Goal: Task Accomplishment & Management: Manage account settings

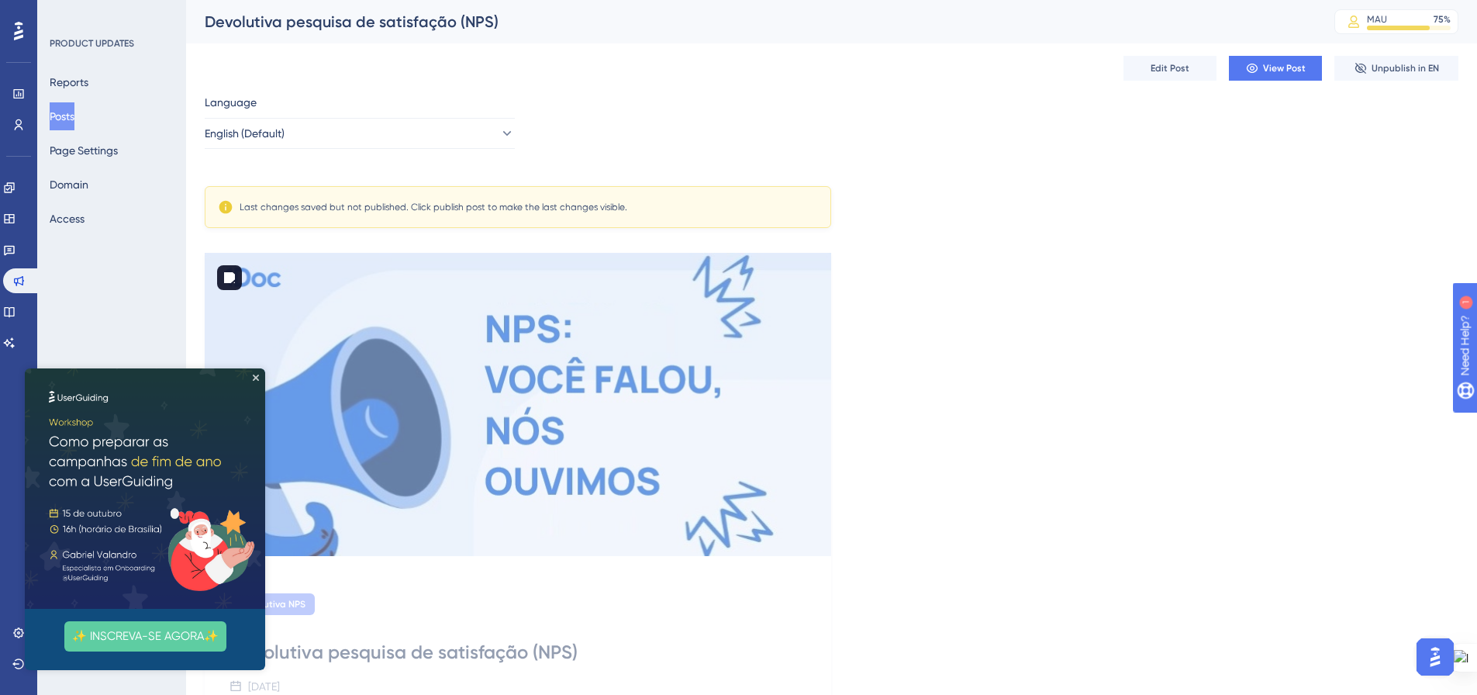
click at [259, 380] on img at bounding box center [145, 488] width 240 height 240
click at [16, 188] on icon at bounding box center [9, 187] width 12 height 12
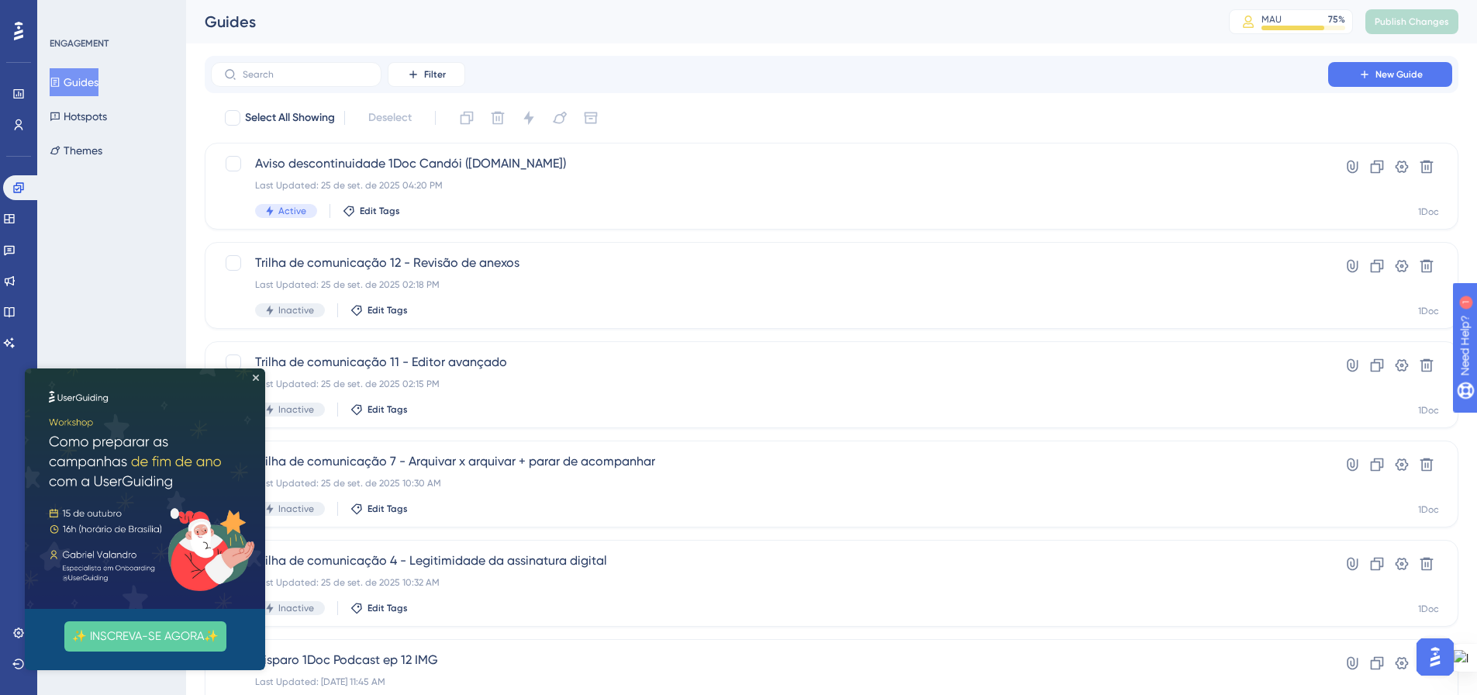
click at [260, 373] on img at bounding box center [145, 488] width 240 height 240
click at [256, 375] on icon "Close Preview" at bounding box center [256, 378] width 6 height 6
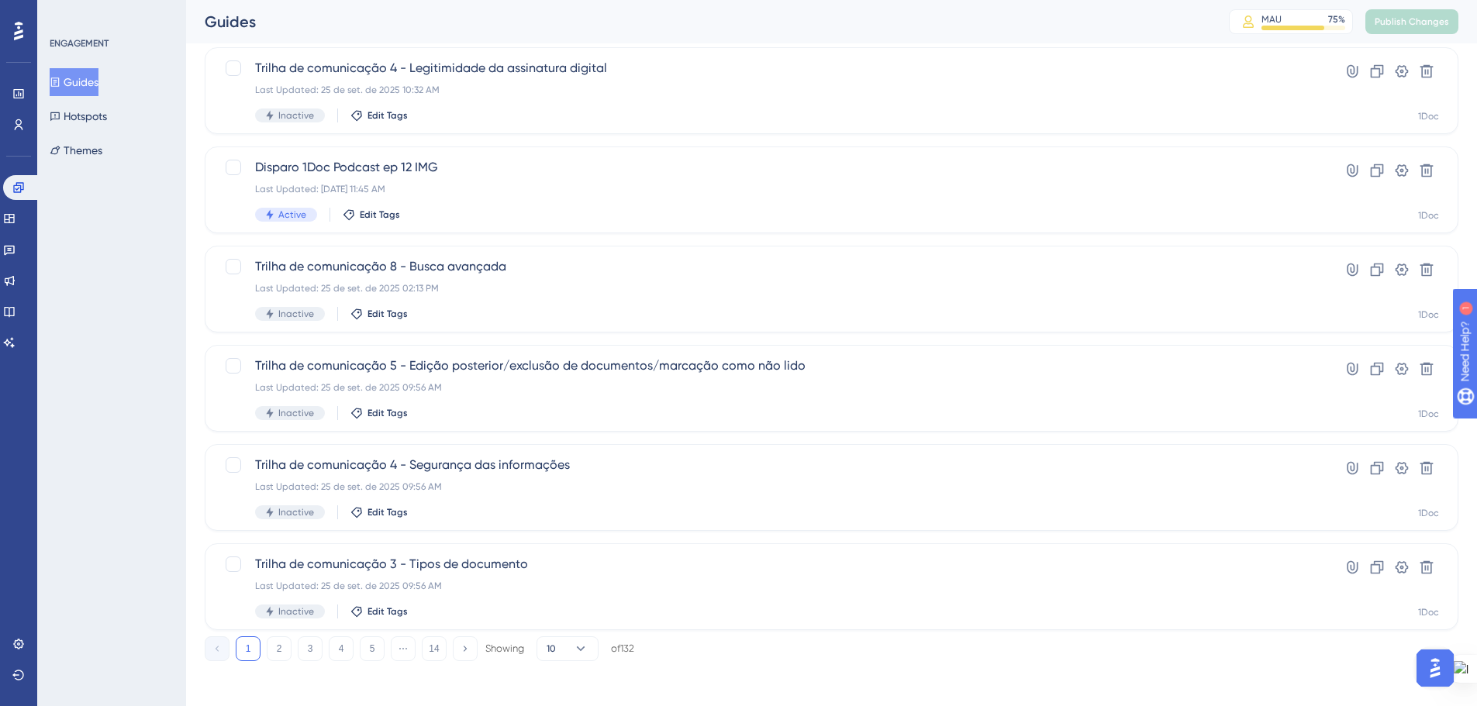
scroll to position [497, 0]
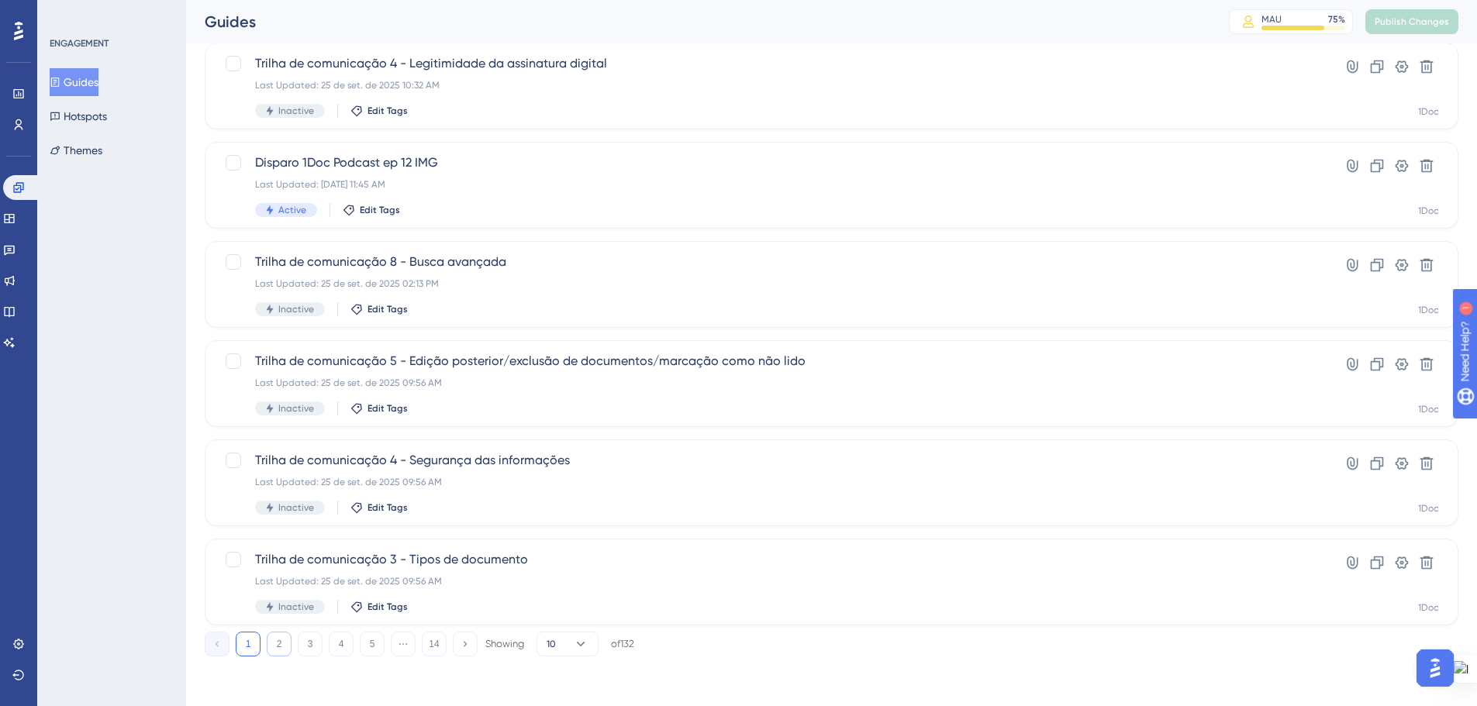
click at [282, 651] on button "2" at bounding box center [279, 644] width 25 height 25
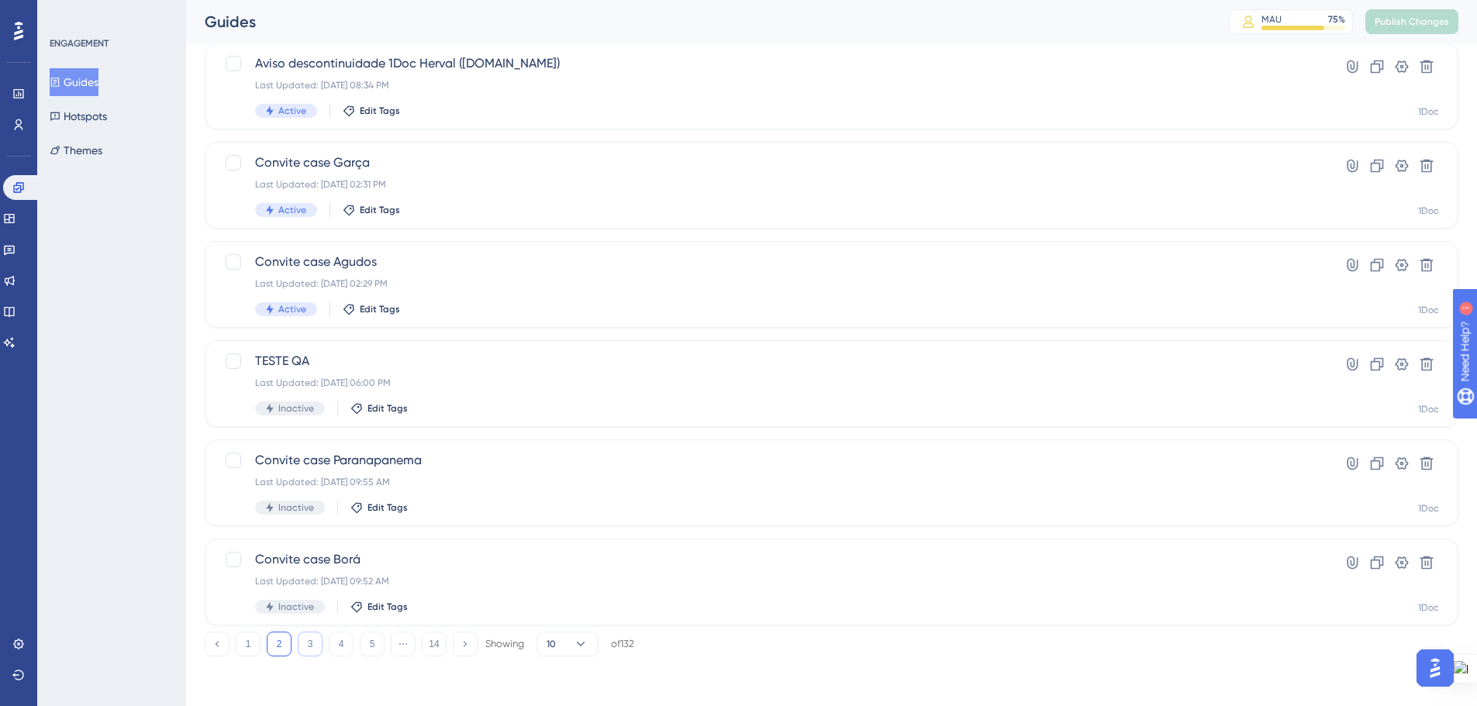
click at [302, 649] on button "3" at bounding box center [310, 644] width 25 height 25
click at [335, 647] on button "4" at bounding box center [341, 644] width 25 height 25
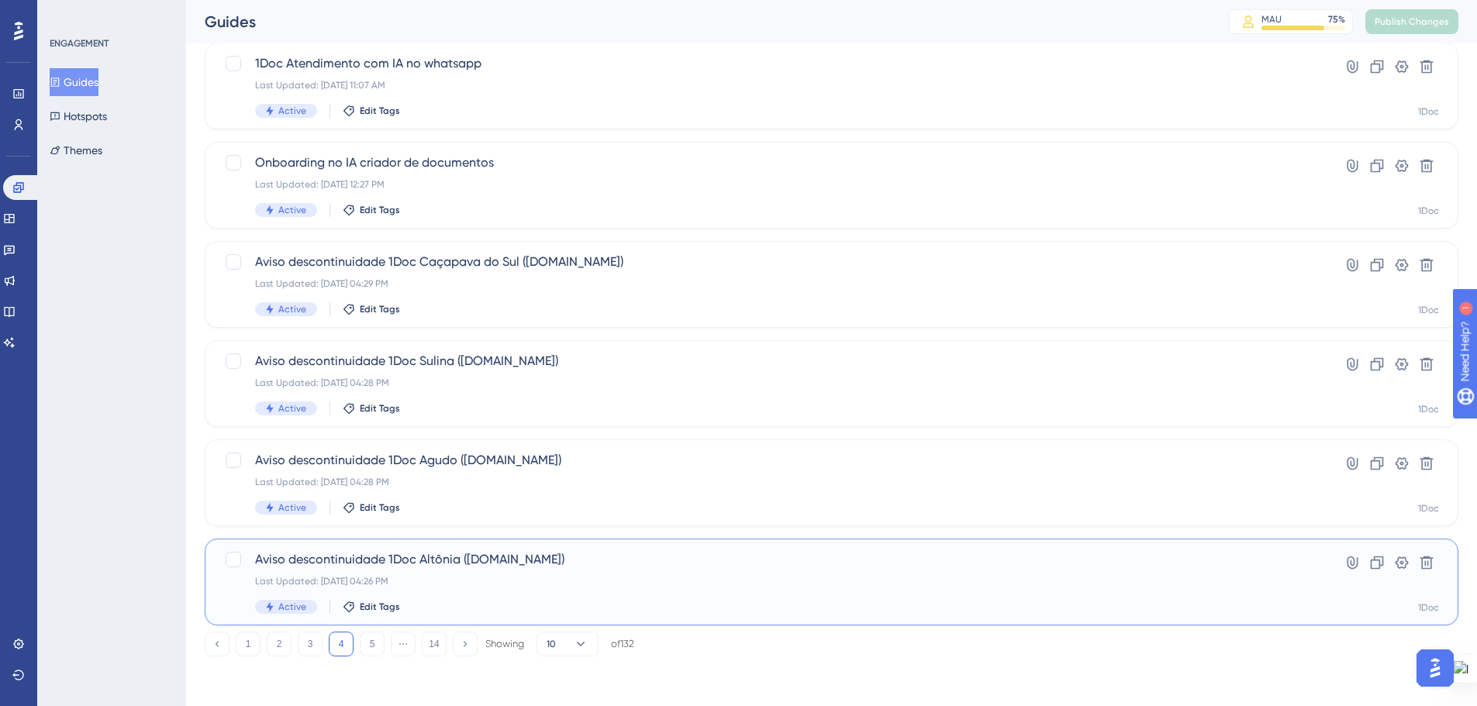
click at [457, 560] on span "Aviso descontinuidade 1Doc Altônia (Gov.br)" at bounding box center [769, 560] width 1029 height 19
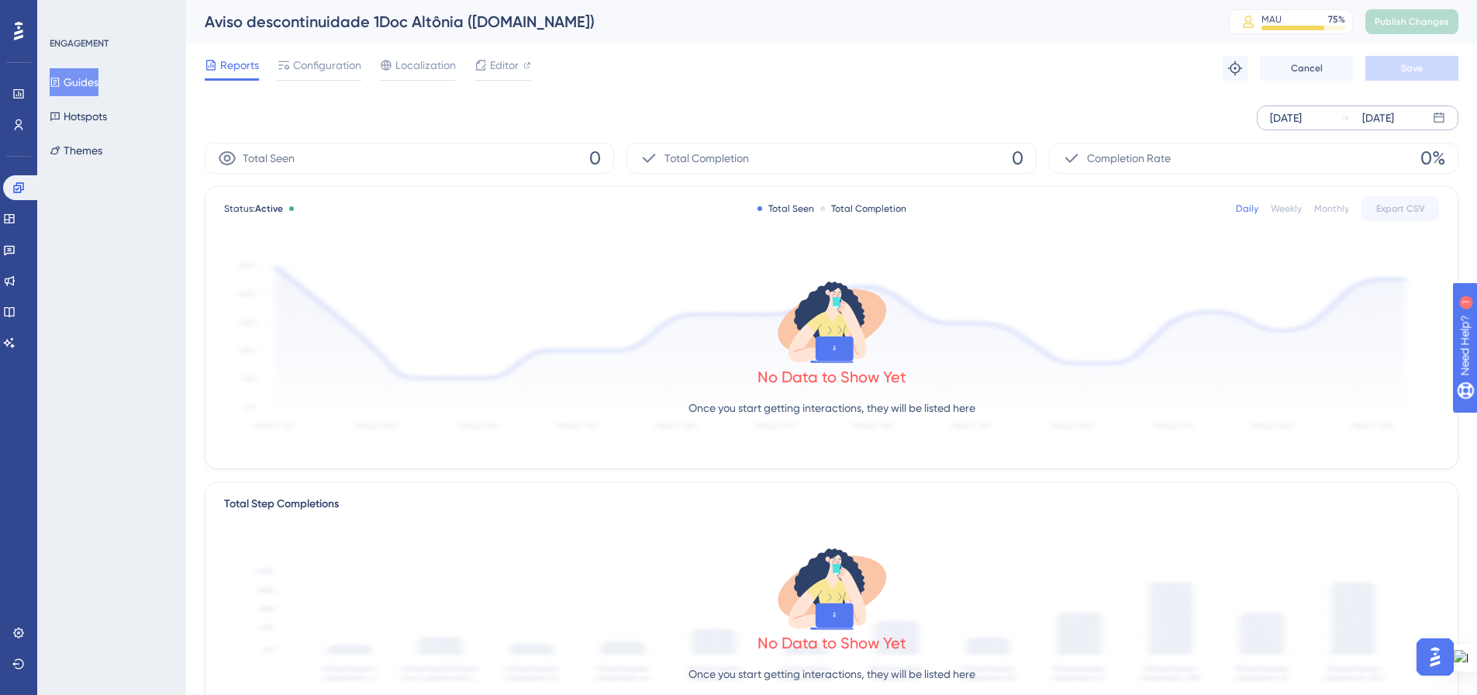
click at [1386, 119] on div "Sep 29 2025" at bounding box center [1378, 118] width 32 height 19
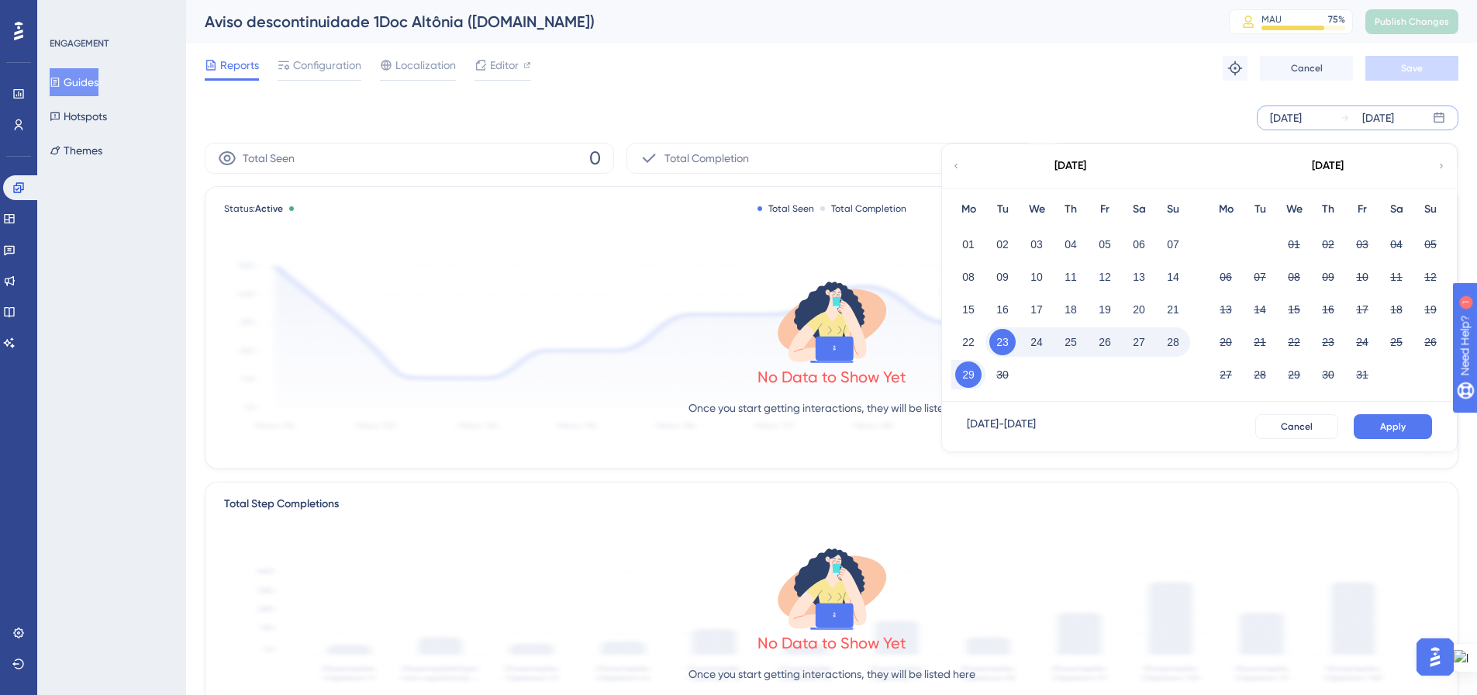
click at [972, 375] on button "29" at bounding box center [968, 374] width 26 height 26
click at [1393, 430] on span "Apply" at bounding box center [1393, 426] width 26 height 12
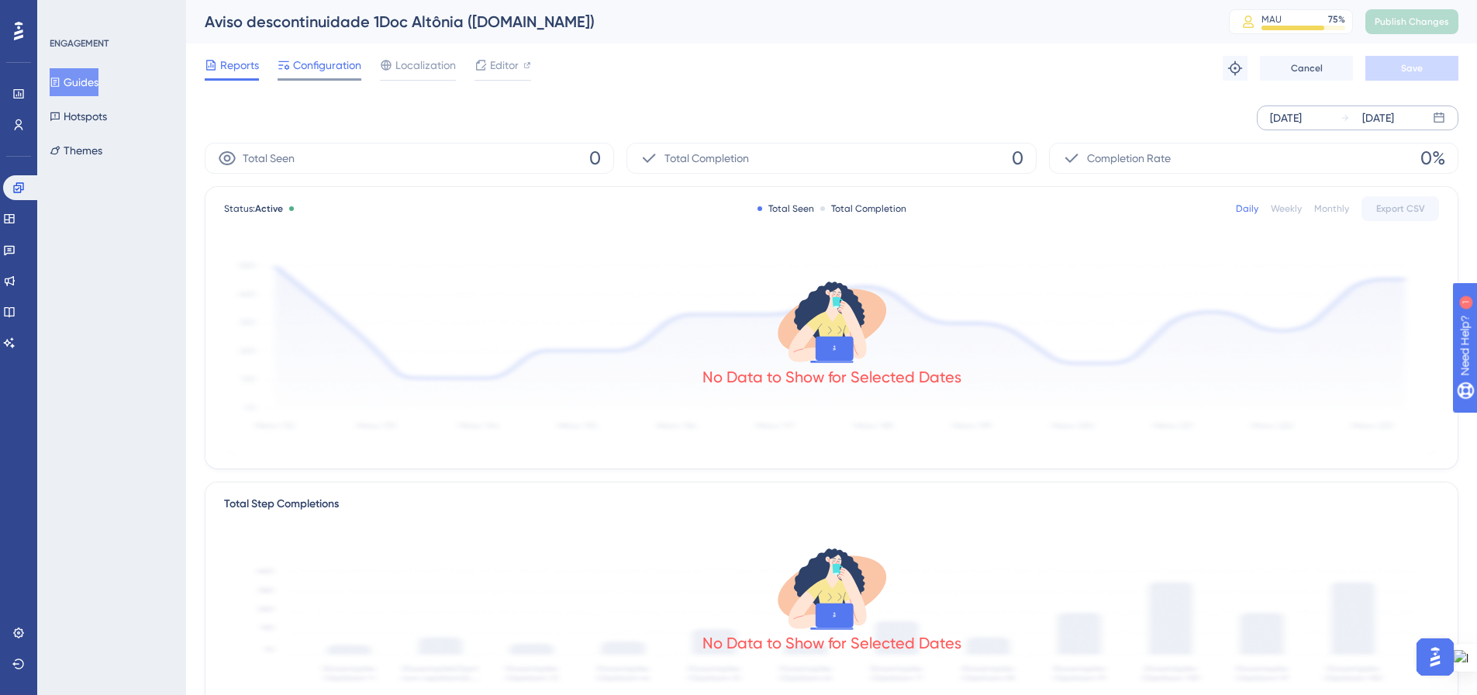
click at [292, 71] on div "Configuration" at bounding box center [320, 65] width 84 height 19
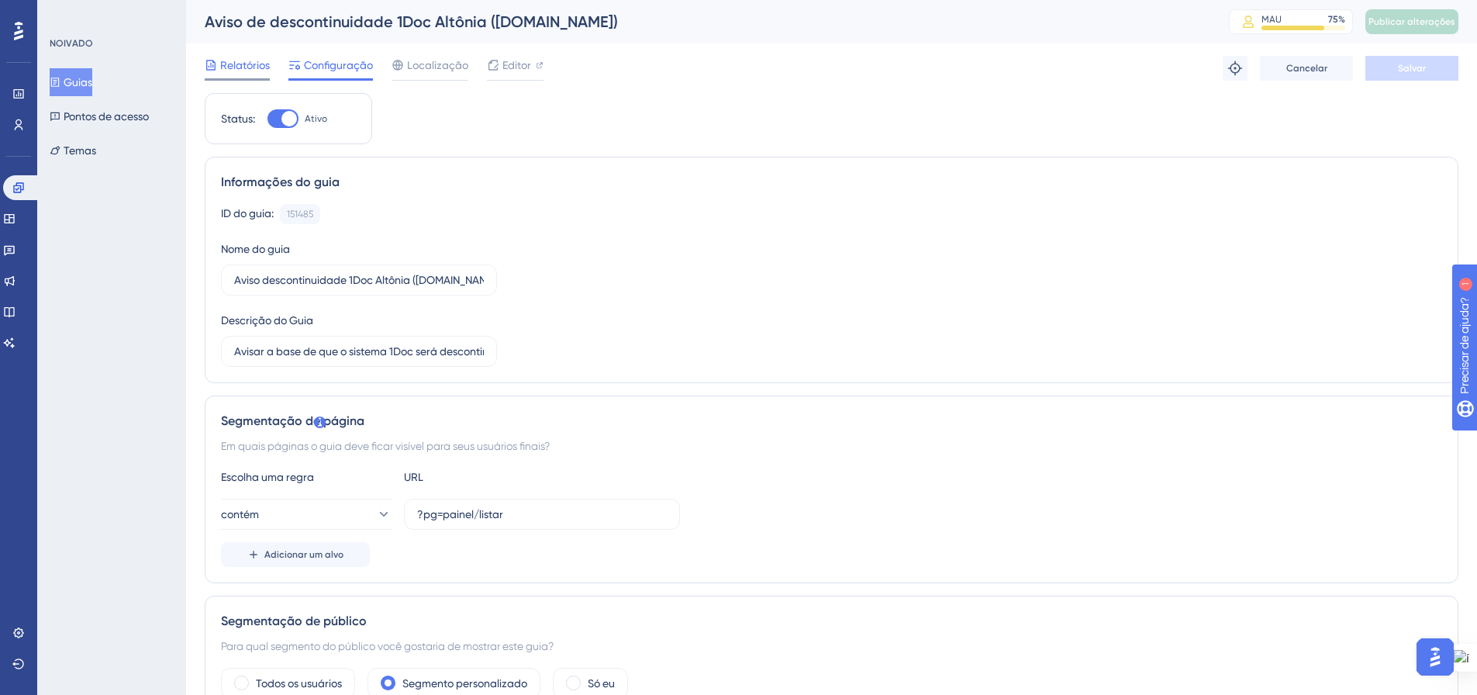
click at [223, 74] on div "Relatórios" at bounding box center [237, 68] width 65 height 25
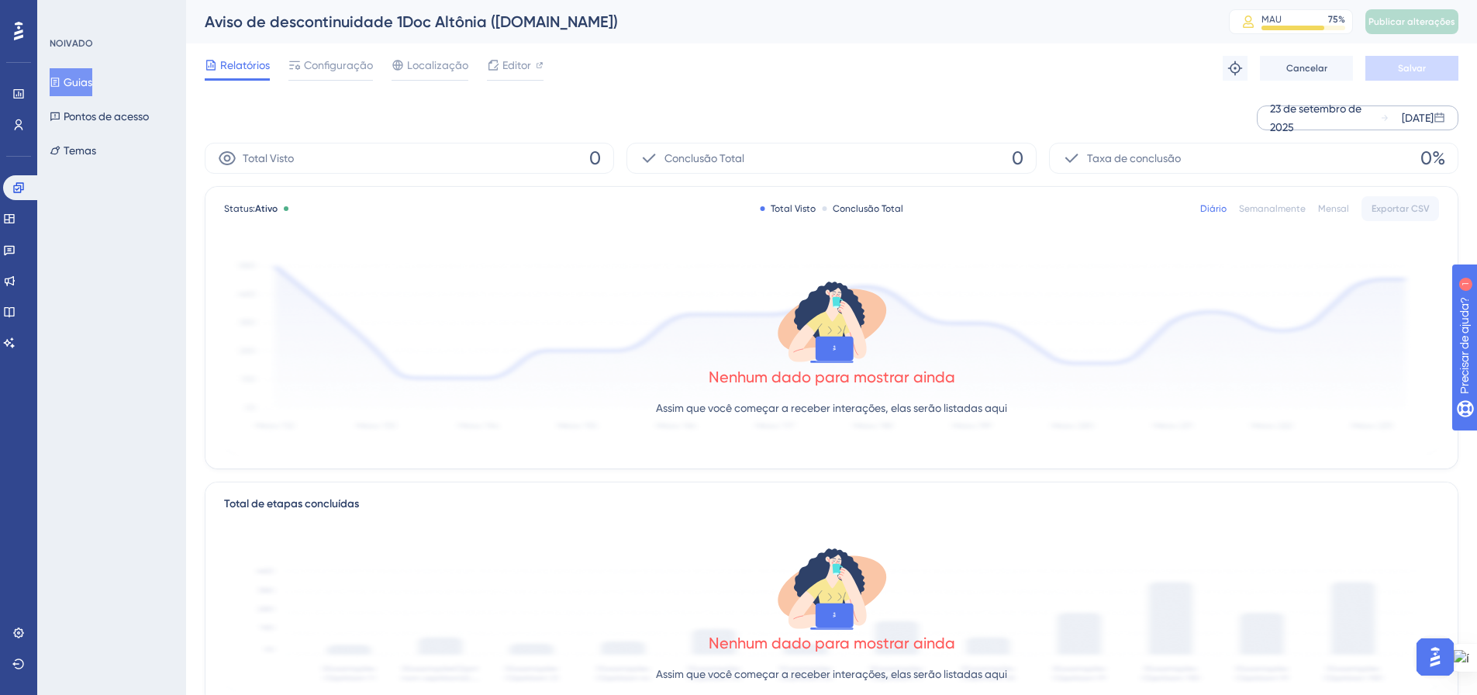
click at [1314, 106] on div "23 de setembro de 2025" at bounding box center [1325, 117] width 110 height 37
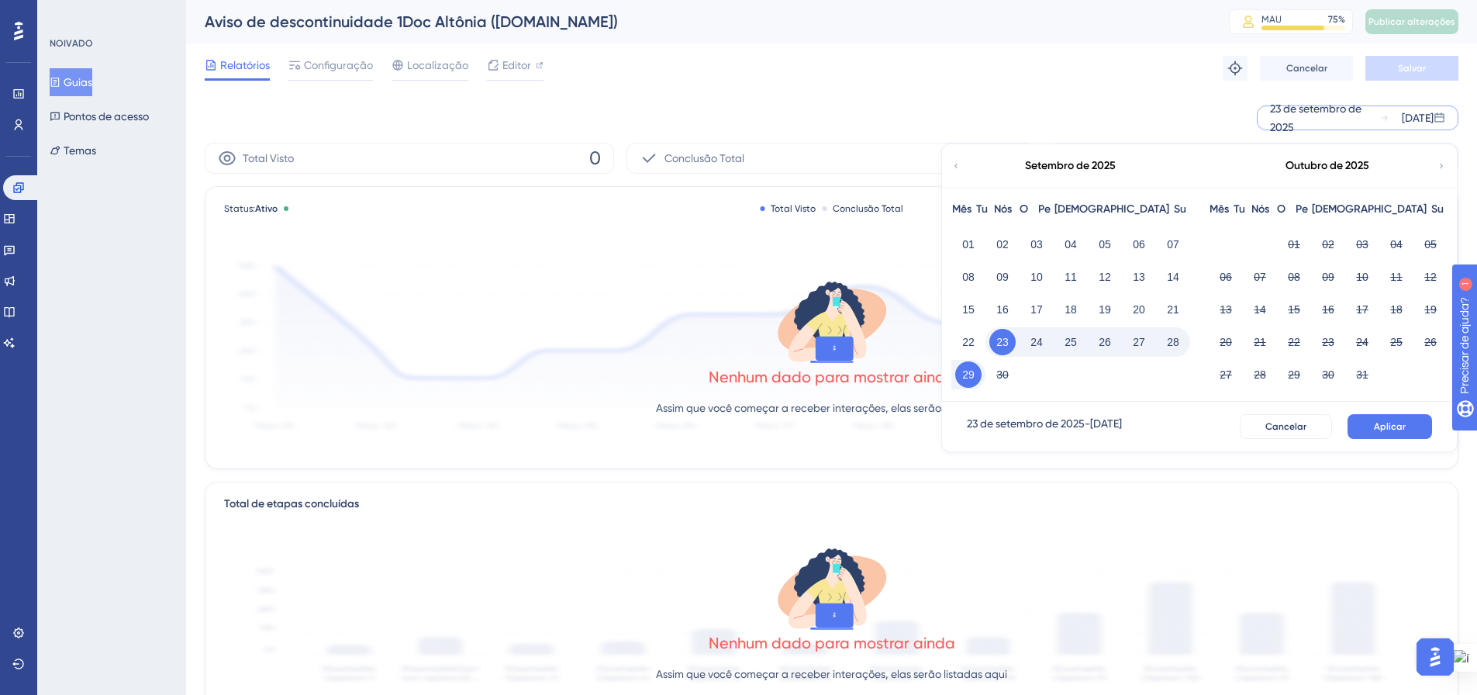
click at [958, 377] on button "29" at bounding box center [968, 374] width 26 height 26
click at [1360, 433] on button "Aplicar" at bounding box center [1390, 426] width 85 height 25
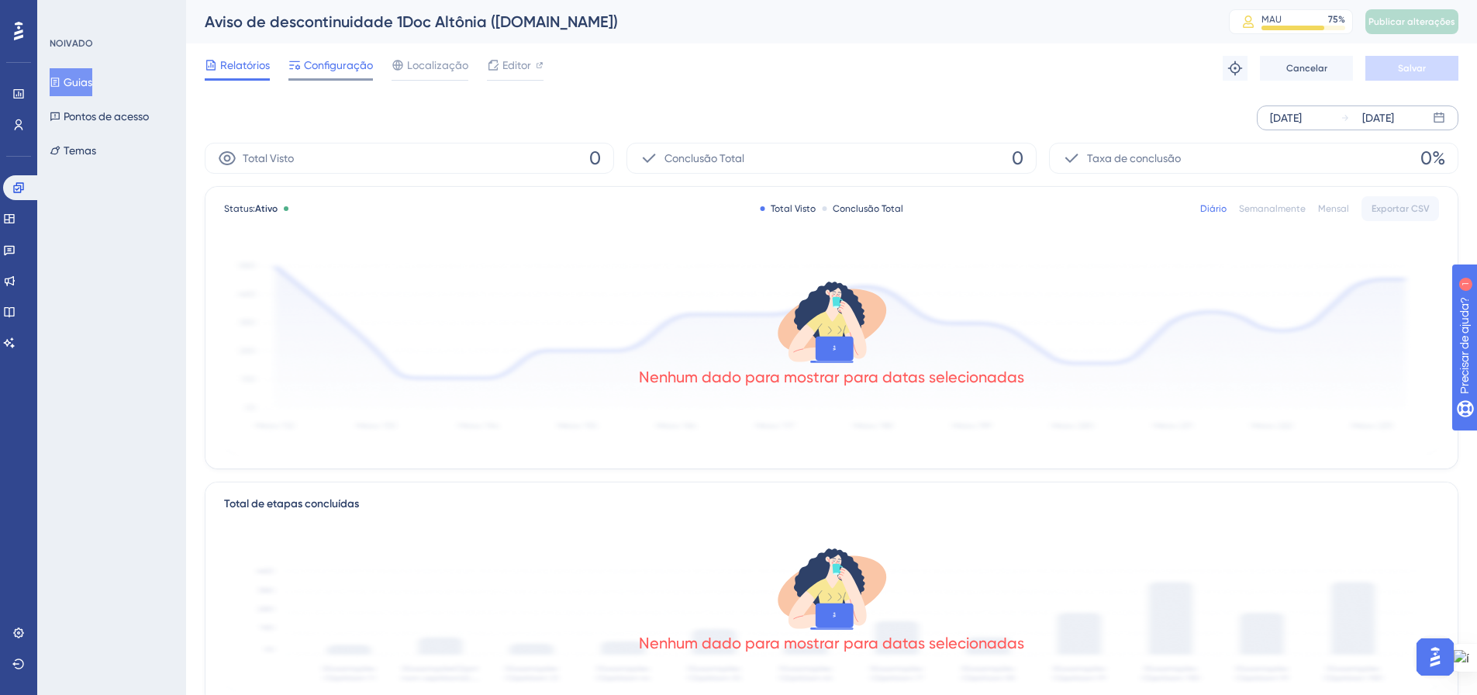
click at [327, 61] on font "Configuração" at bounding box center [338, 65] width 69 height 12
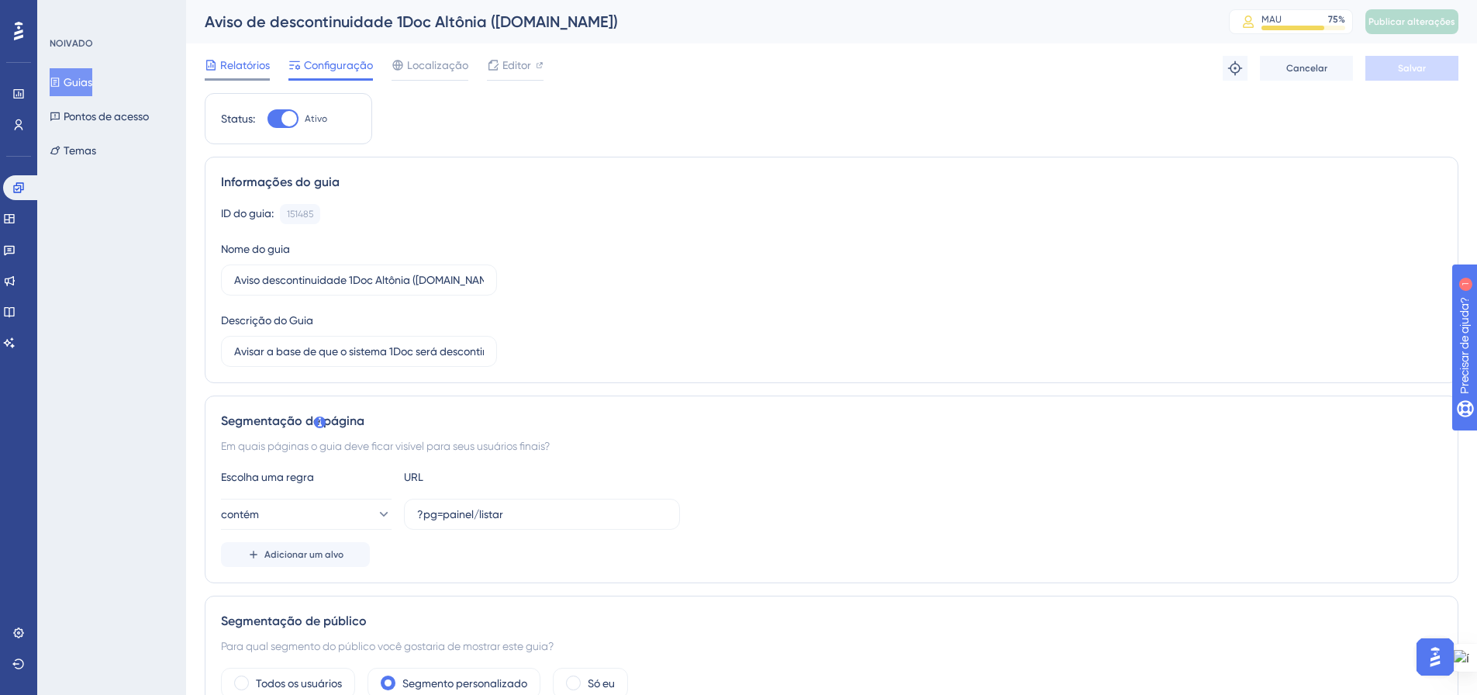
click at [235, 72] on span "Relatórios" at bounding box center [245, 65] width 50 height 19
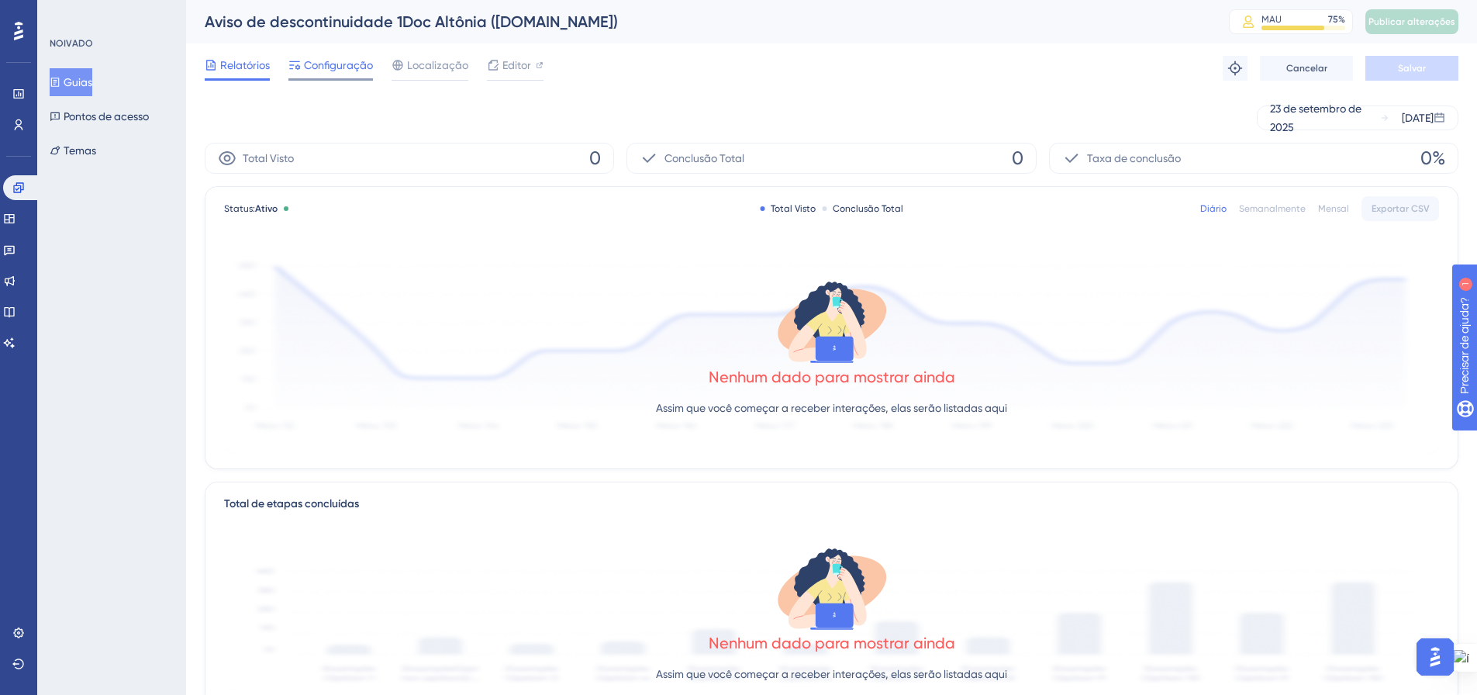
click at [312, 71] on font "Configuração" at bounding box center [338, 65] width 69 height 12
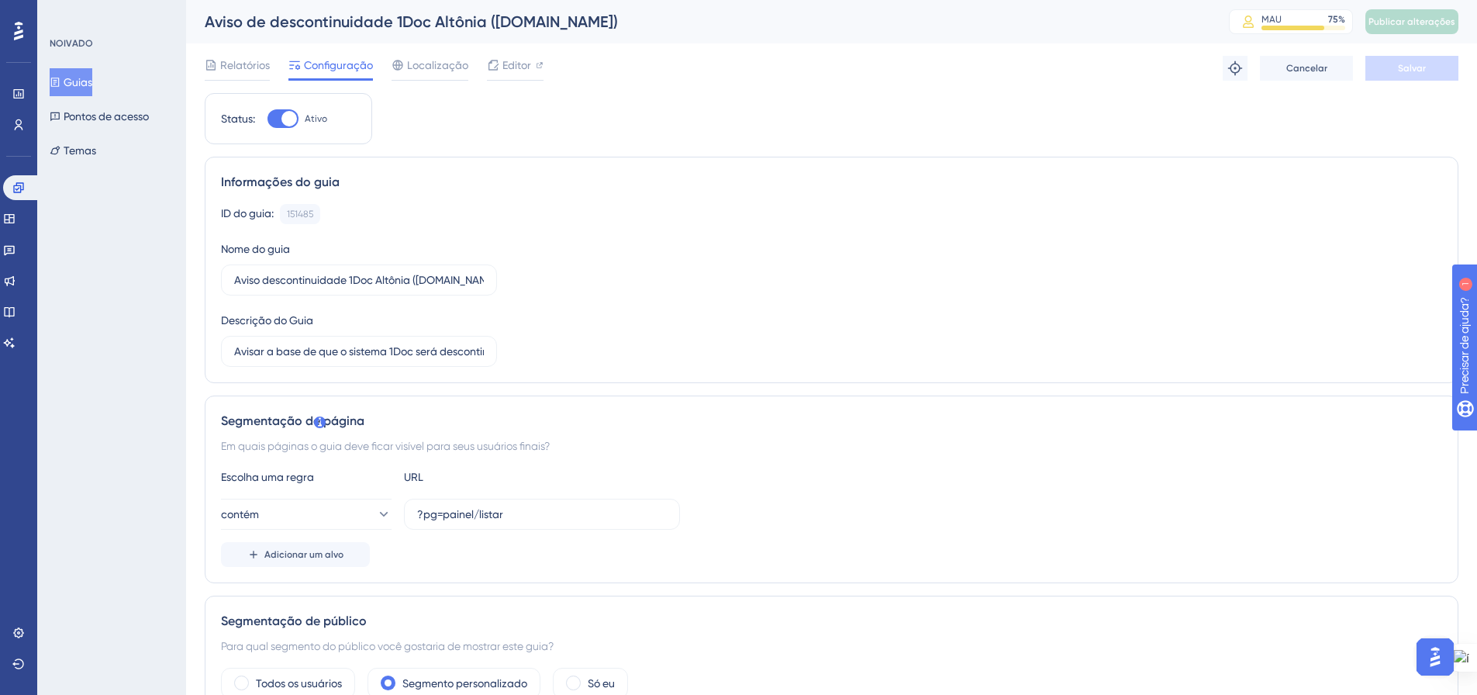
drag, startPoint x: 233, startPoint y: 60, endPoint x: 254, endPoint y: 88, distance: 35.4
click at [233, 60] on font "Relatórios" at bounding box center [245, 65] width 50 height 12
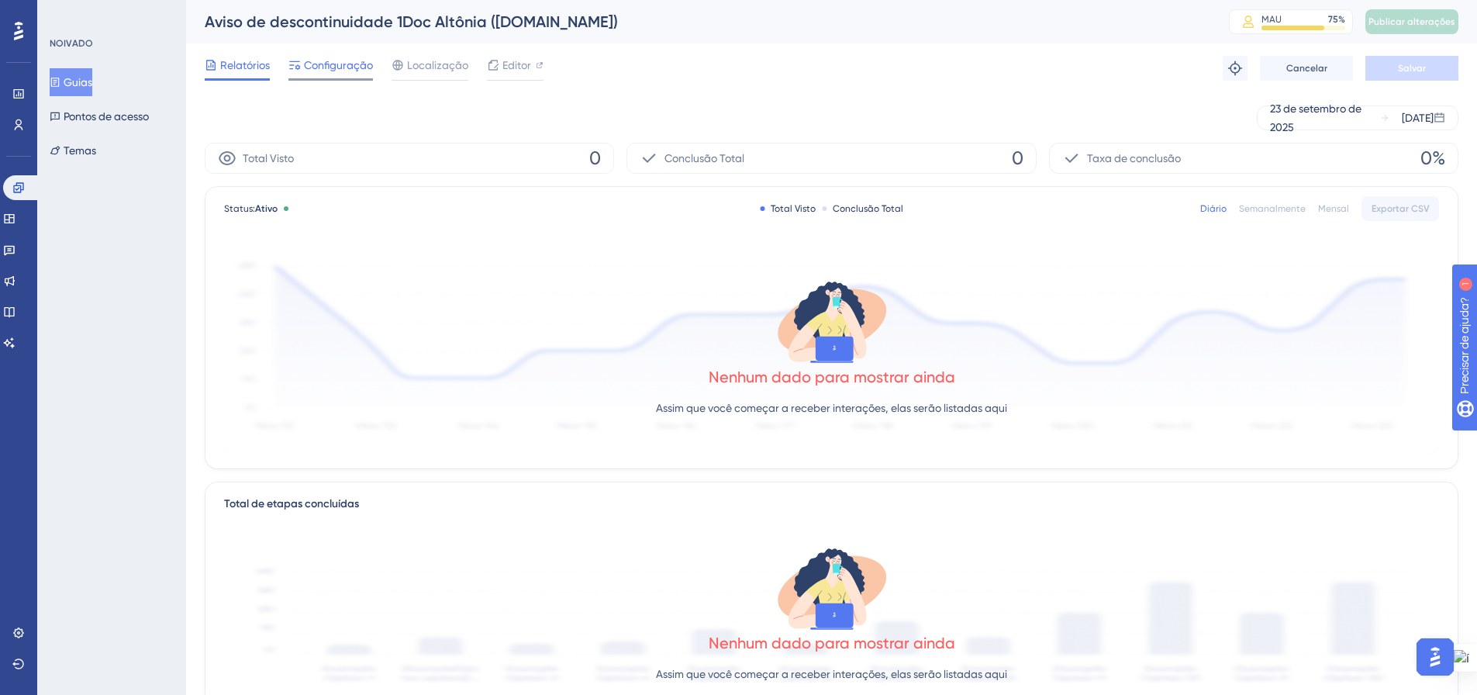
click at [340, 77] on div "Configuração" at bounding box center [330, 68] width 85 height 25
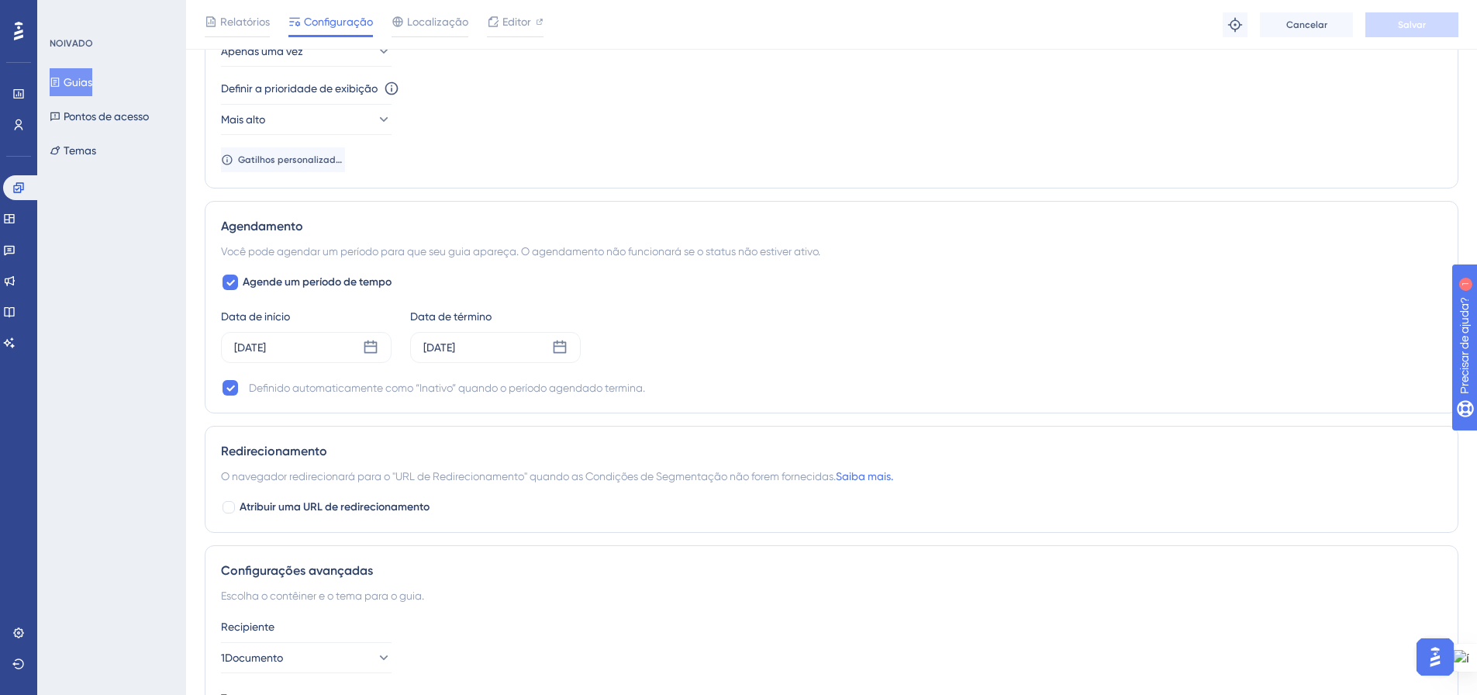
scroll to position [930, 0]
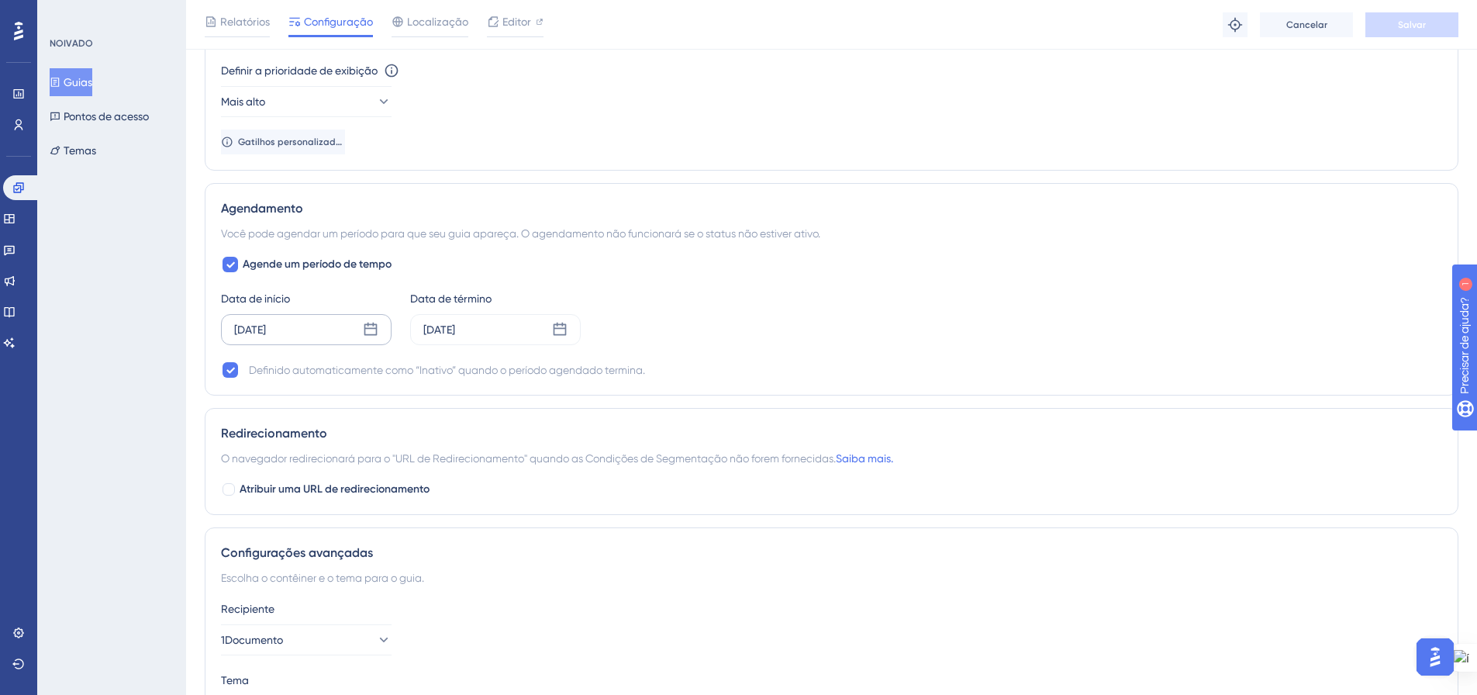
click at [369, 333] on icon at bounding box center [371, 330] width 16 height 16
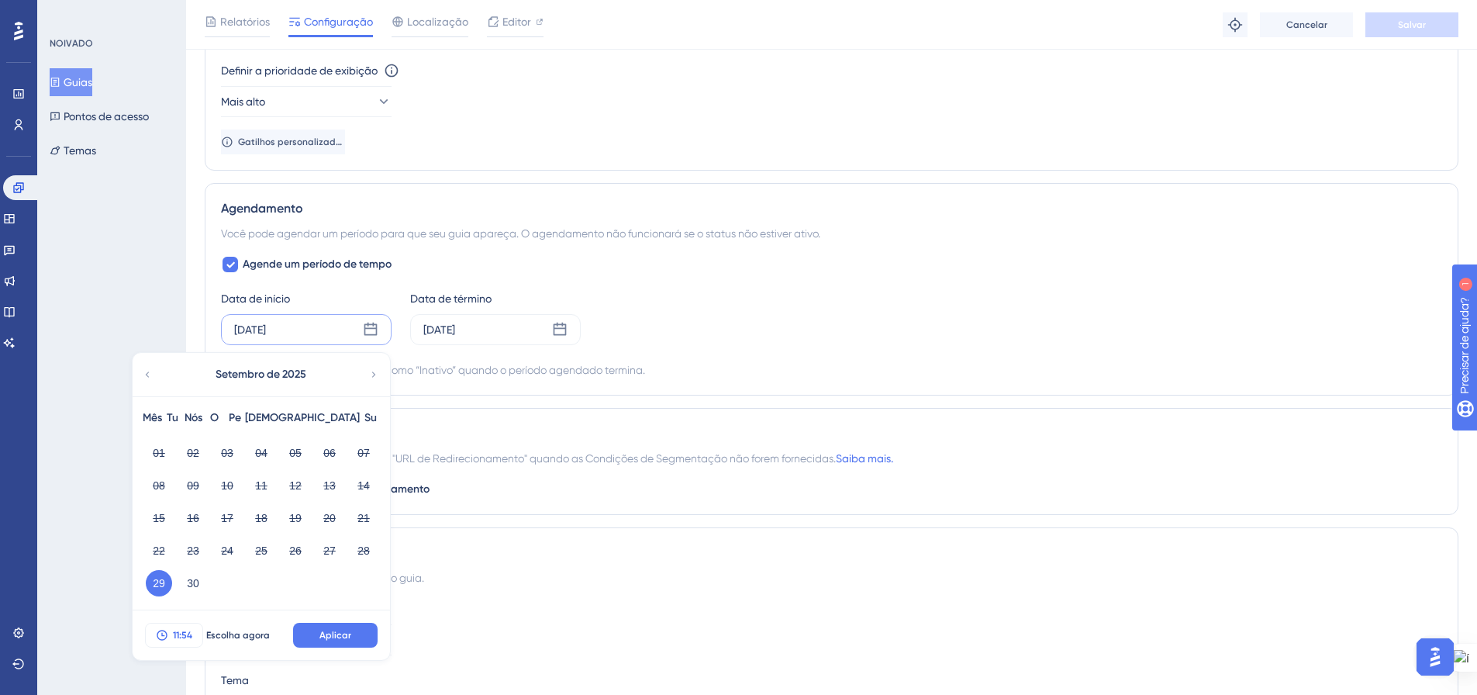
click at [181, 634] on font "11:54" at bounding box center [182, 635] width 19 height 11
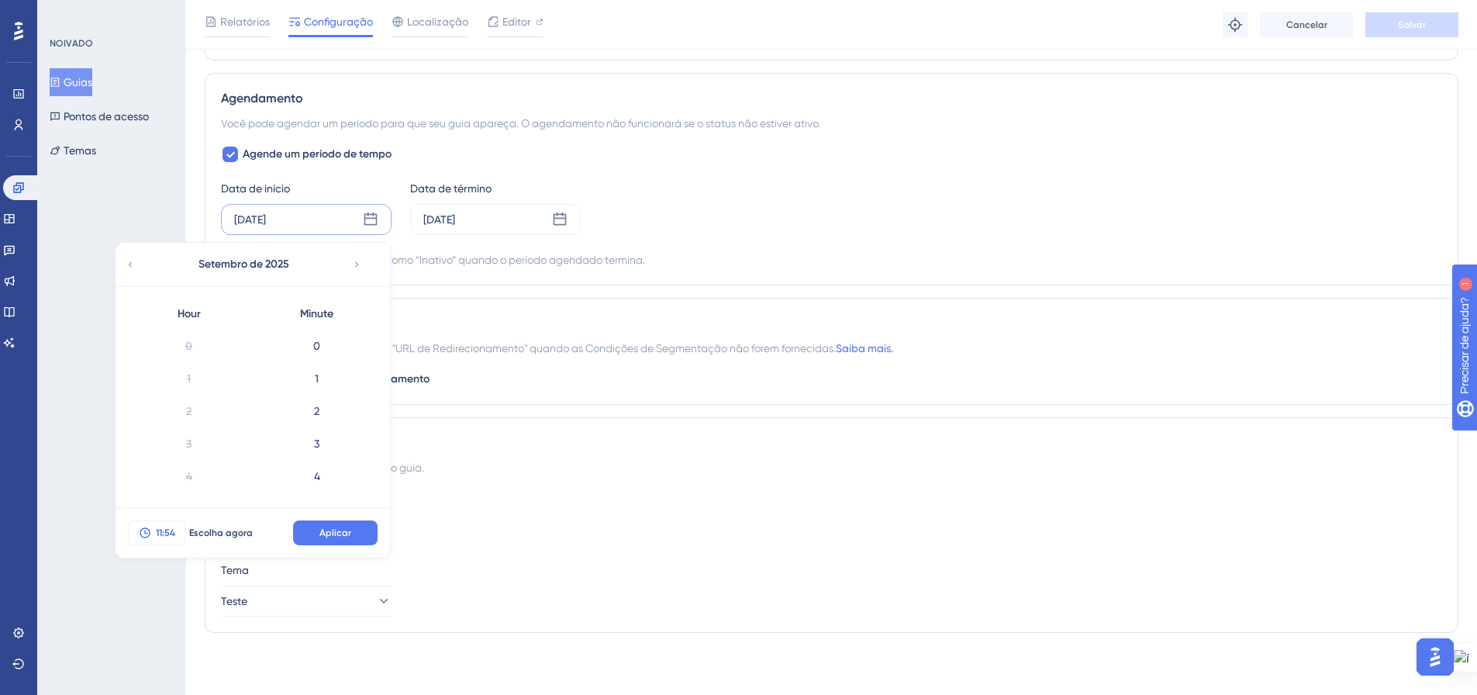
scroll to position [1692, 0]
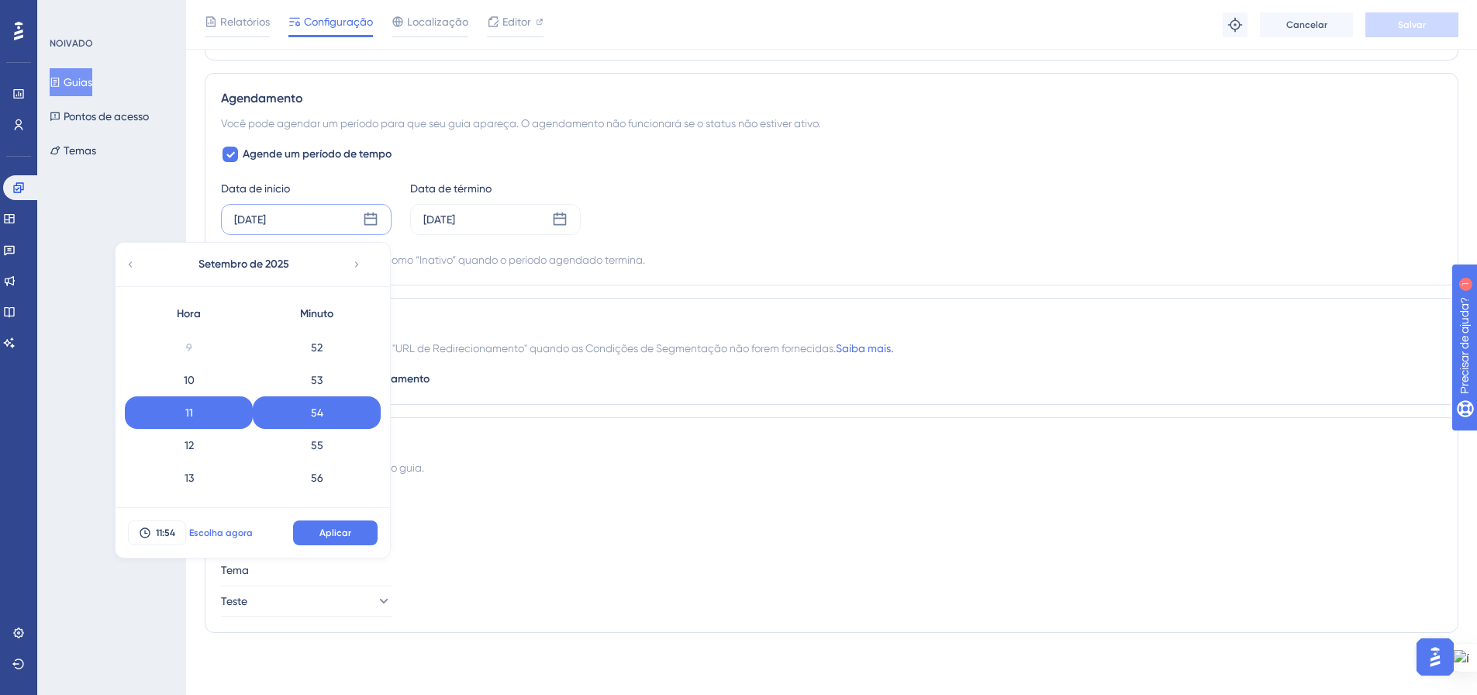
click at [215, 534] on font "Escolha agora" at bounding box center [221, 532] width 64 height 11
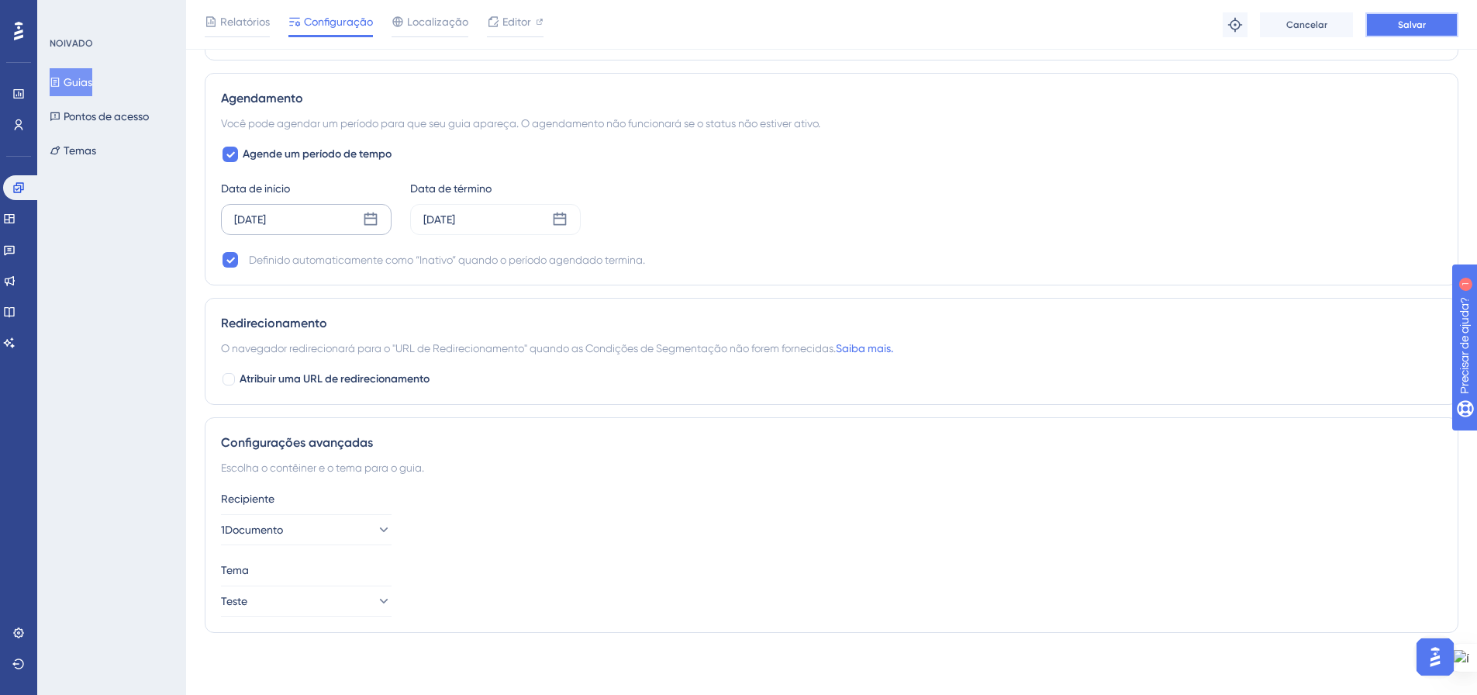
click at [1417, 36] on button "Salvar" at bounding box center [1412, 24] width 93 height 25
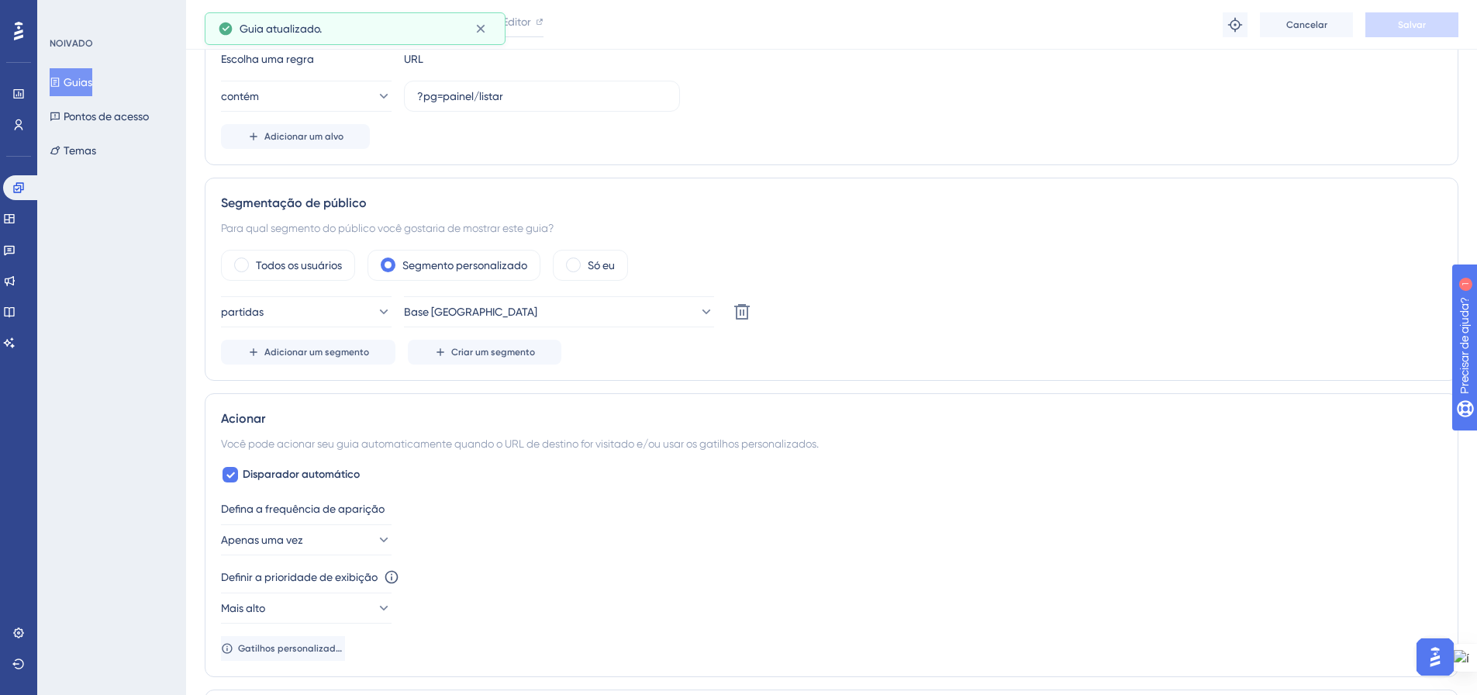
scroll to position [0, 0]
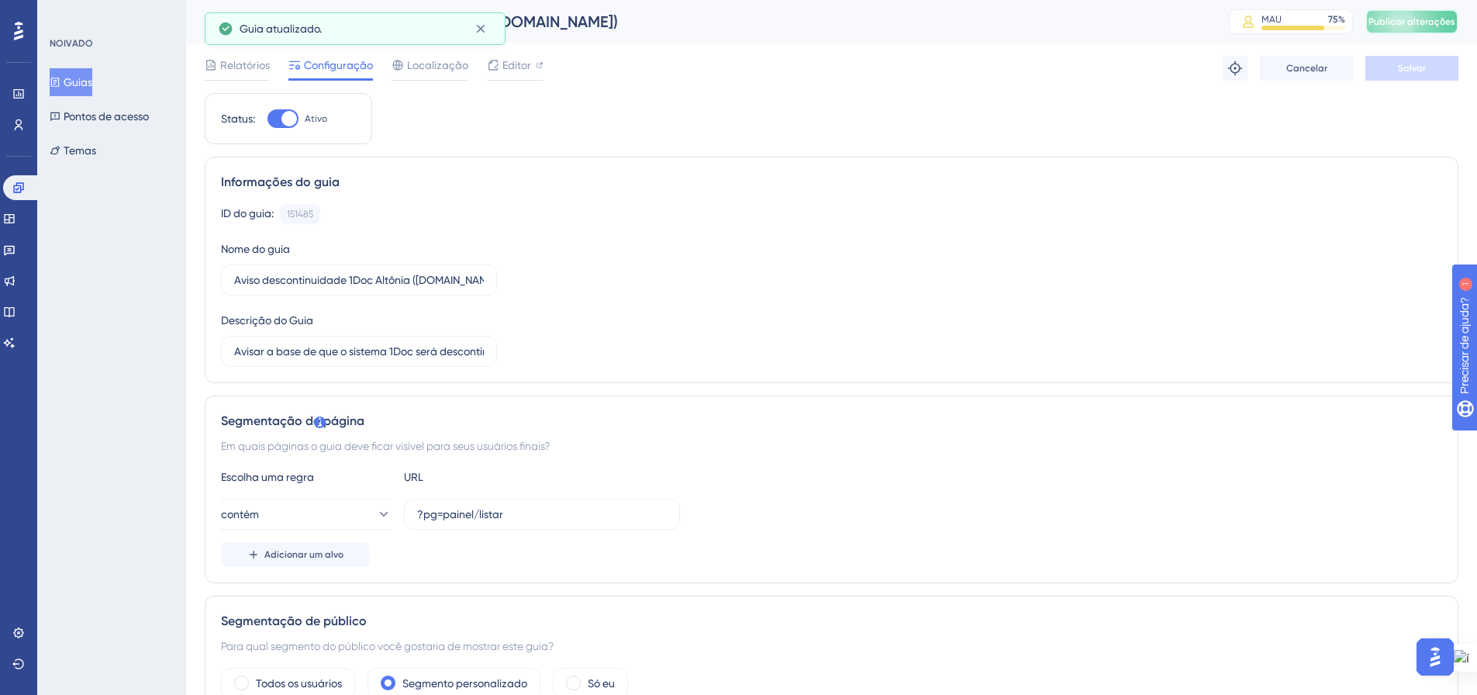
click at [1421, 25] on font "Publicar alterações" at bounding box center [1412, 21] width 87 height 11
drag, startPoint x: 78, startPoint y: 84, endPoint x: 109, endPoint y: 136, distance: 61.6
click at [78, 84] on font "Guias" at bounding box center [78, 82] width 29 height 12
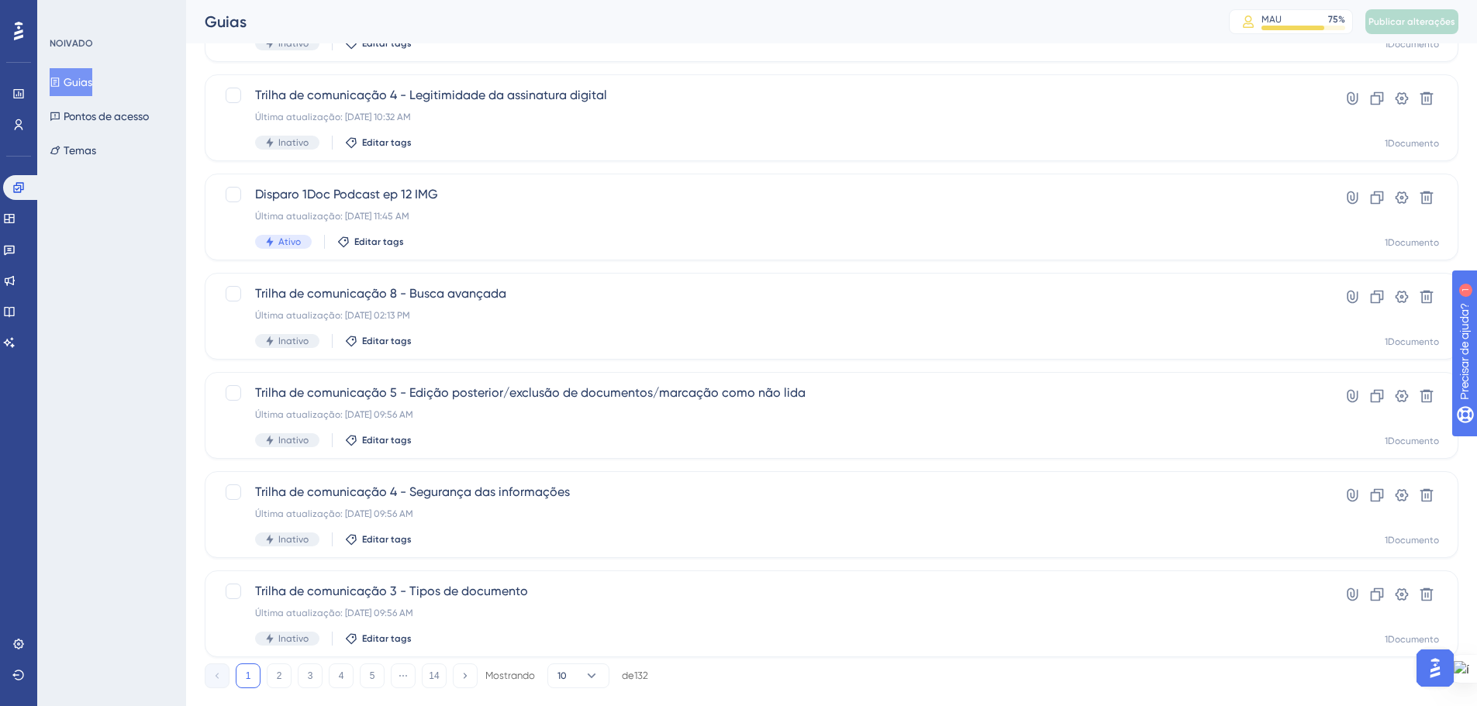
scroll to position [497, 0]
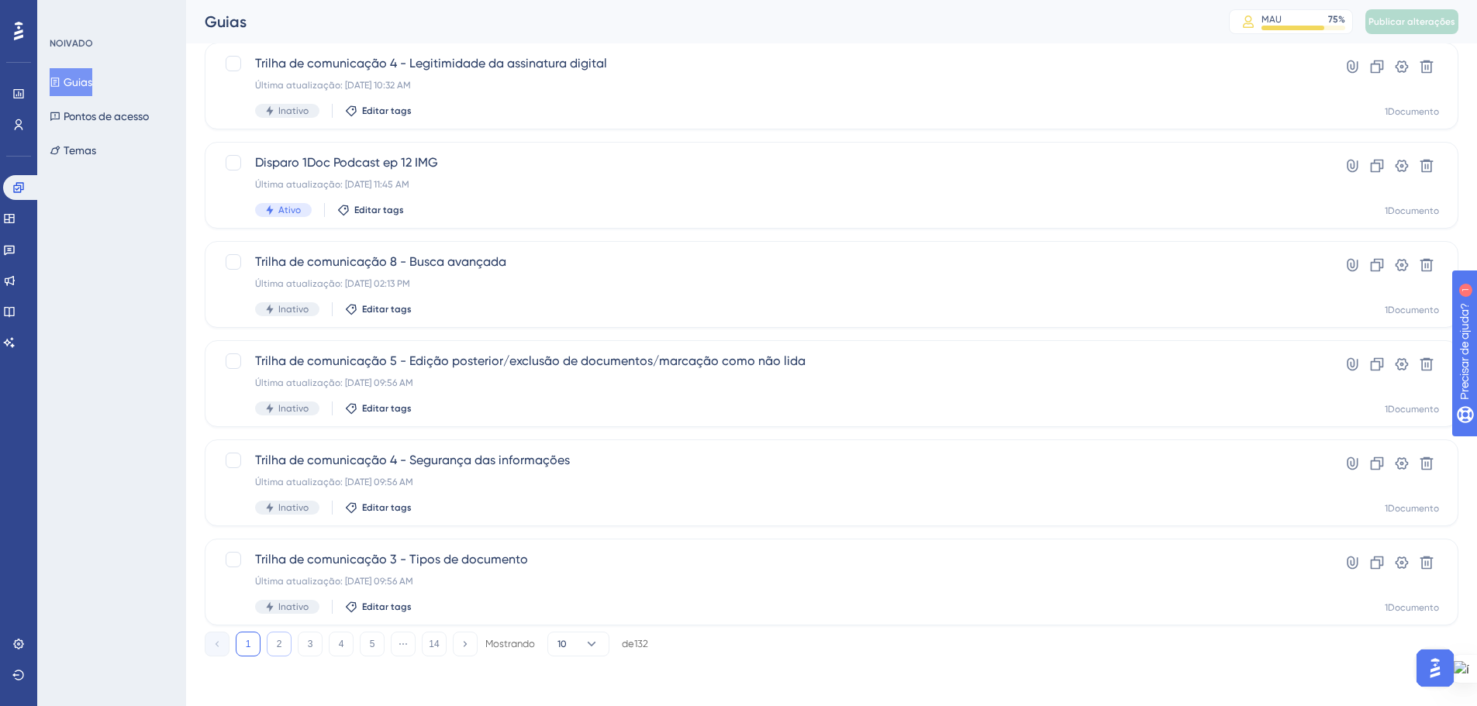
click at [284, 642] on button "2" at bounding box center [279, 644] width 25 height 25
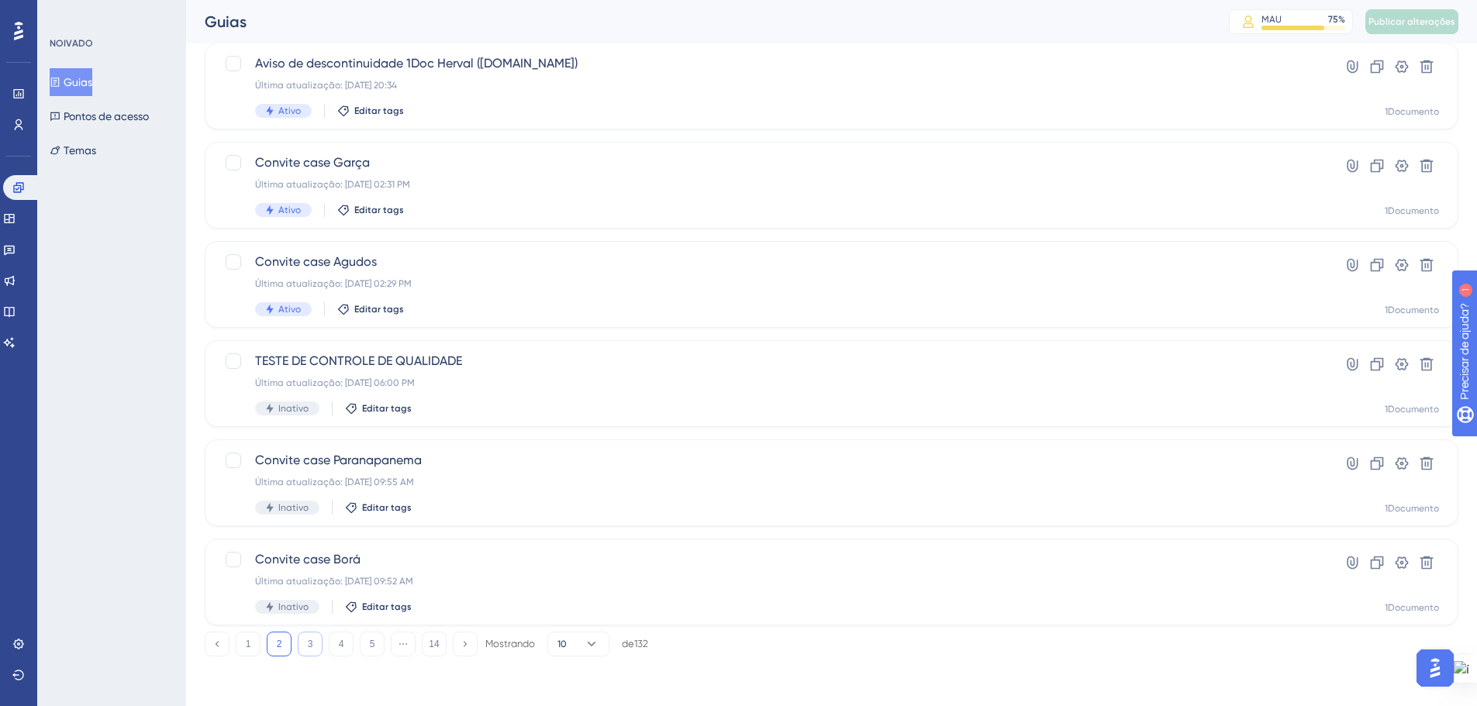
click at [309, 646] on font "3" at bounding box center [310, 644] width 5 height 11
click at [347, 642] on button "4" at bounding box center [341, 644] width 25 height 25
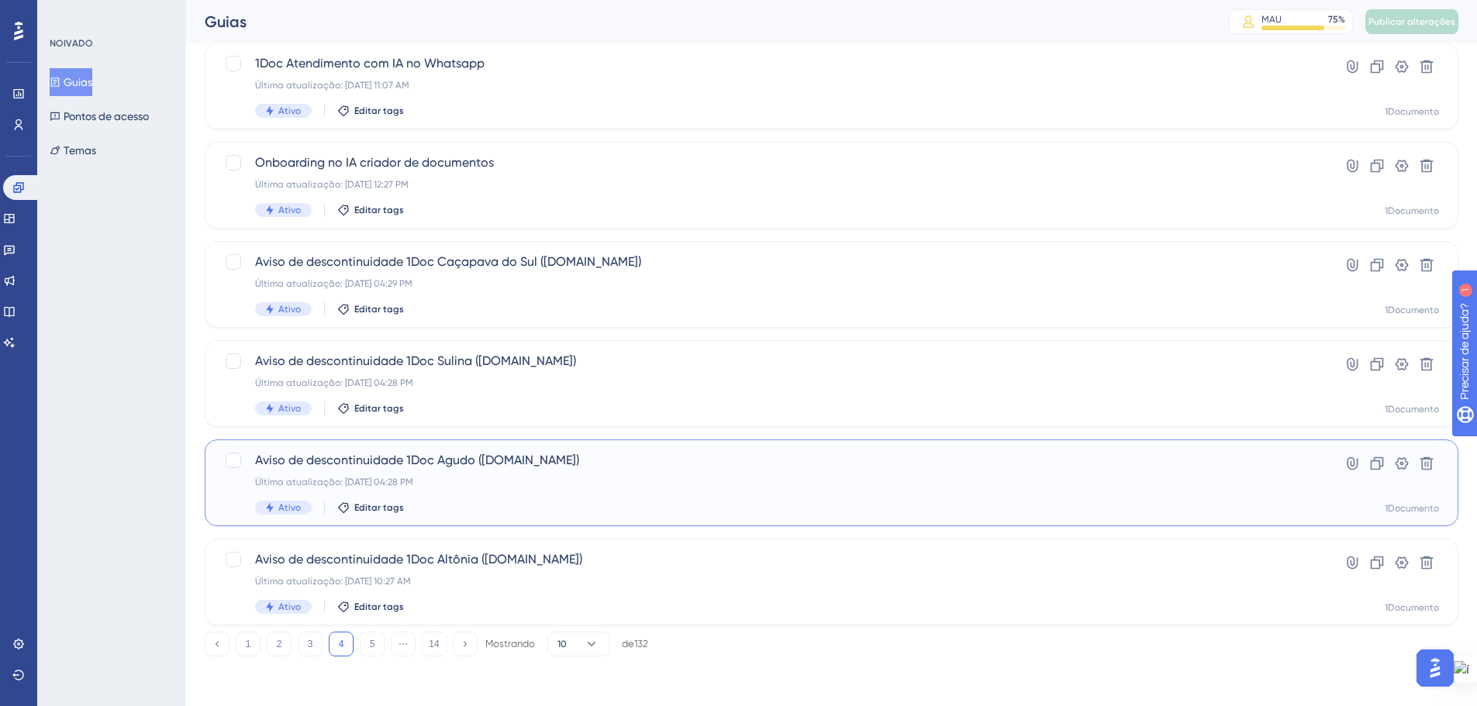
click at [461, 496] on div "Aviso de descontinuidade 1Doc Agudo (Gov.br) Última atualização: 10 de set. de …" at bounding box center [769, 483] width 1029 height 64
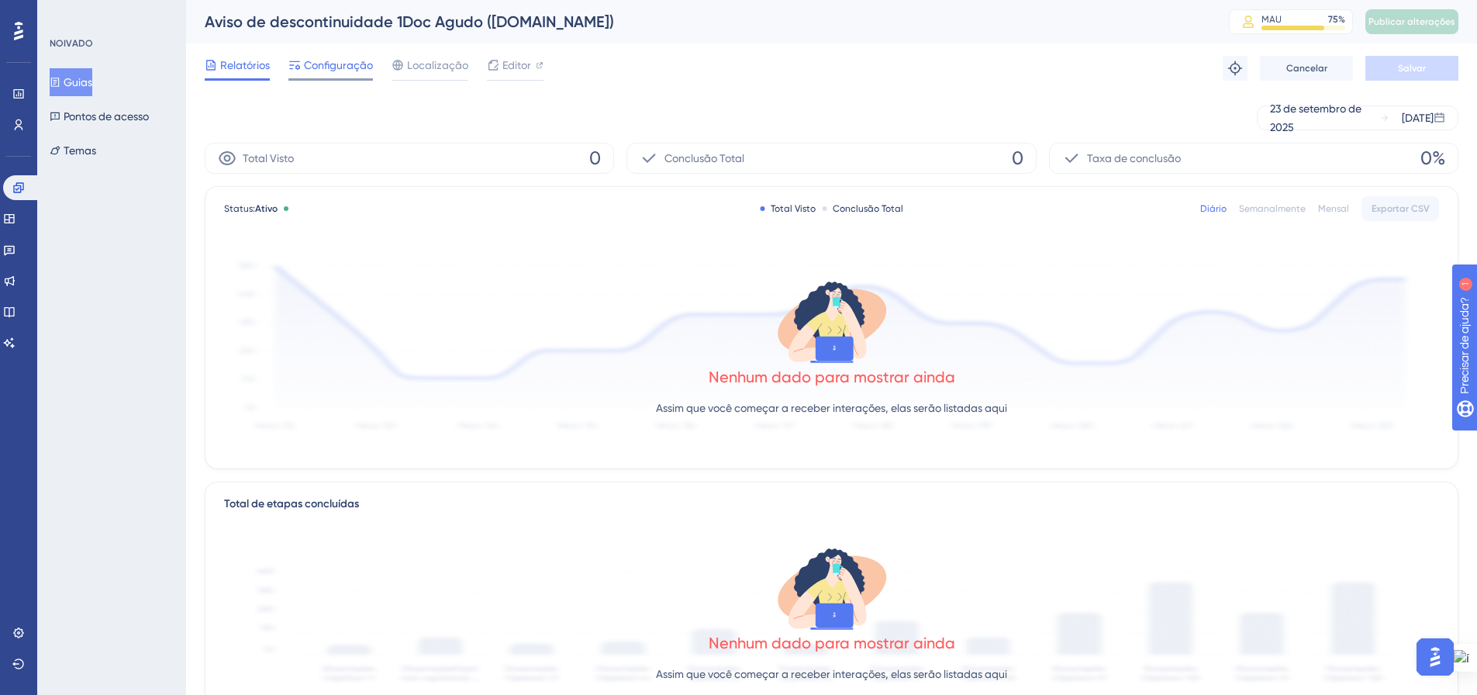
click at [325, 74] on span "Configuração" at bounding box center [338, 65] width 69 height 19
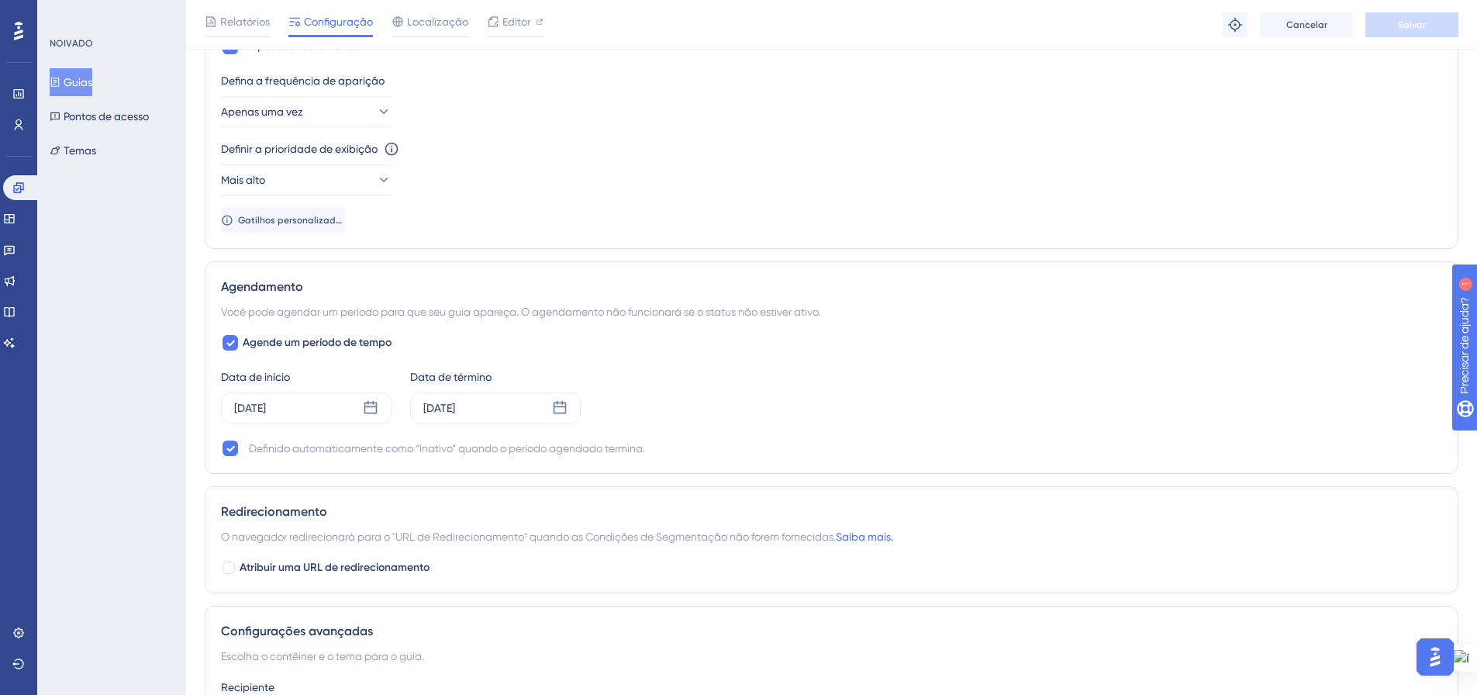
scroll to position [1041, 0]
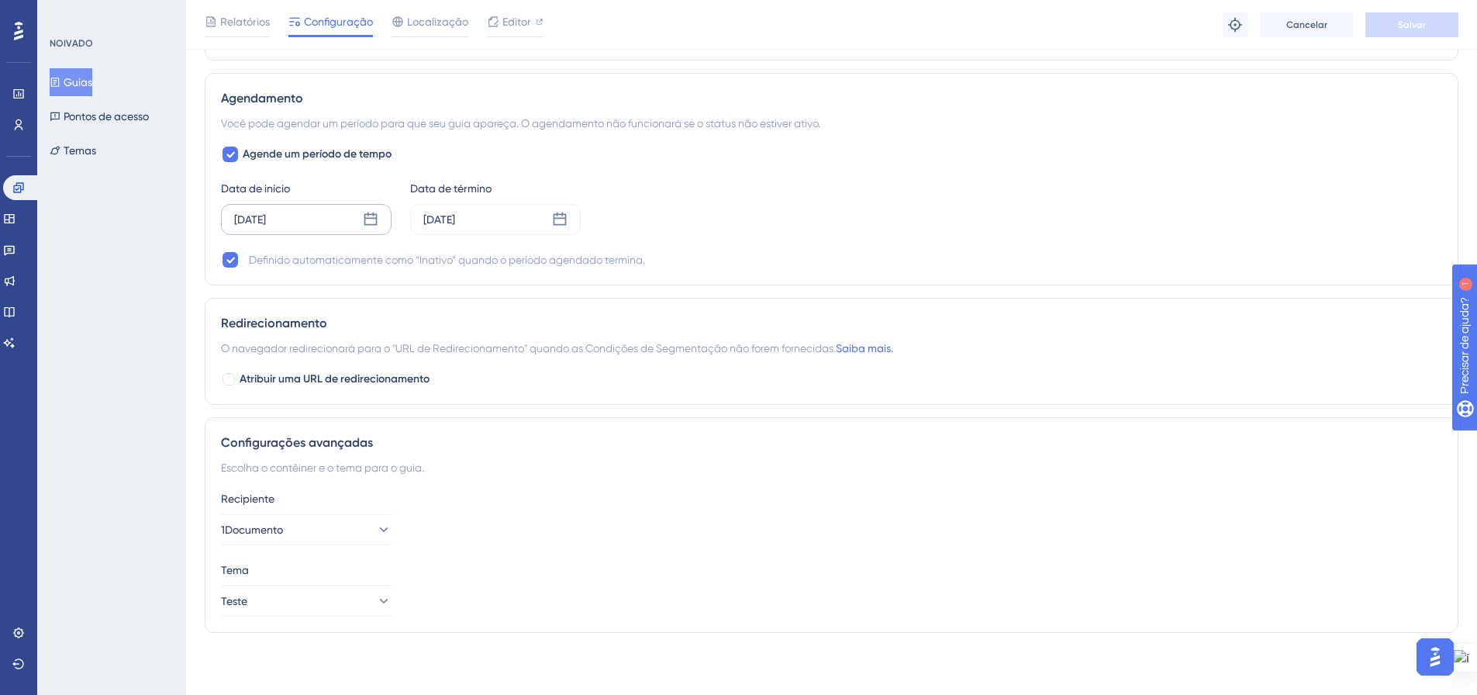
click at [370, 220] on icon at bounding box center [371, 220] width 16 height 16
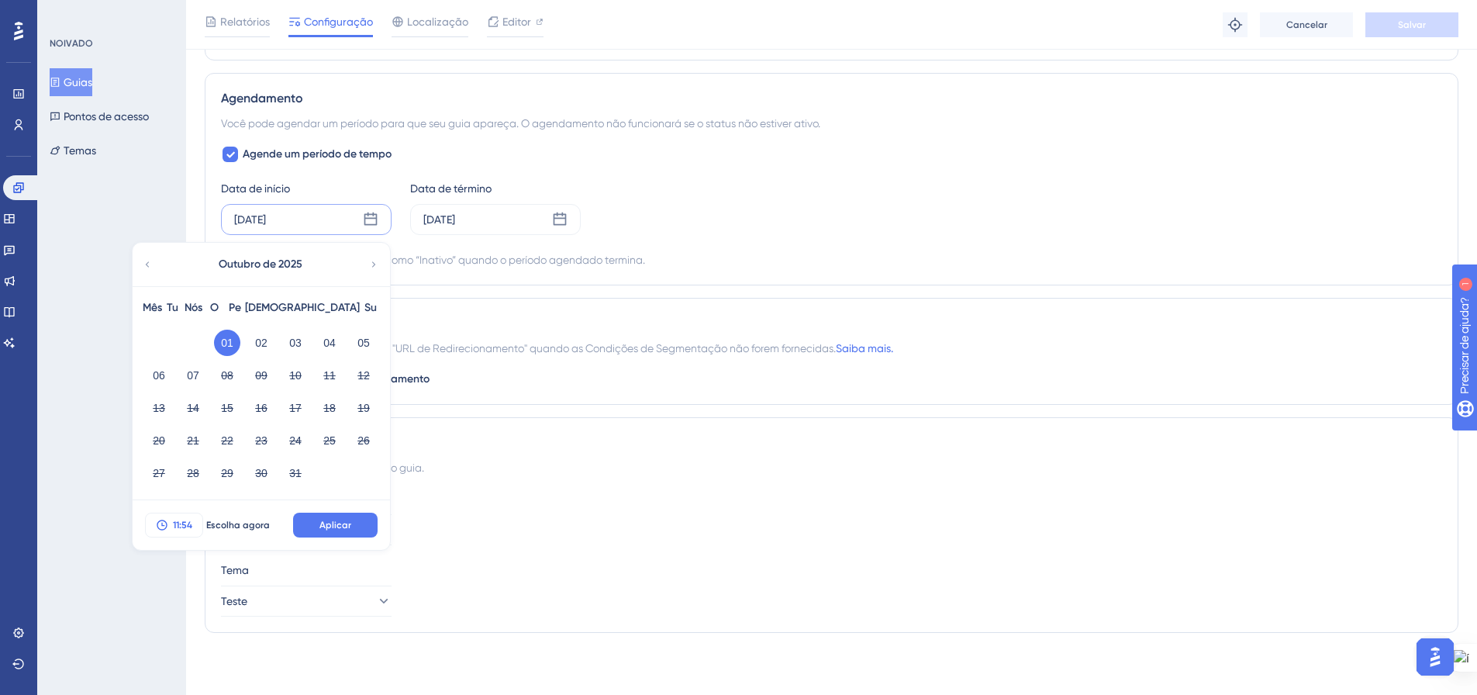
click at [177, 526] on font "11:54" at bounding box center [182, 525] width 19 height 11
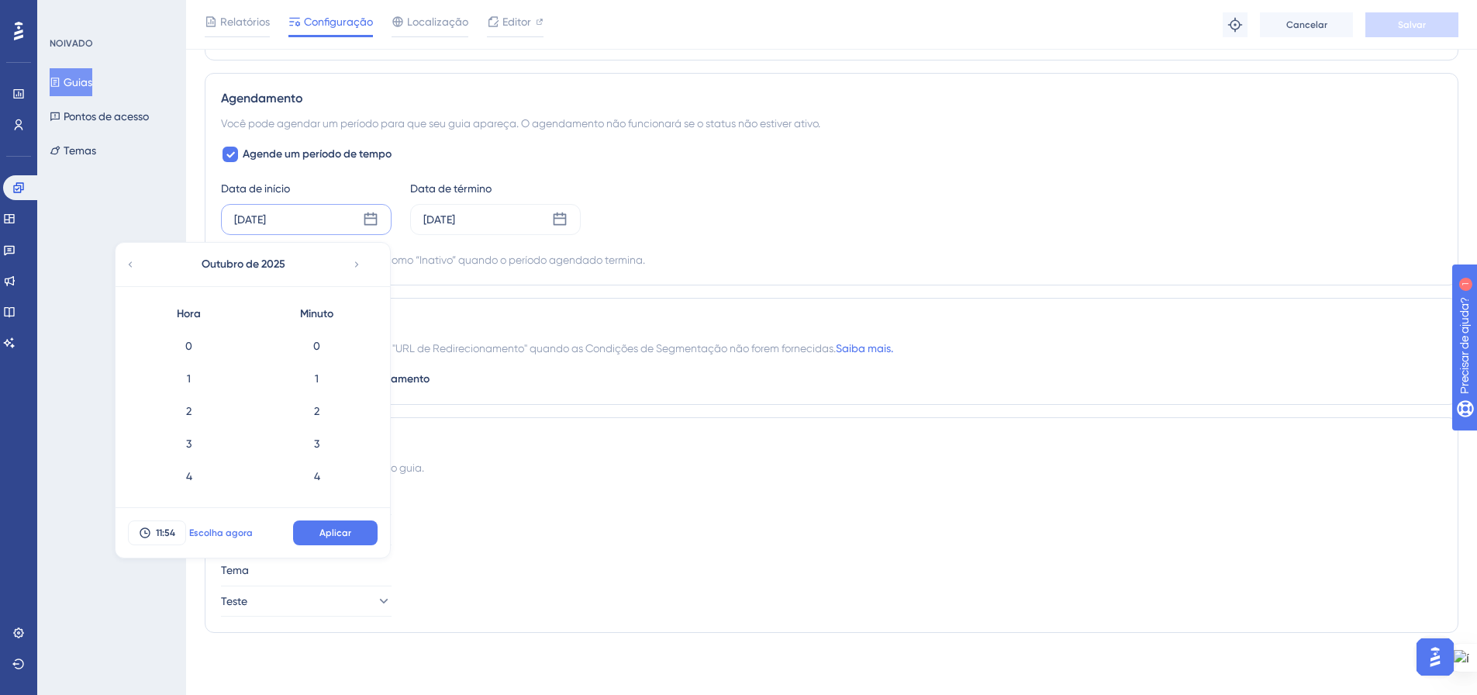
scroll to position [1692, 0]
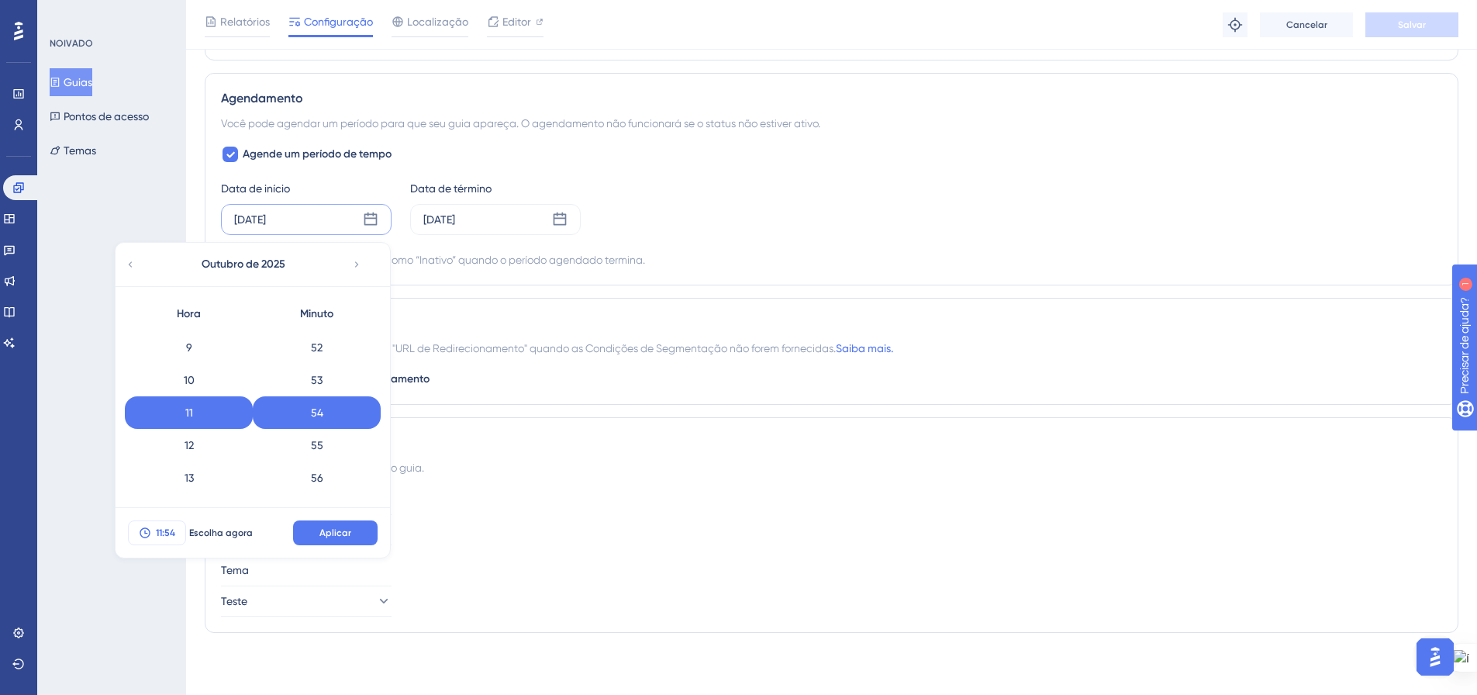
click at [176, 533] on button "11:54" at bounding box center [157, 532] width 58 height 25
click at [169, 533] on font "11:54" at bounding box center [165, 532] width 19 height 11
click at [144, 529] on icon at bounding box center [145, 533] width 12 height 12
click at [169, 530] on font "11:54" at bounding box center [165, 532] width 19 height 11
drag, startPoint x: 174, startPoint y: 533, endPoint x: 156, endPoint y: 533, distance: 17.8
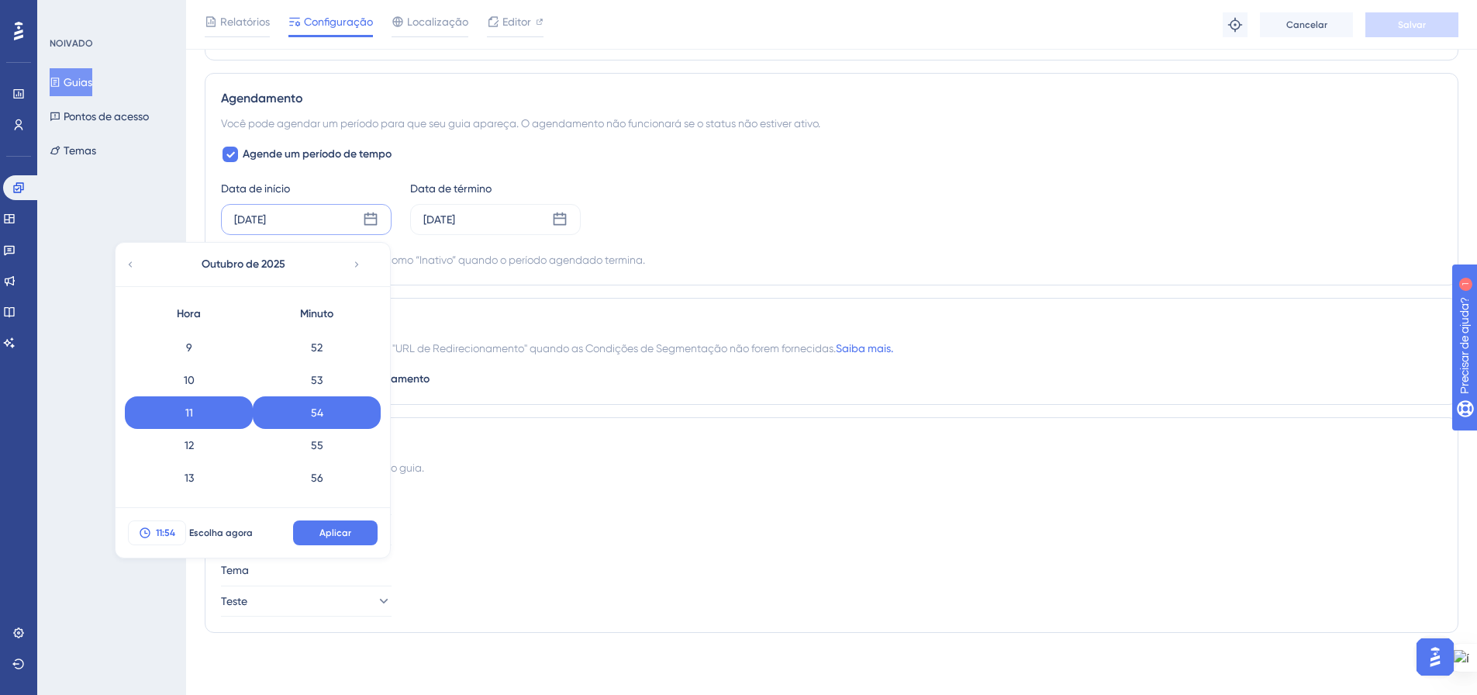
click at [156, 533] on font "11:54" at bounding box center [165, 532] width 19 height 11
click at [178, 531] on button "11:54" at bounding box center [157, 532] width 58 height 25
click at [147, 531] on icon at bounding box center [145, 533] width 12 height 12
click at [188, 432] on font "7" at bounding box center [188, 437] width 5 height 12
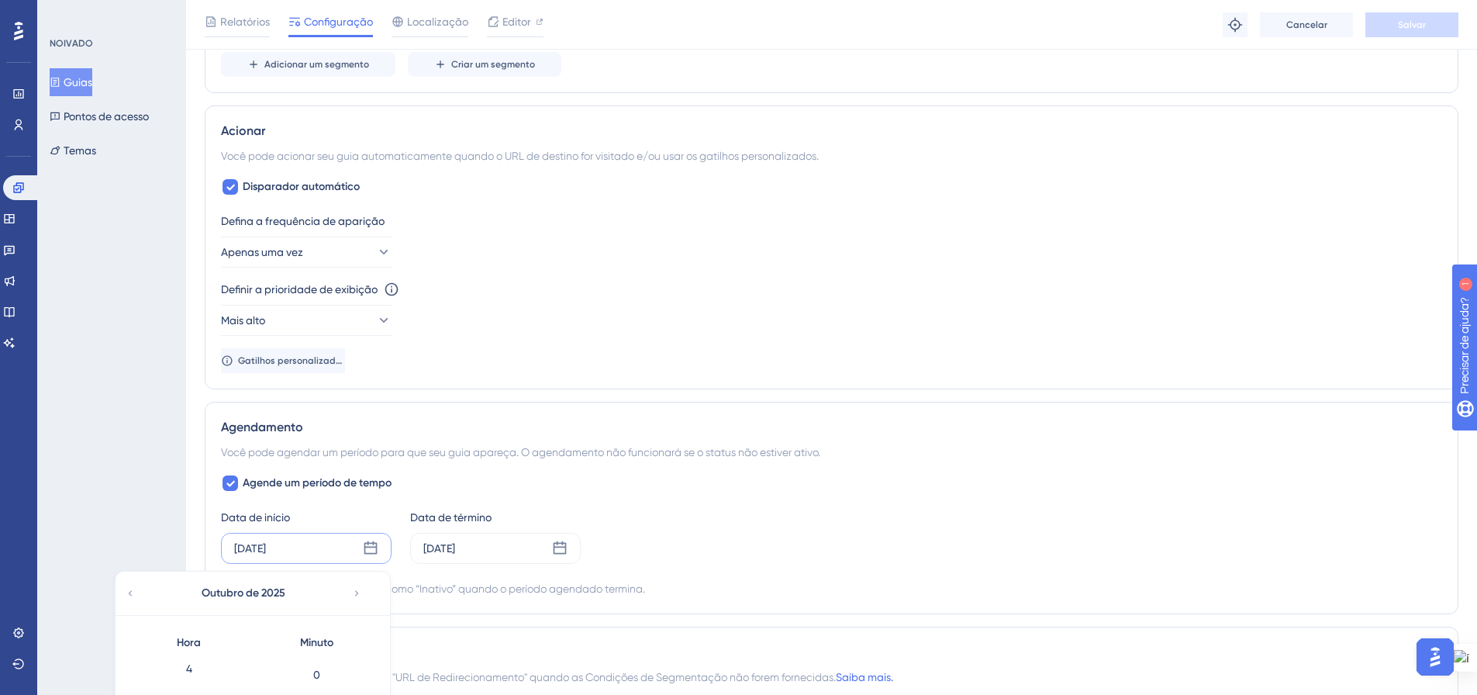
scroll to position [963, 0]
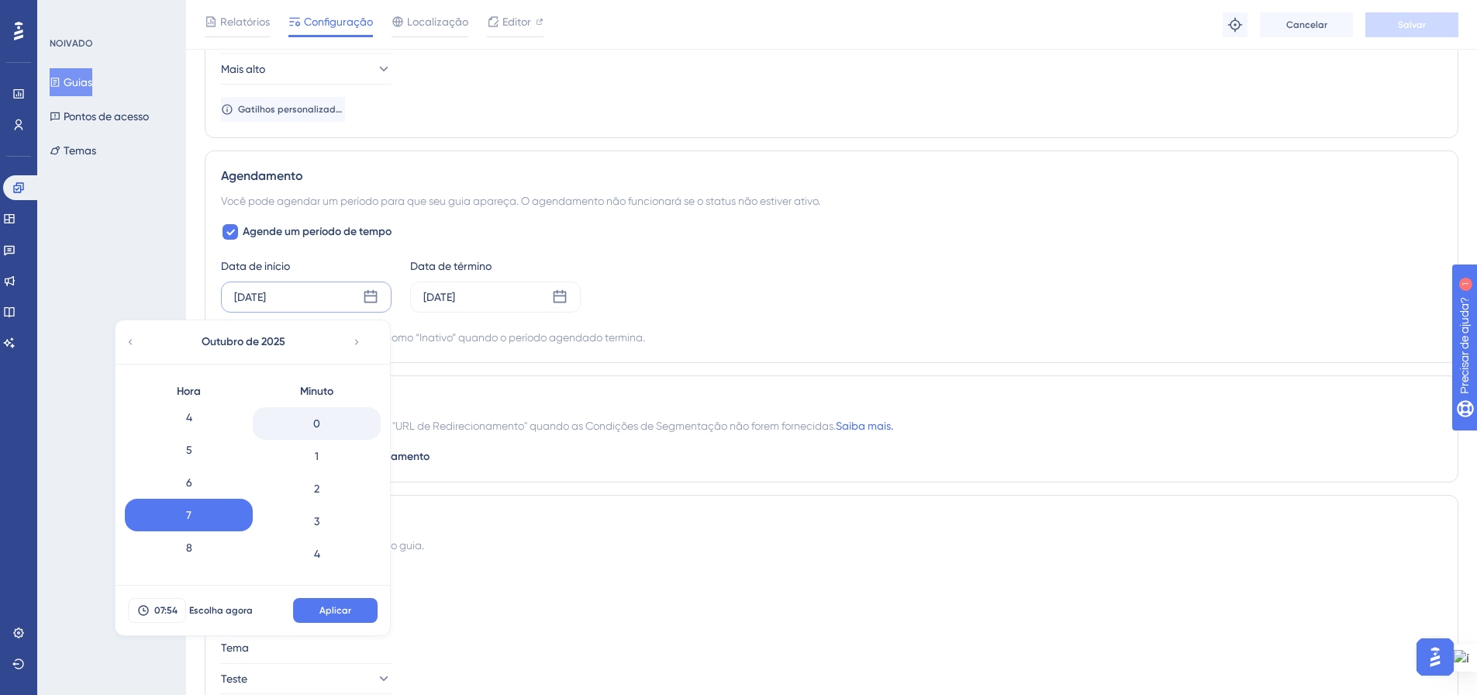
click at [325, 411] on div "0" at bounding box center [317, 423] width 128 height 33
click at [326, 606] on font "Aplicar" at bounding box center [335, 610] width 32 height 11
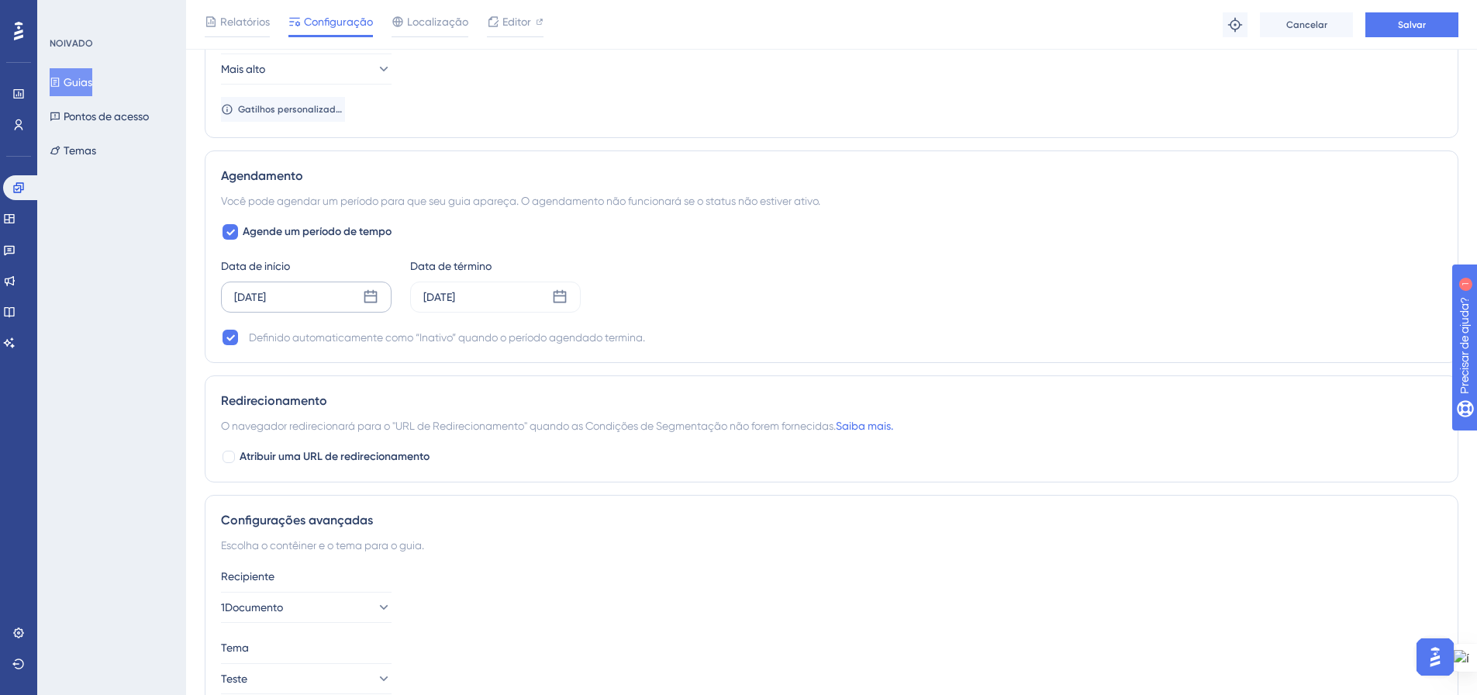
click at [366, 298] on icon at bounding box center [371, 297] width 16 height 16
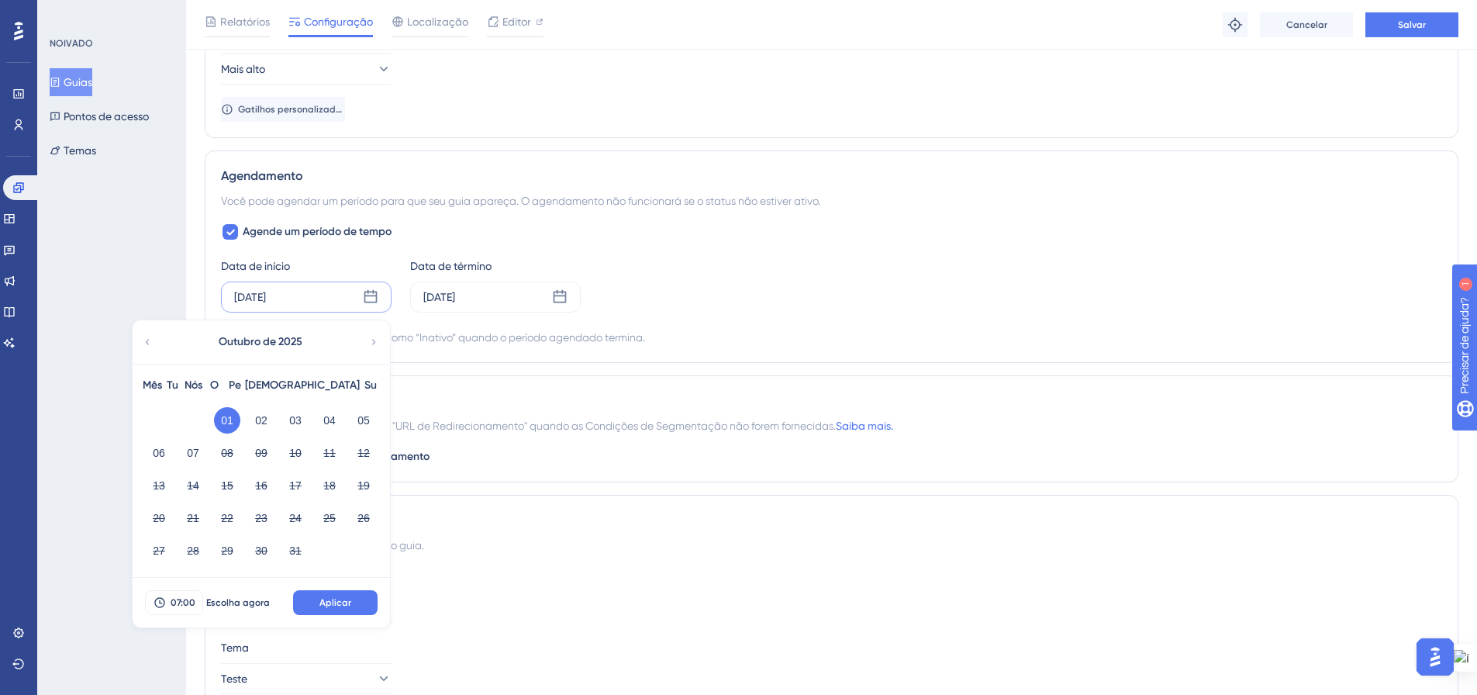
drag, startPoint x: 815, startPoint y: 273, endPoint x: 775, endPoint y: 290, distance: 43.1
click at [811, 276] on div "Data de início 01 de outubro de 2025 Outubro de 2025 Mês Tu Nós O Pe Sá Su 01 0…" at bounding box center [831, 285] width 1221 height 56
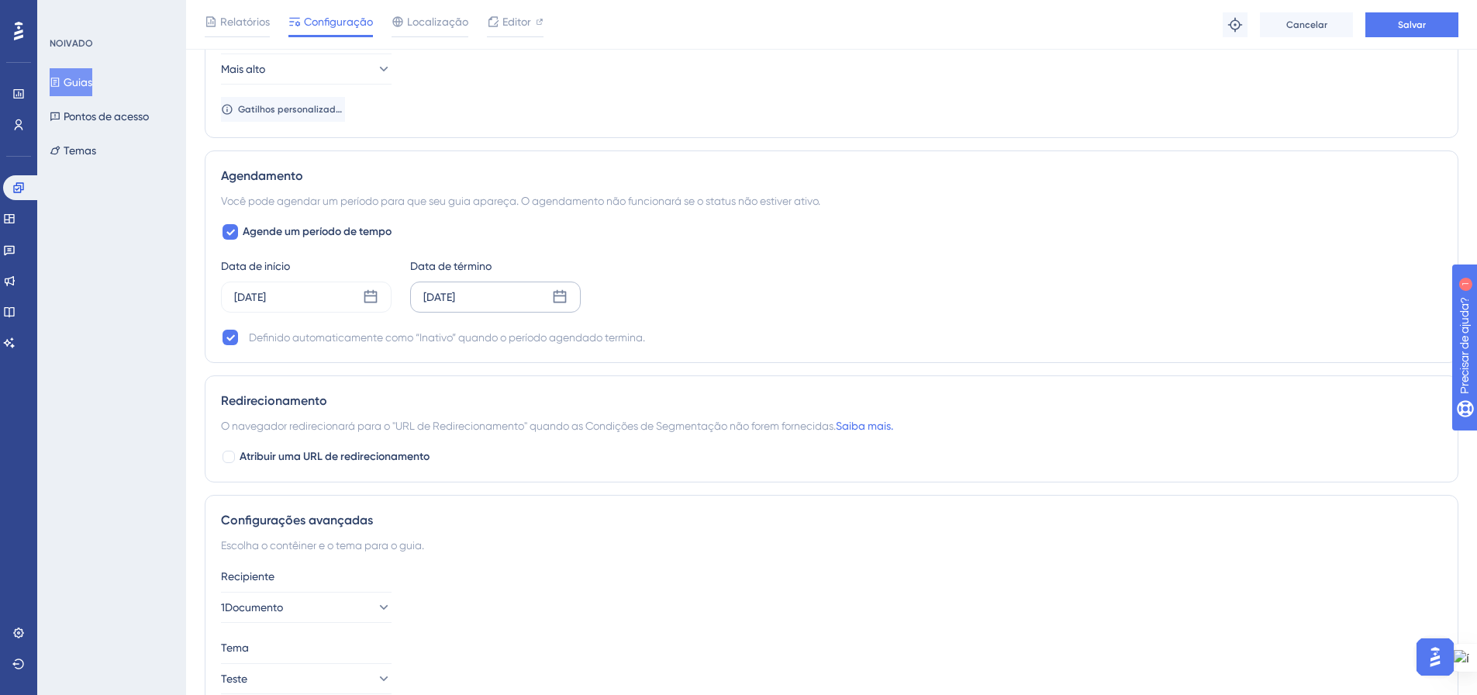
click at [568, 295] on div "07 de outubro de 2025" at bounding box center [495, 296] width 171 height 31
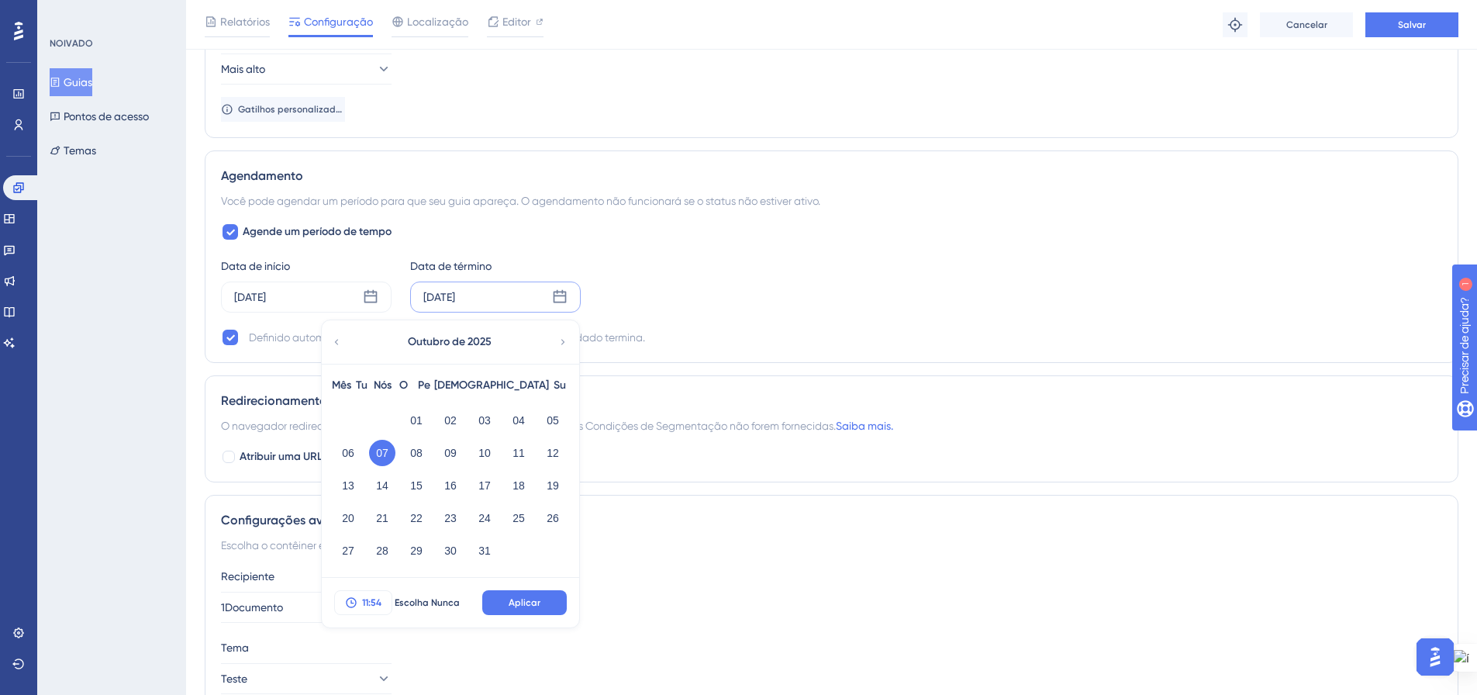
click at [377, 602] on font "11:54" at bounding box center [371, 602] width 19 height 11
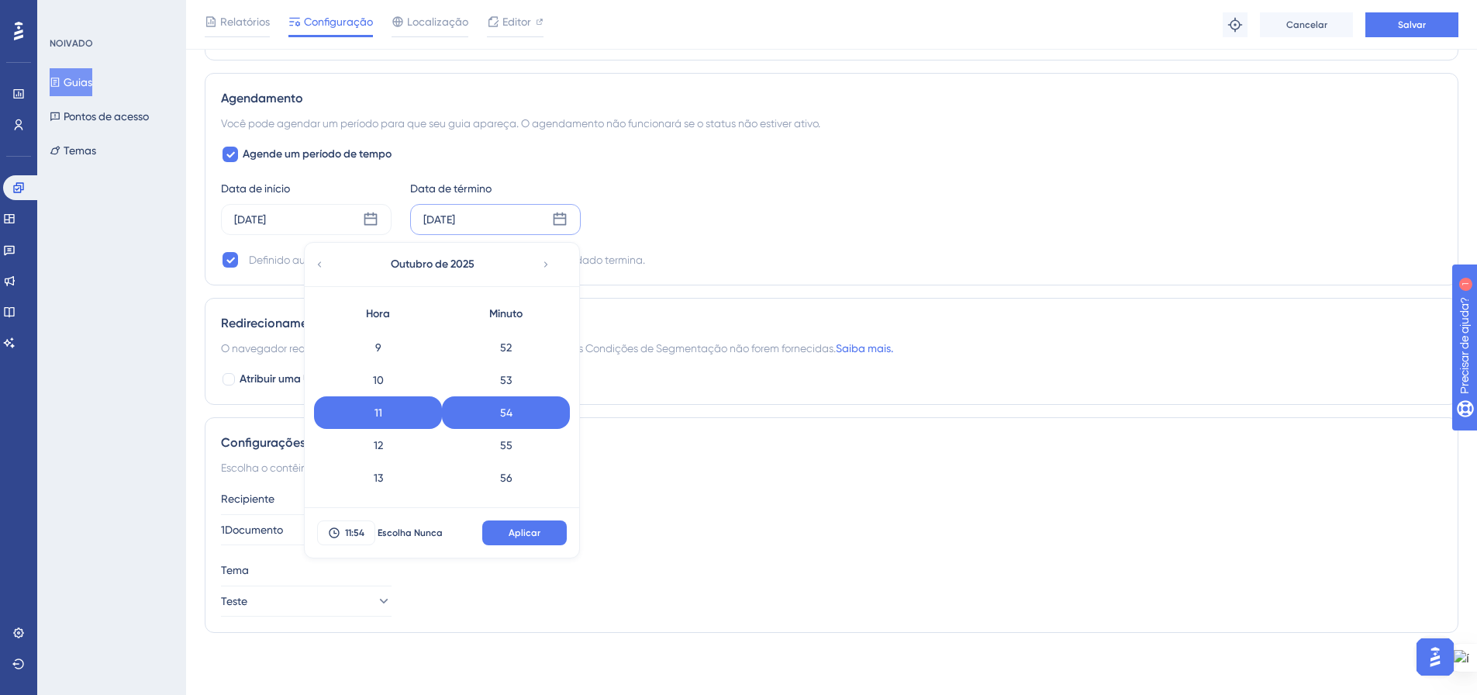
scroll to position [616, 0]
click at [395, 474] on div "23" at bounding box center [378, 479] width 128 height 33
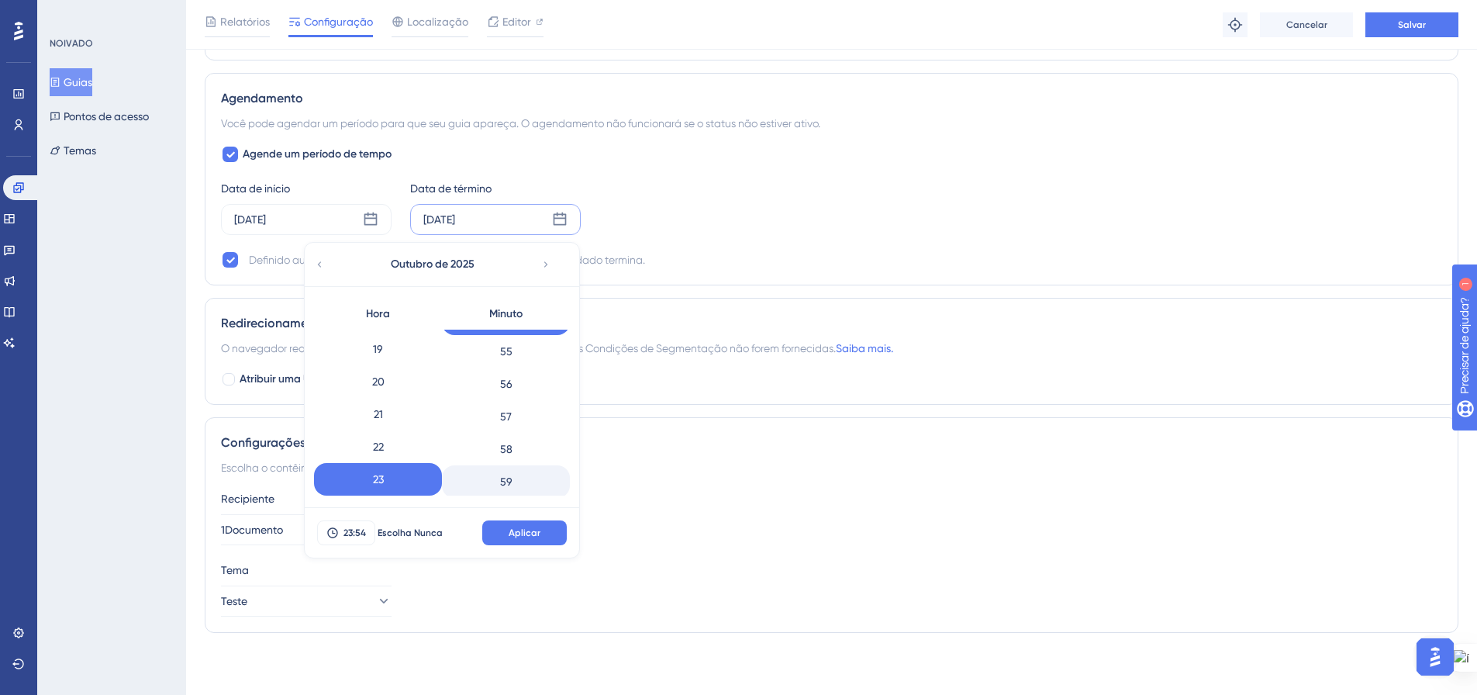
scroll to position [1788, 0]
click at [507, 484] on font "59" at bounding box center [506, 479] width 12 height 12
click at [515, 540] on button "Aplicar" at bounding box center [524, 532] width 85 height 25
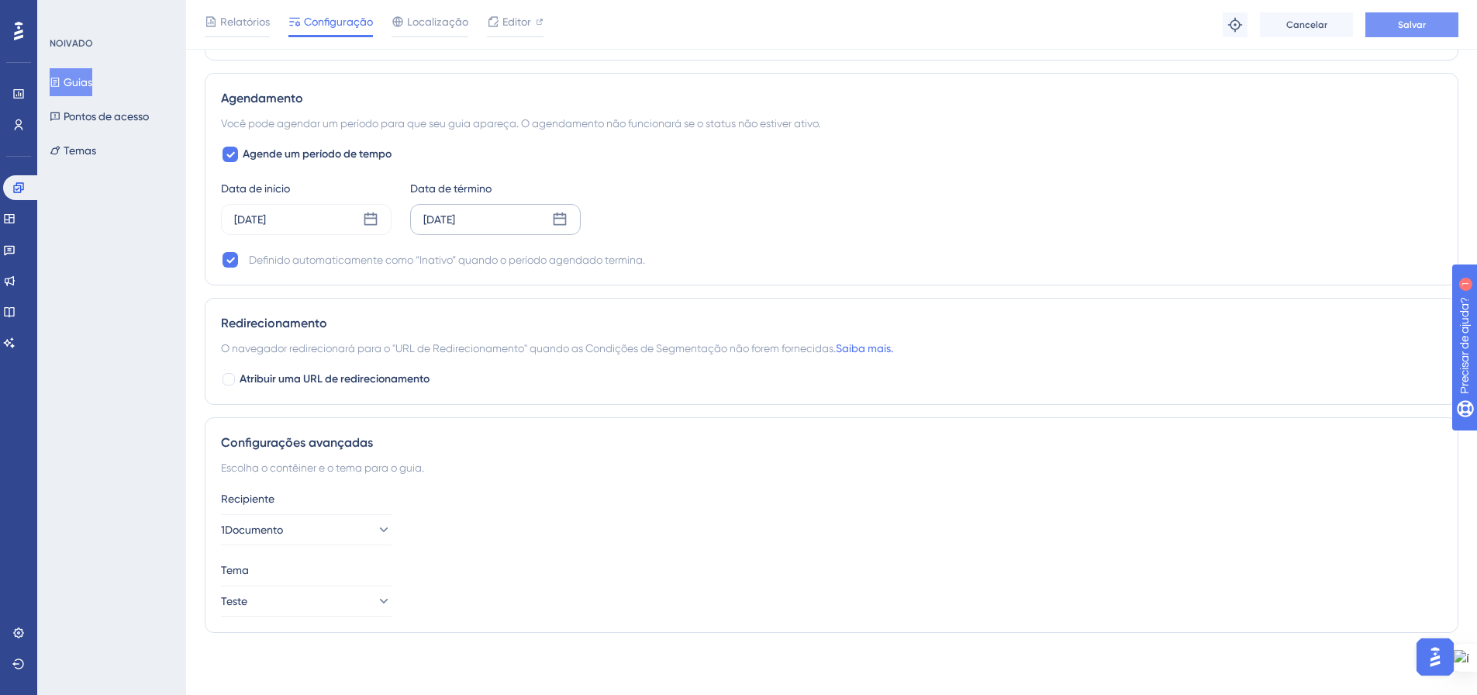
click at [1438, 25] on button "Salvar" at bounding box center [1412, 24] width 93 height 25
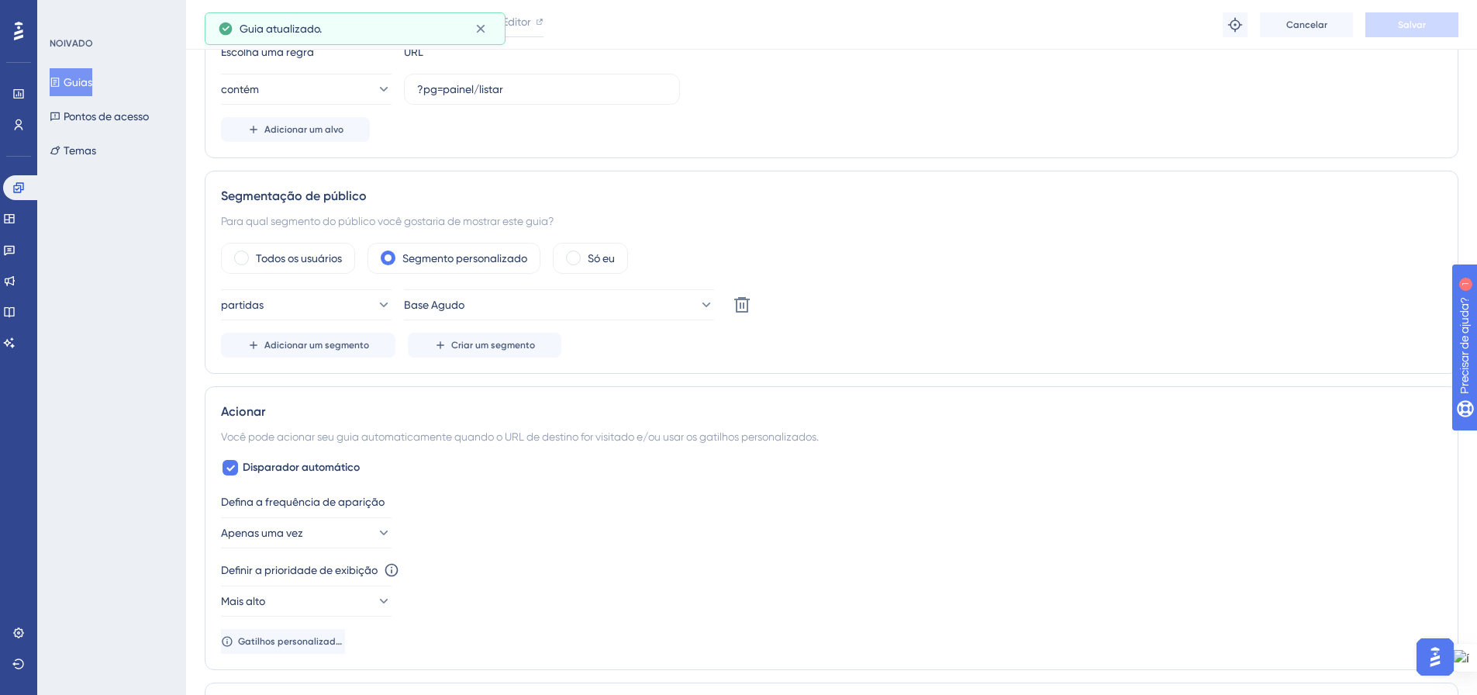
scroll to position [0, 0]
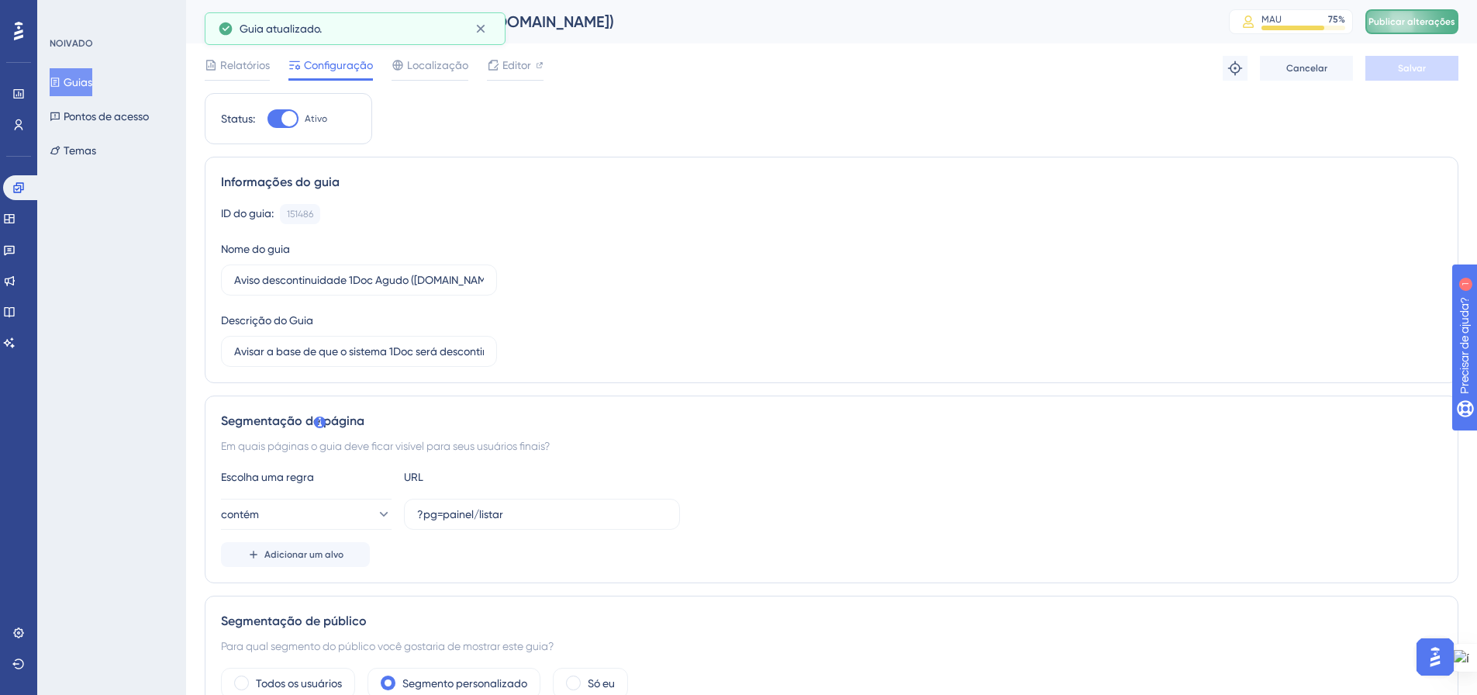
click at [1423, 22] on font "Publicar alterações" at bounding box center [1412, 21] width 87 height 11
drag, startPoint x: 480, startPoint y: 31, endPoint x: 465, endPoint y: 59, distance: 31.6
click at [480, 30] on icon at bounding box center [481, 29] width 16 height 16
click at [77, 81] on font "Guias" at bounding box center [78, 82] width 29 height 12
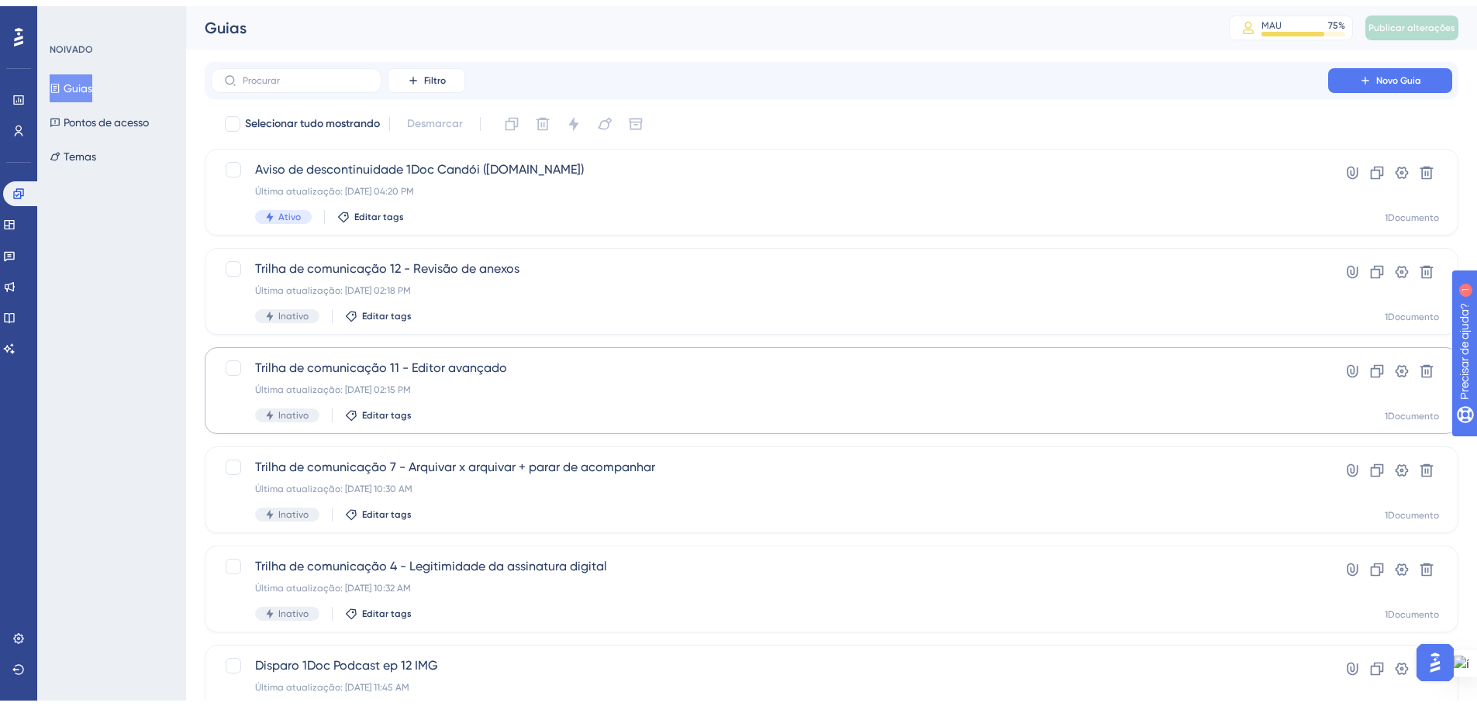
scroll to position [497, 0]
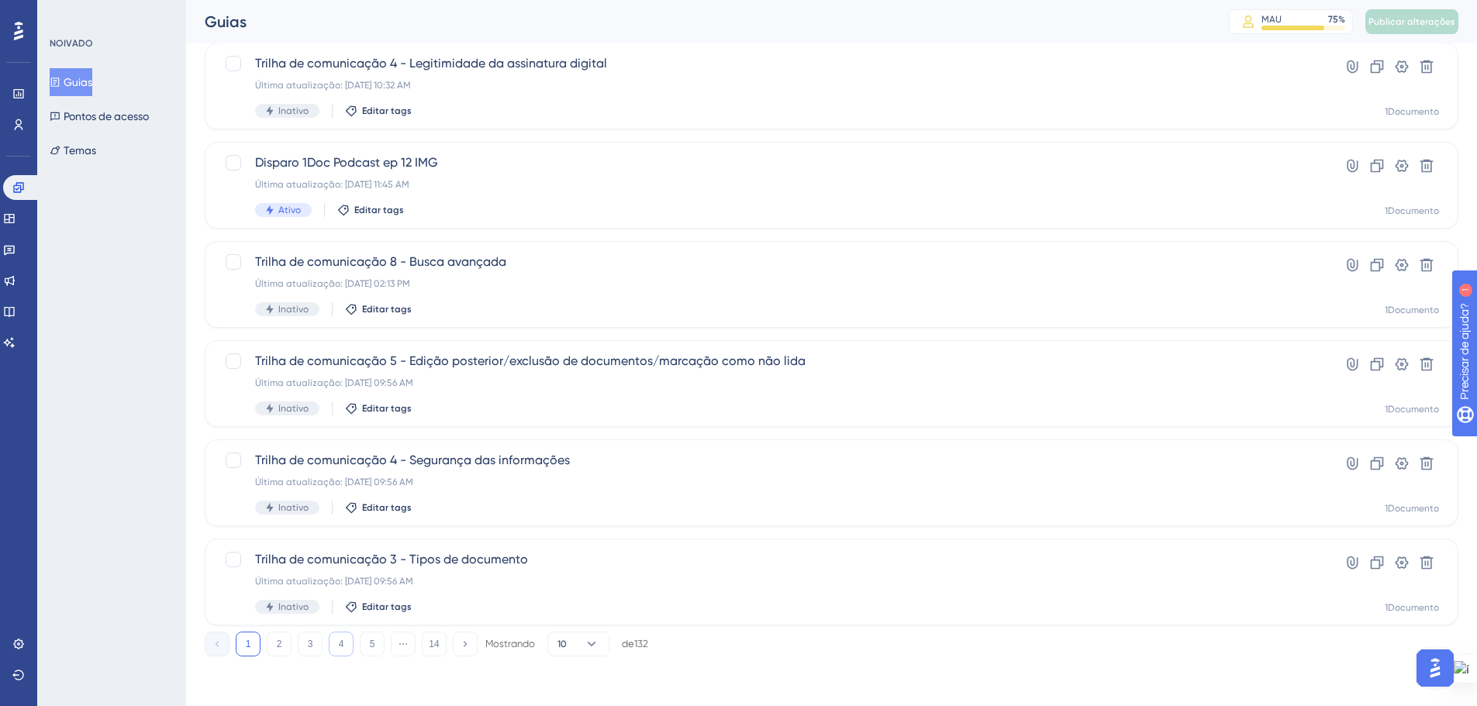
click at [339, 647] on font "4" at bounding box center [341, 644] width 5 height 11
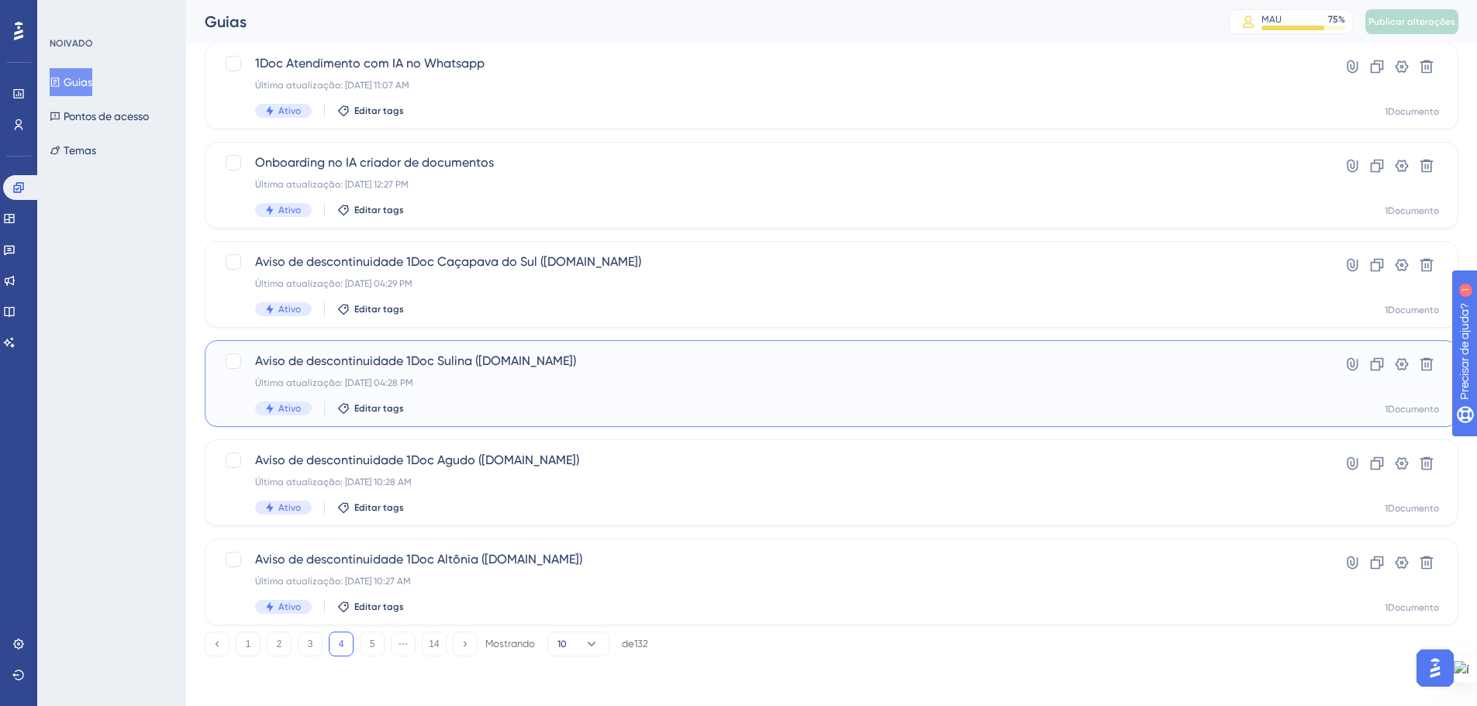
click at [413, 385] on font "Última atualização: 10 de set. de 2025 04:28 PM" at bounding box center [334, 383] width 158 height 11
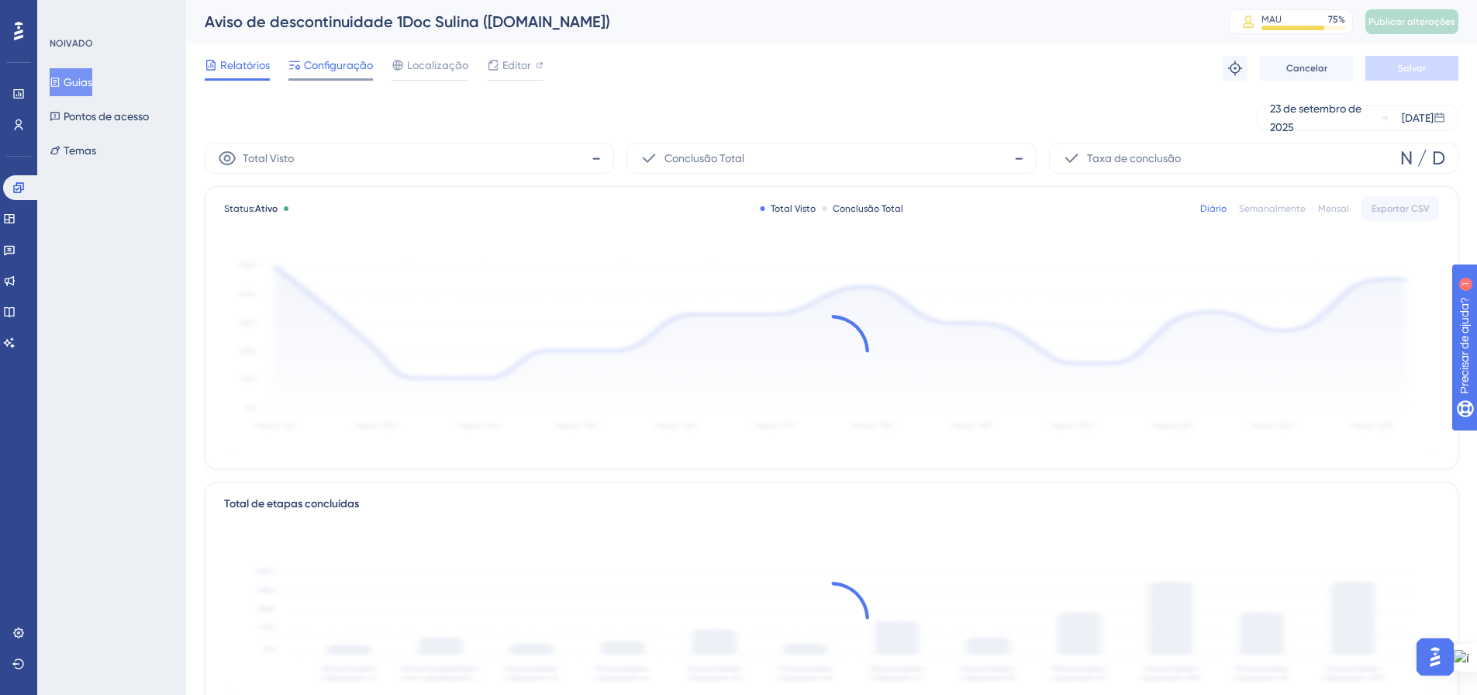
click at [360, 64] on font "Configuração" at bounding box center [338, 65] width 69 height 12
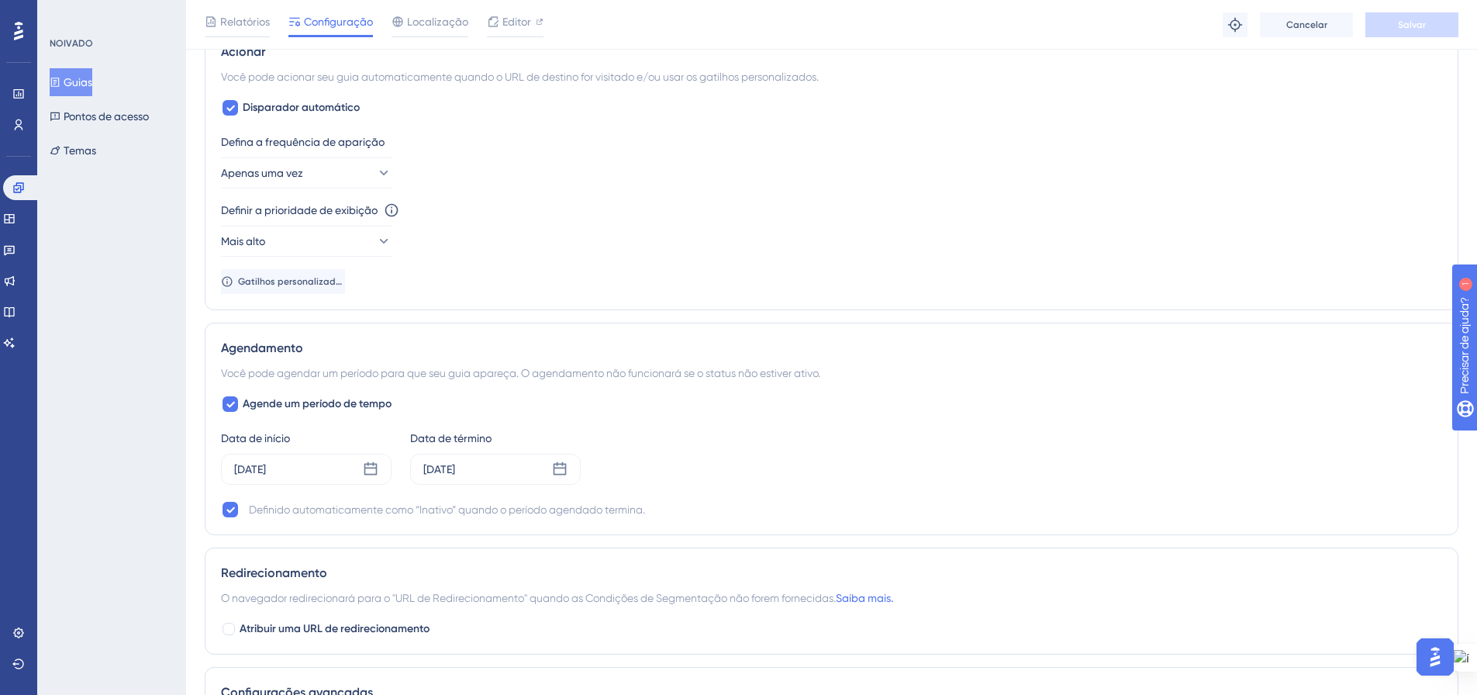
scroll to position [853, 0]
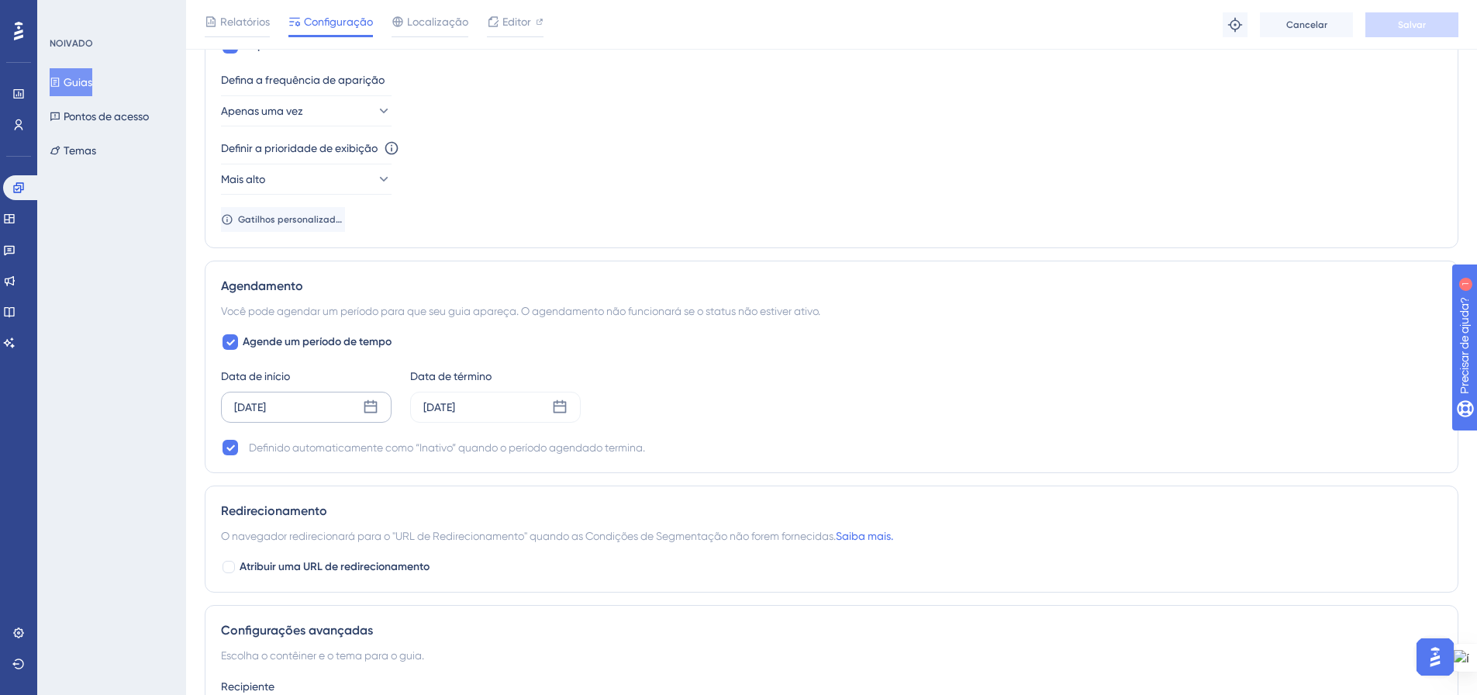
click at [374, 408] on icon at bounding box center [371, 407] width 16 height 16
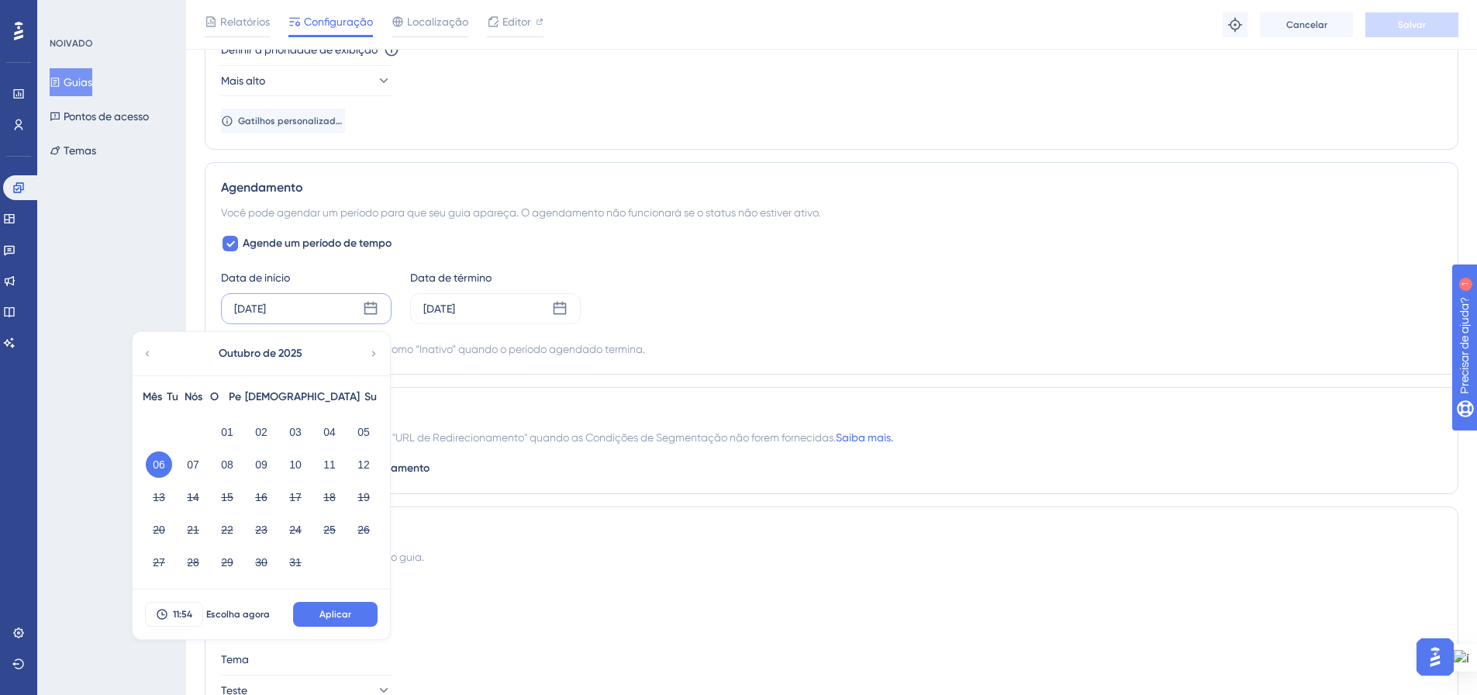
scroll to position [1041, 0]
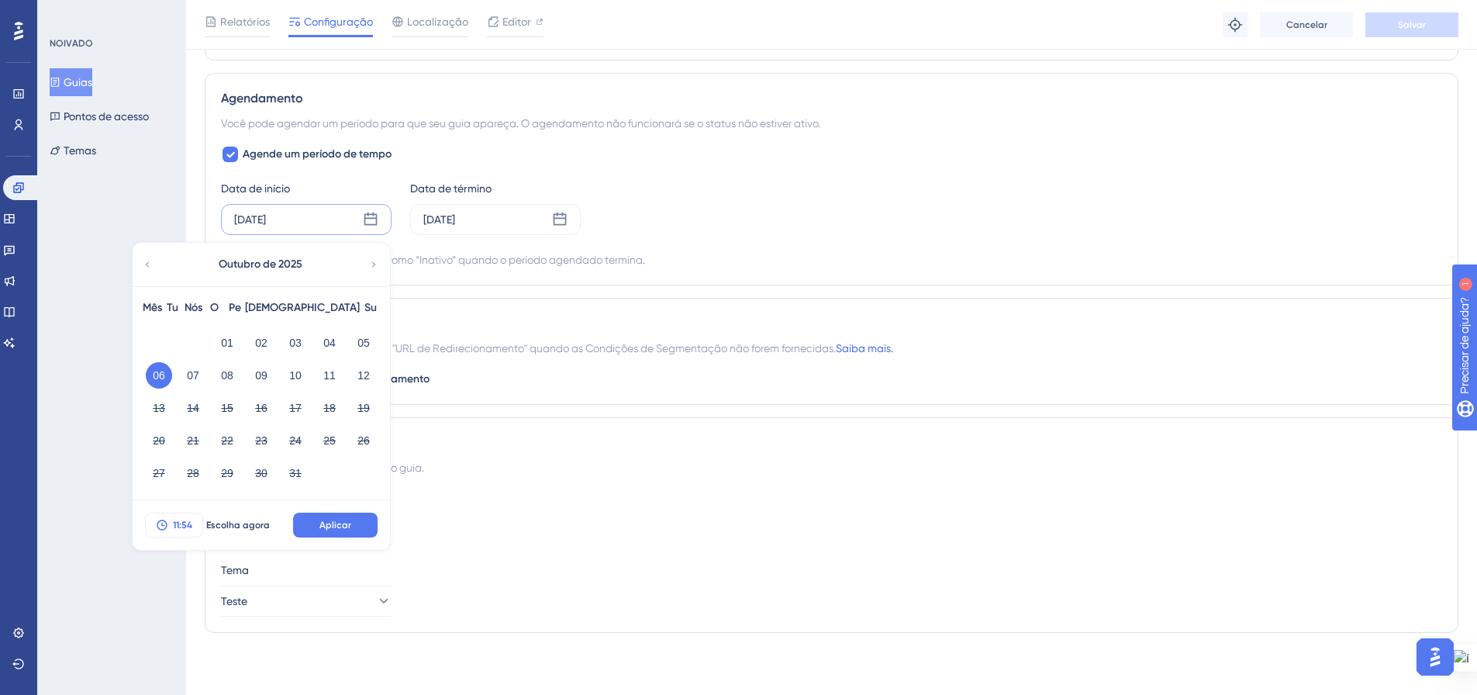
click at [185, 525] on font "11:54" at bounding box center [182, 525] width 19 height 11
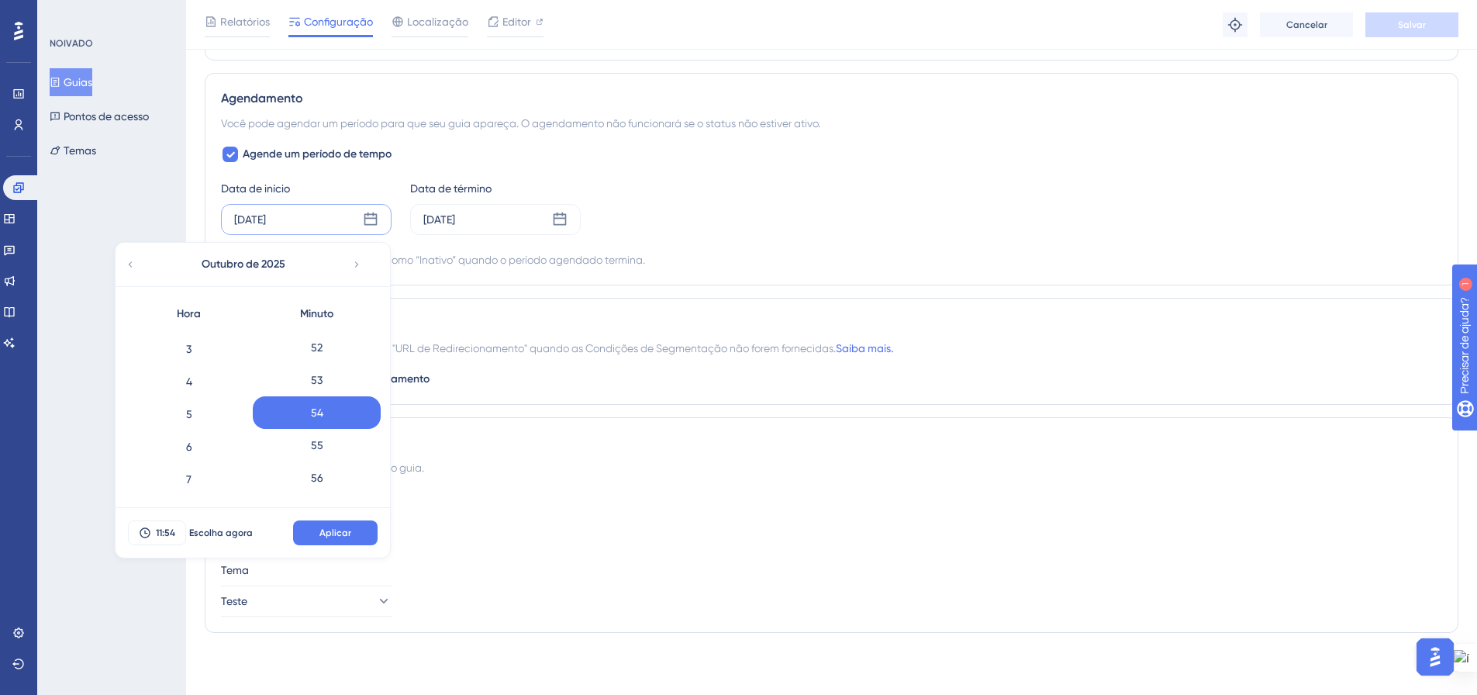
scroll to position [155, 0]
click at [212, 419] on div "7" at bounding box center [189, 418] width 128 height 33
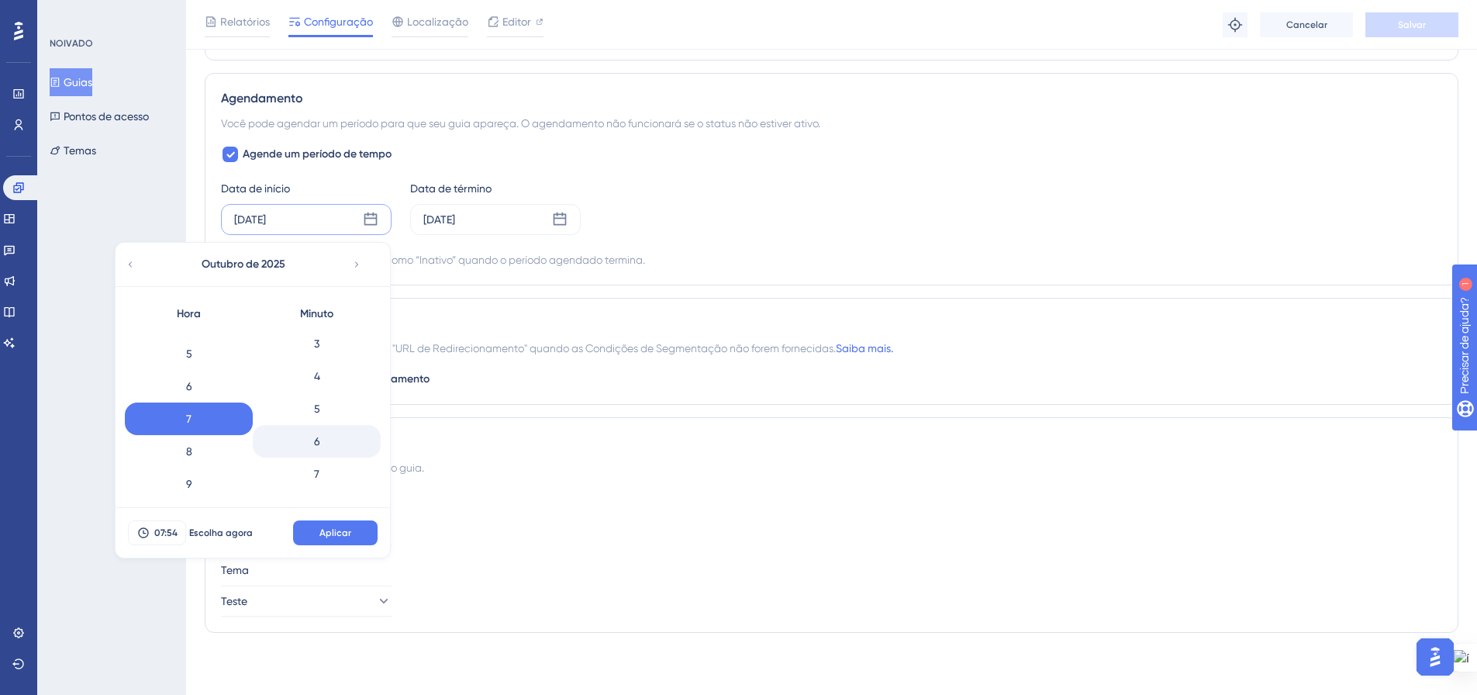
scroll to position [0, 0]
click at [328, 346] on div "0" at bounding box center [317, 346] width 128 height 33
click at [337, 538] on span "Aplicar" at bounding box center [335, 533] width 32 height 12
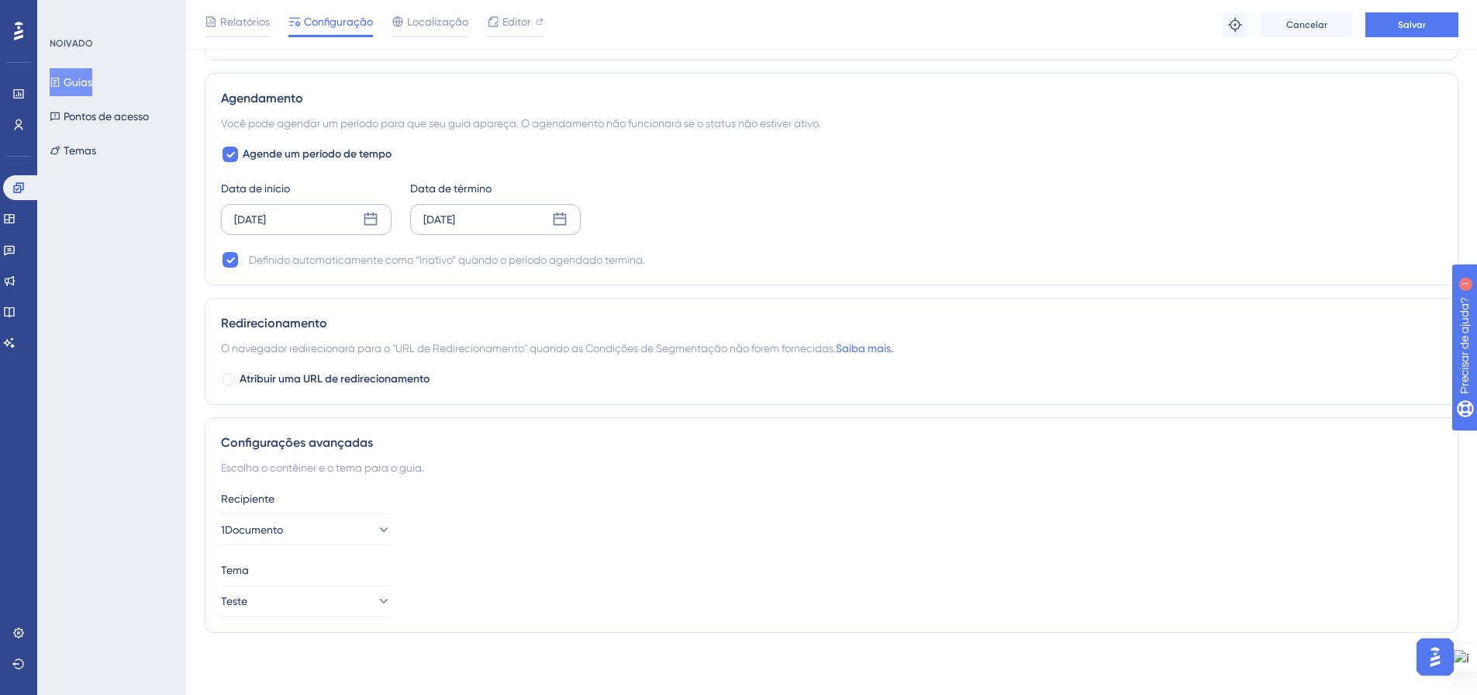
click at [557, 217] on icon at bounding box center [560, 220] width 16 height 16
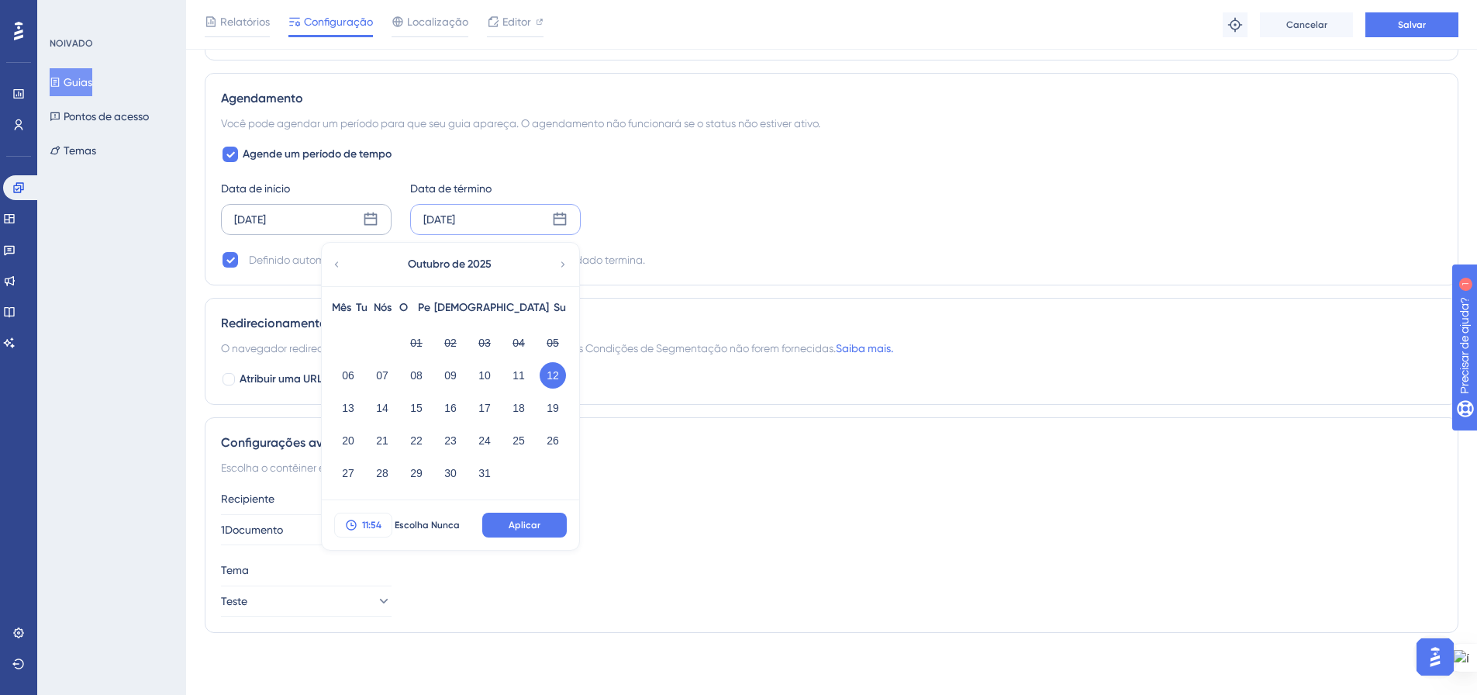
click at [371, 523] on font "11:54" at bounding box center [371, 525] width 19 height 11
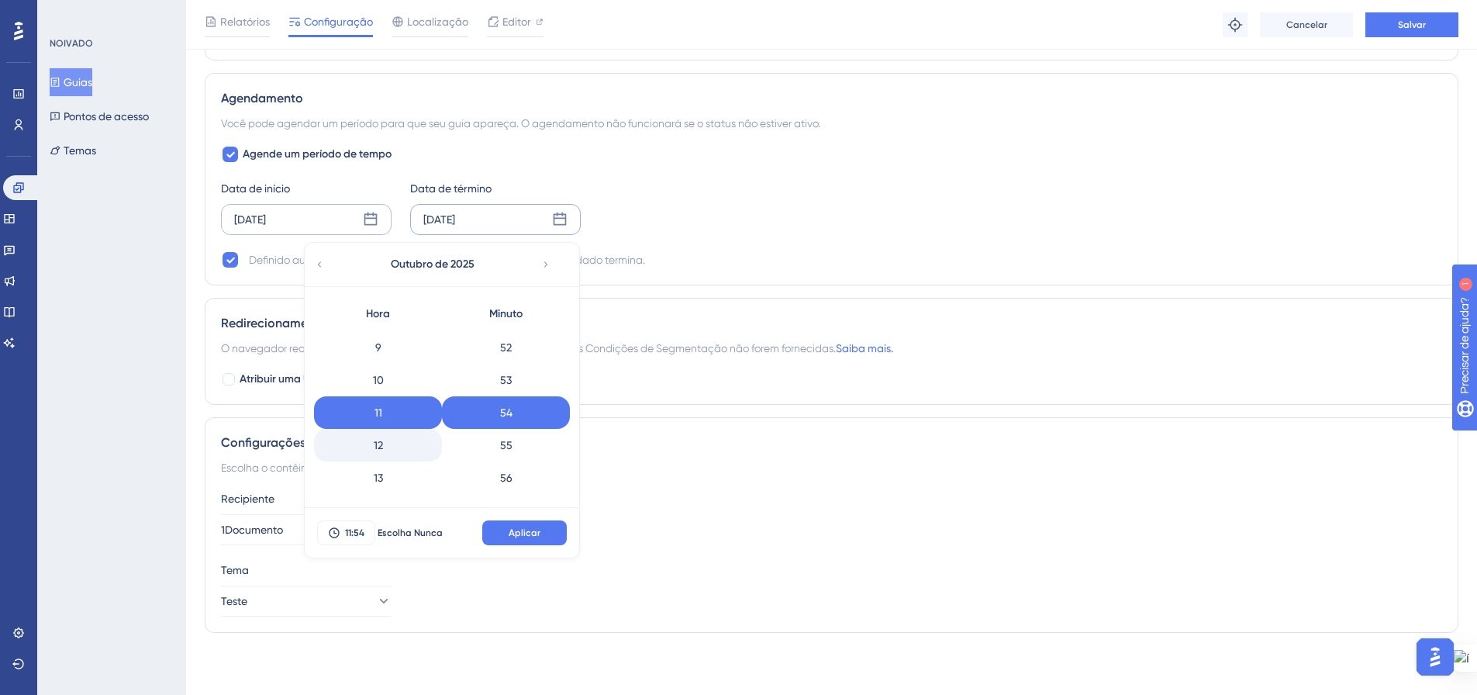
scroll to position [616, 0]
click at [395, 485] on div "23" at bounding box center [378, 479] width 128 height 33
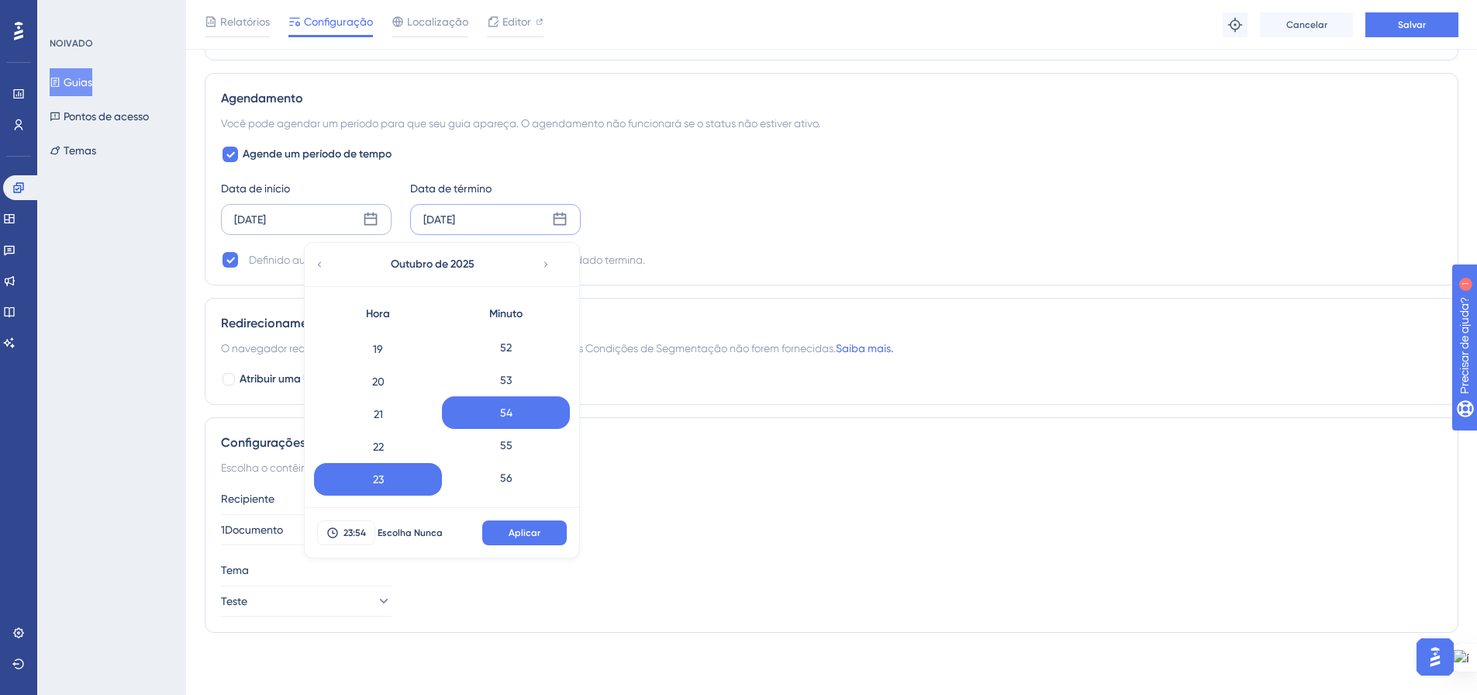
scroll to position [1788, 0]
click at [530, 474] on div "59" at bounding box center [506, 479] width 128 height 33
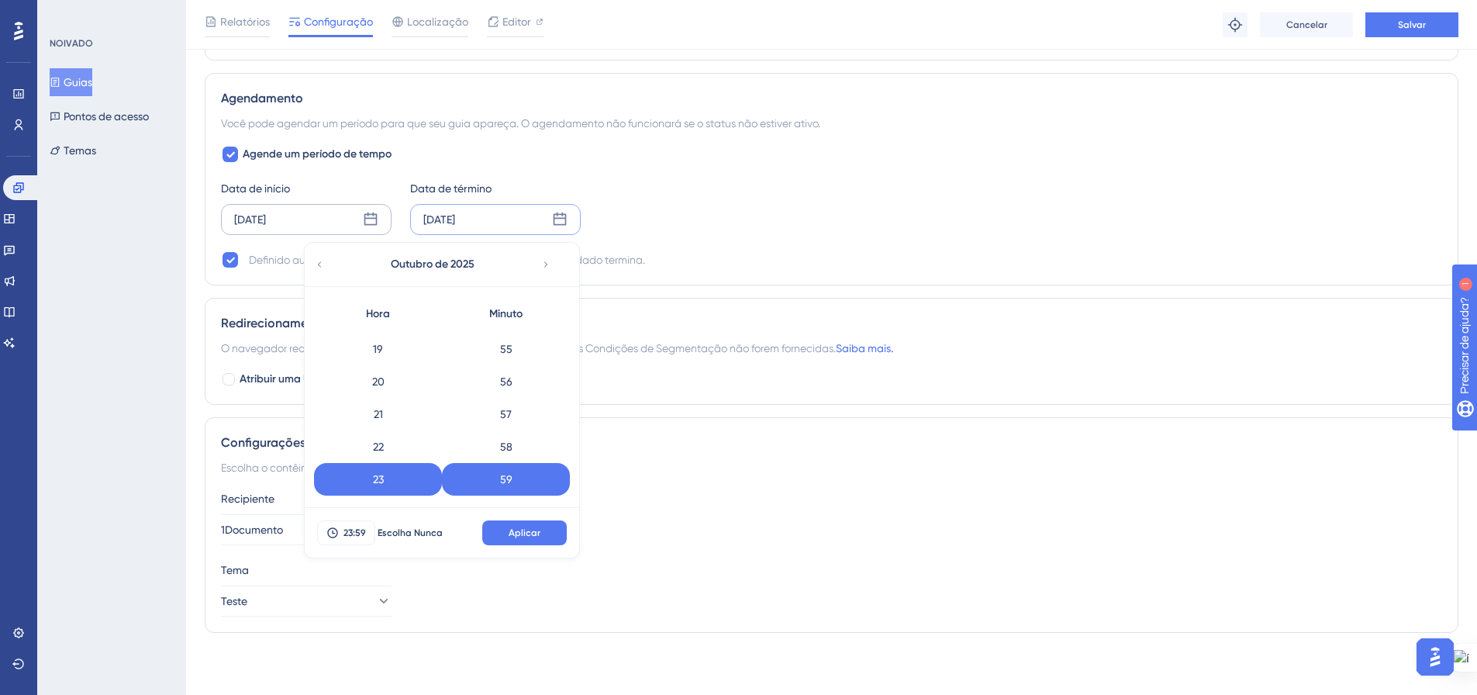
click at [554, 533] on button "Aplicar" at bounding box center [524, 532] width 85 height 25
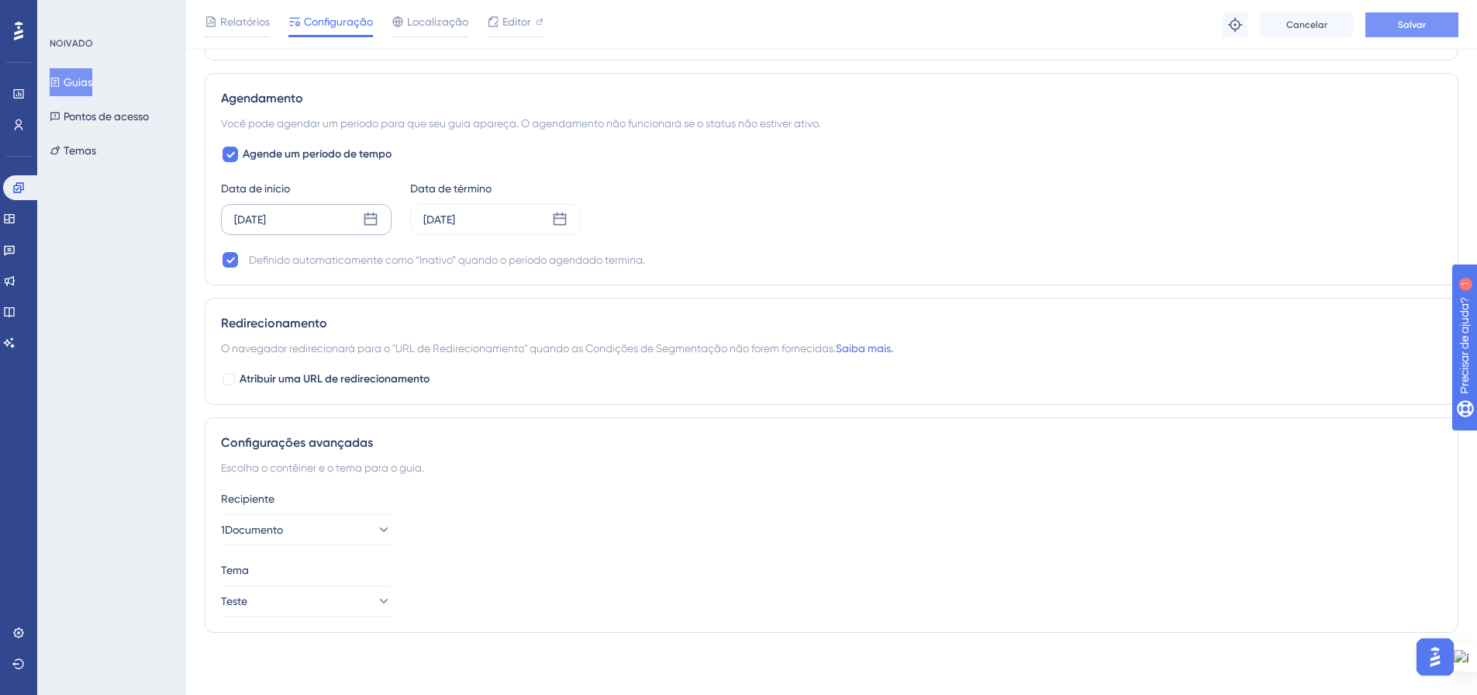
click at [1409, 33] on button "Salvar" at bounding box center [1412, 24] width 93 height 25
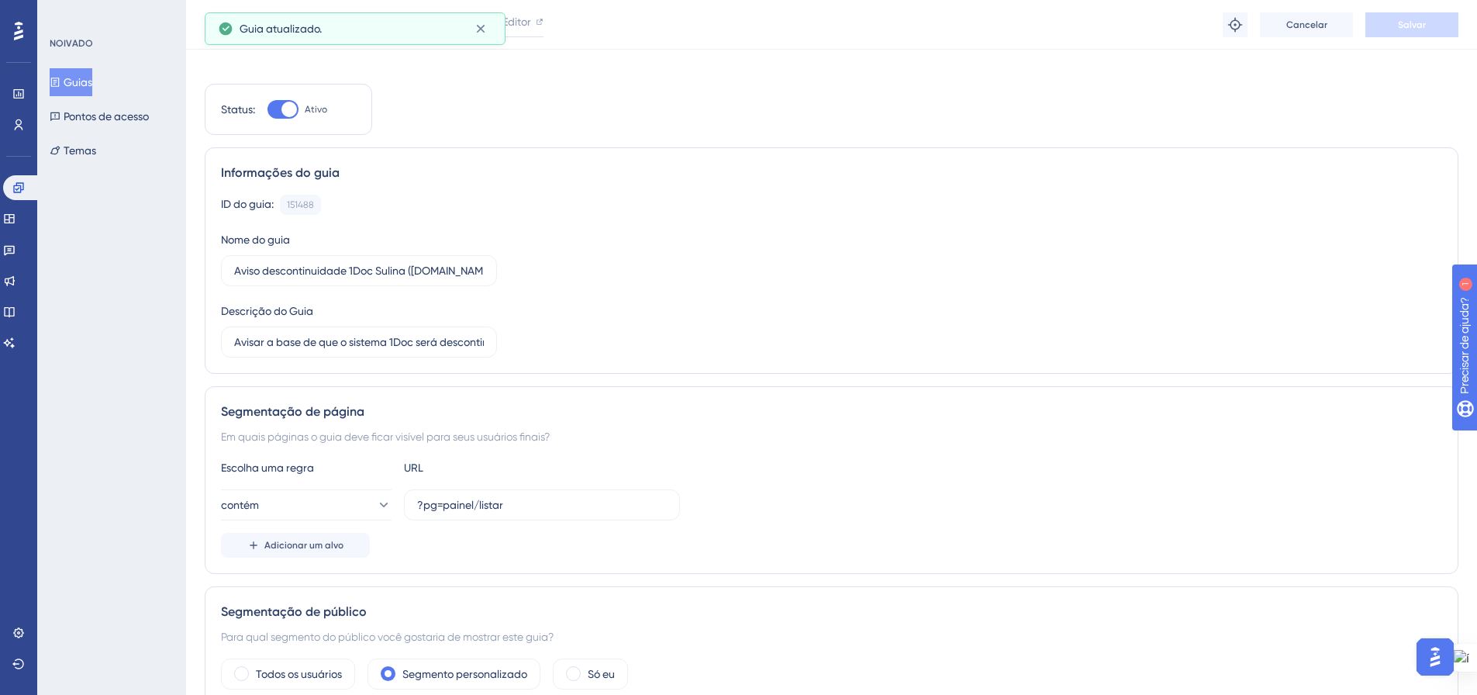
scroll to position [0, 0]
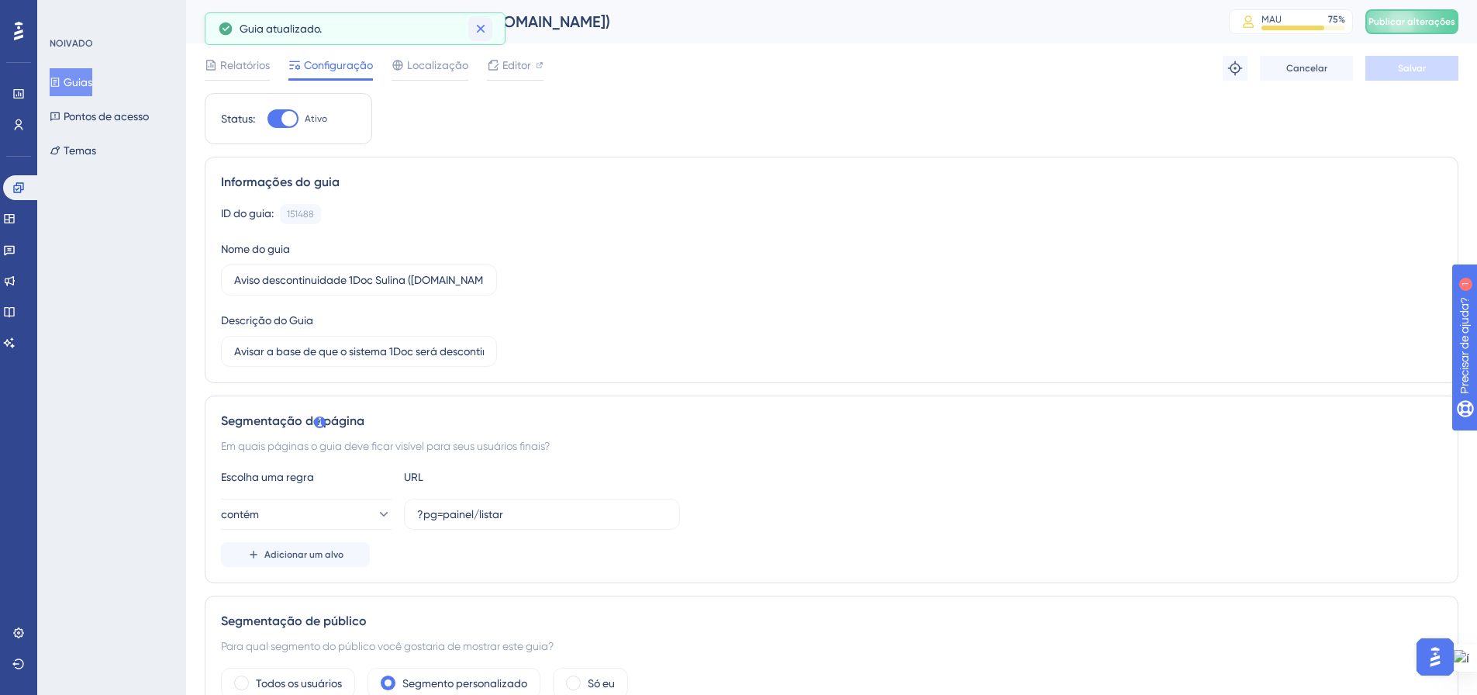
click at [480, 30] on icon at bounding box center [481, 29] width 16 height 16
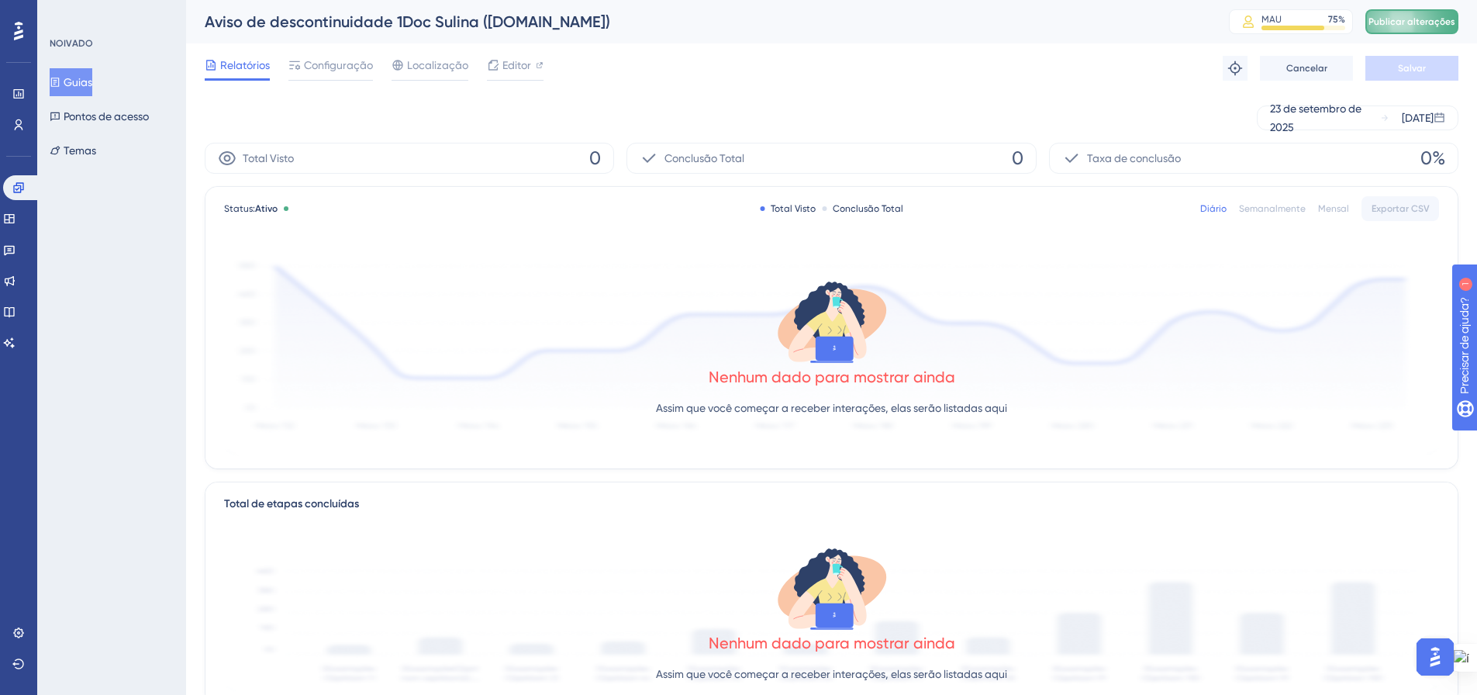
click at [1451, 16] on font "Publicar alterações" at bounding box center [1412, 21] width 87 height 11
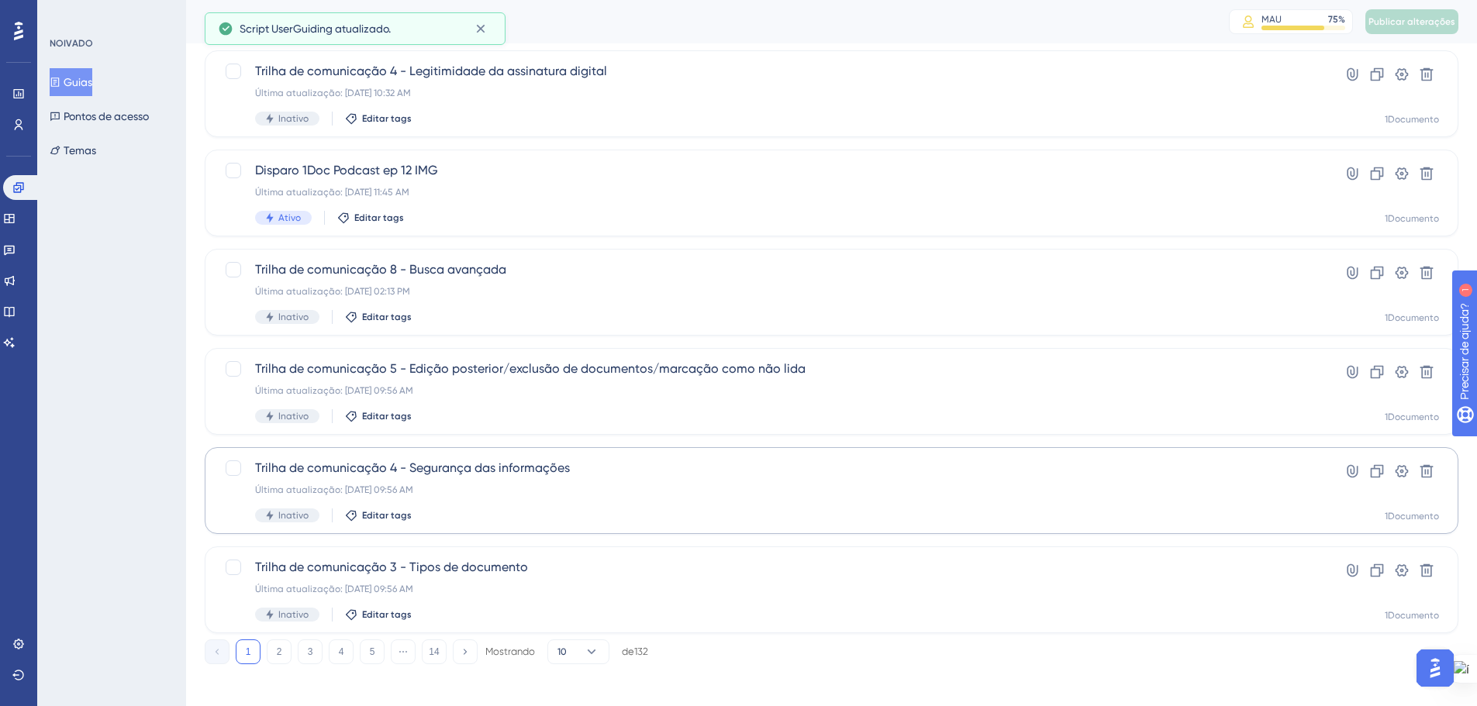
scroll to position [497, 0]
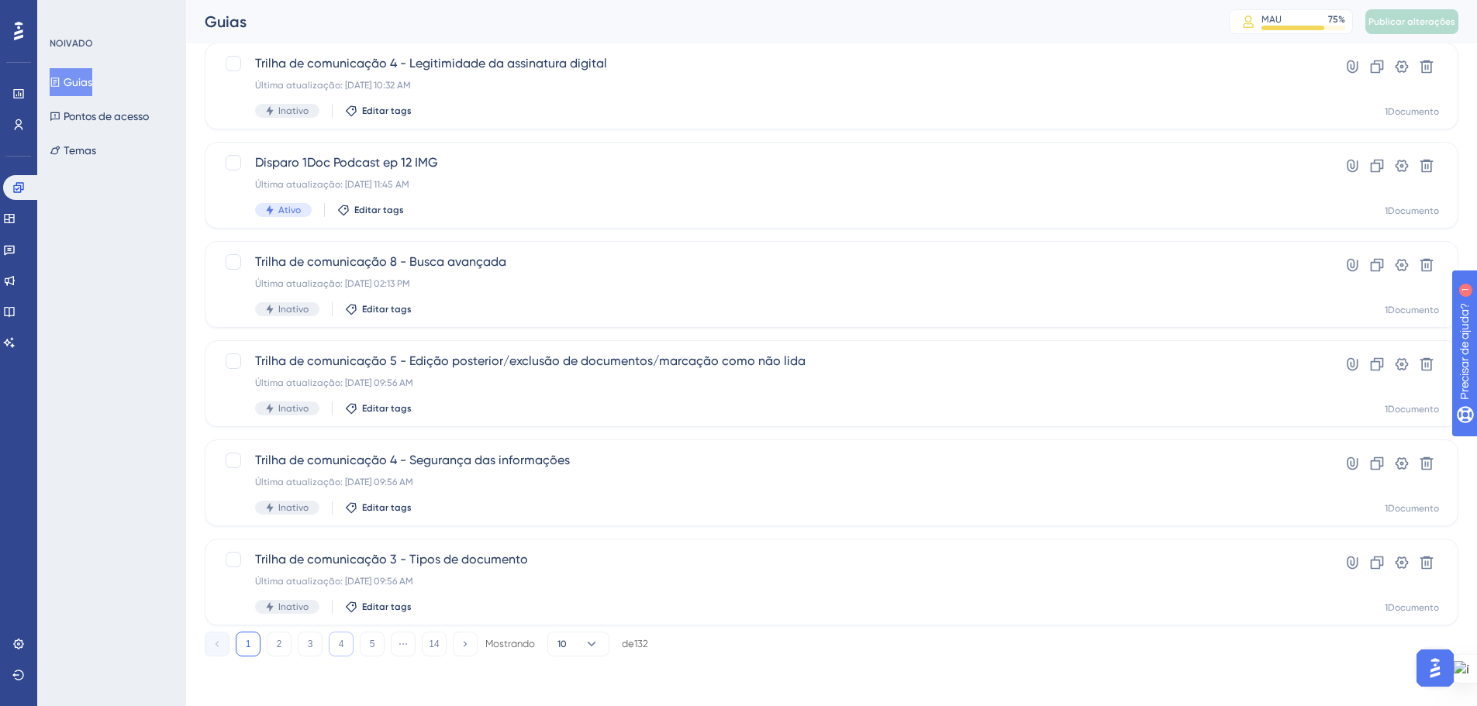
click at [347, 643] on button "4" at bounding box center [341, 644] width 25 height 25
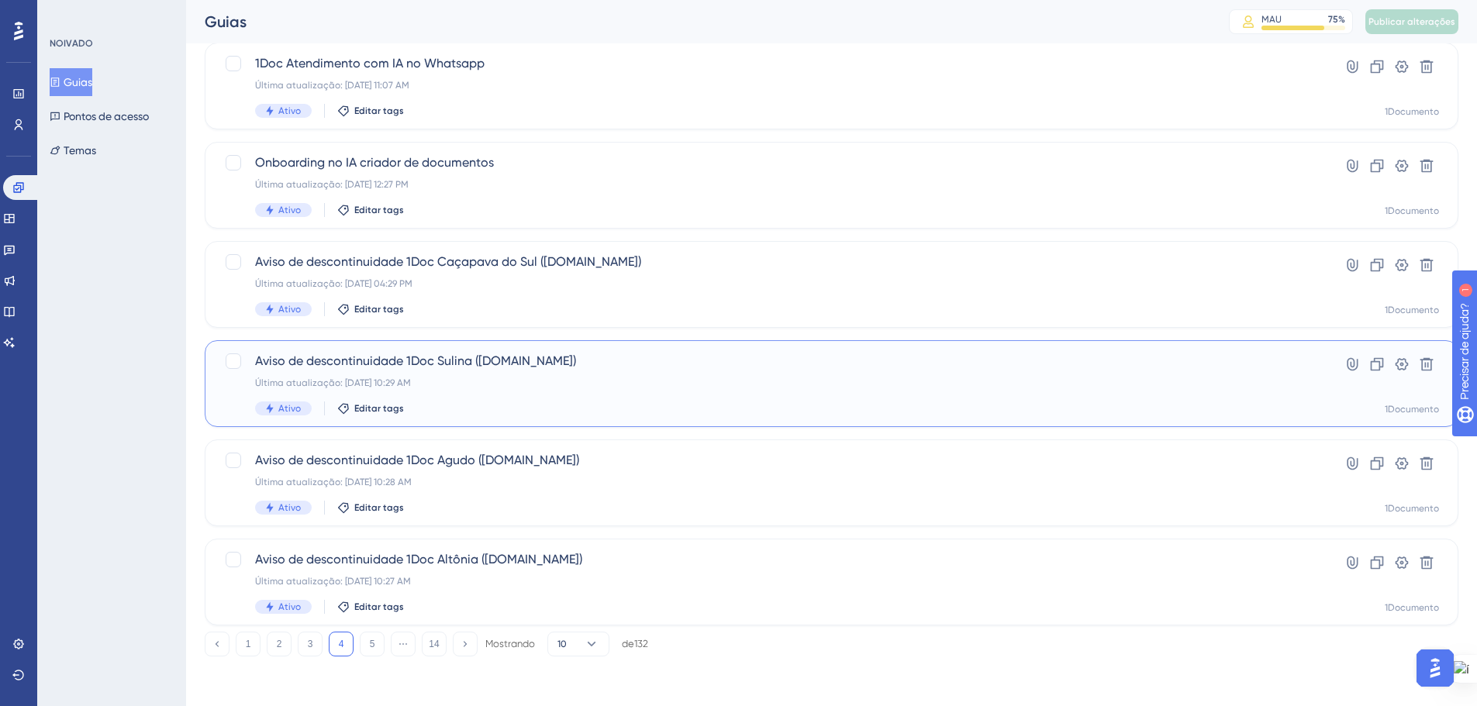
click at [491, 382] on div "Última atualização: 29 de set. de 2025 10:29 AM" at bounding box center [769, 383] width 1029 height 12
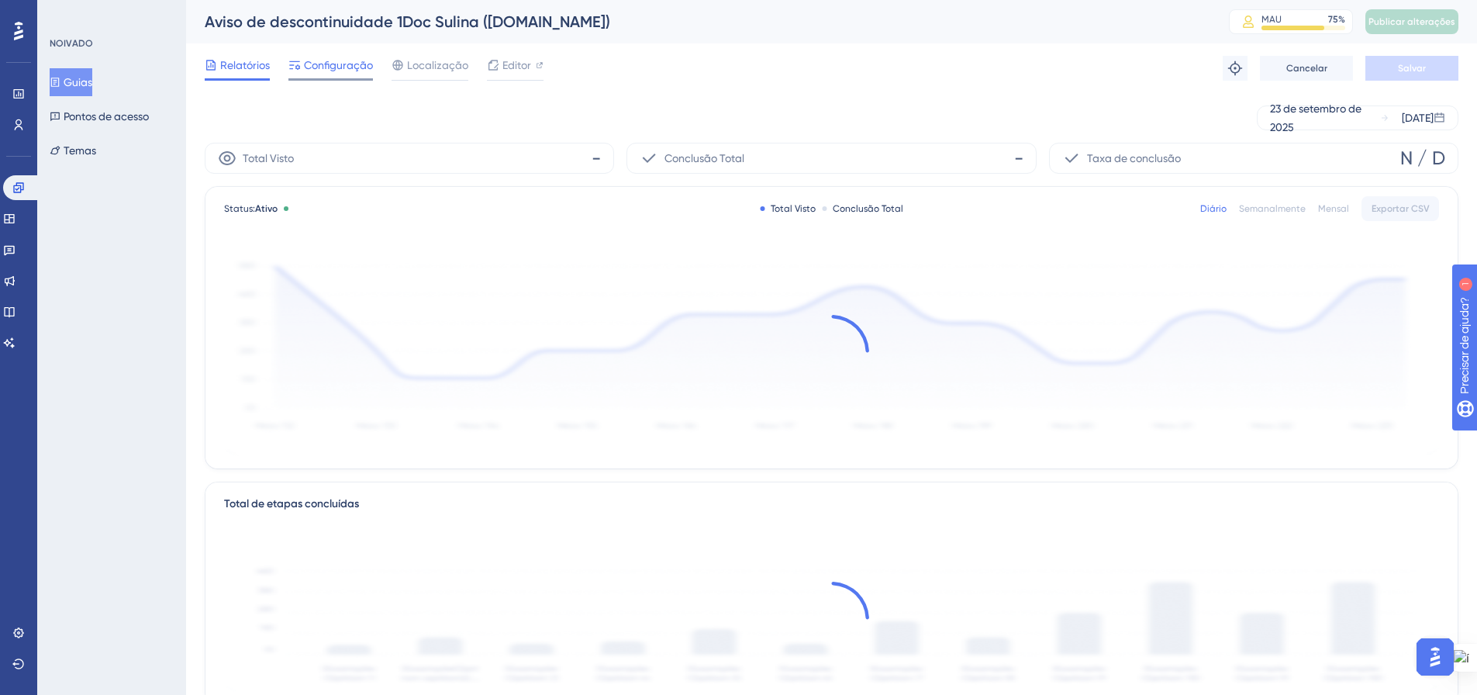
click at [354, 58] on span "Configuração" at bounding box center [338, 65] width 69 height 19
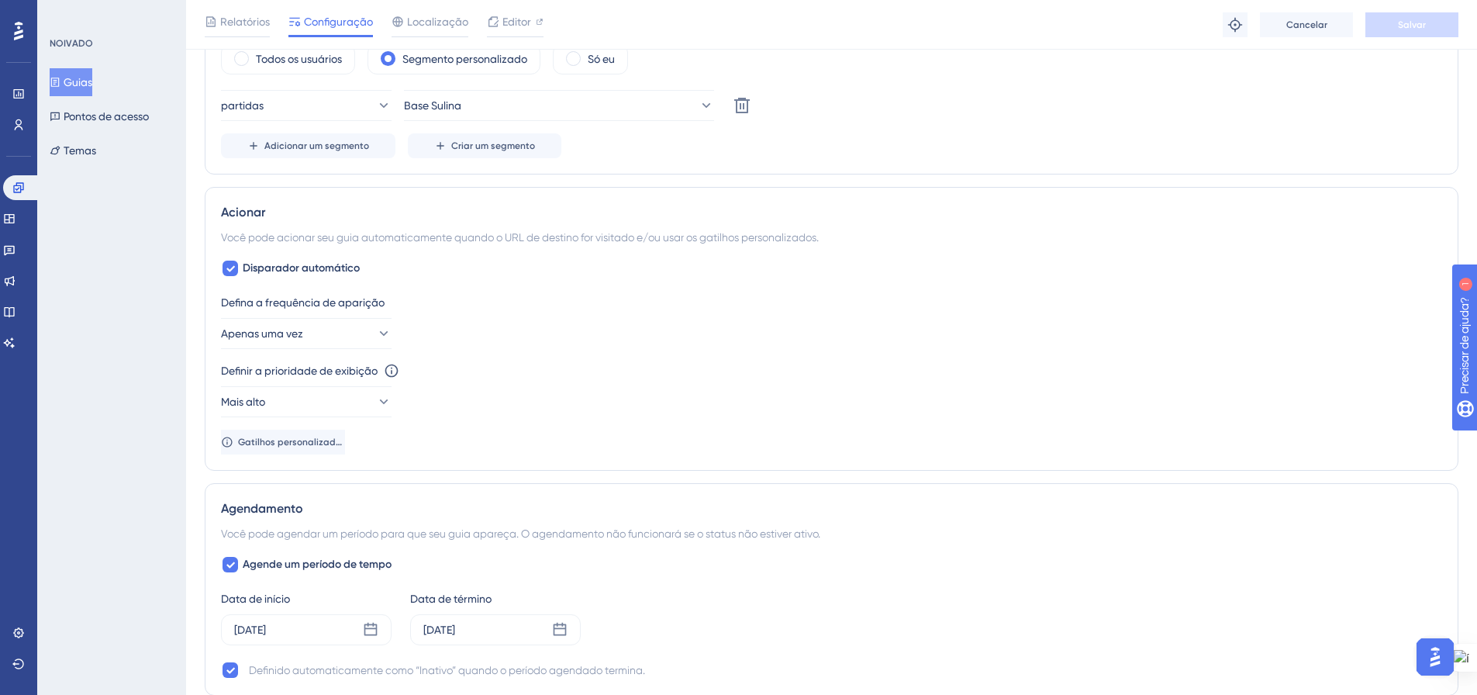
scroll to position [853, 0]
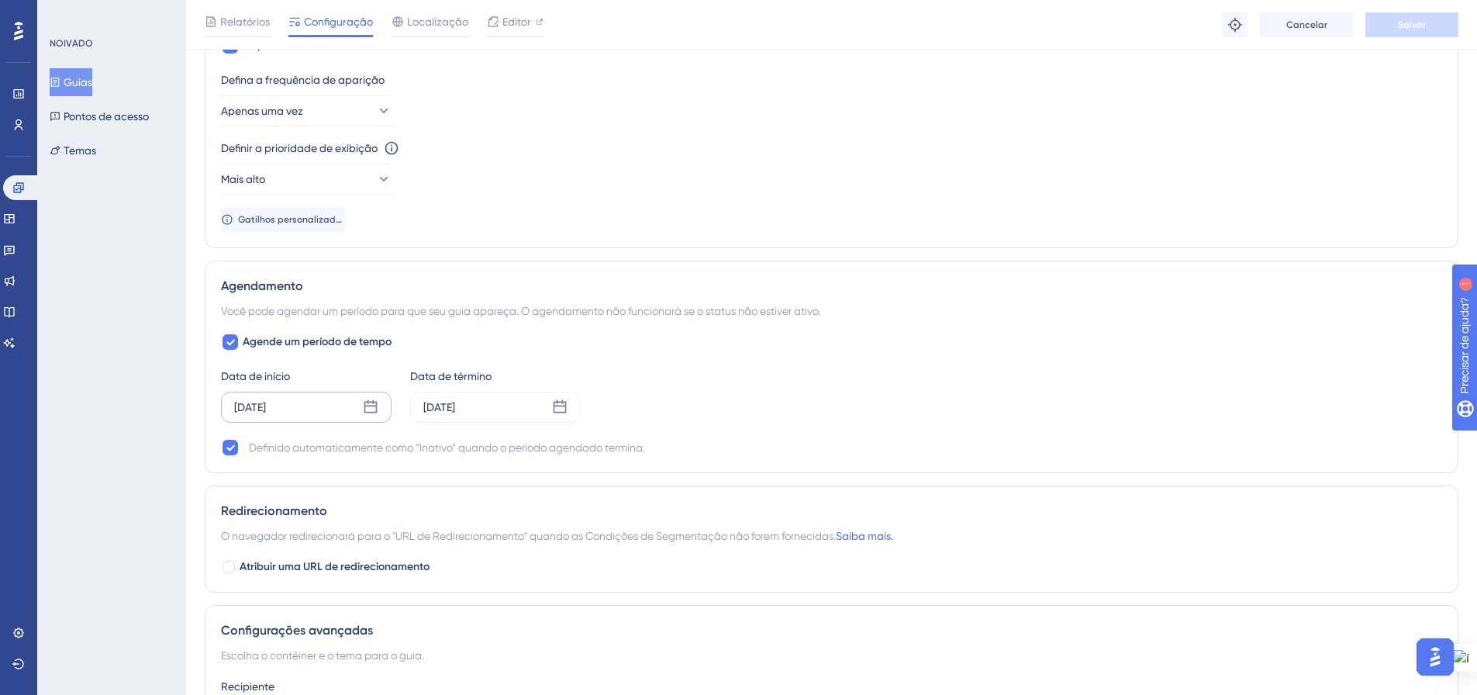
click at [377, 410] on icon at bounding box center [370, 406] width 13 height 13
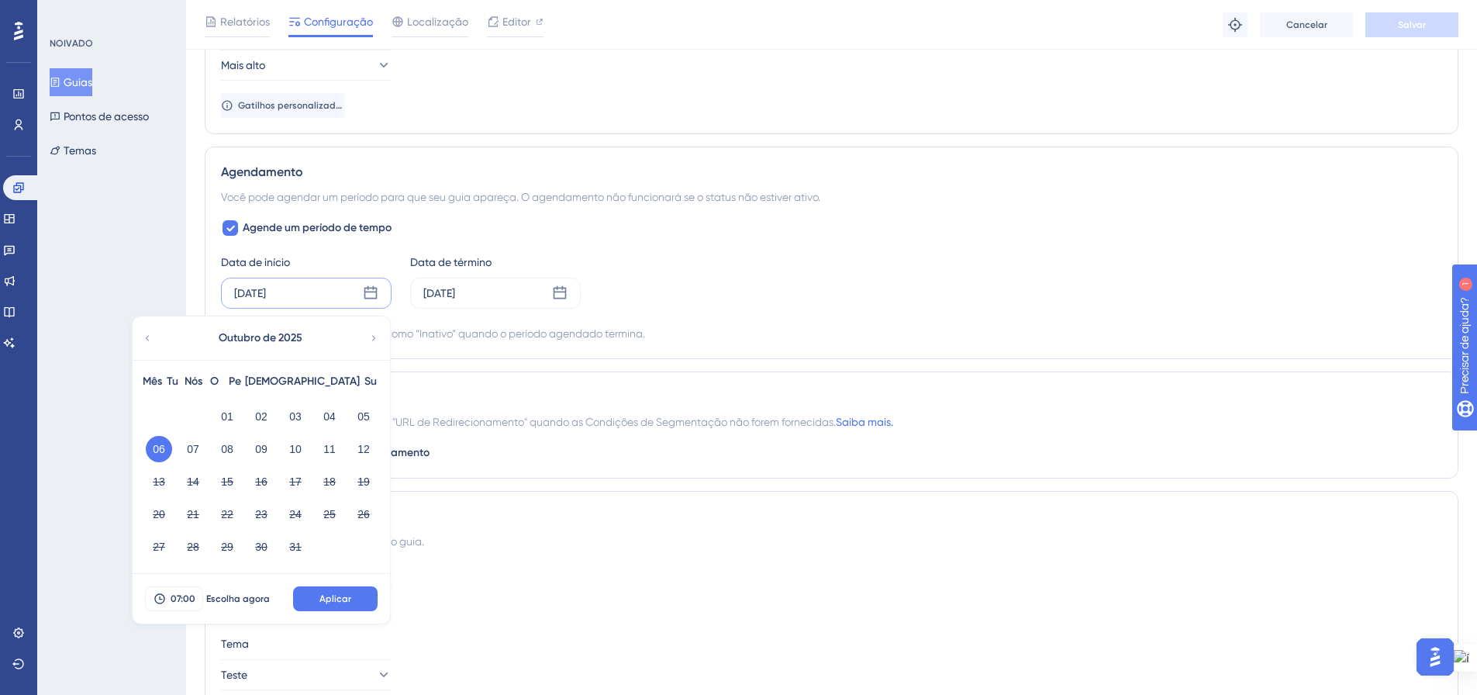
scroll to position [1008, 0]
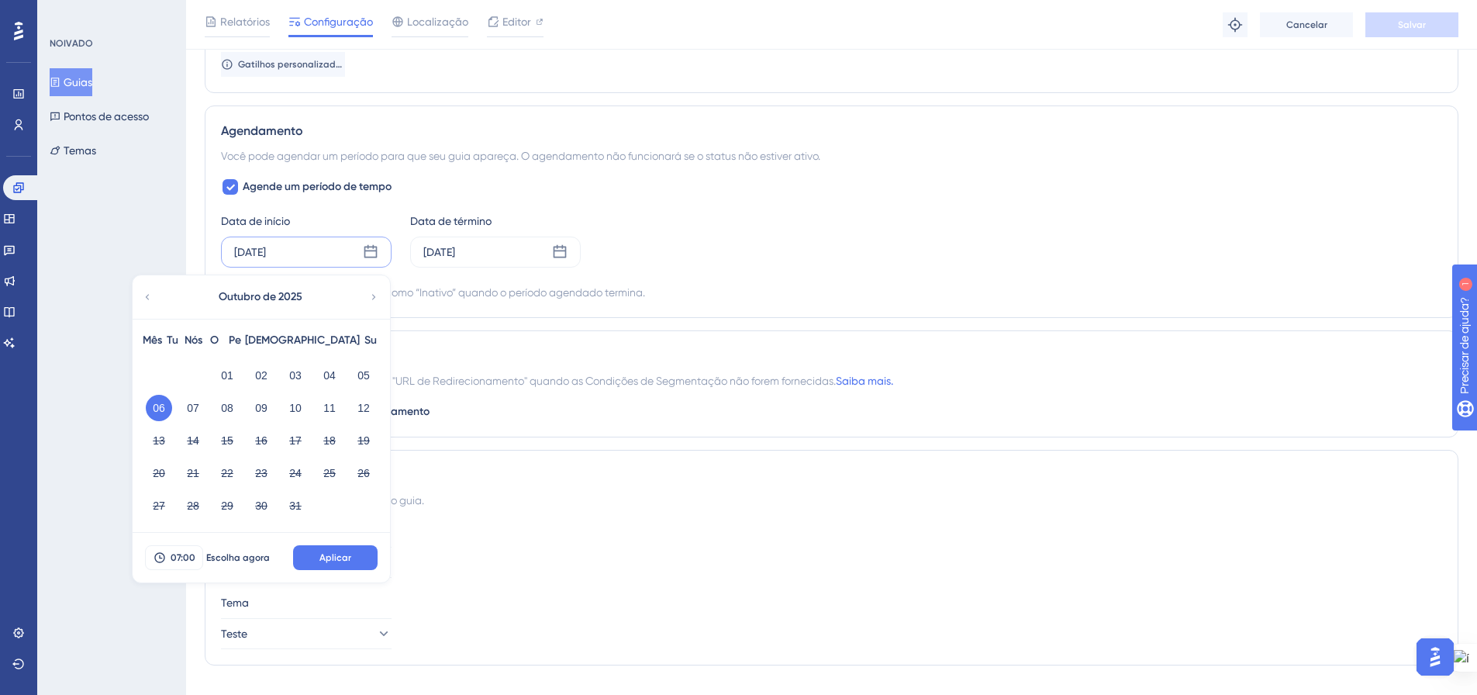
click at [682, 224] on div "Data de início 06 de outubro de 2025 Outubro de 2025 Mês Tu Nós O Pe Sá Su 01 0…" at bounding box center [831, 240] width 1221 height 56
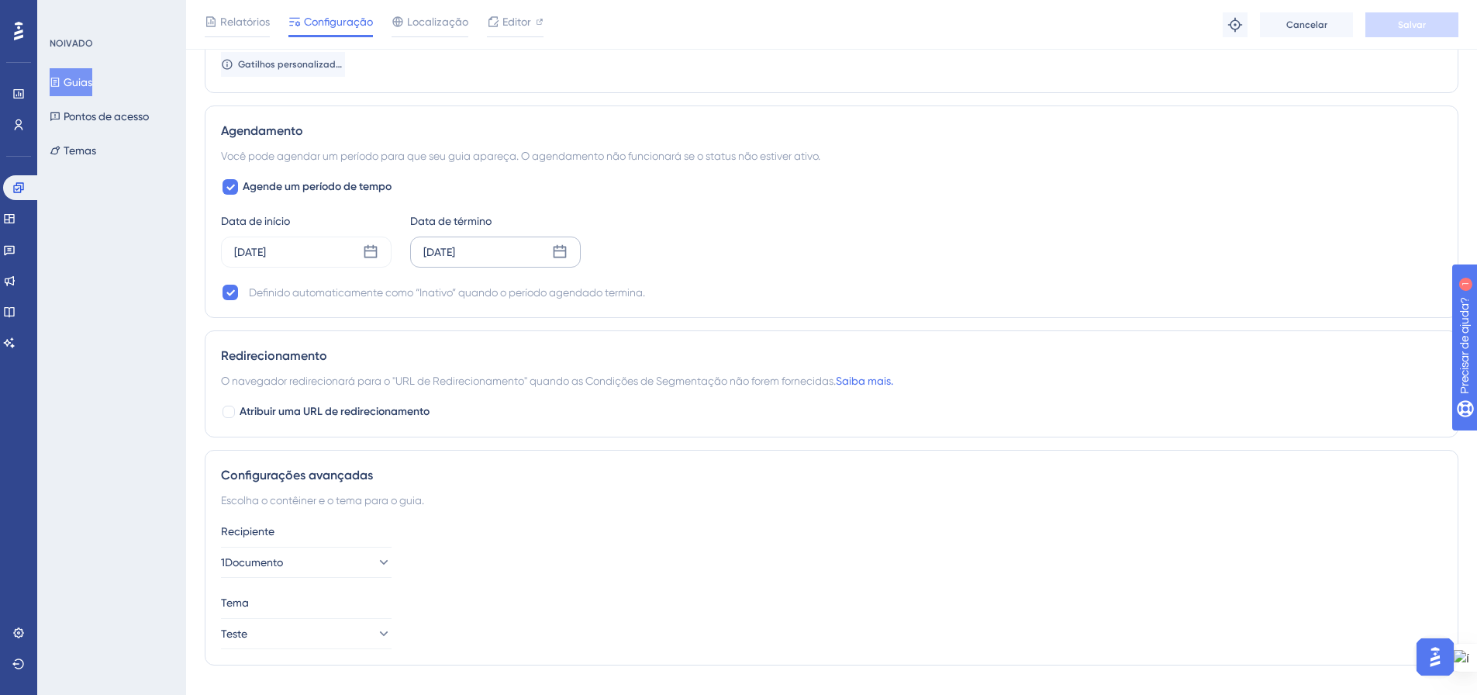
click at [558, 257] on icon at bounding box center [560, 251] width 13 height 13
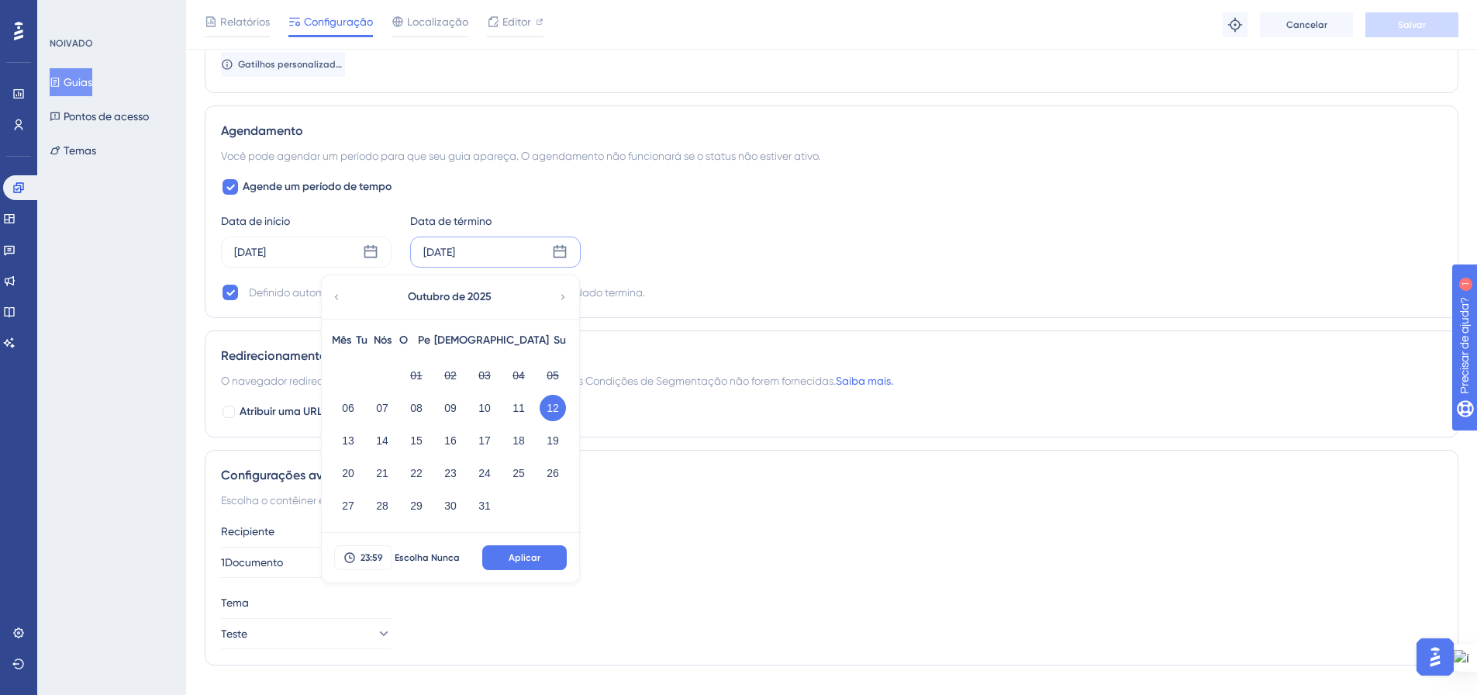
click at [922, 256] on div "Data de início 06 de outubro de 2025 Data de término 12 de outubro de 2025 Outu…" at bounding box center [831, 240] width 1221 height 56
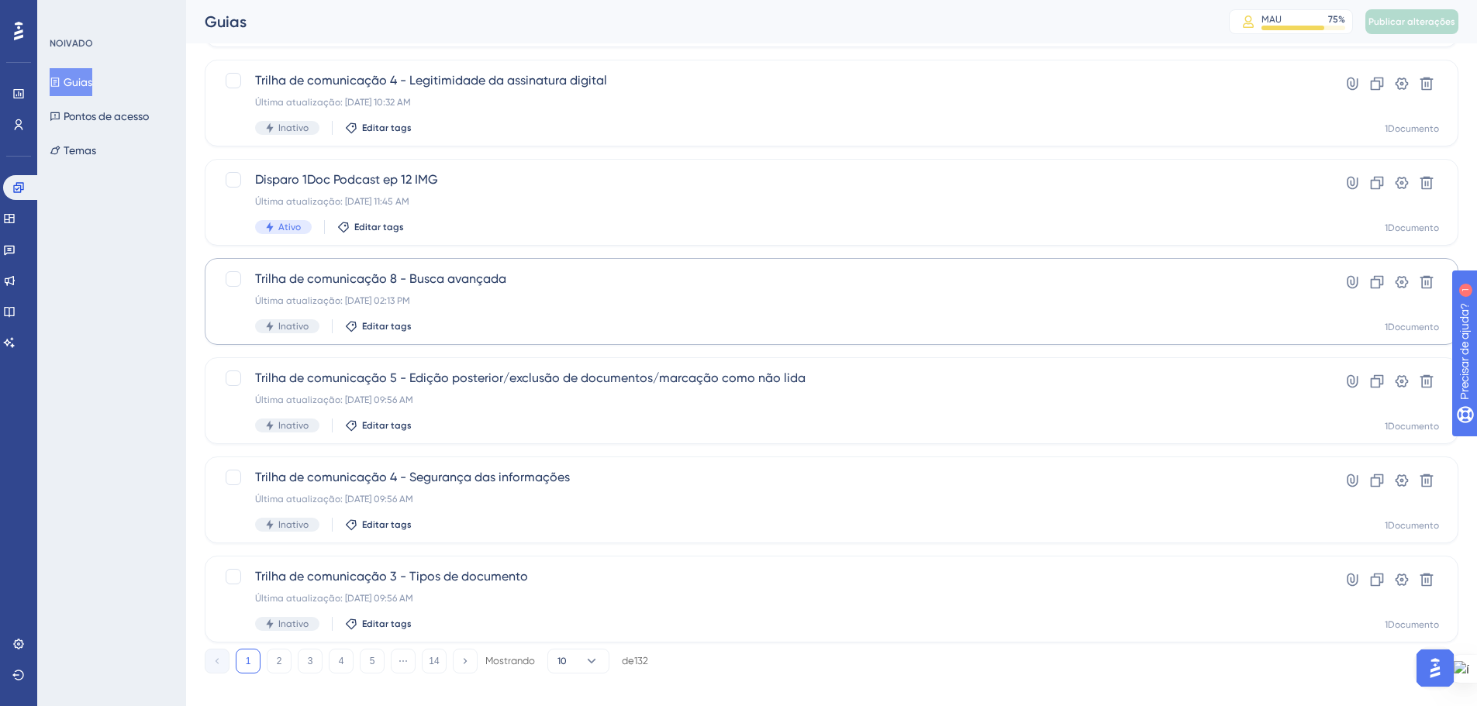
scroll to position [497, 0]
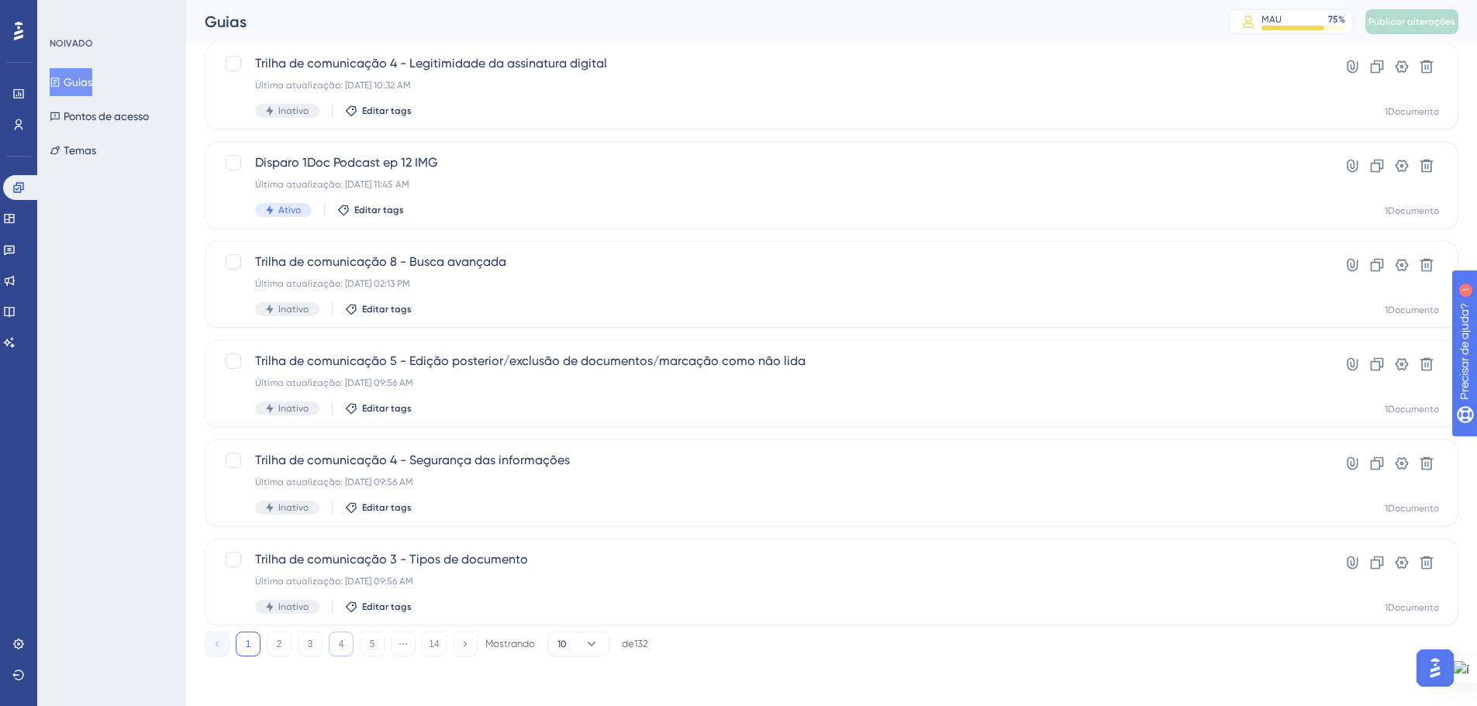
click at [341, 645] on font "4" at bounding box center [341, 644] width 5 height 11
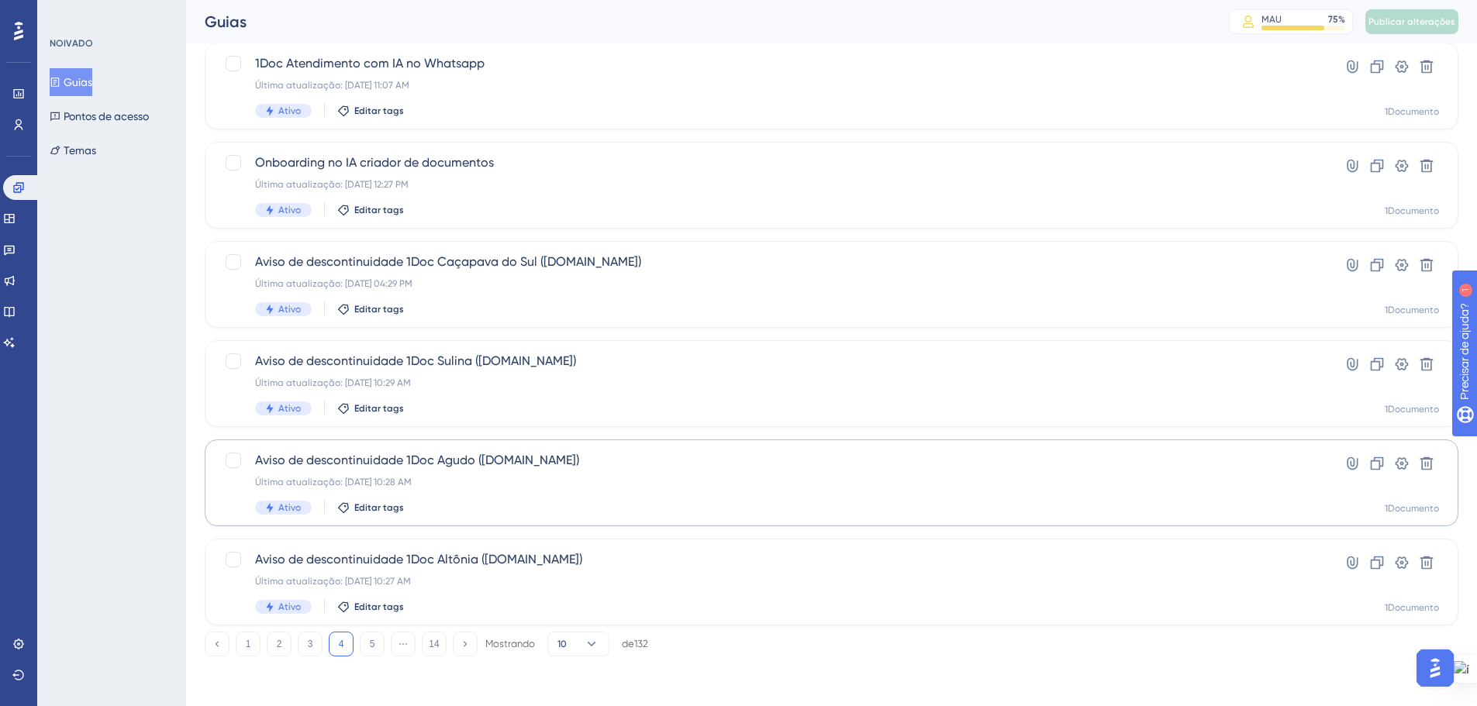
scroll to position [419, 0]
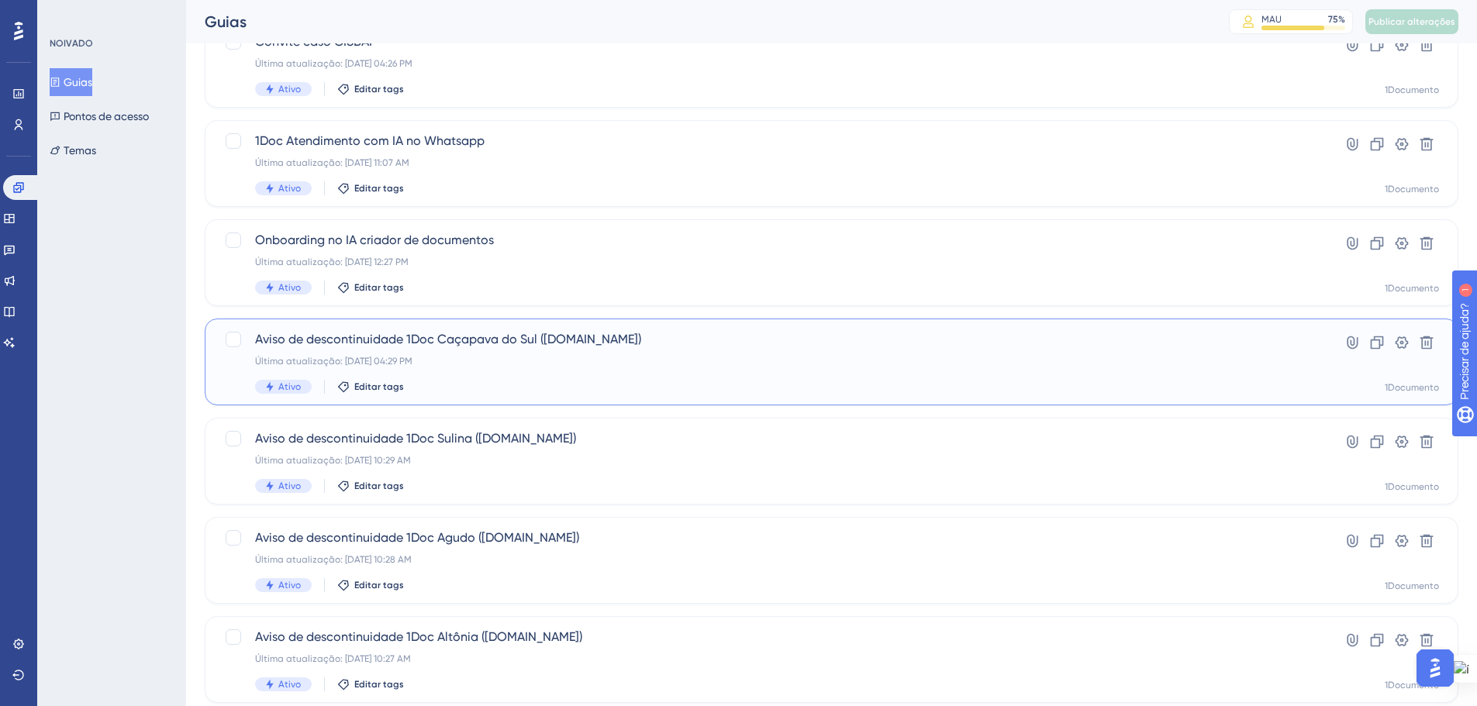
click at [540, 351] on div "Aviso de descontinuidade 1Doc Caçapava do Sul (Gov.br) Última atualização: 10 d…" at bounding box center [769, 362] width 1029 height 64
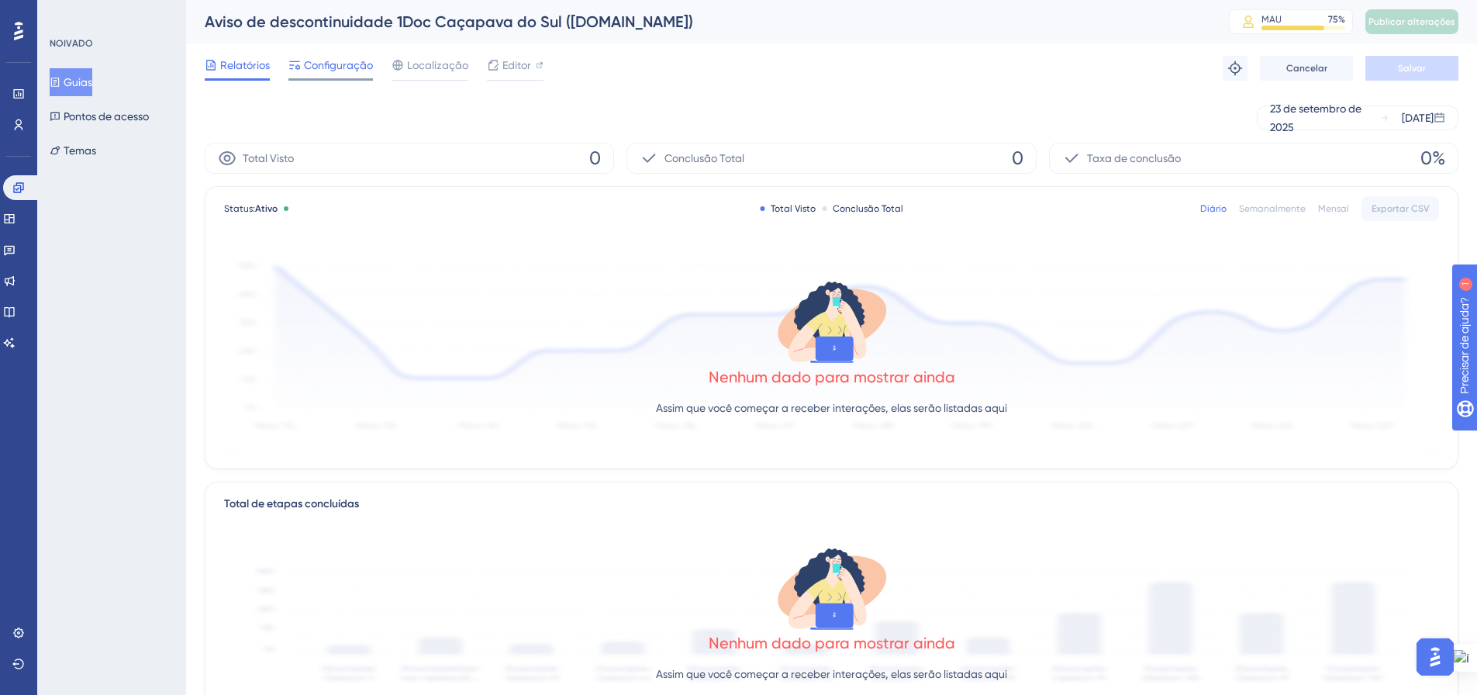
click at [331, 67] on font "Configuração" at bounding box center [338, 65] width 69 height 12
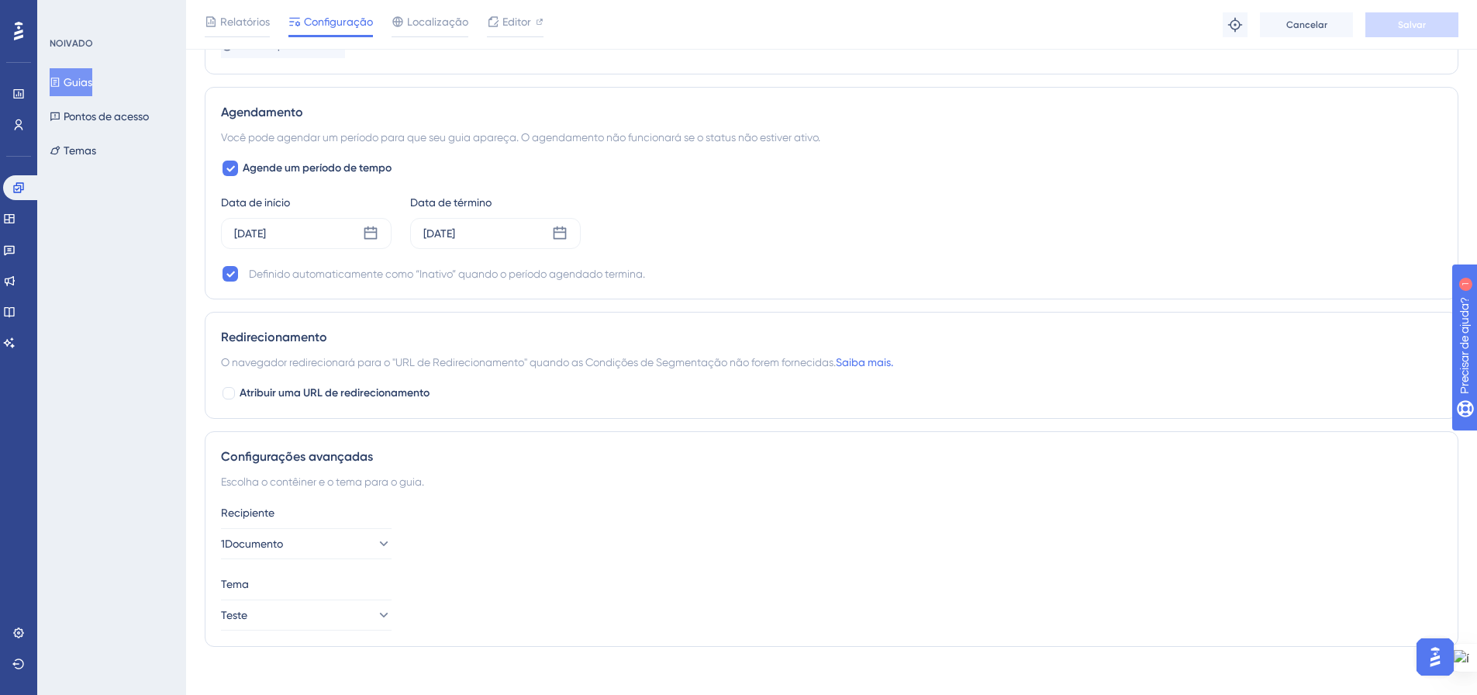
scroll to position [1041, 0]
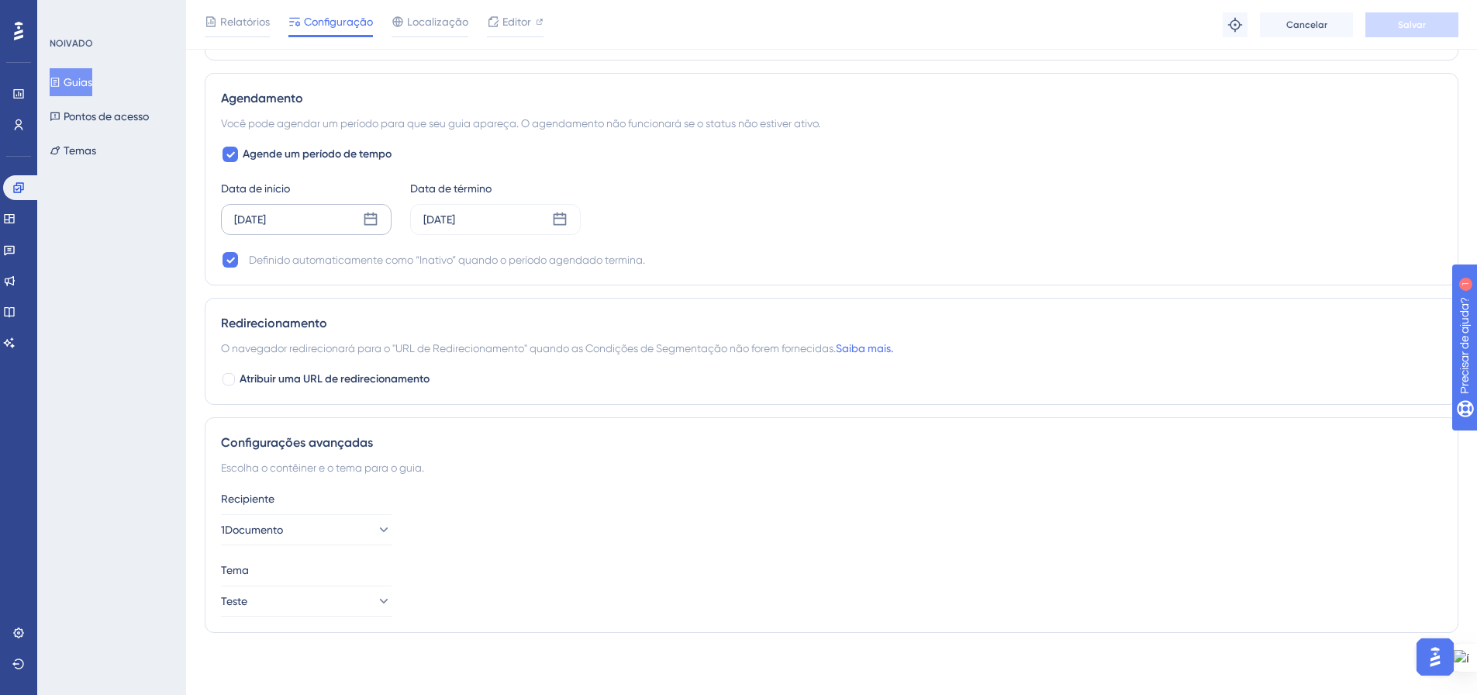
click at [366, 220] on icon at bounding box center [371, 220] width 16 height 16
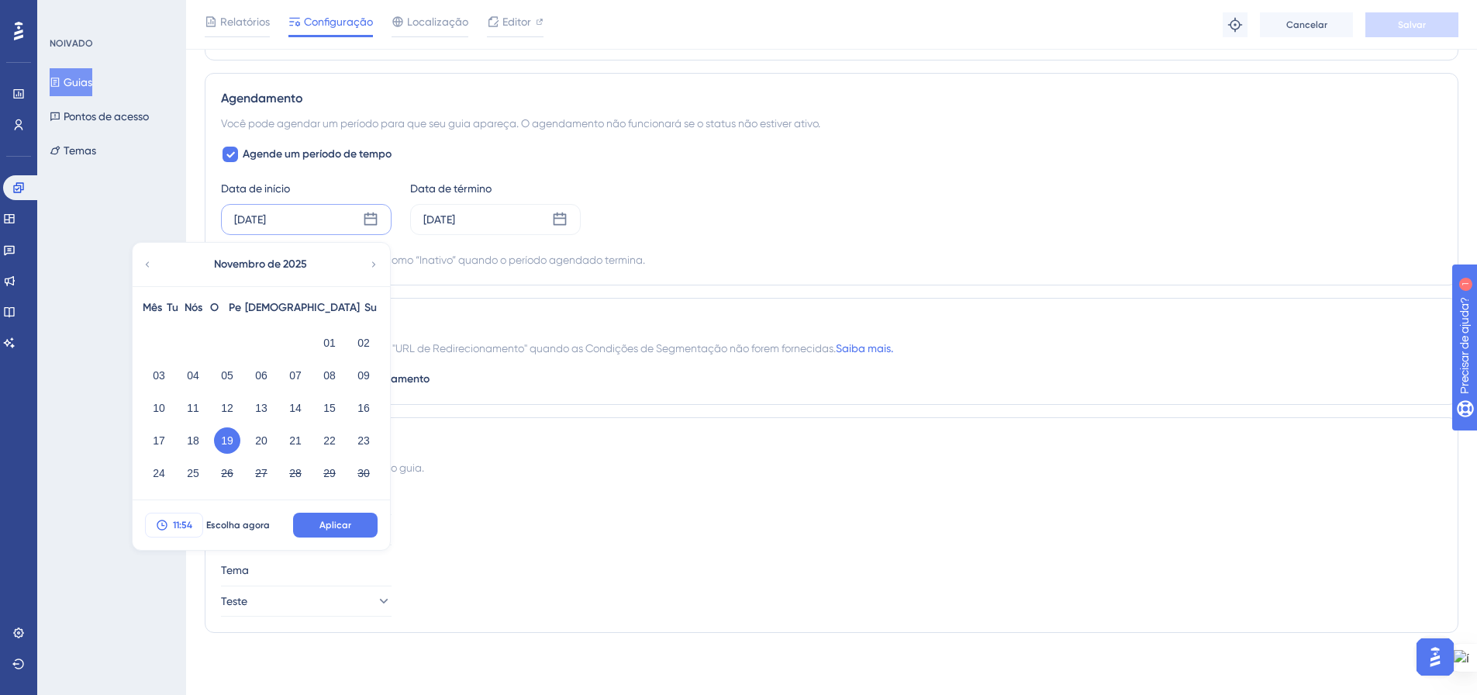
click at [182, 524] on font "11:54" at bounding box center [182, 525] width 19 height 11
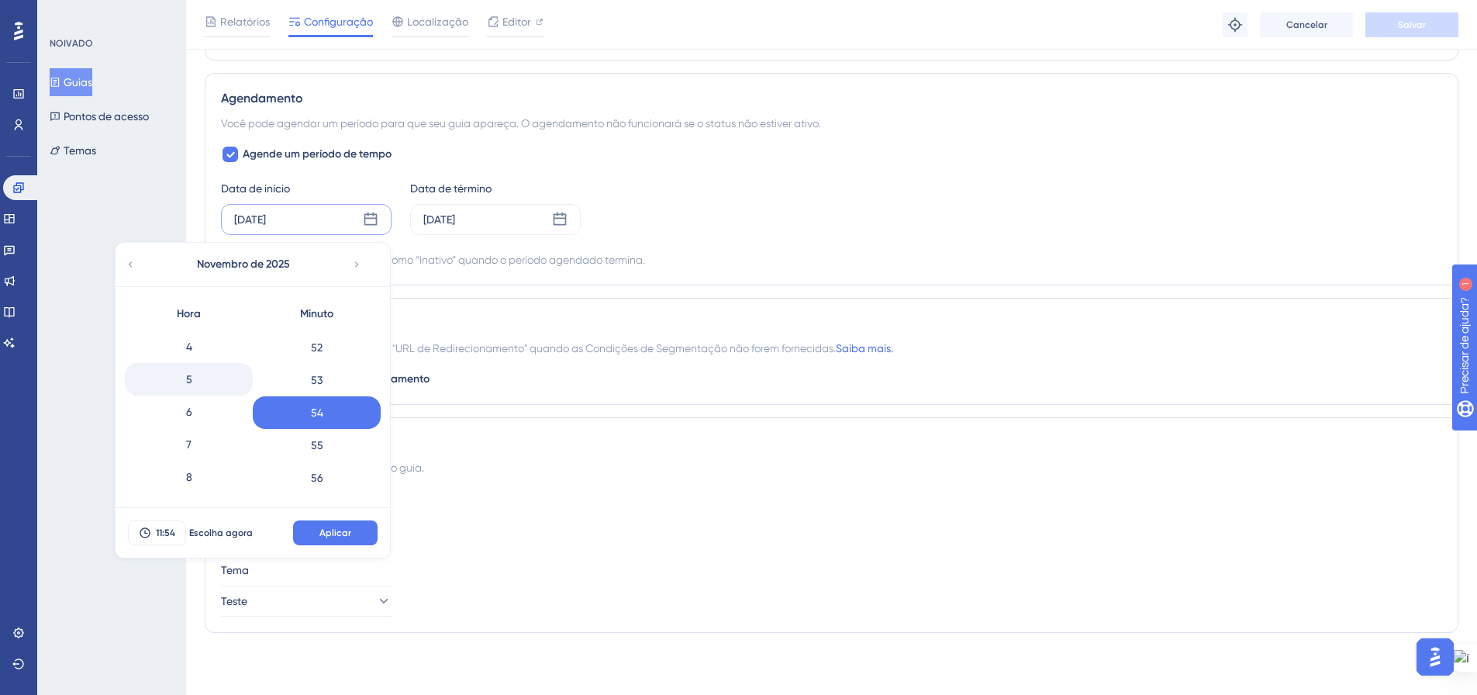
scroll to position [233, 0]
click at [198, 345] on div "7" at bounding box center [189, 341] width 128 height 33
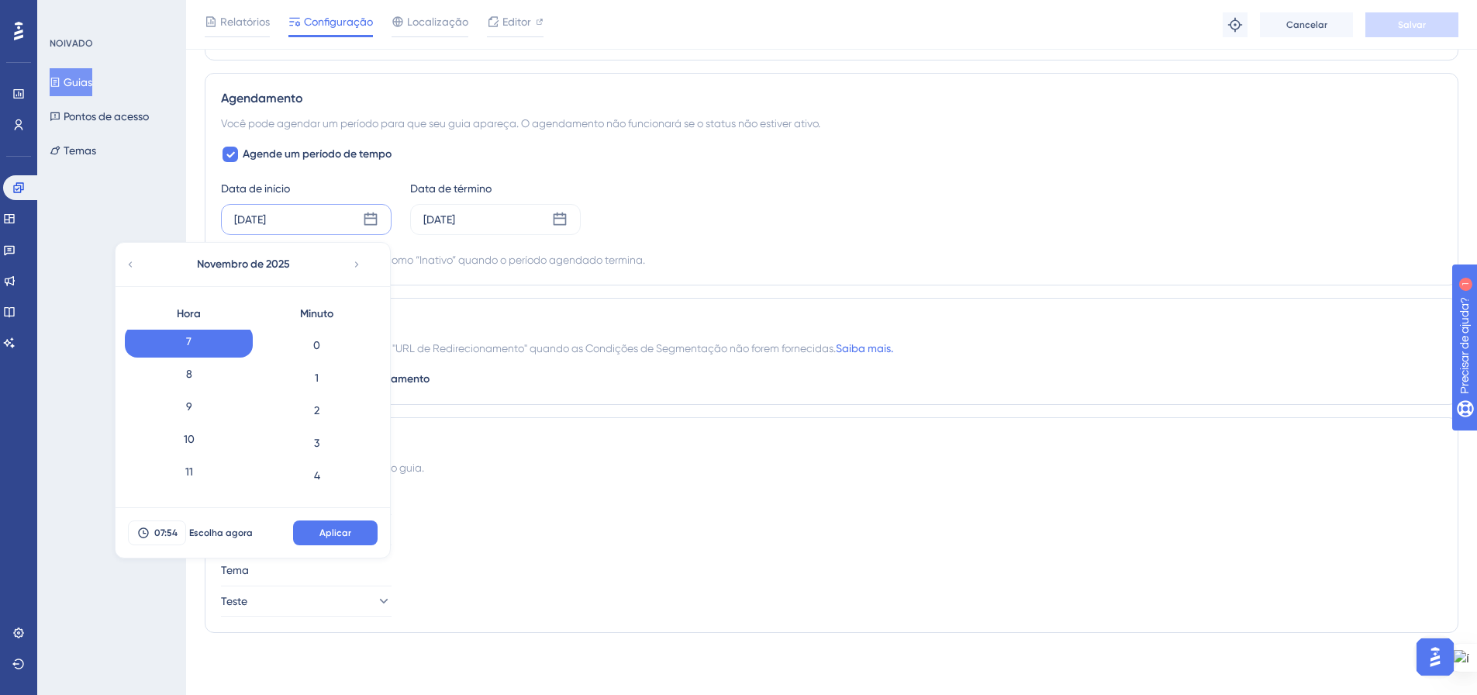
scroll to position [0, 0]
click at [318, 347] on div "0" at bounding box center [317, 346] width 128 height 33
click at [331, 533] on font "Aplicar" at bounding box center [335, 532] width 32 height 11
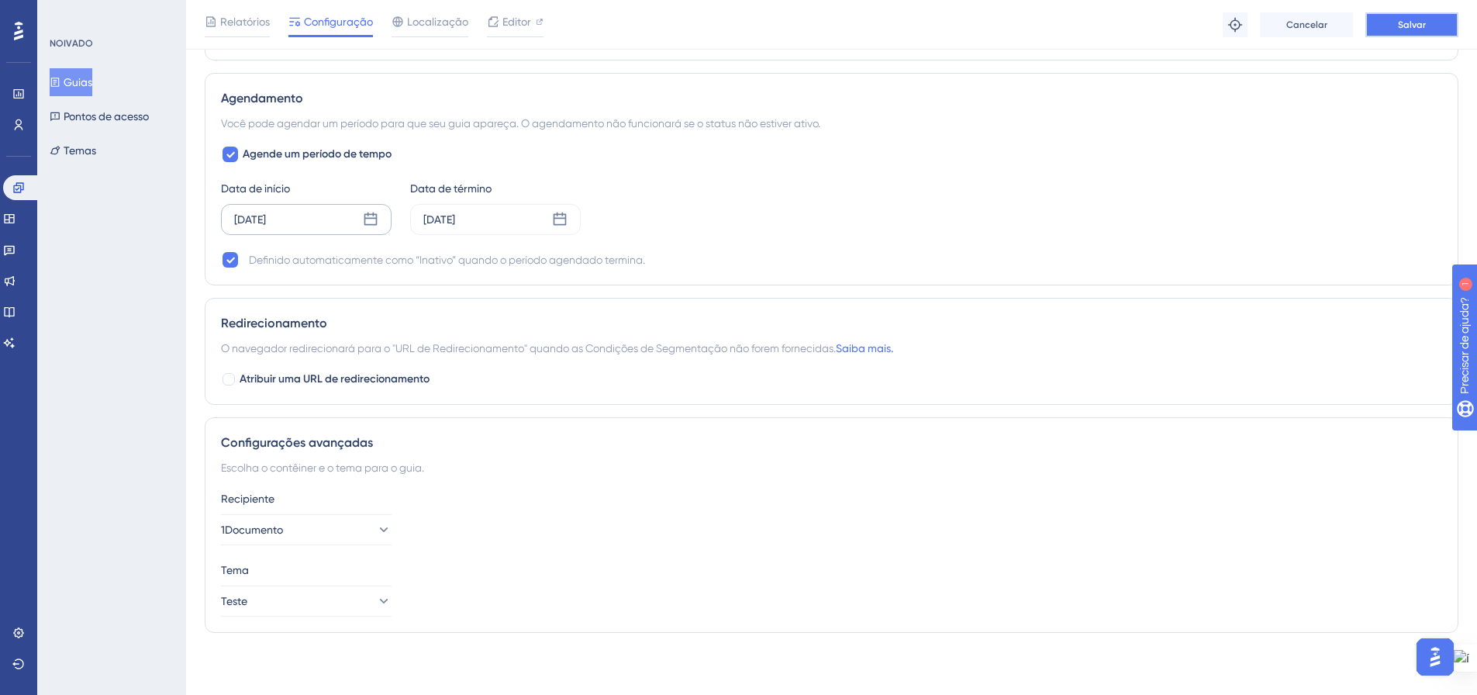
click at [1436, 26] on button "Salvar" at bounding box center [1412, 24] width 93 height 25
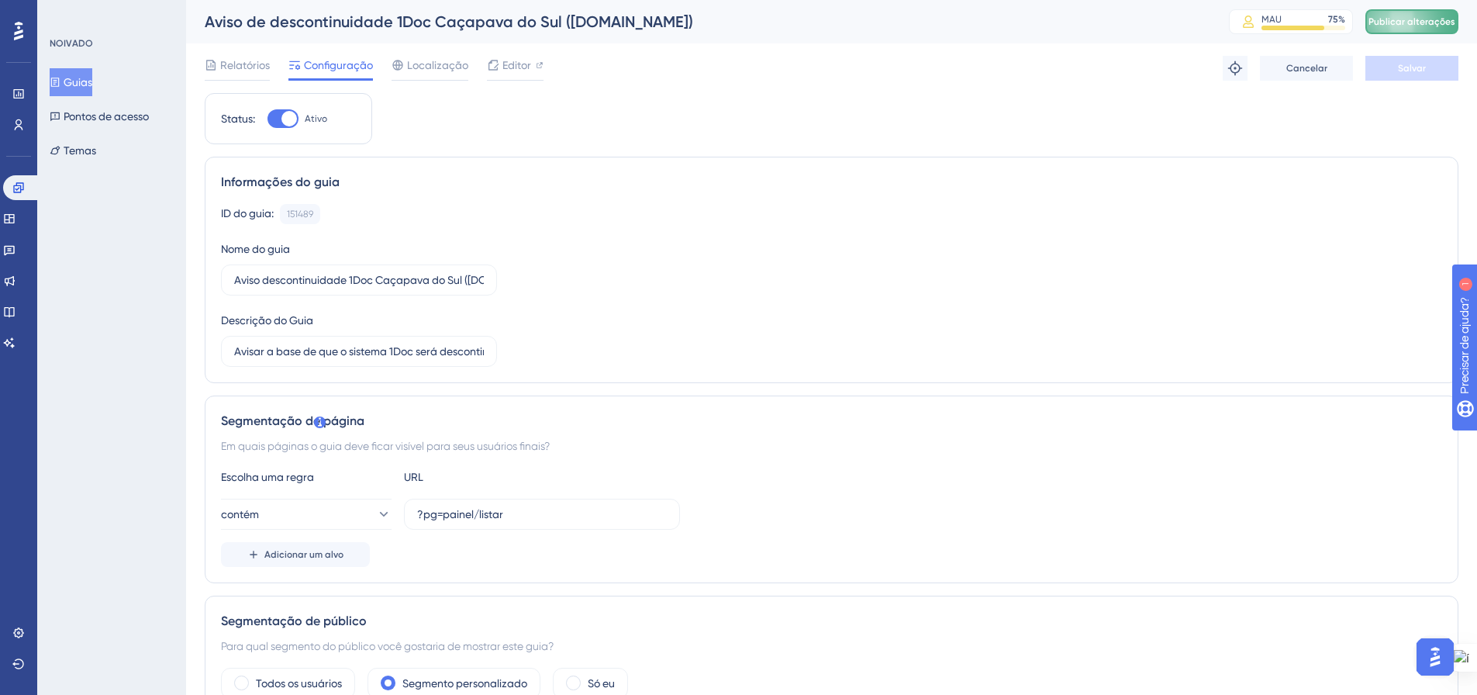
click at [1403, 23] on font "Publicar alterações" at bounding box center [1412, 21] width 87 height 11
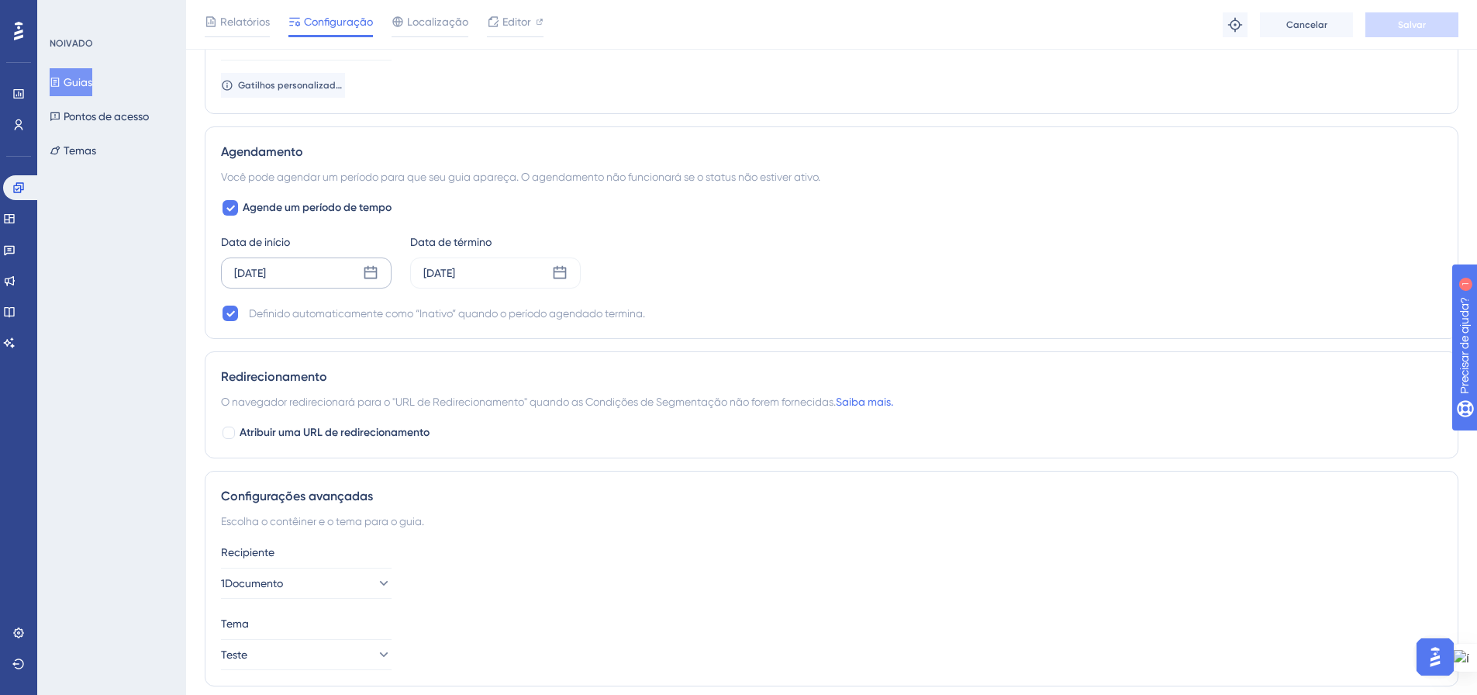
scroll to position [1008, 0]
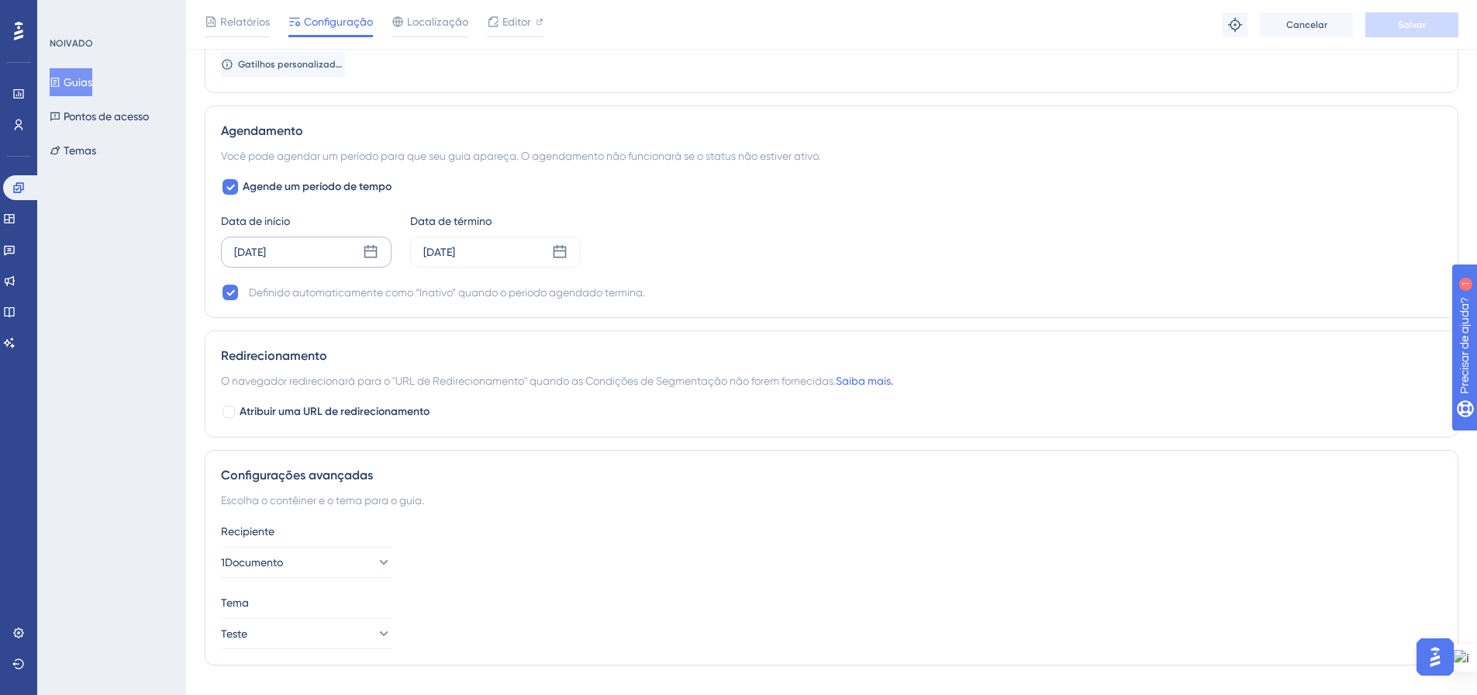
click at [364, 244] on icon at bounding box center [371, 252] width 16 height 16
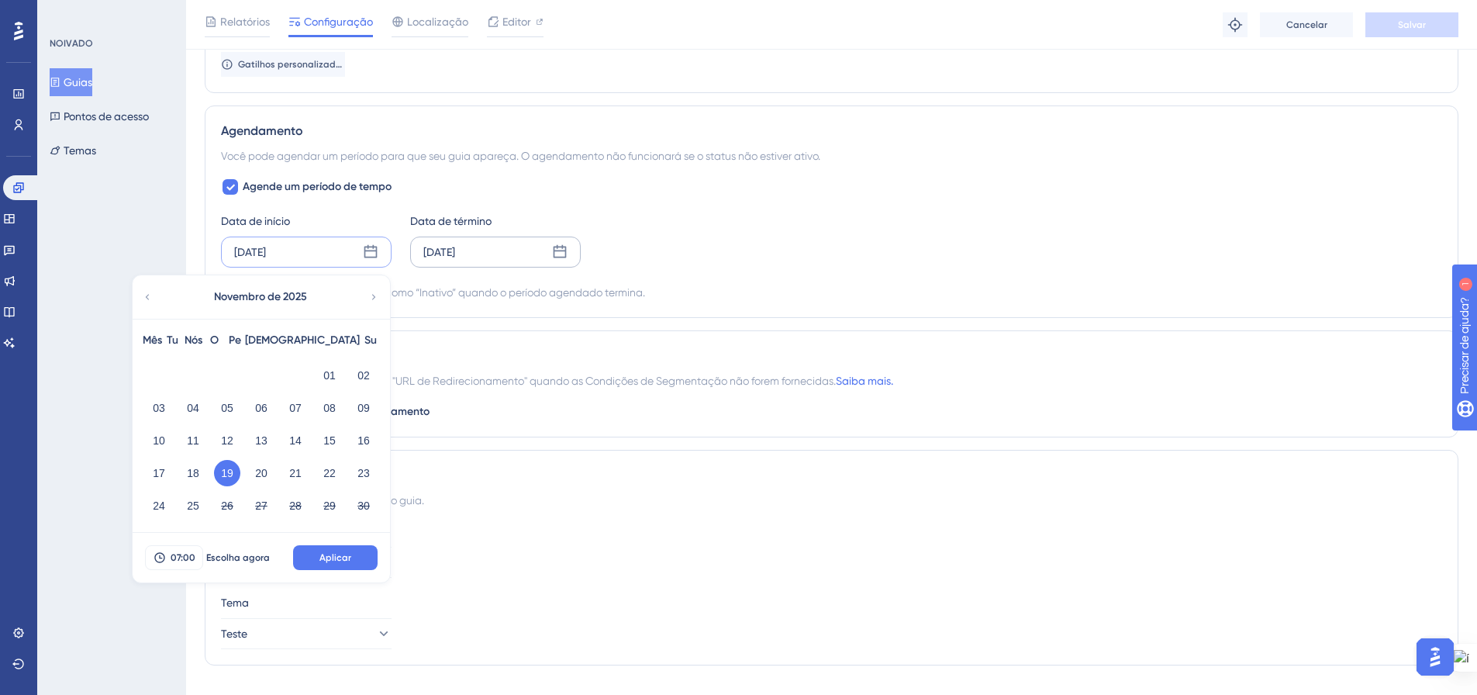
click at [554, 257] on icon at bounding box center [560, 251] width 13 height 13
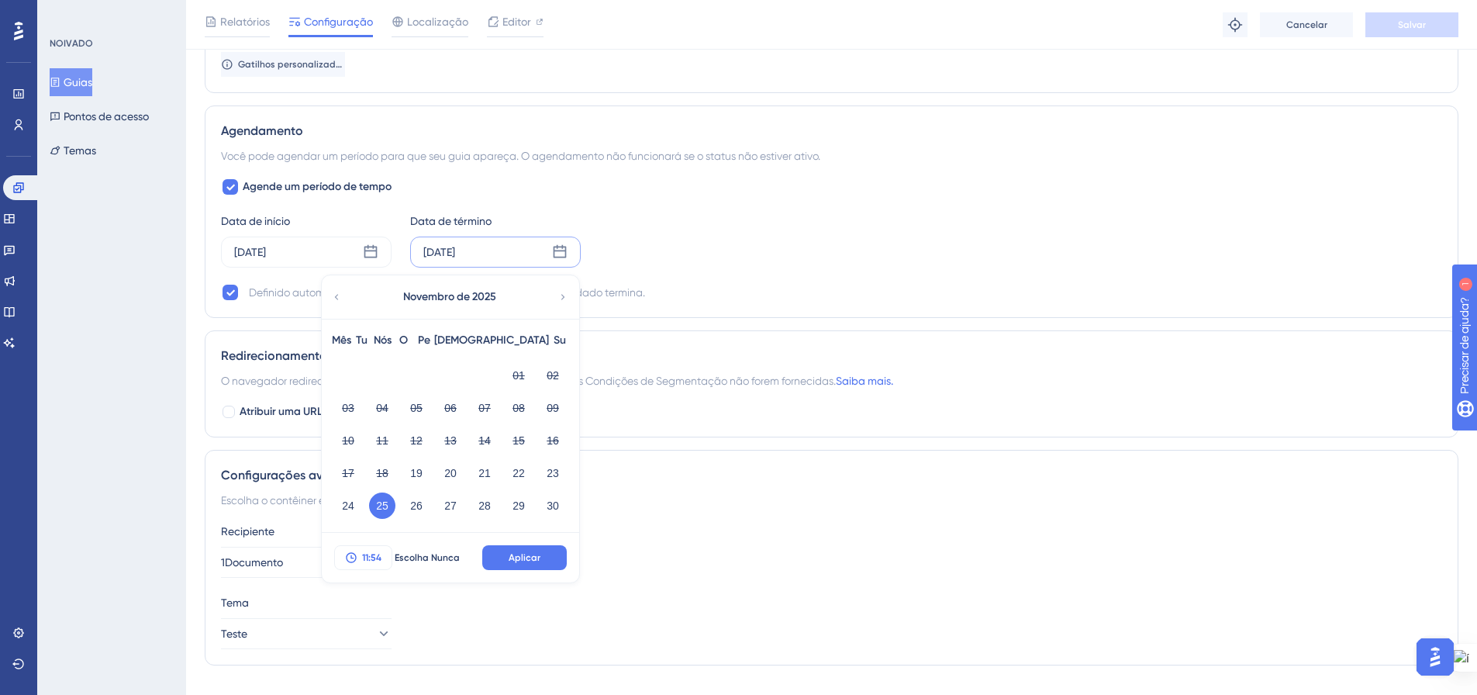
click at [371, 558] on font "11:54" at bounding box center [371, 557] width 19 height 11
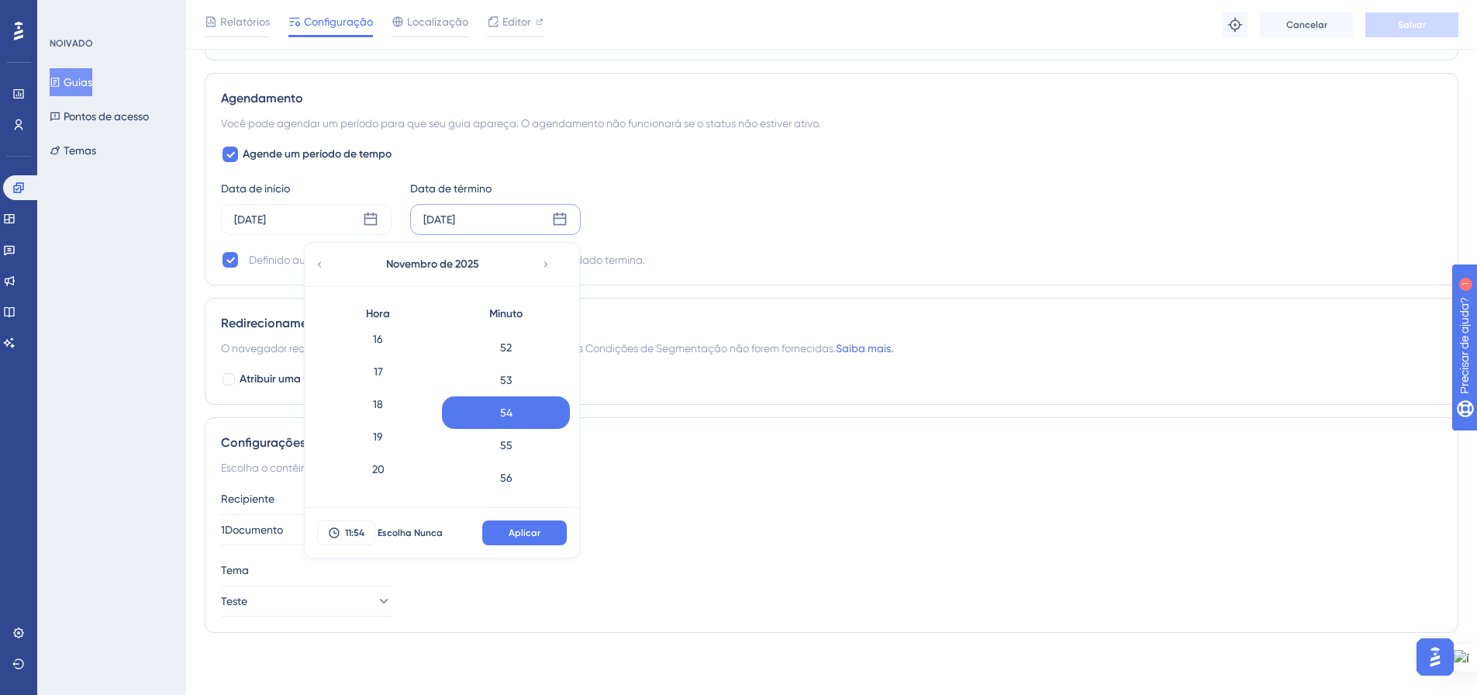
scroll to position [616, 0]
click at [374, 474] on font "23" at bounding box center [378, 479] width 11 height 12
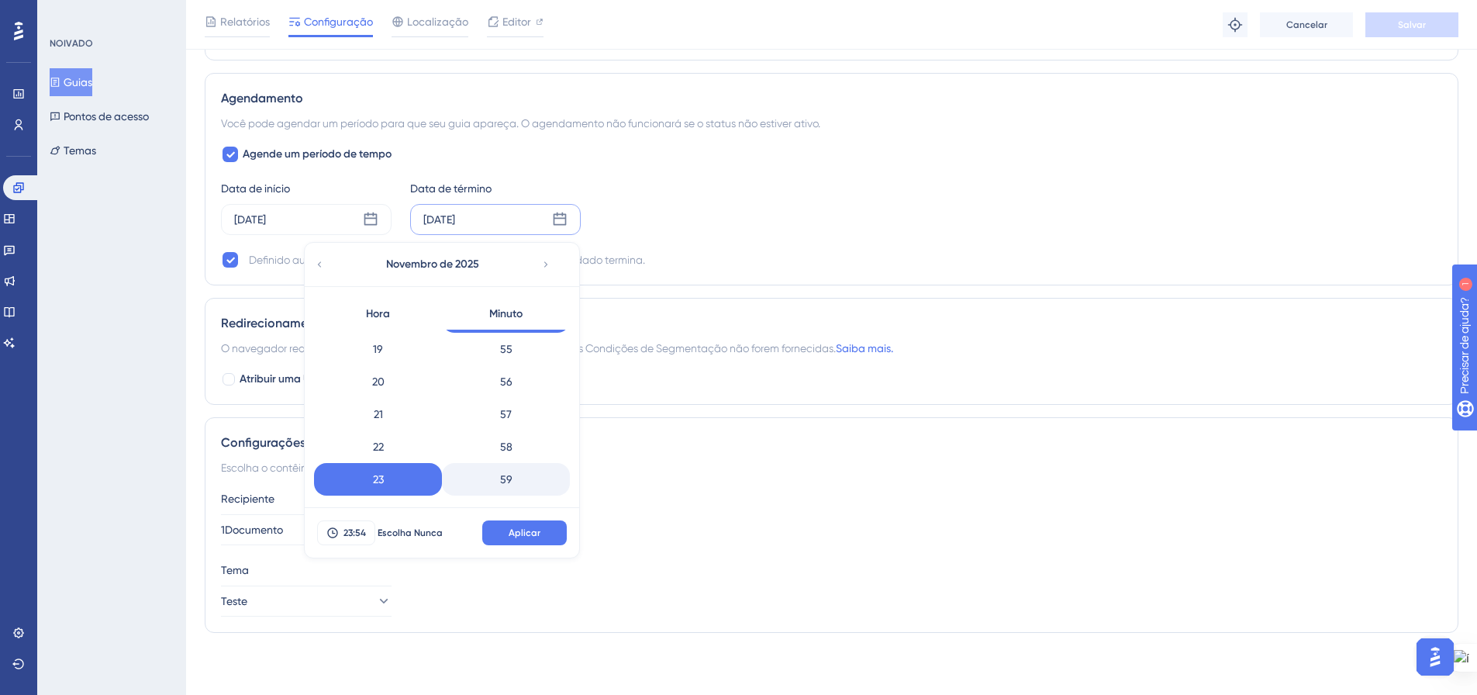
click at [495, 489] on div "59" at bounding box center [506, 479] width 128 height 33
click at [521, 533] on font "Aplicar" at bounding box center [525, 532] width 32 height 11
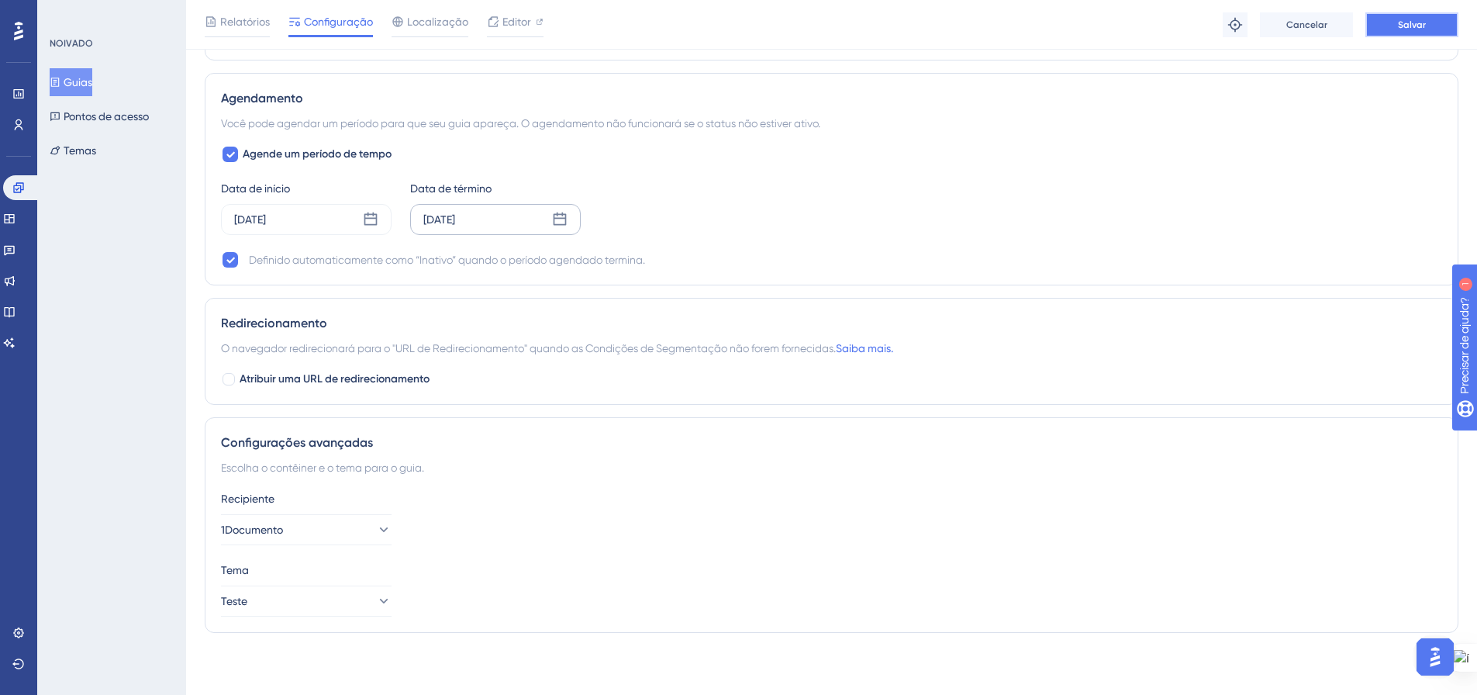
drag, startPoint x: 1422, startPoint y: 12, endPoint x: 1401, endPoint y: 29, distance: 27.5
click at [1422, 11] on div "Relatórios Configuração Localização Editor Solucionar problemas Cancelar Salvar" at bounding box center [831, 25] width 1291 height 50
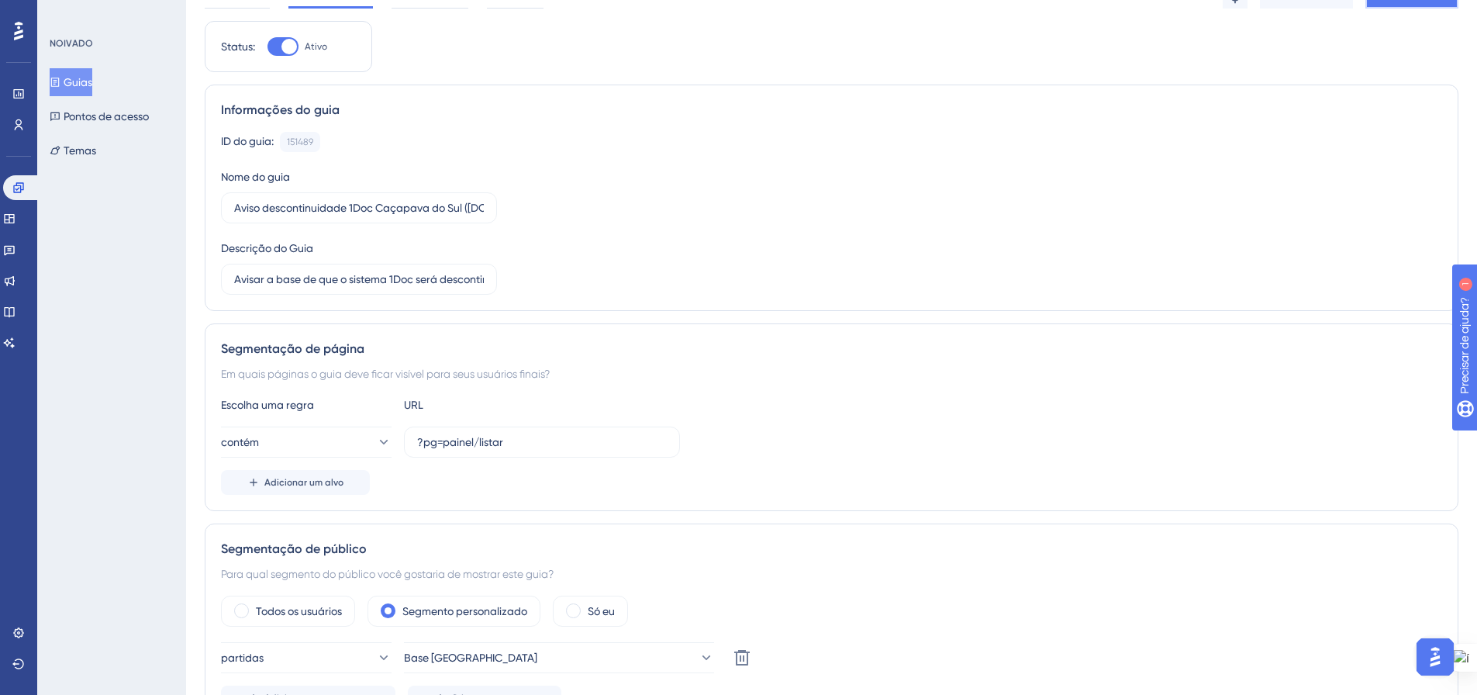
scroll to position [0, 0]
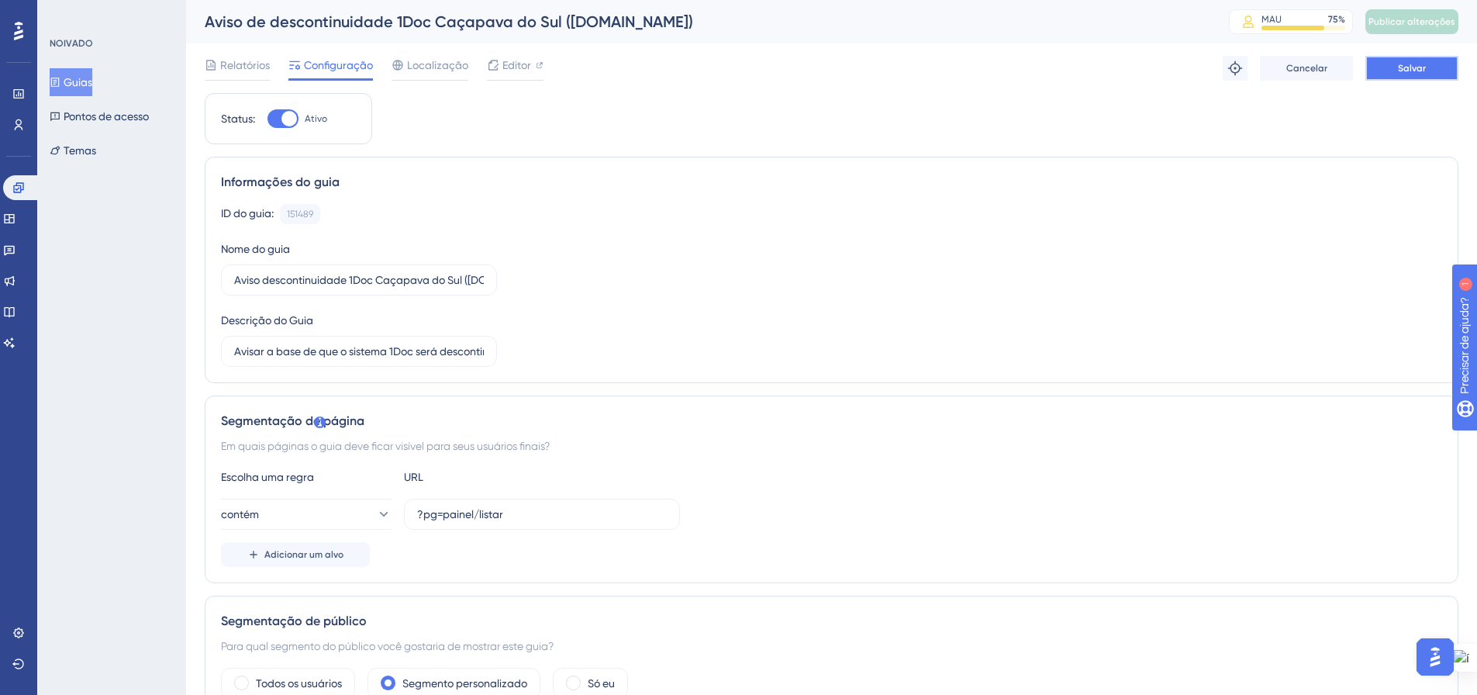
click at [1413, 65] on font "Salvar" at bounding box center [1412, 68] width 28 height 11
click at [1415, 15] on button "Publicar alterações" at bounding box center [1412, 21] width 93 height 25
click at [60, 81] on icon at bounding box center [55, 82] width 11 height 11
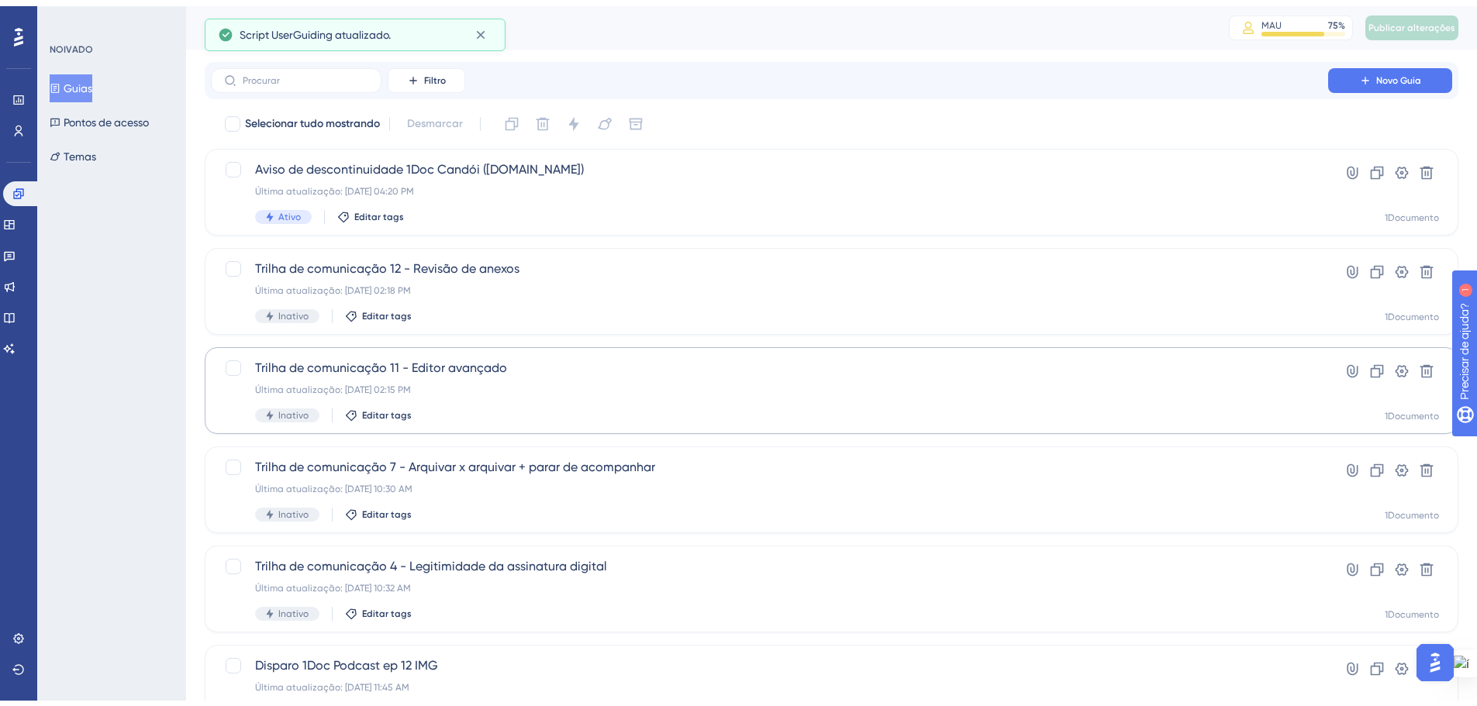
scroll to position [497, 0]
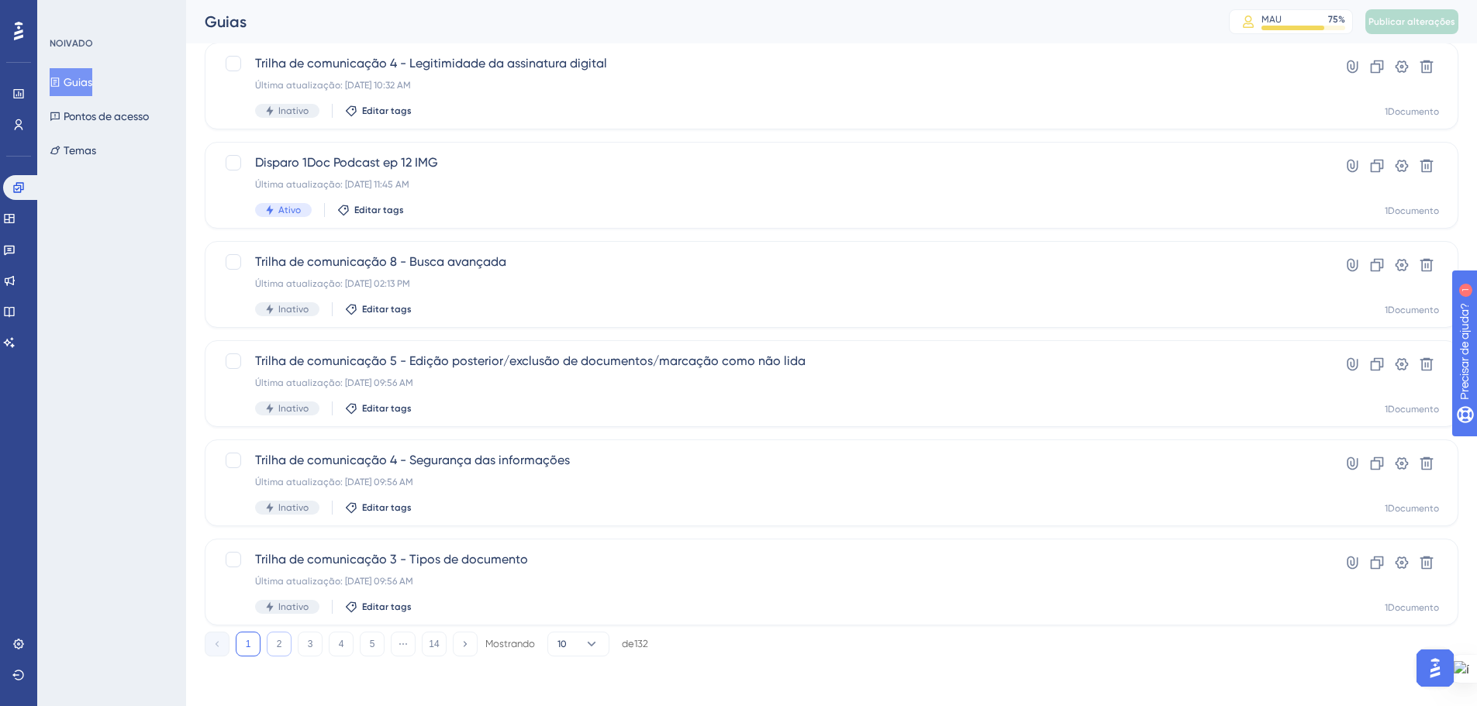
click at [273, 642] on button "2" at bounding box center [279, 644] width 25 height 25
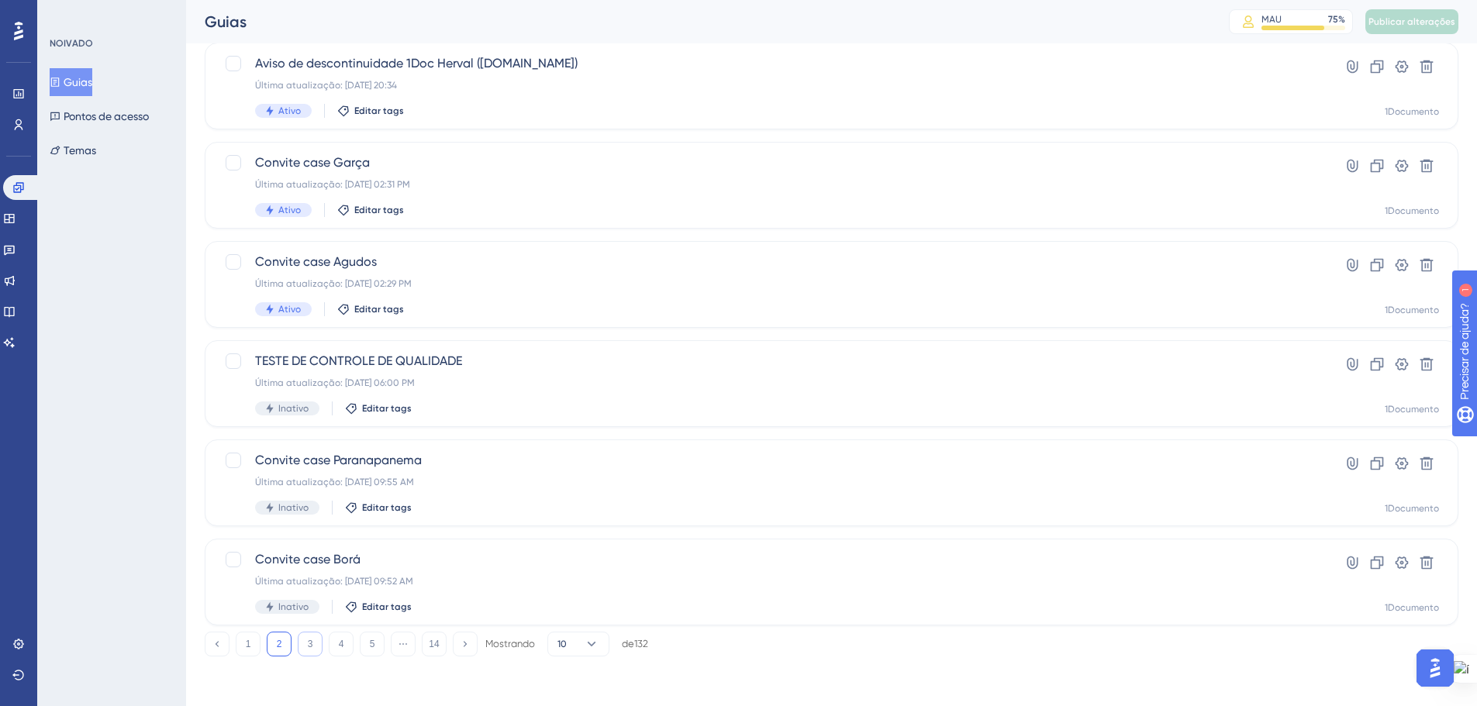
click at [308, 650] on button "3" at bounding box center [310, 644] width 25 height 25
click at [339, 646] on font "4" at bounding box center [341, 644] width 5 height 11
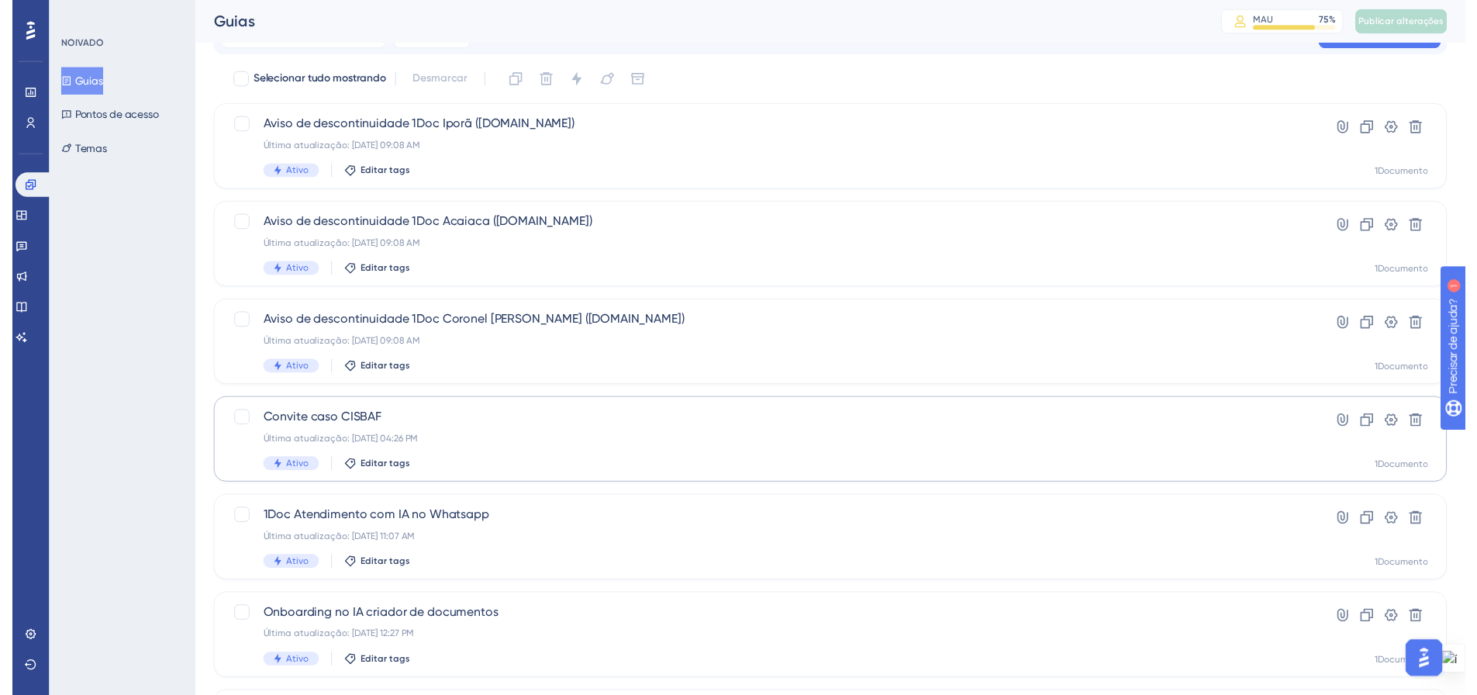
scroll to position [32, 0]
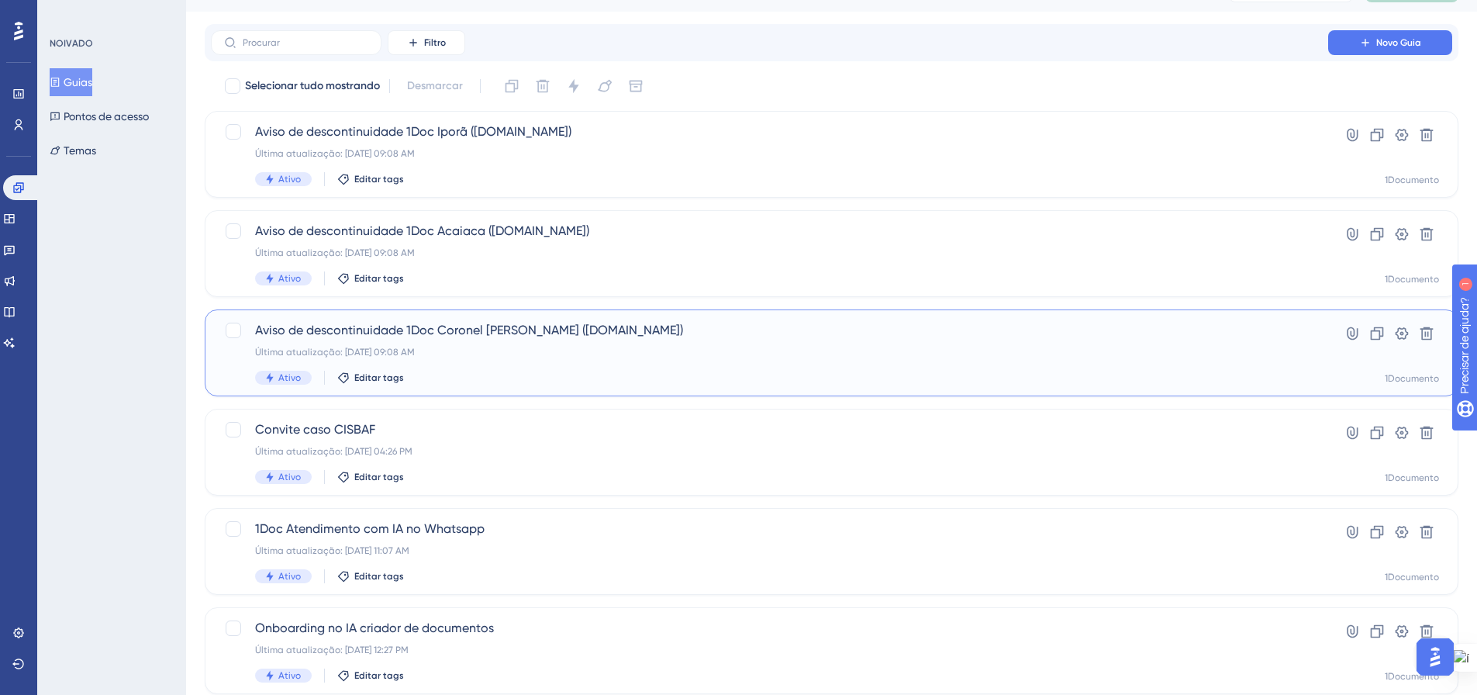
click at [511, 340] on div "Aviso de descontinuidade 1Doc Coronel Barros (Gov.br) Última atualização: 12 de…" at bounding box center [769, 353] width 1029 height 64
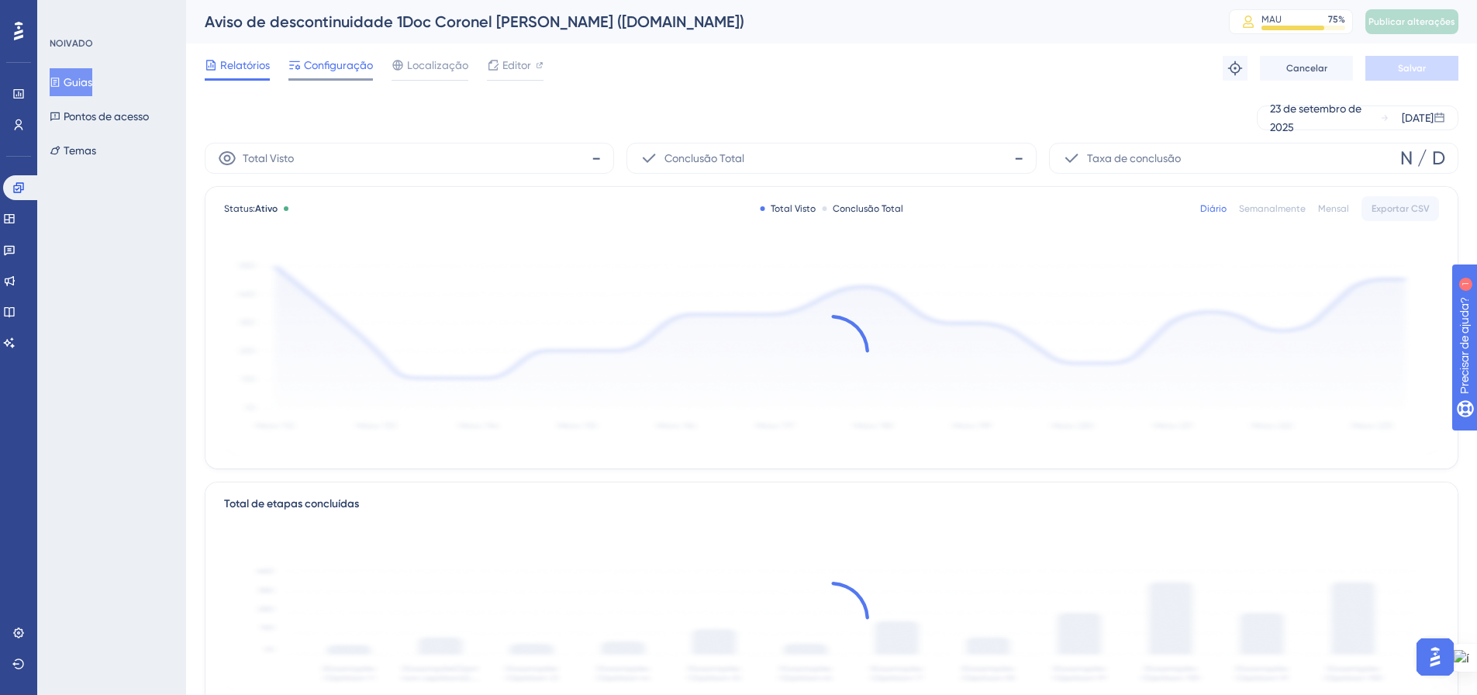
click at [333, 67] on font "Configuração" at bounding box center [338, 65] width 69 height 12
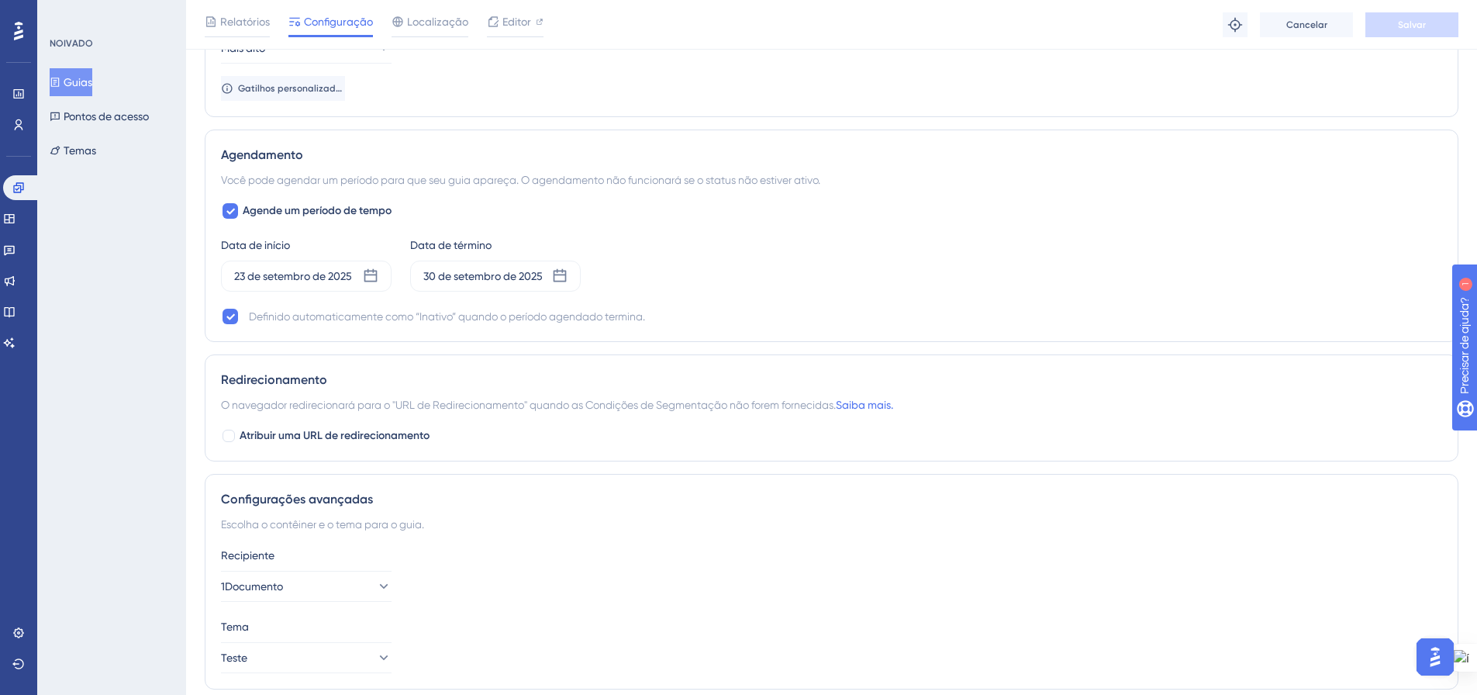
scroll to position [1041, 0]
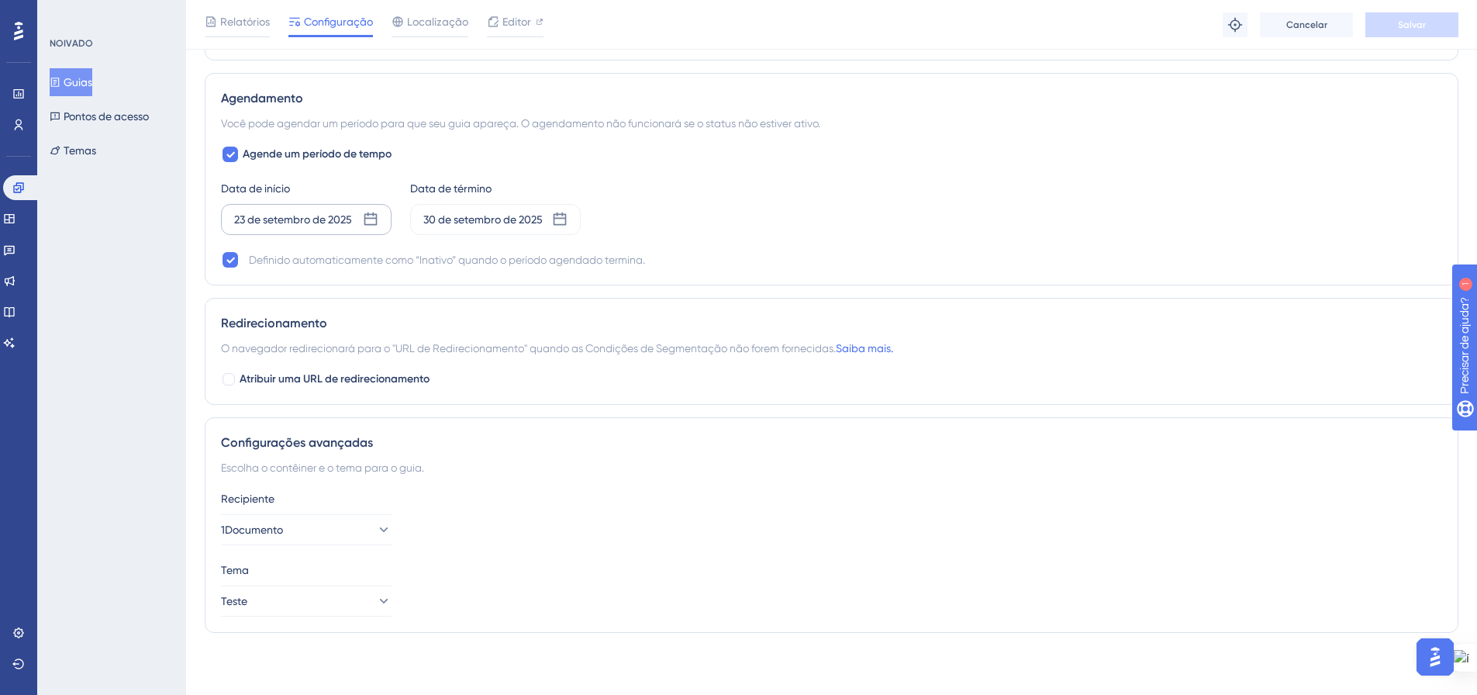
click at [368, 226] on icon at bounding box center [371, 220] width 16 height 16
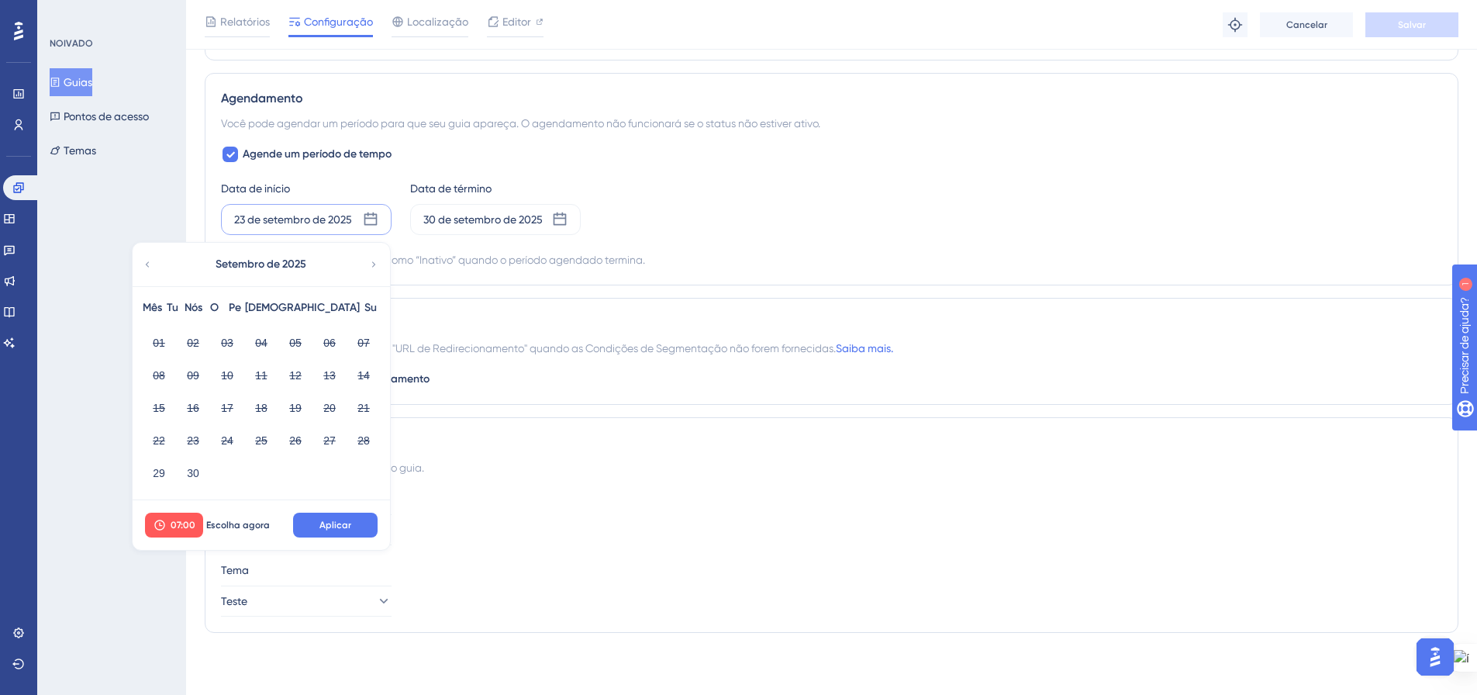
click at [782, 226] on div "Data de início 23 de setembro de 2025 Setembro de 2025 Mês Tu Nós O Pe Sá Su 01…" at bounding box center [831, 207] width 1221 height 56
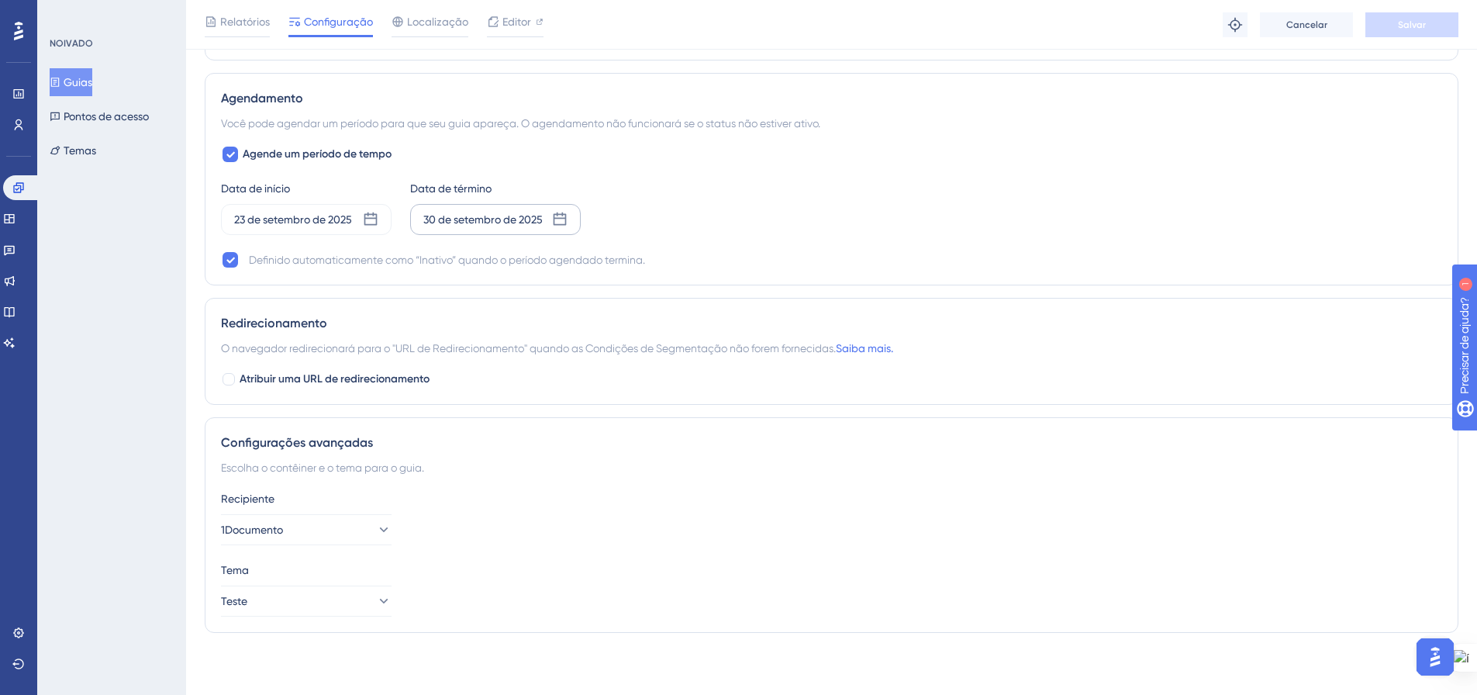
click at [558, 218] on icon at bounding box center [560, 218] width 13 height 13
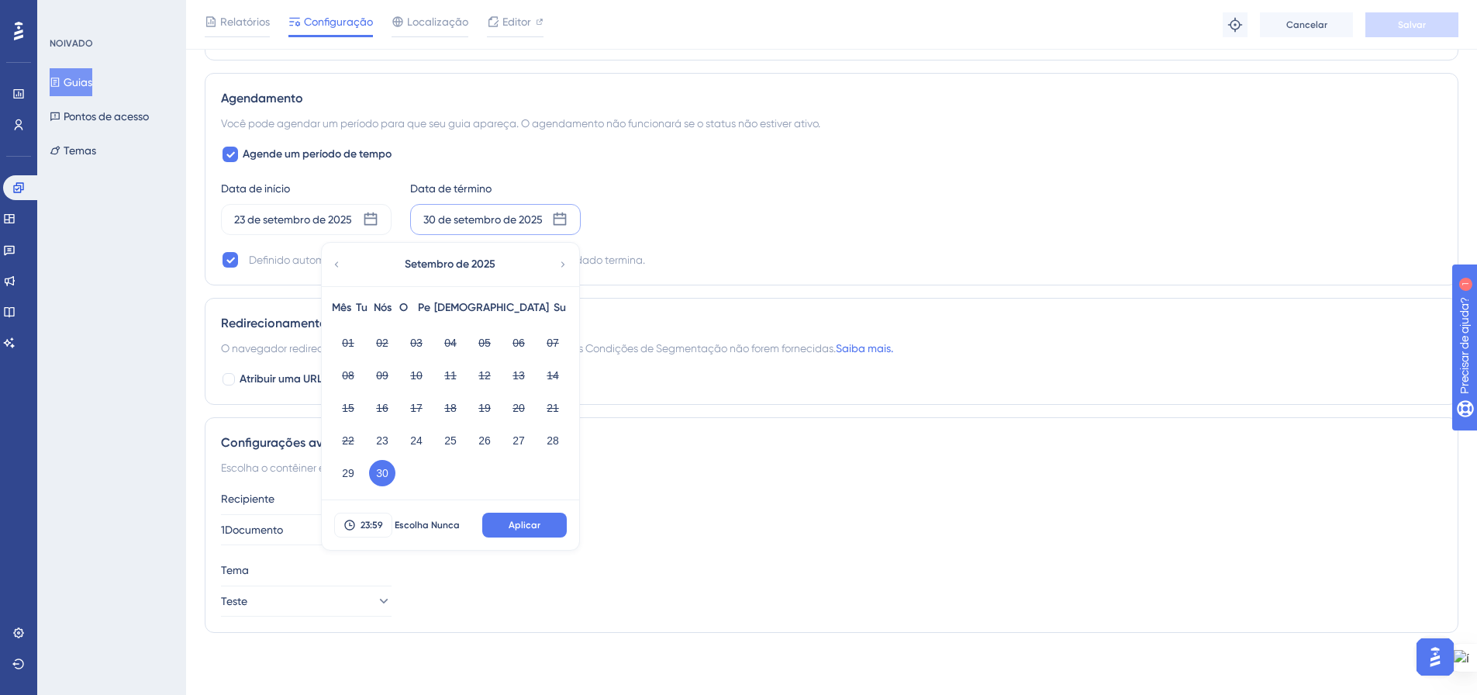
click at [859, 209] on div "Data de início 23 de setembro de 2025 Data de término 30 de setembro de 2025 Se…" at bounding box center [831, 207] width 1221 height 56
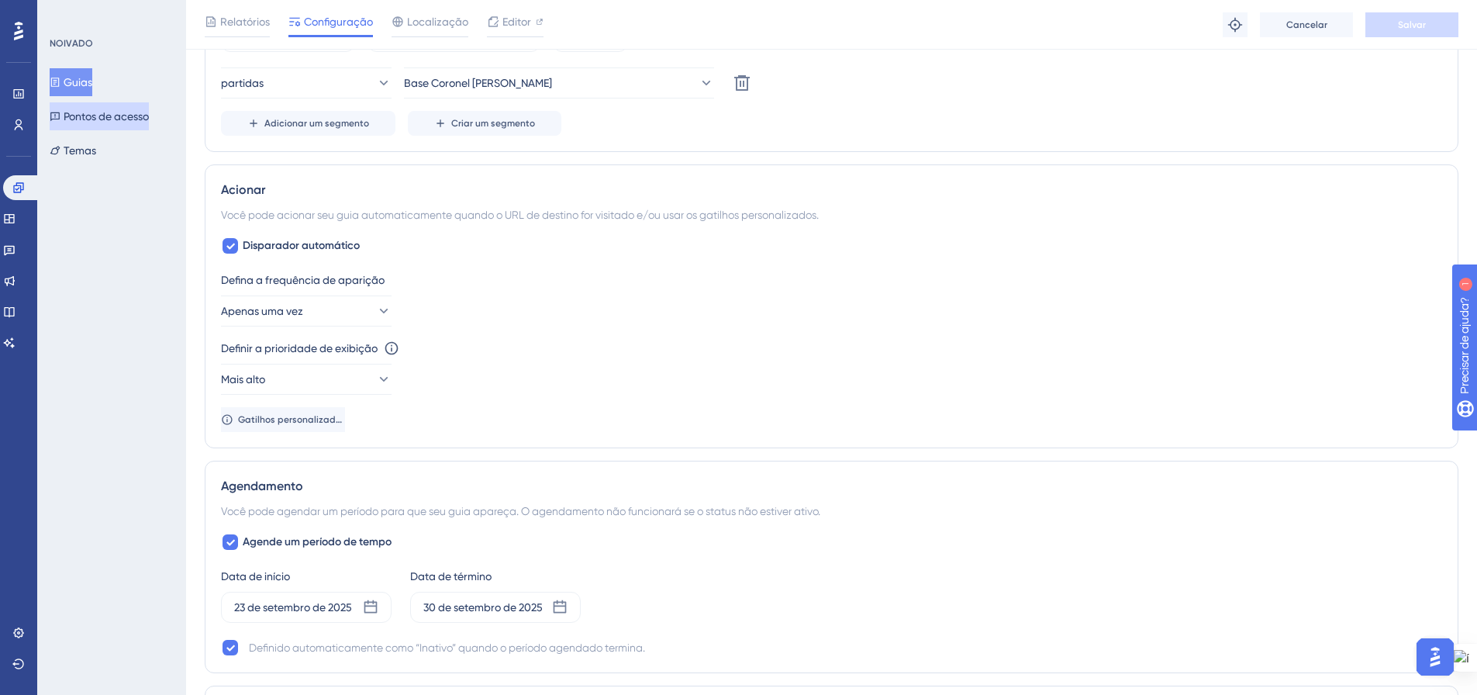
scroll to position [0, 0]
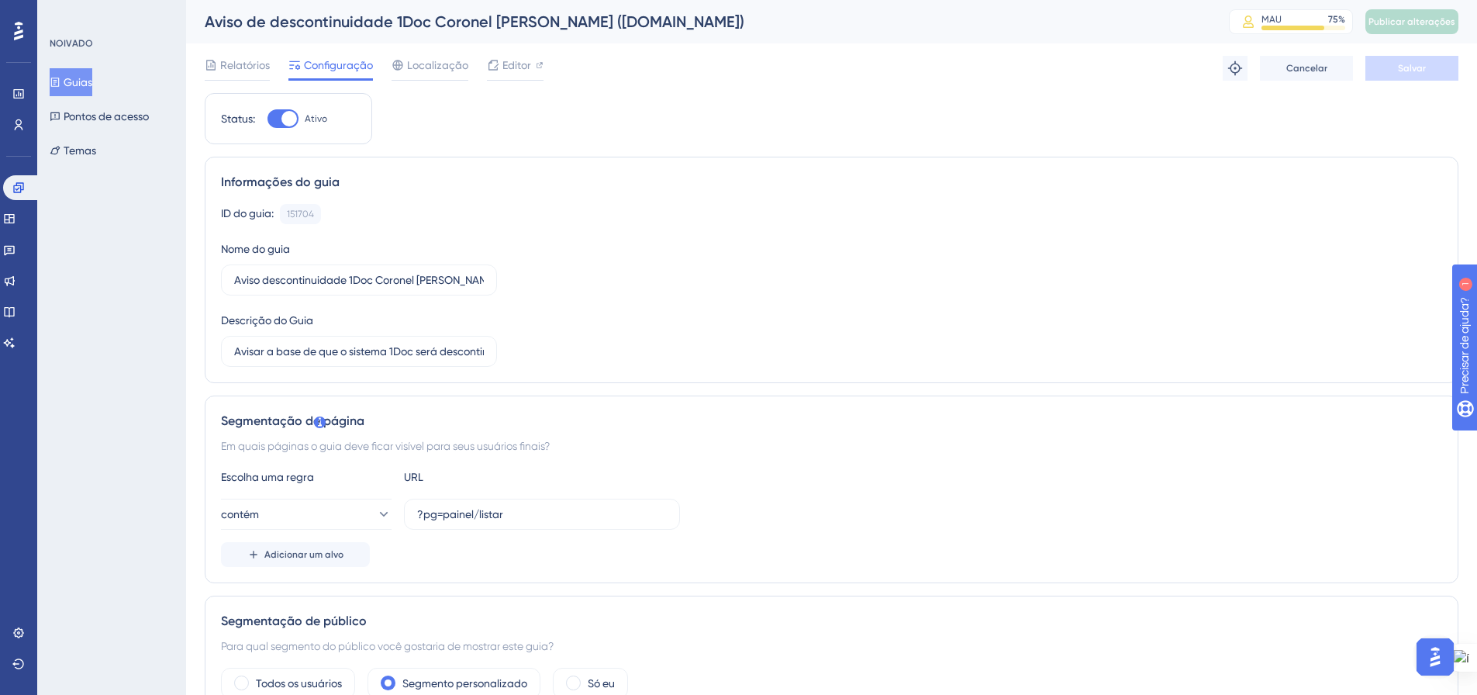
click at [92, 71] on button "Guias" at bounding box center [71, 82] width 43 height 28
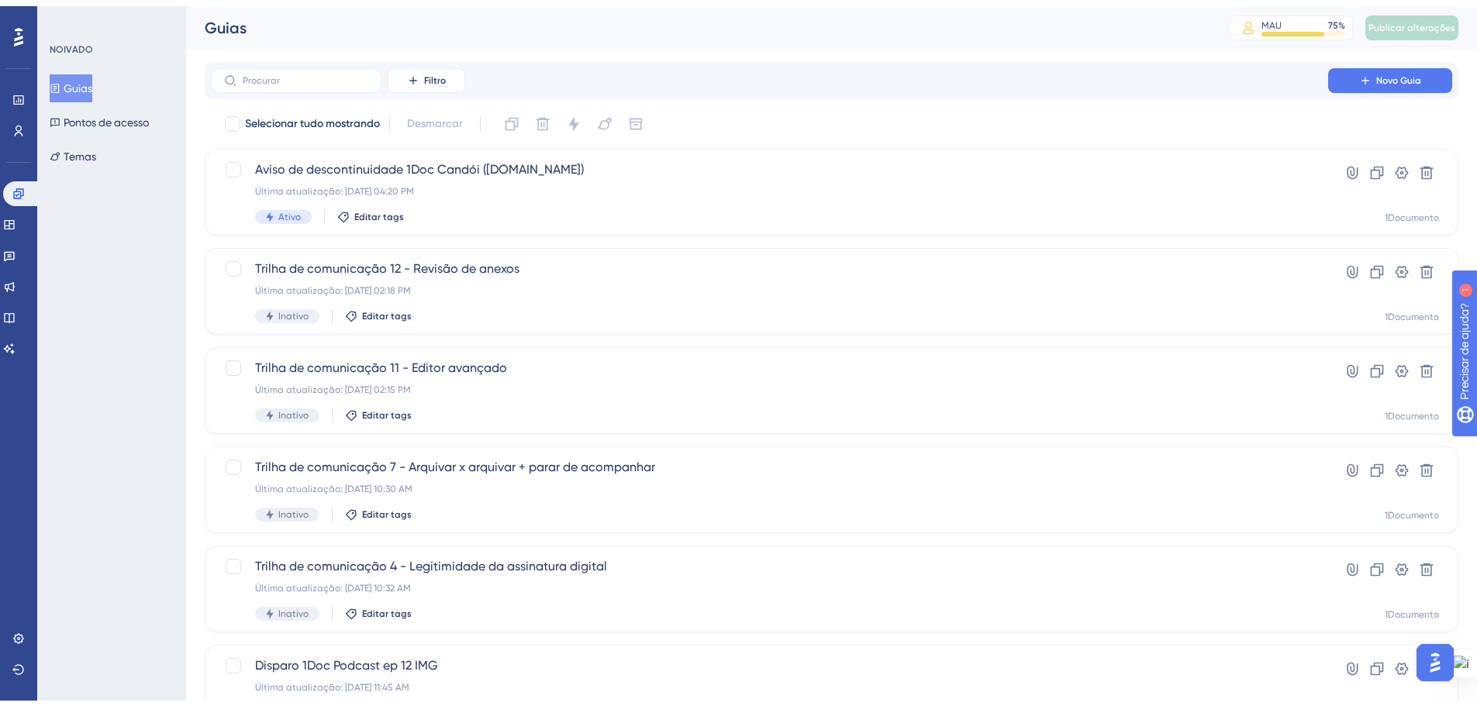
scroll to position [497, 0]
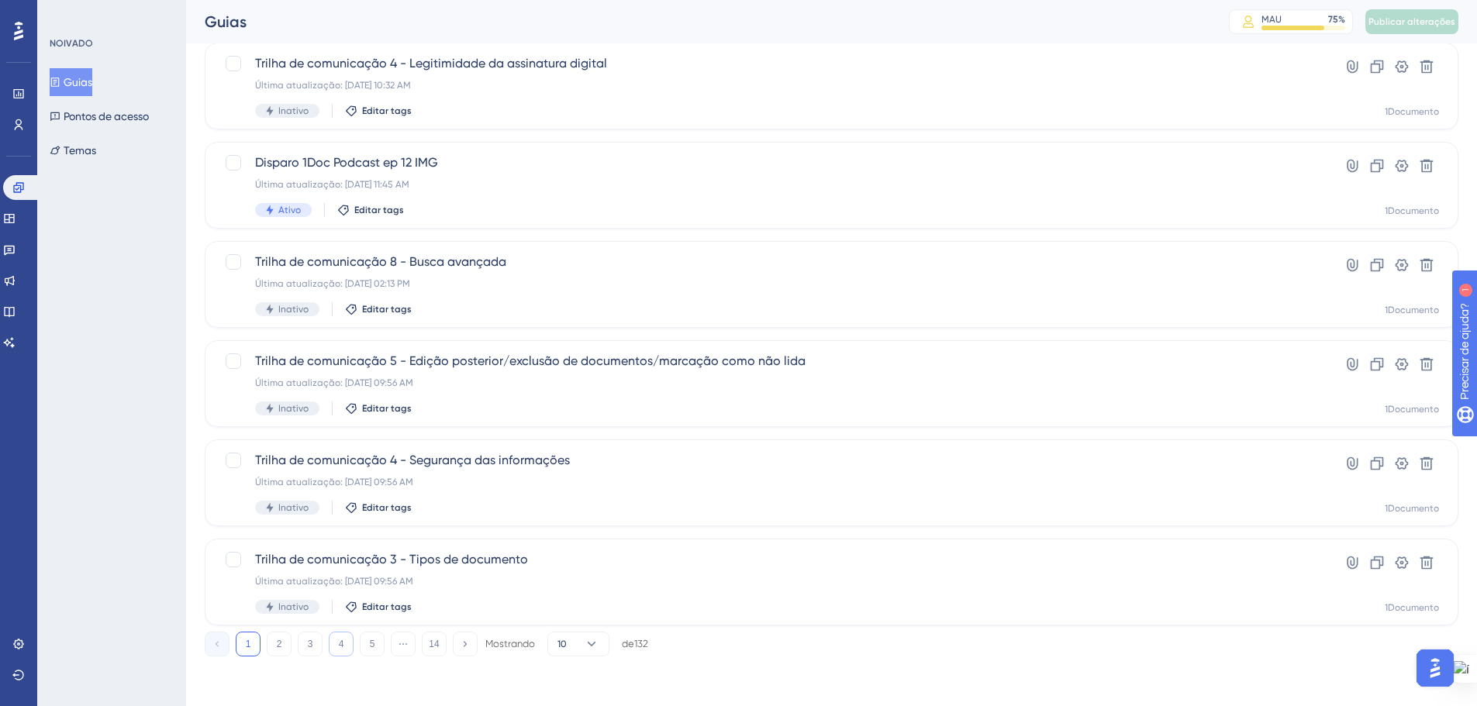
click at [336, 642] on button "4" at bounding box center [341, 644] width 25 height 25
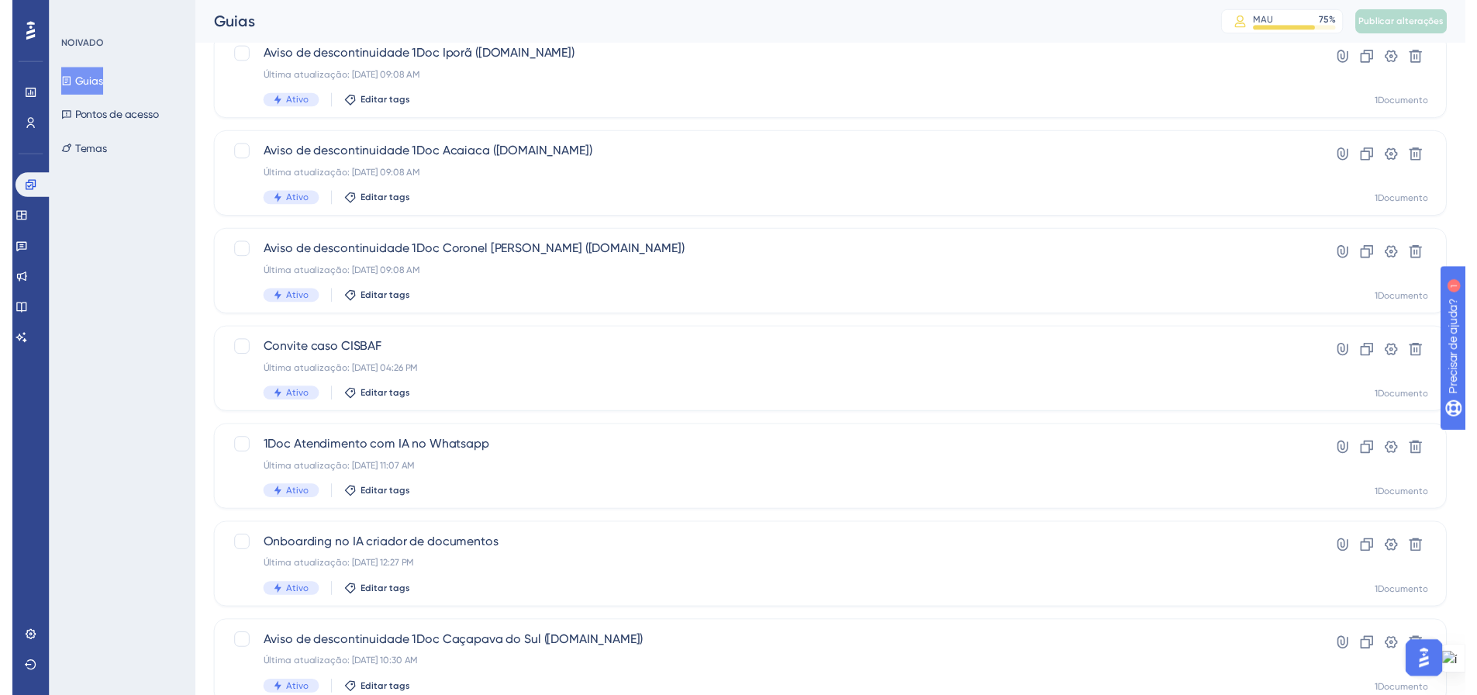
scroll to position [0, 0]
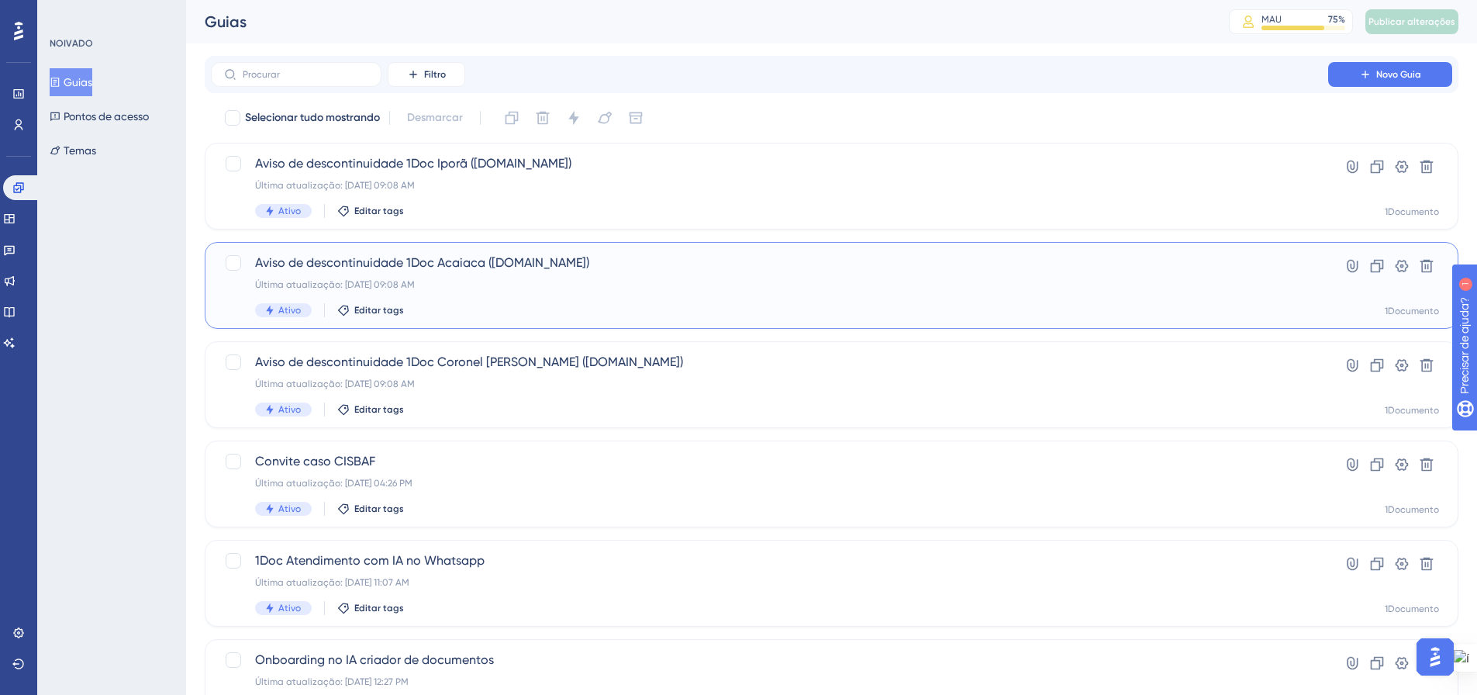
click at [509, 283] on div "Última atualização: 12 de set. de 2025 09:08 AM" at bounding box center [769, 284] width 1029 height 12
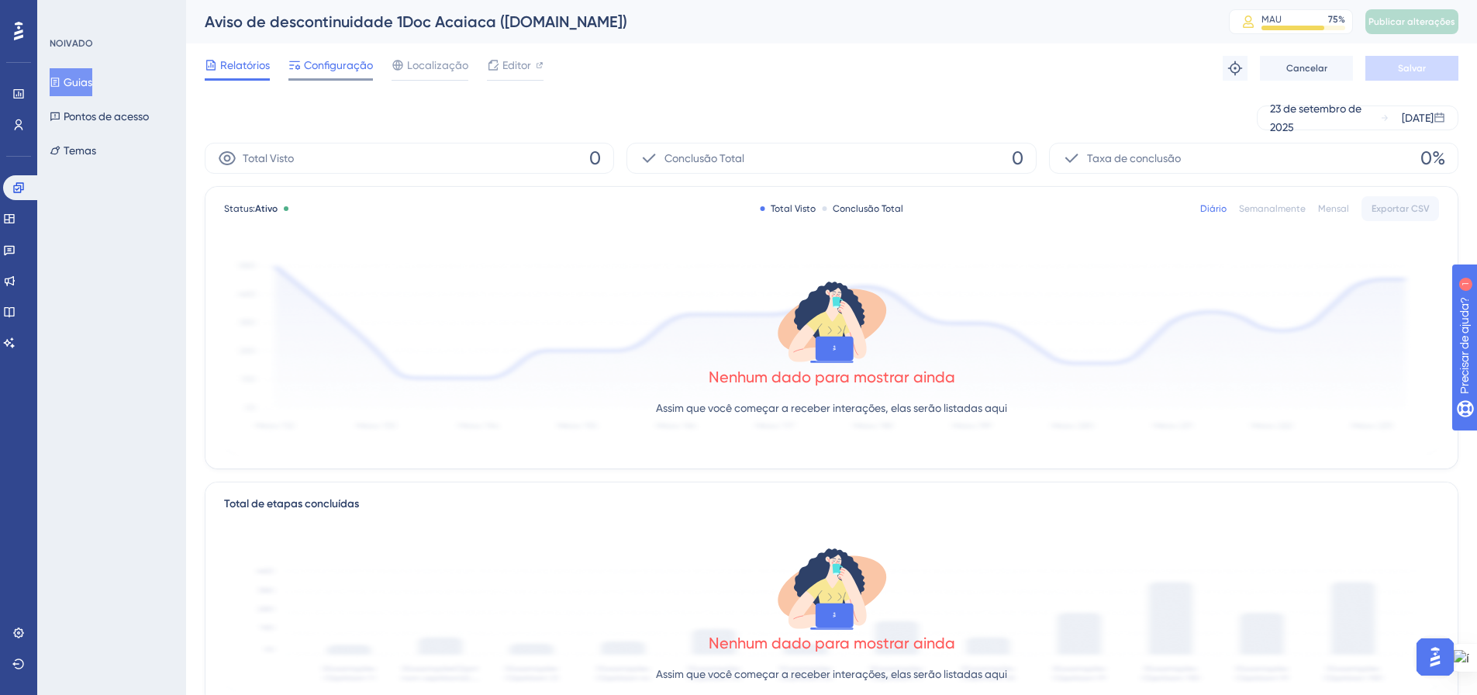
click at [321, 71] on span "Configuração" at bounding box center [338, 65] width 69 height 19
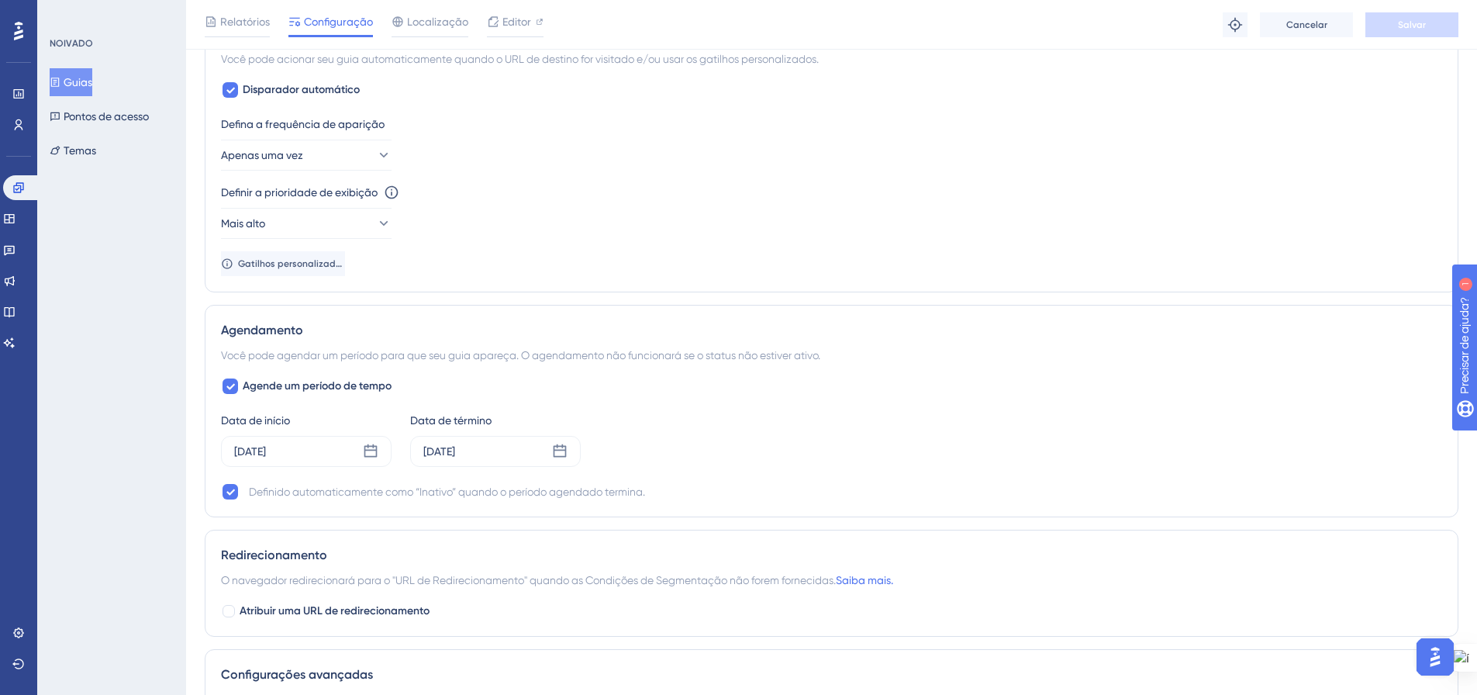
scroll to position [1008, 0]
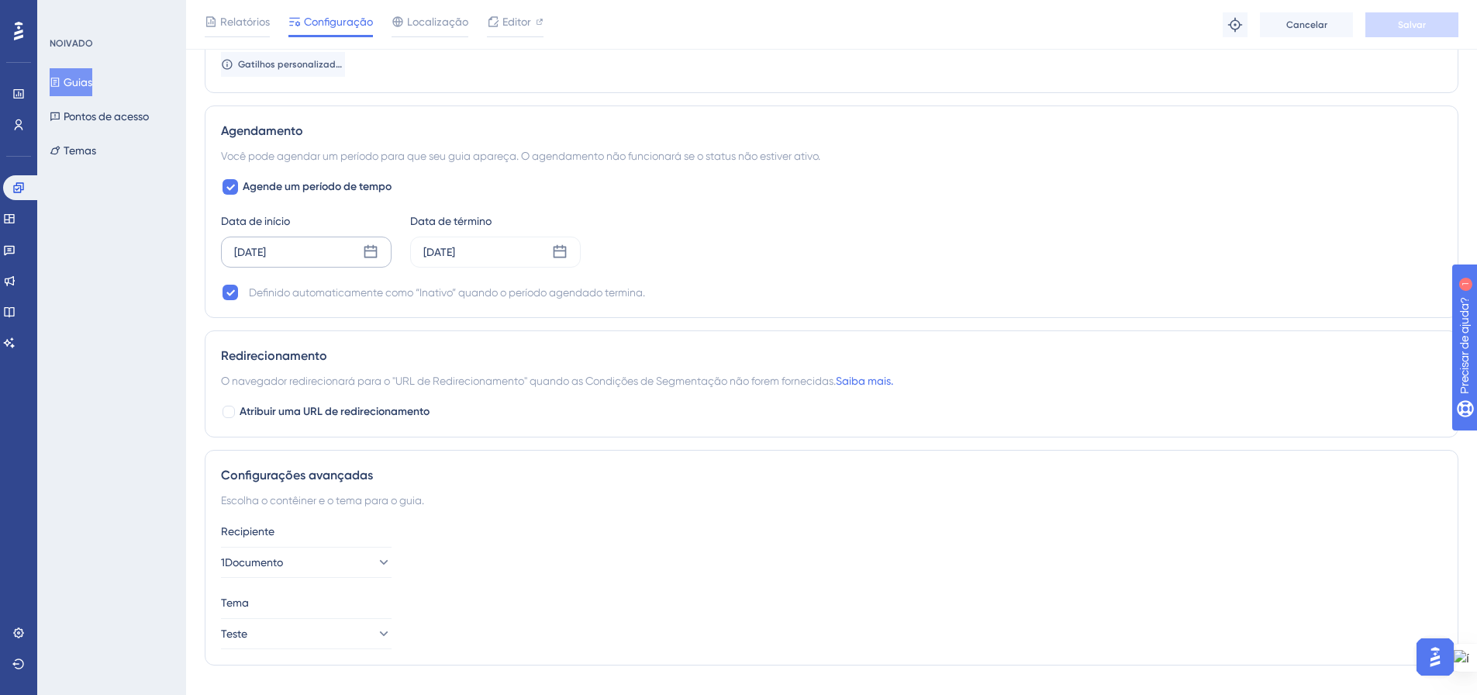
click at [371, 254] on icon at bounding box center [371, 252] width 16 height 16
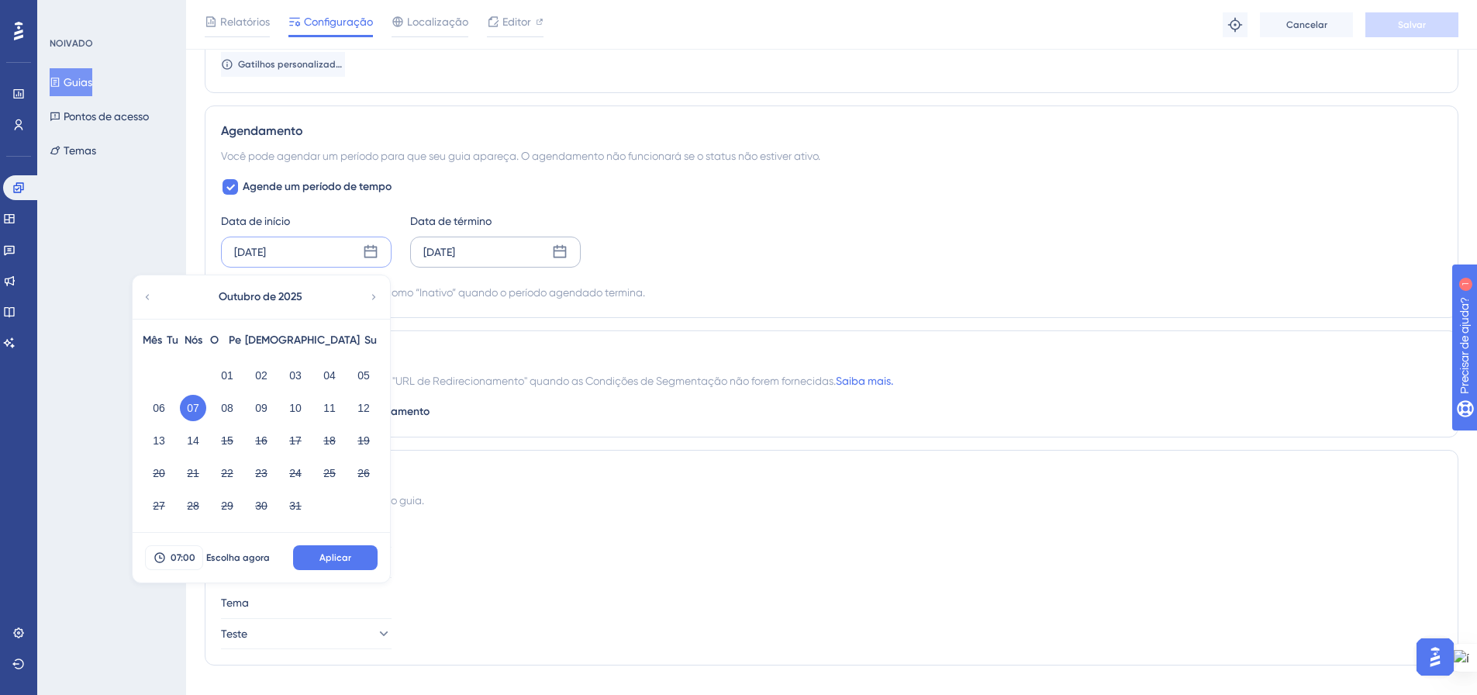
click at [573, 258] on div "14 de outubro de 2025" at bounding box center [495, 252] width 171 height 31
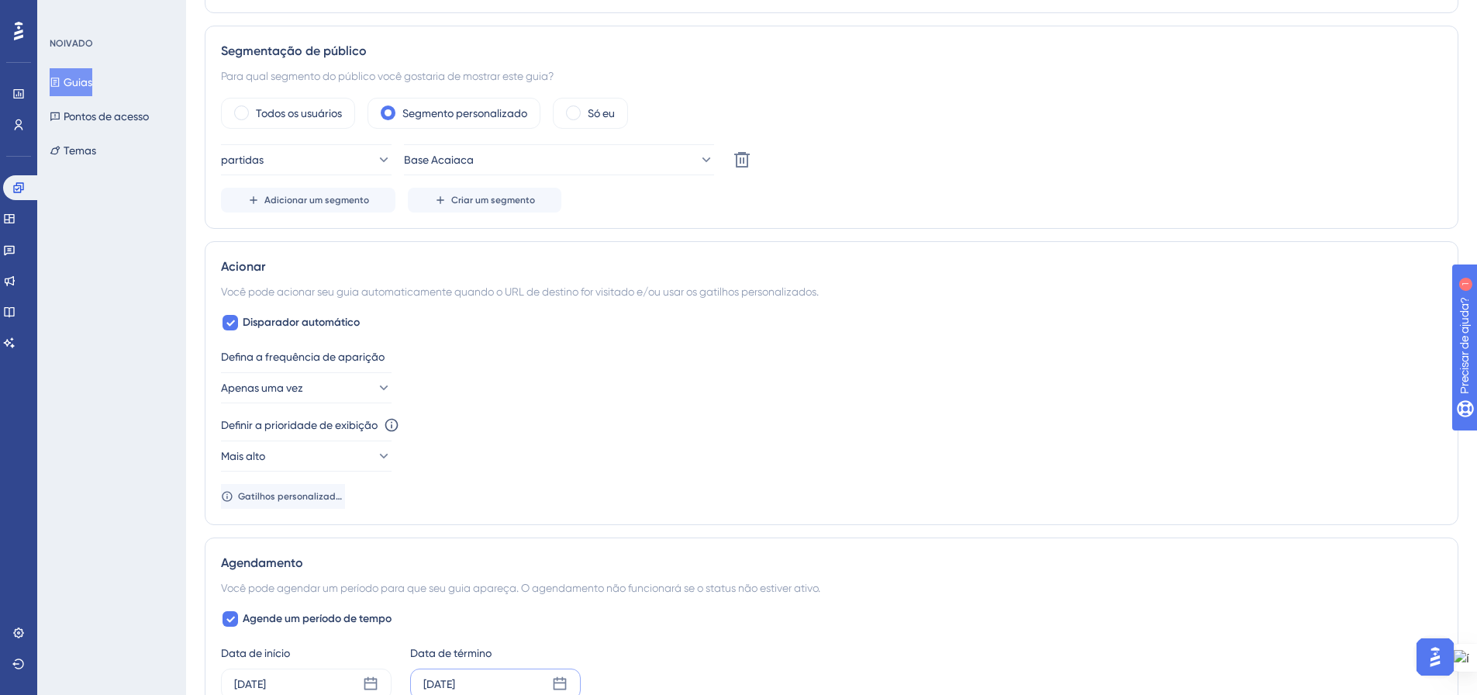
scroll to position [0, 0]
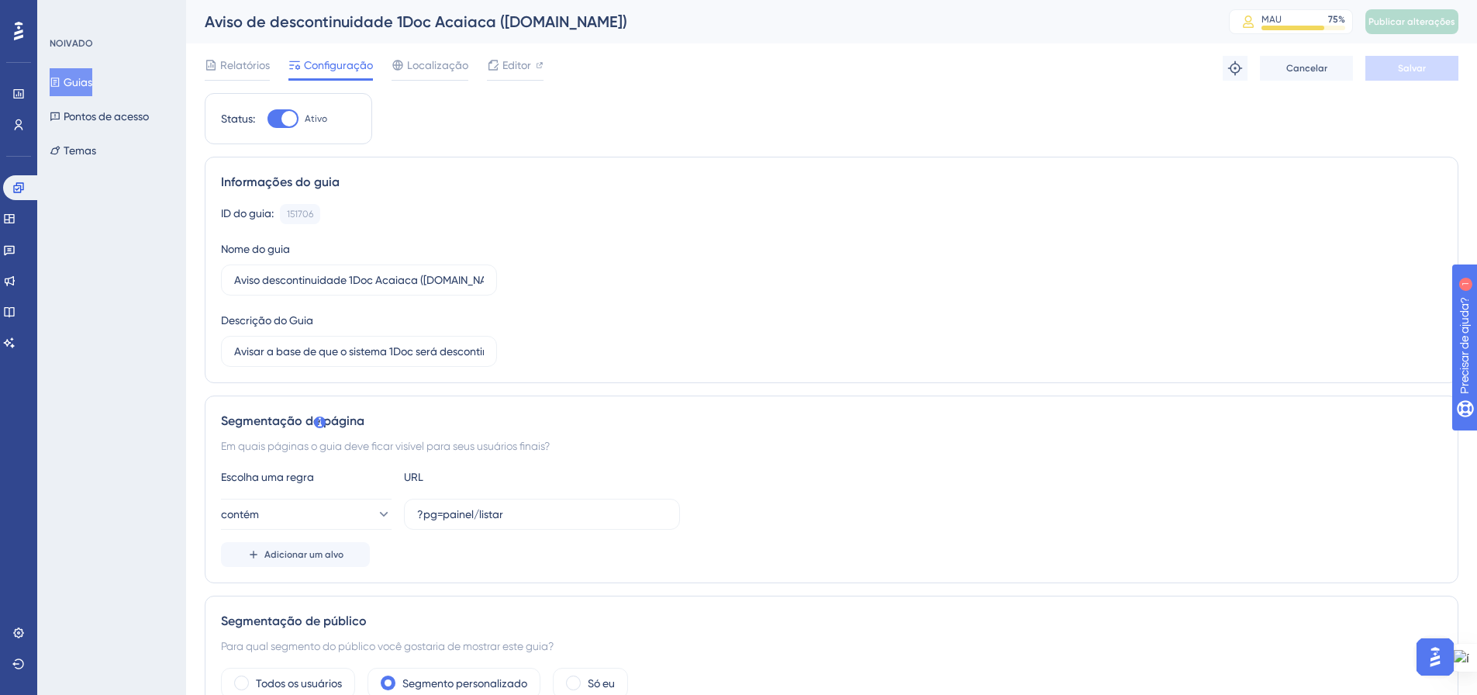
drag, startPoint x: 97, startPoint y: 79, endPoint x: 212, endPoint y: 101, distance: 116.8
click at [92, 80] on font "Guias" at bounding box center [78, 82] width 29 height 12
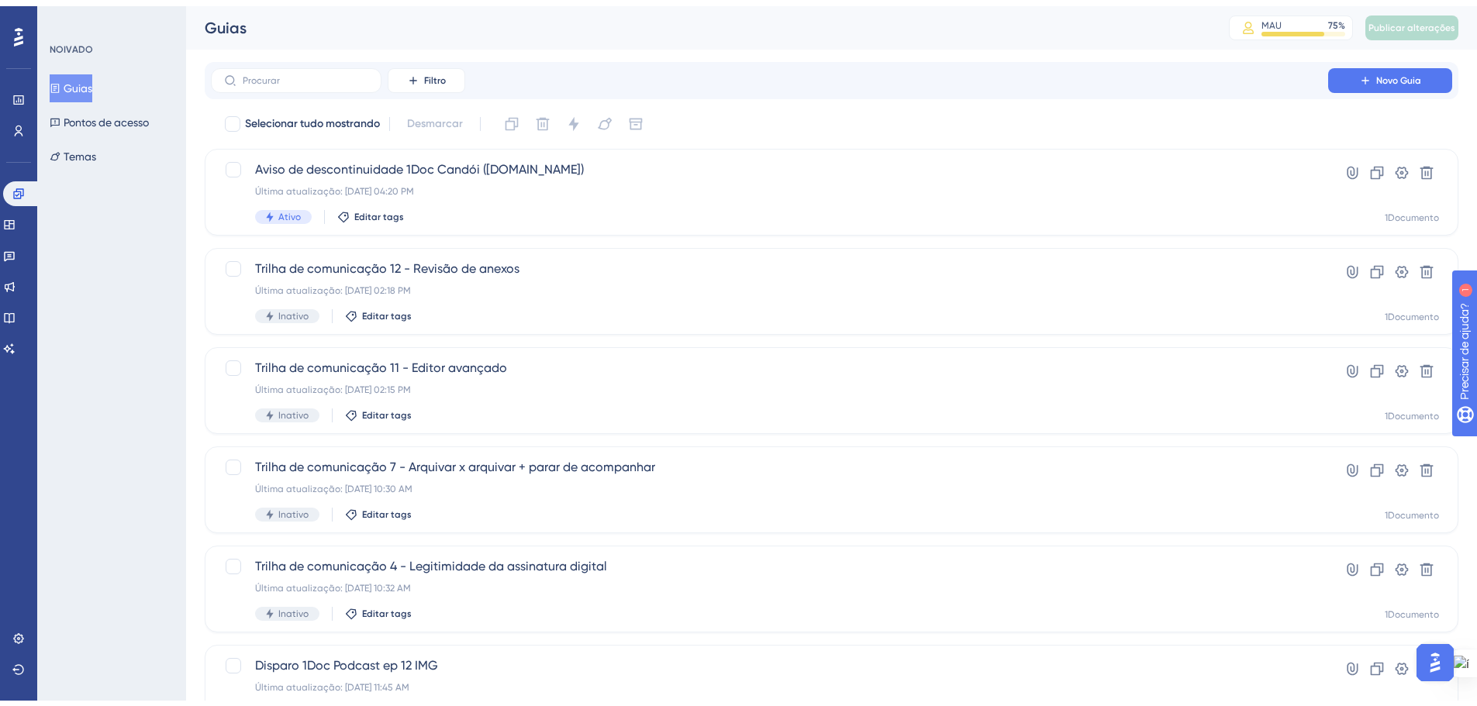
scroll to position [497, 0]
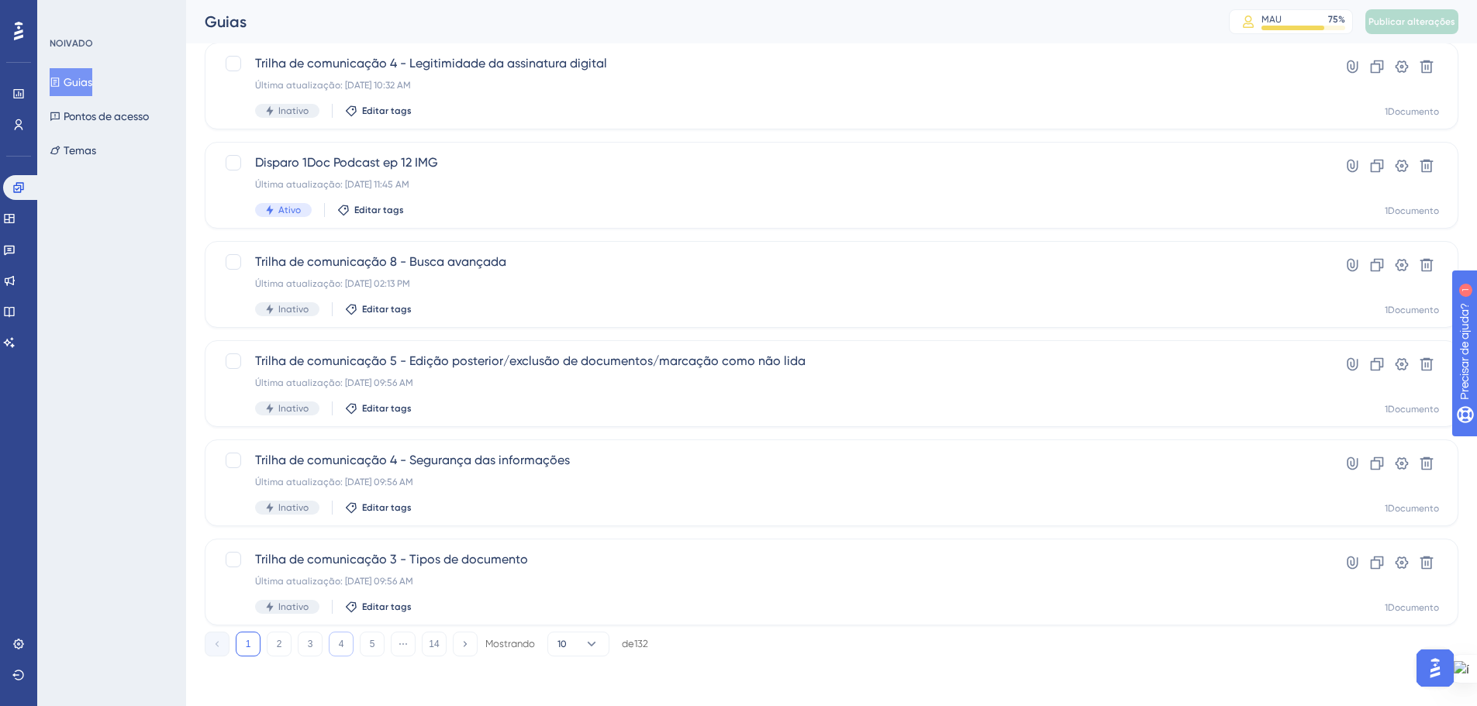
click at [347, 646] on button "4" at bounding box center [341, 644] width 25 height 25
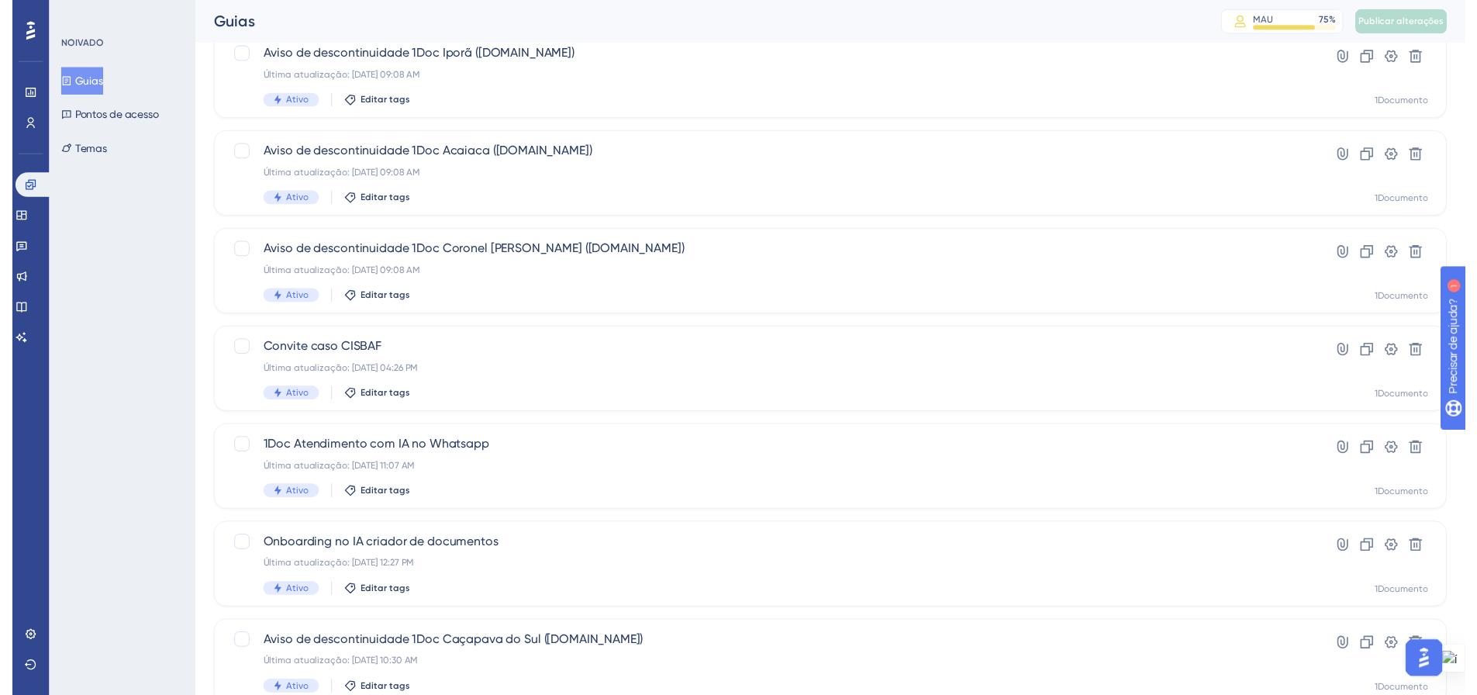
scroll to position [0, 0]
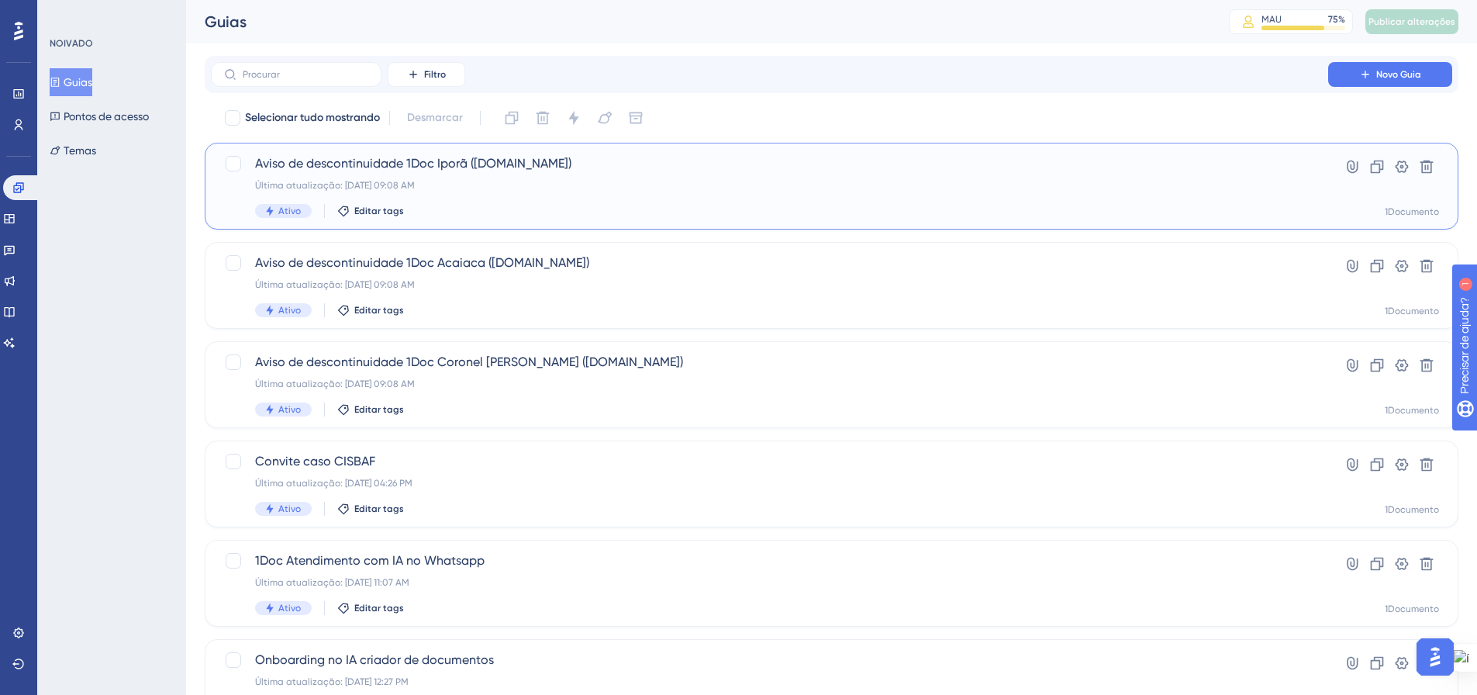
click at [487, 192] on div "Aviso de descontinuidade 1Doc Iporã (Gov.br) Última atualização: 12 de set. de …" at bounding box center [769, 186] width 1029 height 64
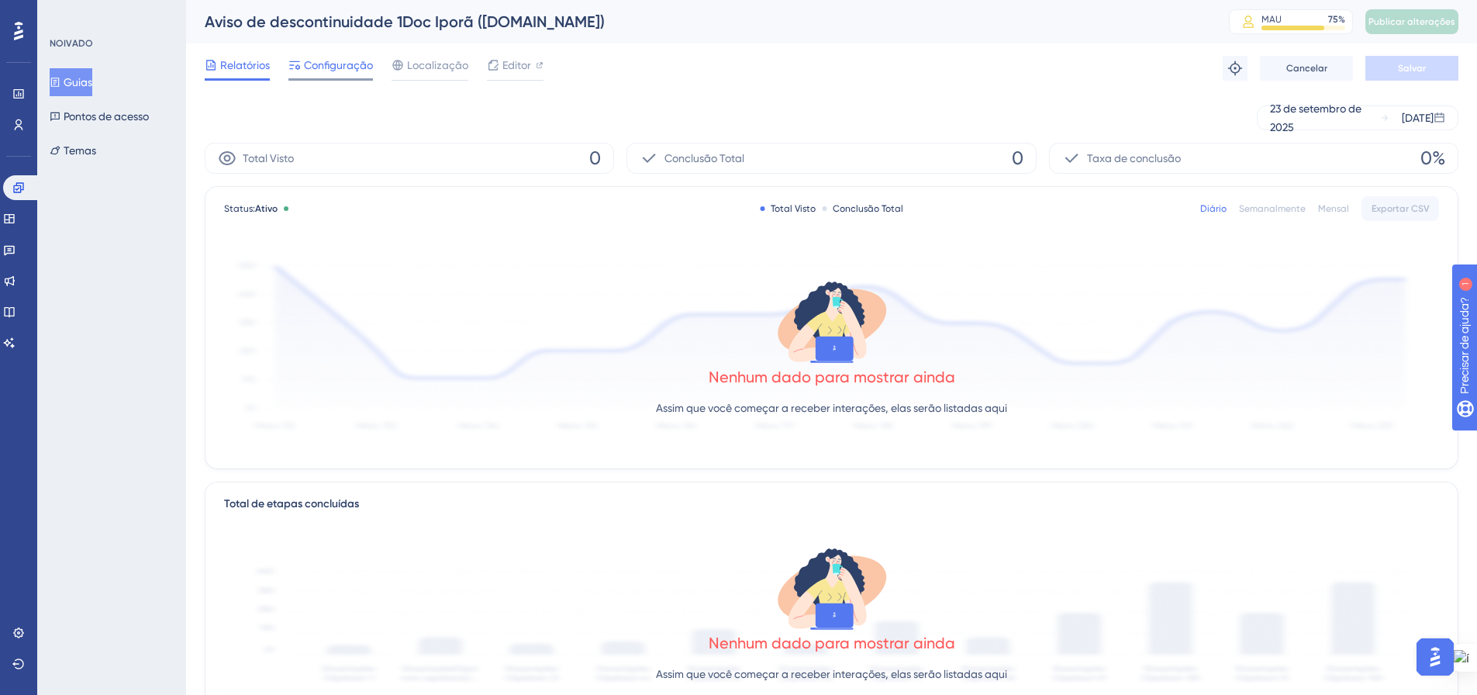
click at [309, 72] on span "Configuração" at bounding box center [338, 65] width 69 height 19
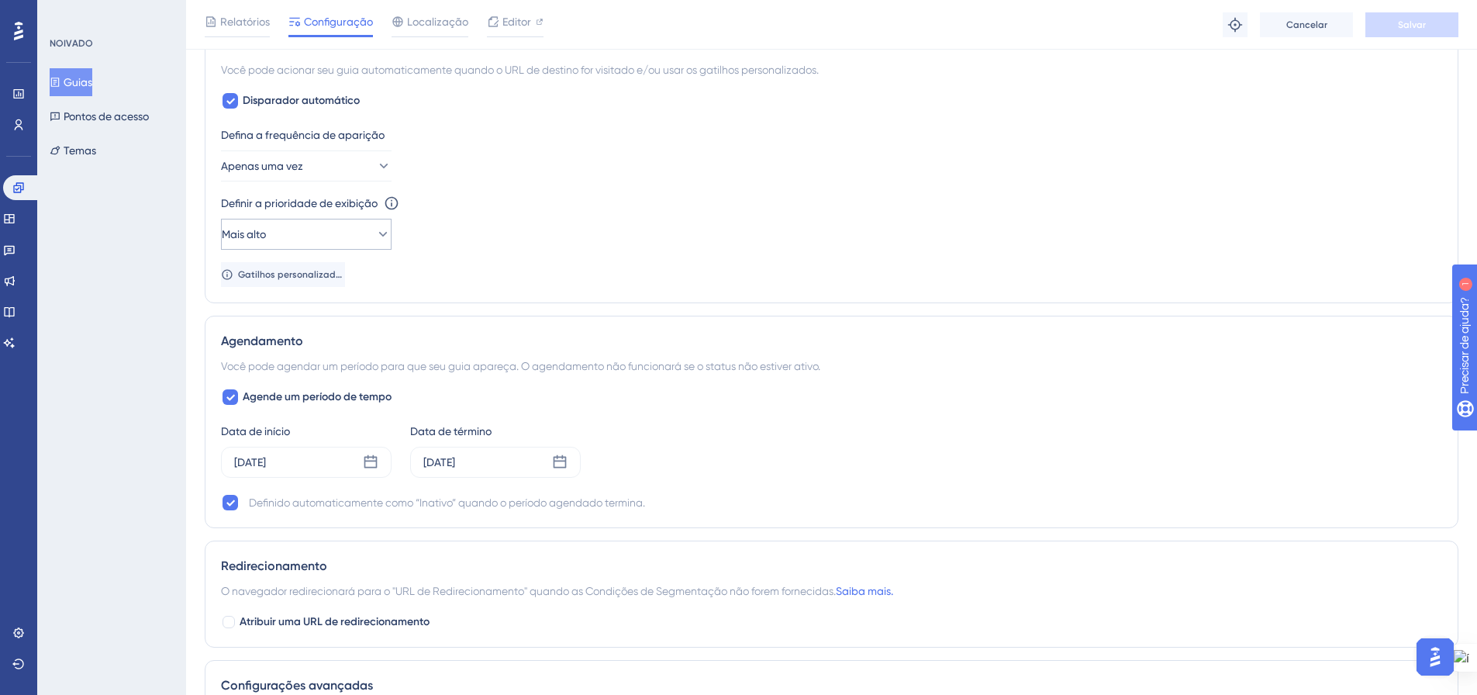
scroll to position [853, 0]
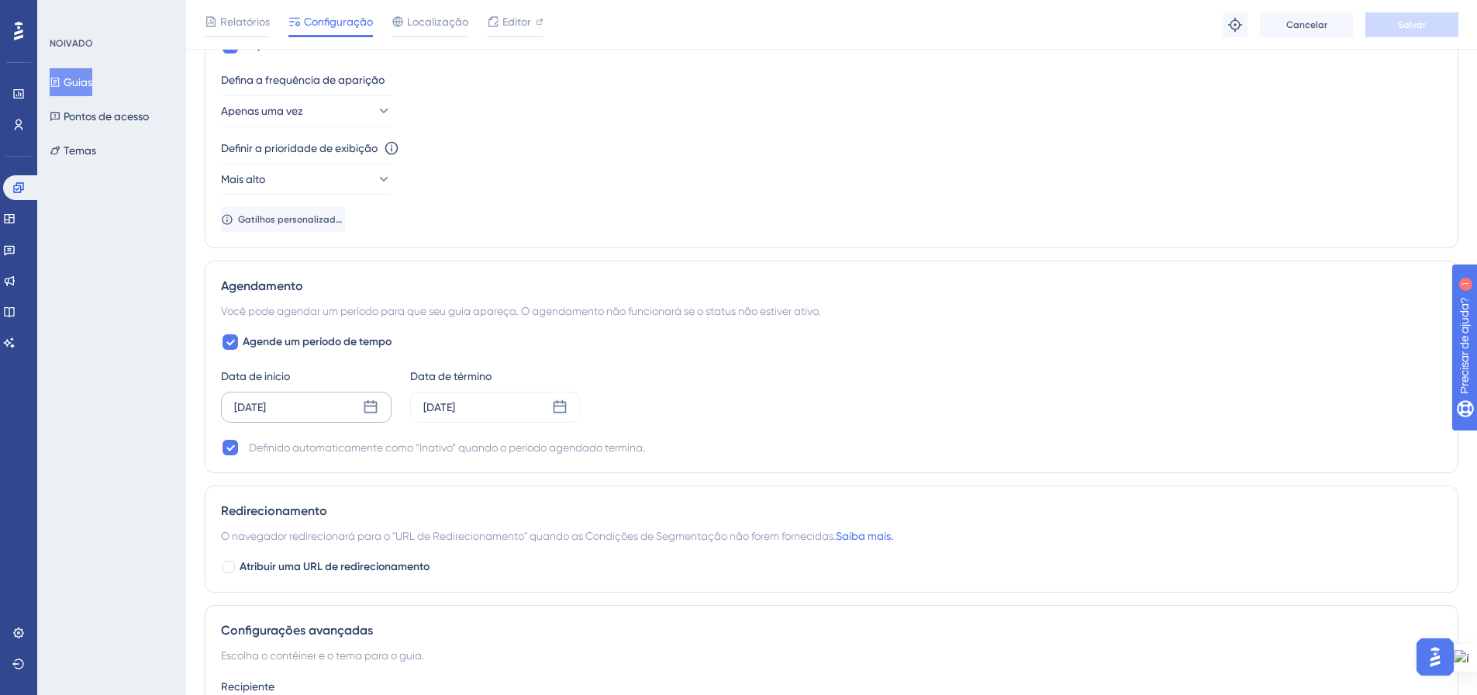
click at [371, 412] on icon at bounding box center [370, 406] width 13 height 13
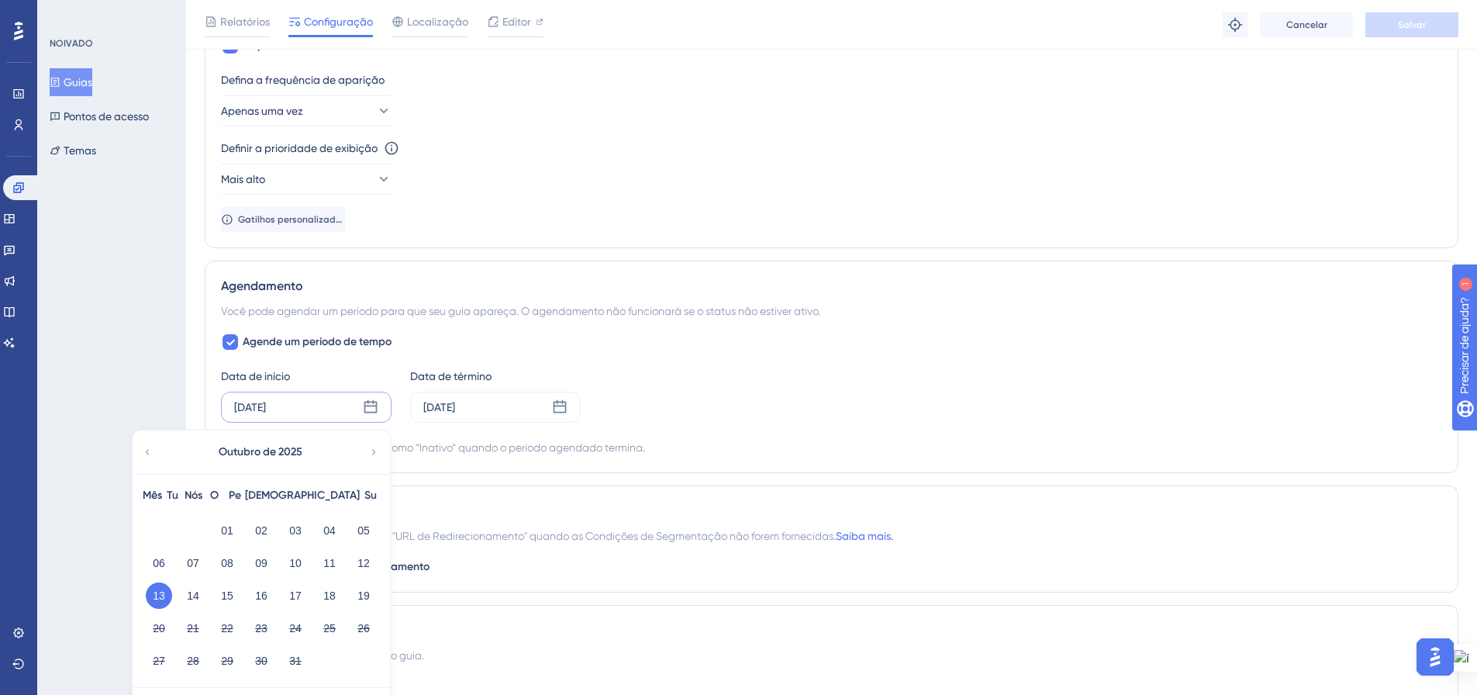
scroll to position [930, 0]
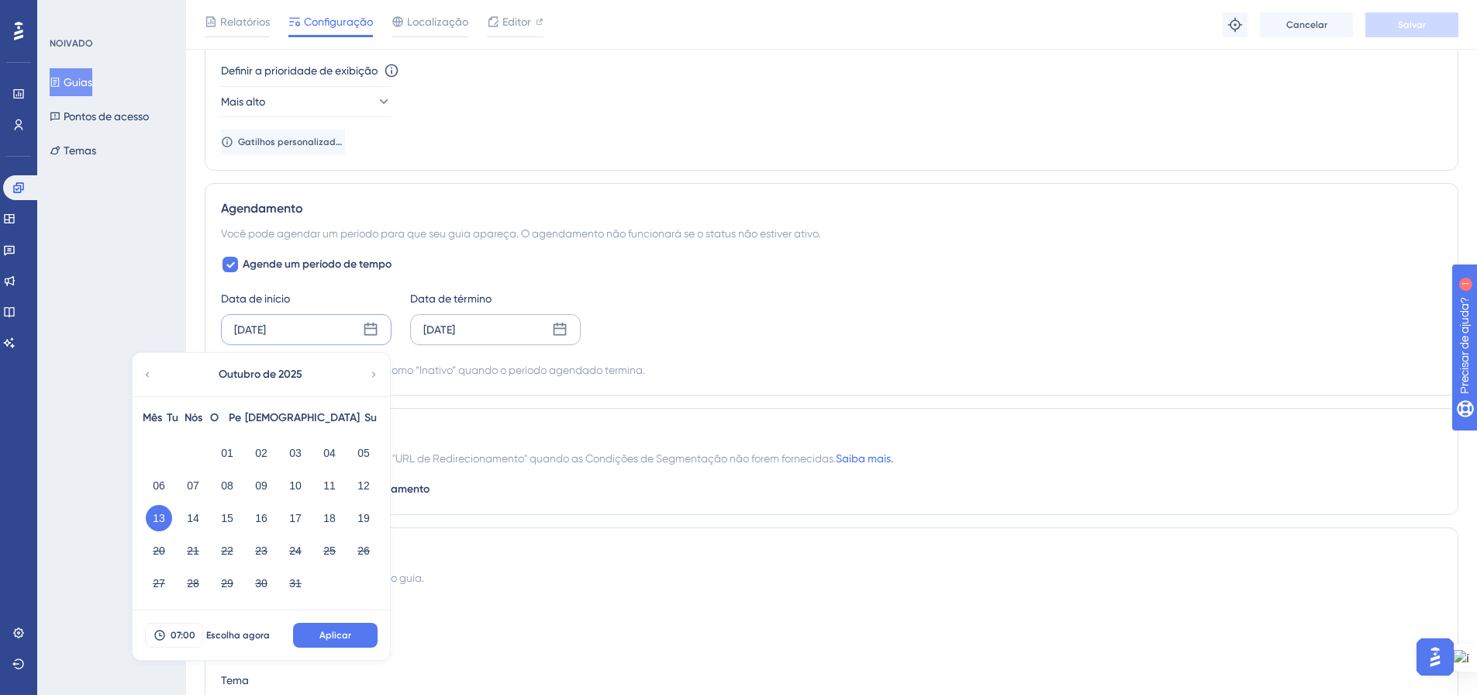
click at [566, 330] on icon at bounding box center [560, 329] width 13 height 13
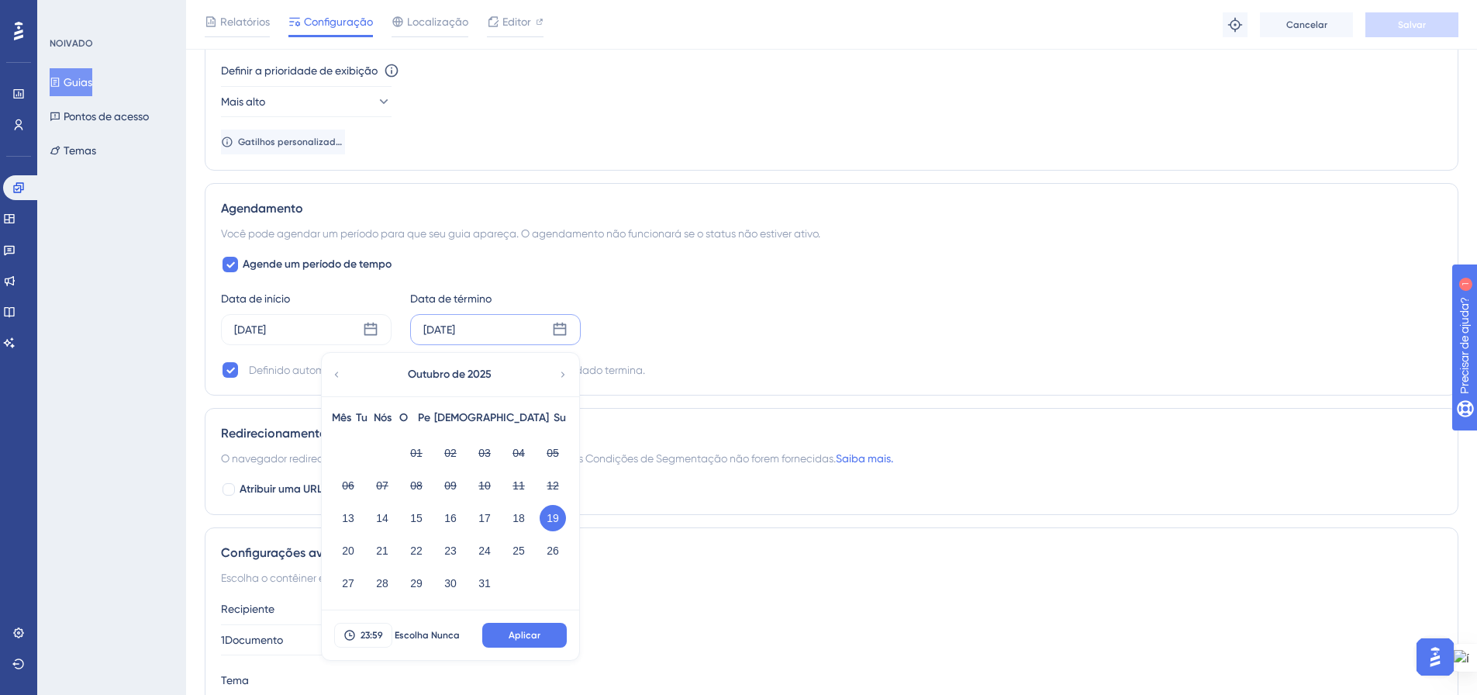
click at [844, 321] on div "Data de início 13 de outubro de 2025 Data de término 19 de outubro de 2025 Outu…" at bounding box center [831, 317] width 1221 height 56
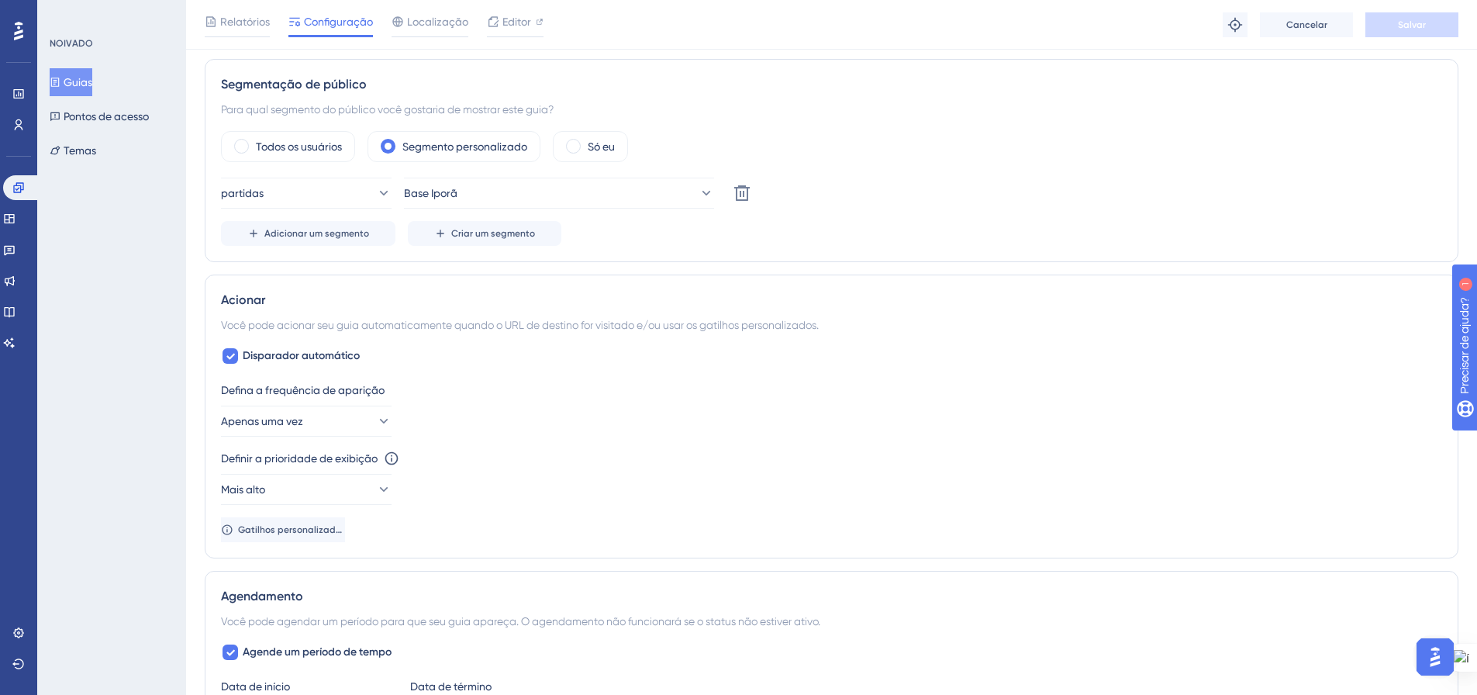
scroll to position [0, 0]
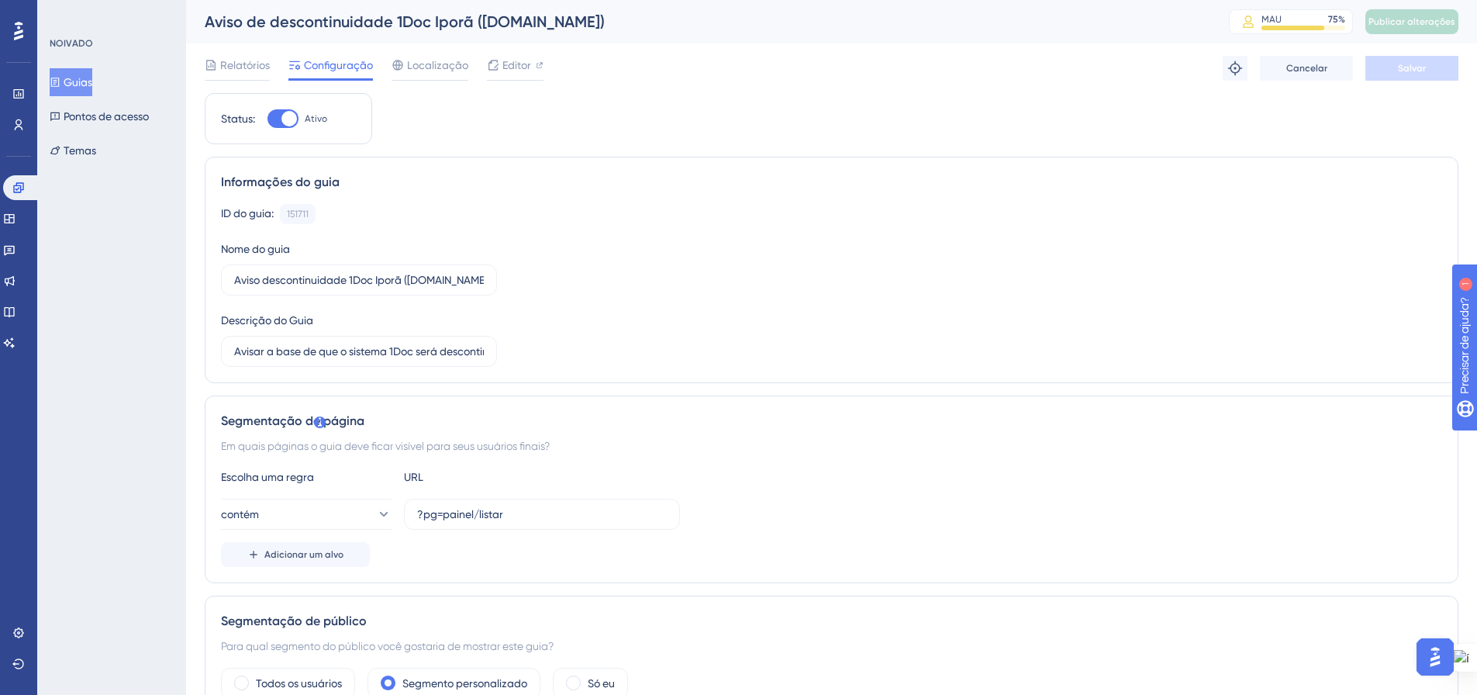
click at [60, 80] on icon at bounding box center [55, 82] width 11 height 11
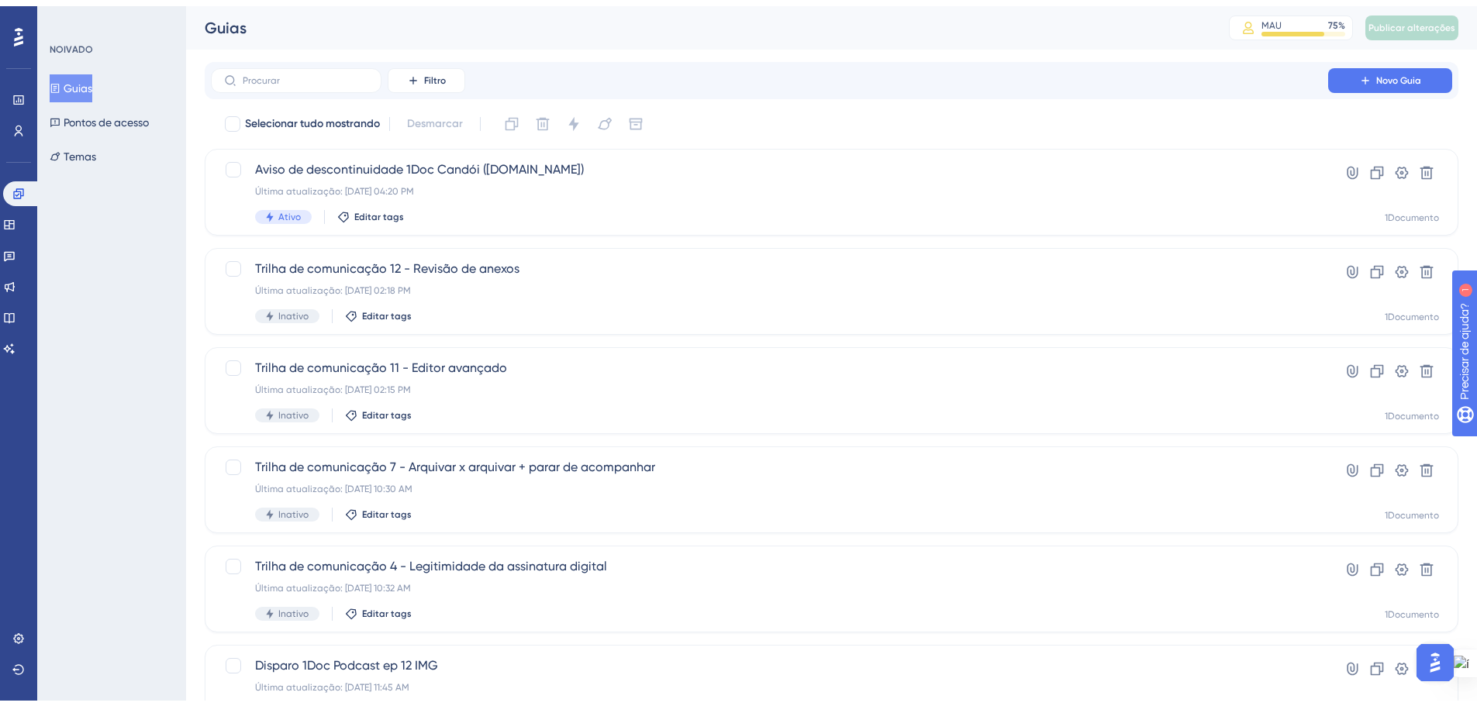
scroll to position [497, 0]
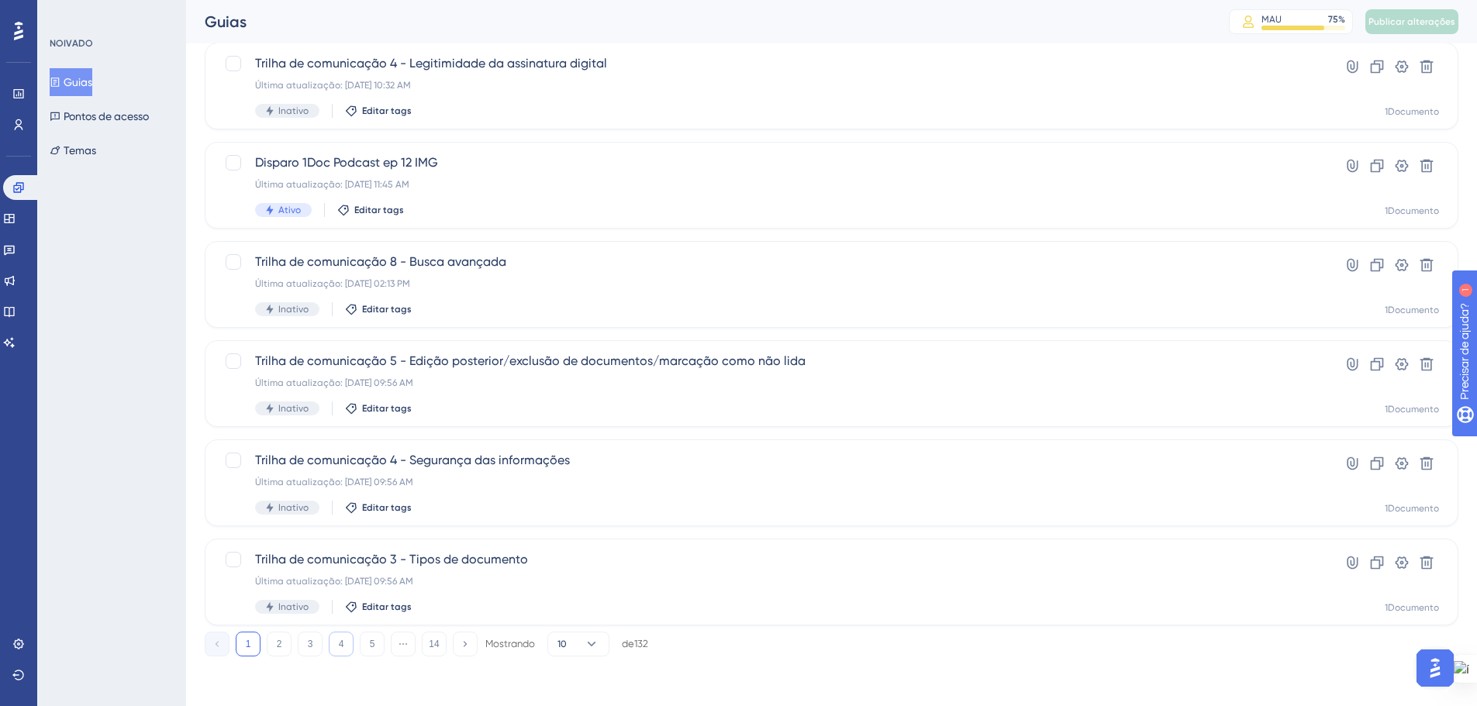
click at [335, 642] on button "4" at bounding box center [341, 644] width 25 height 25
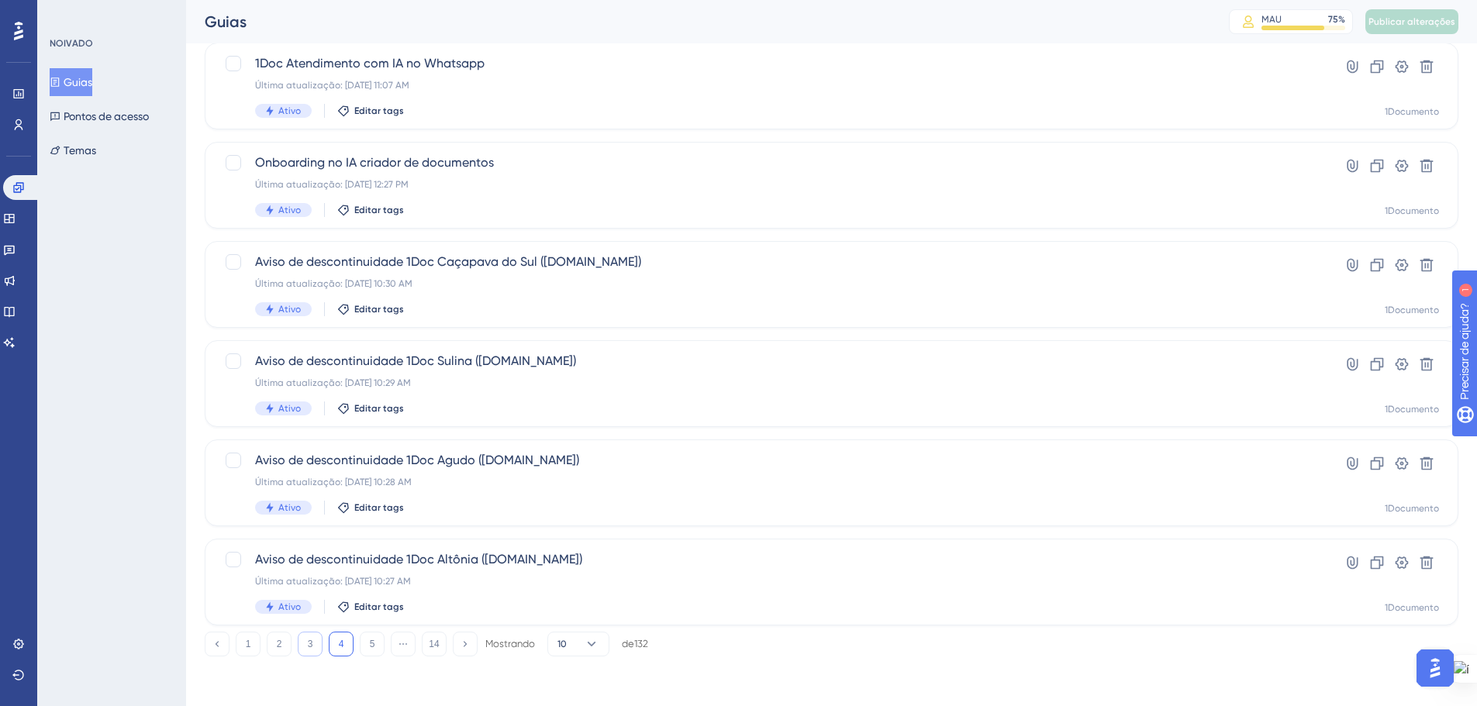
click at [315, 651] on button "3" at bounding box center [310, 644] width 25 height 25
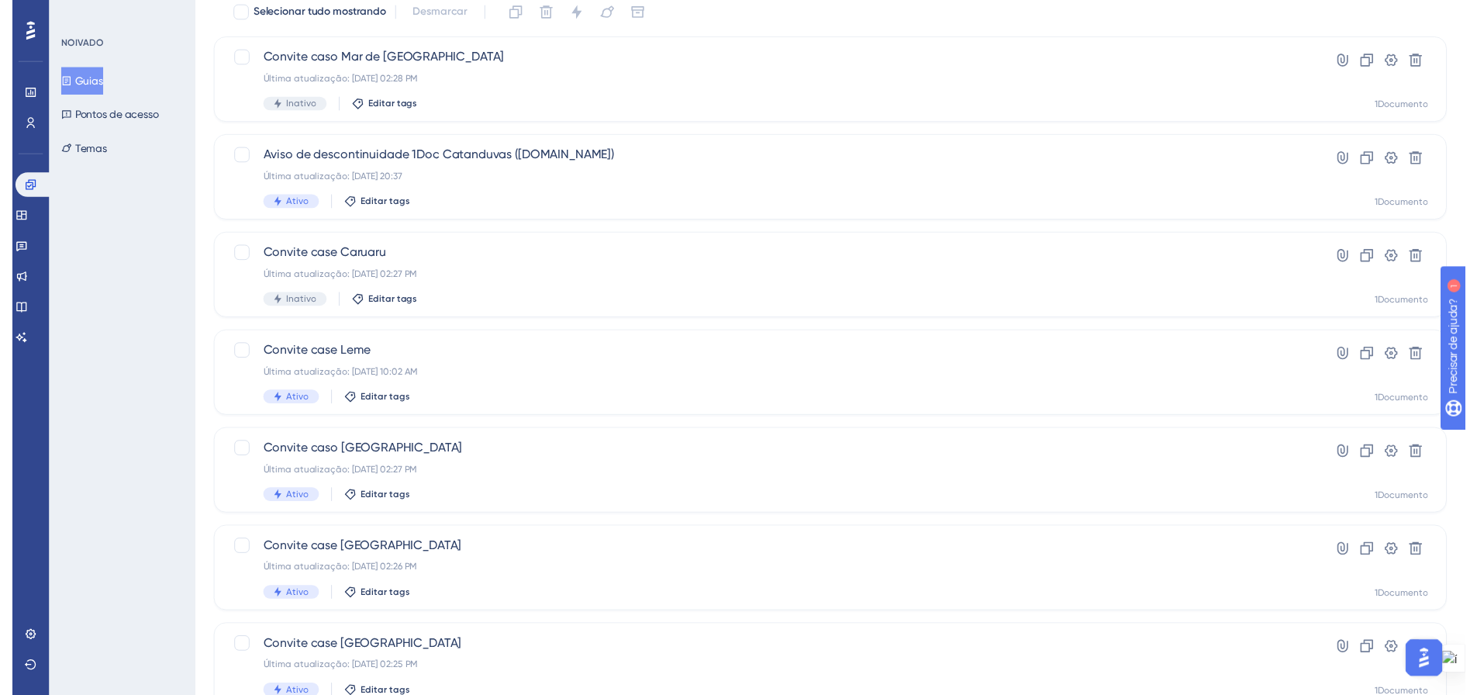
scroll to position [32, 0]
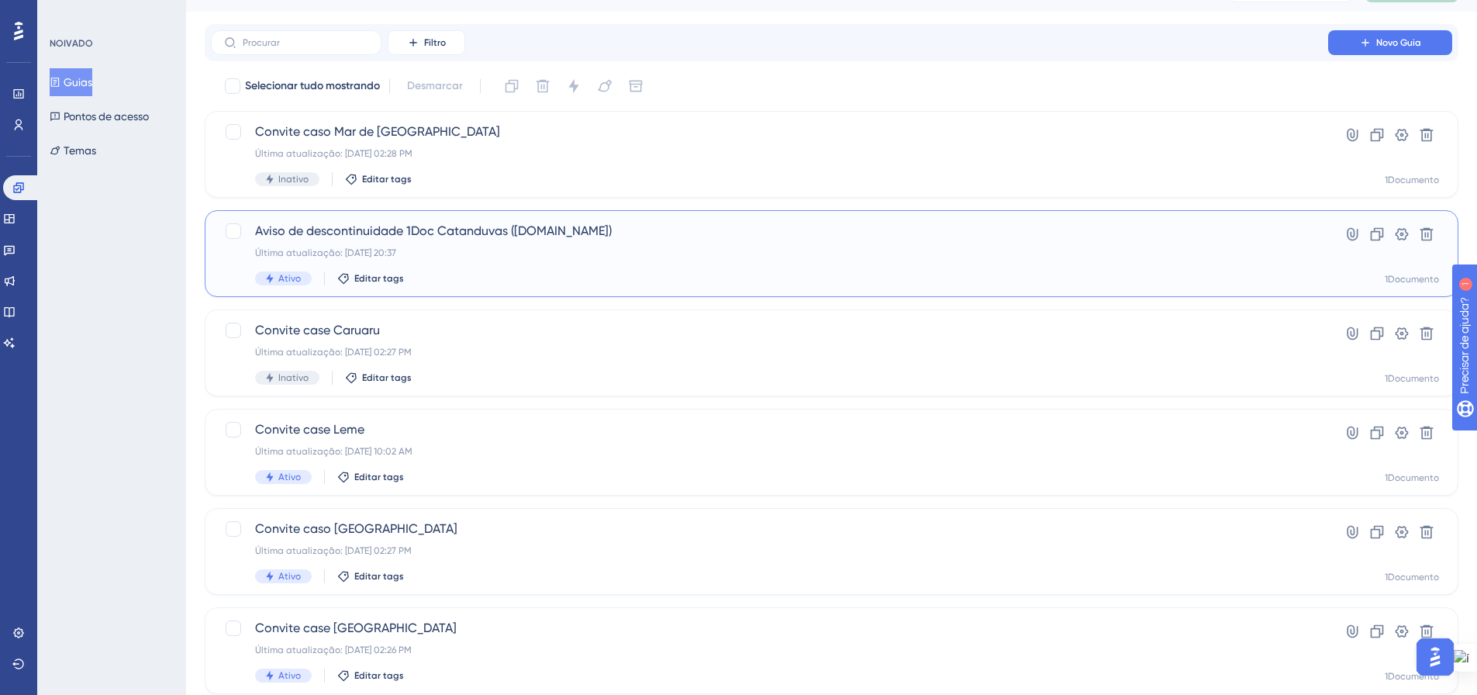
click at [478, 257] on div "Última atualização: 16 de set. de 2025 20:37" at bounding box center [769, 253] width 1029 height 12
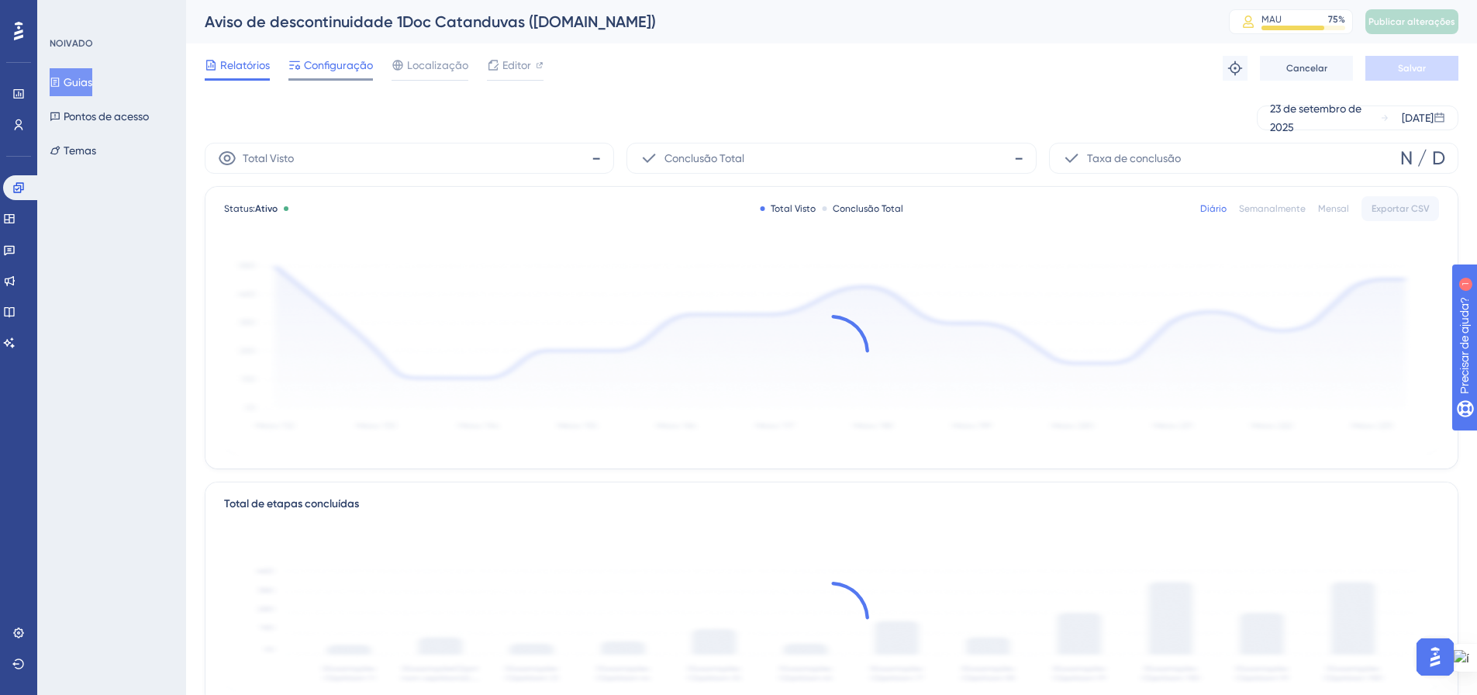
click at [323, 73] on span "Configuração" at bounding box center [338, 65] width 69 height 19
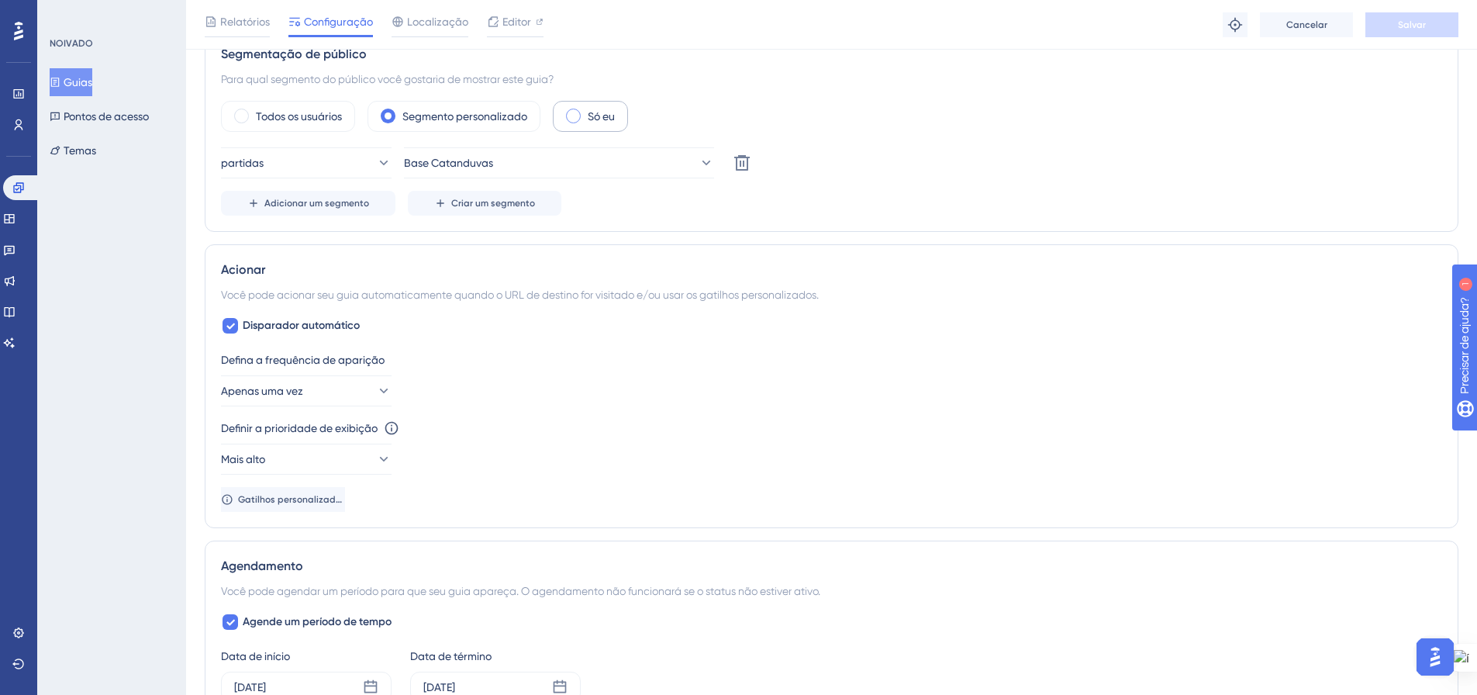
scroll to position [698, 0]
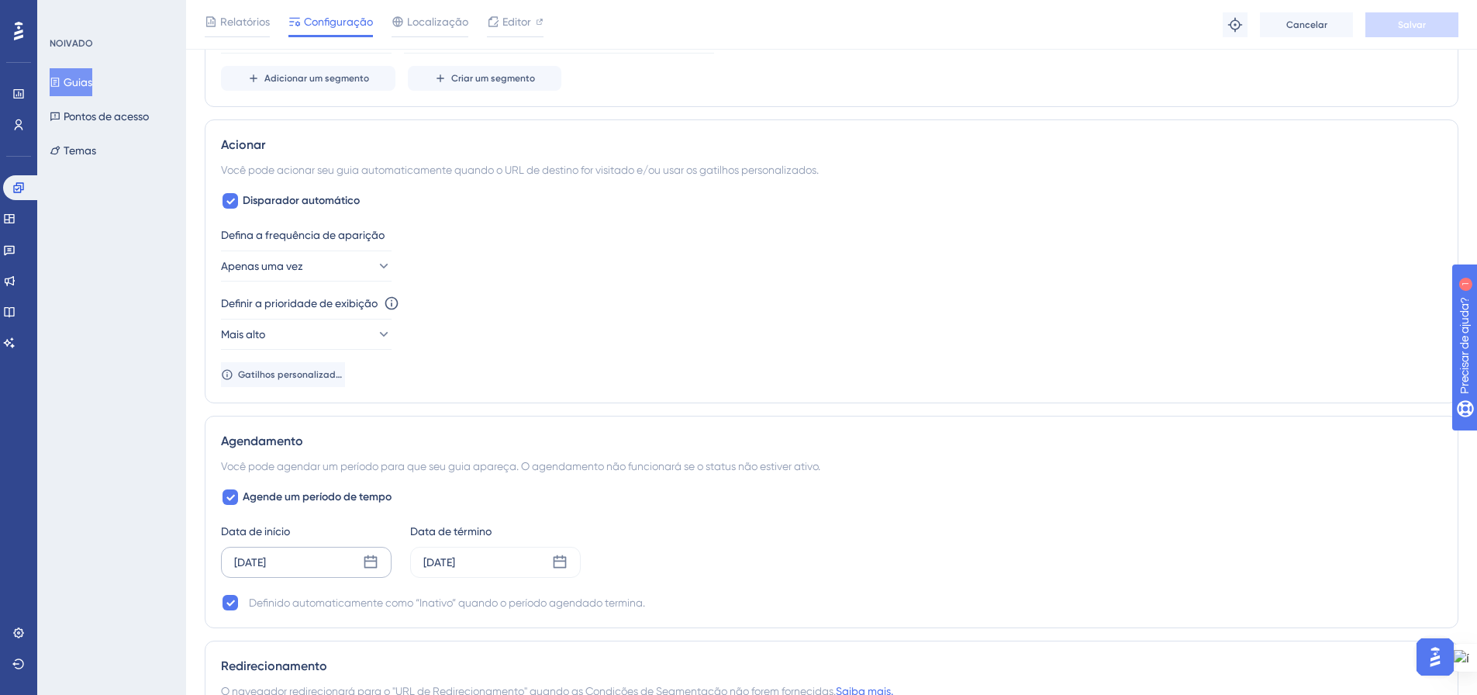
click at [375, 562] on icon at bounding box center [371, 562] width 16 height 16
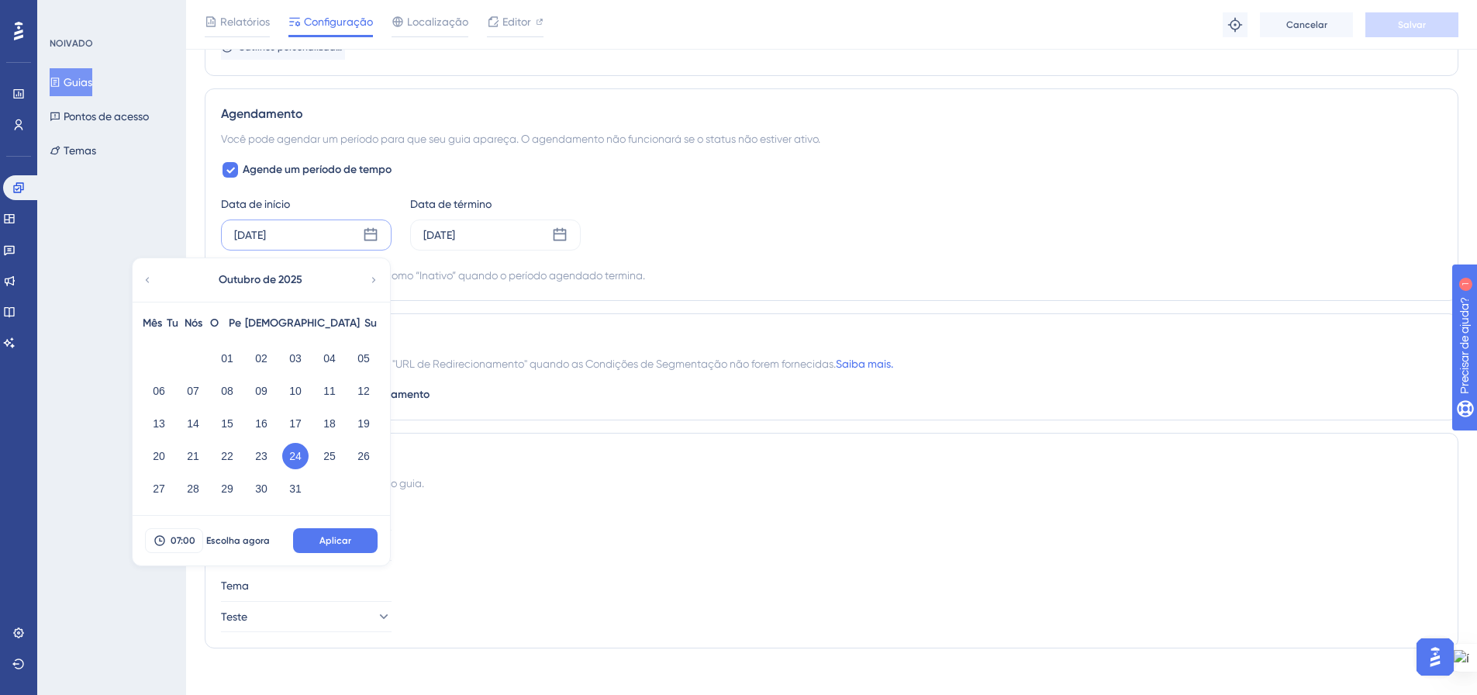
scroll to position [1041, 0]
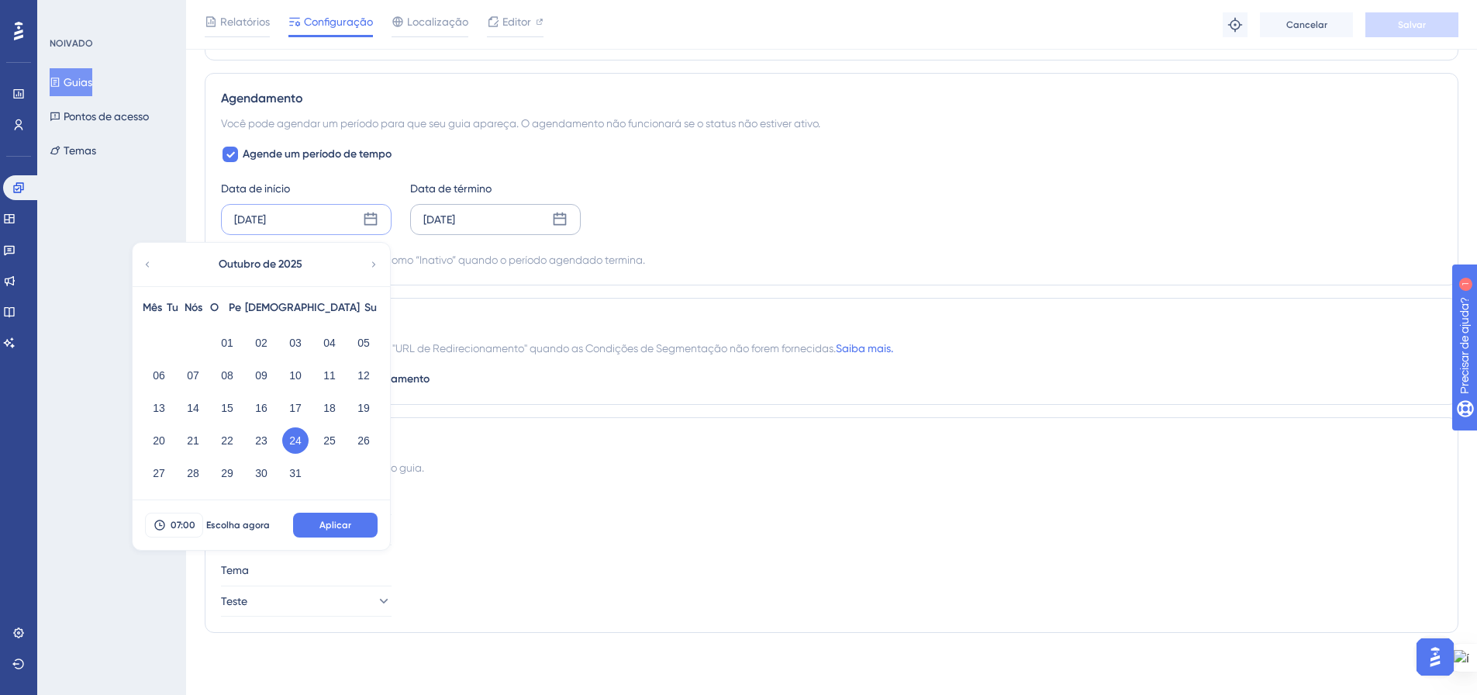
click at [564, 213] on icon at bounding box center [560, 220] width 16 height 16
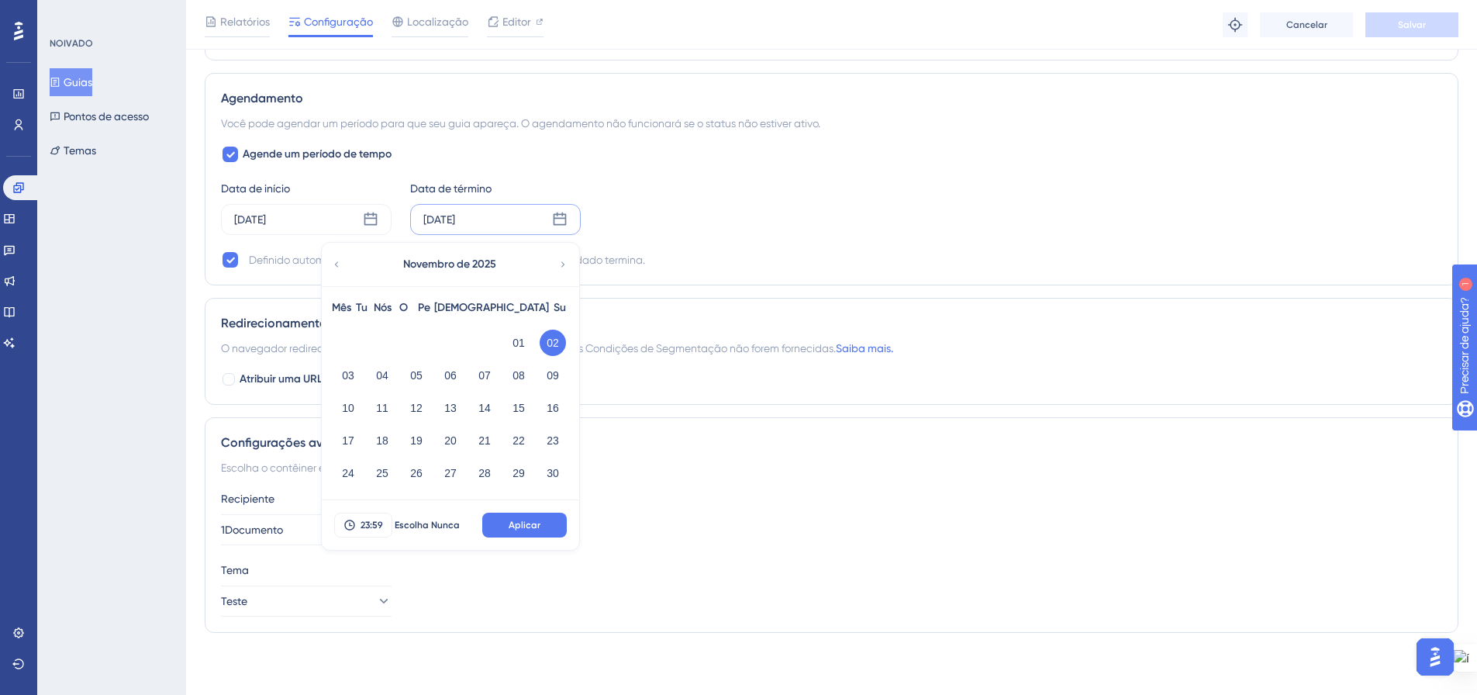
click at [60, 81] on icon at bounding box center [55, 82] width 9 height 9
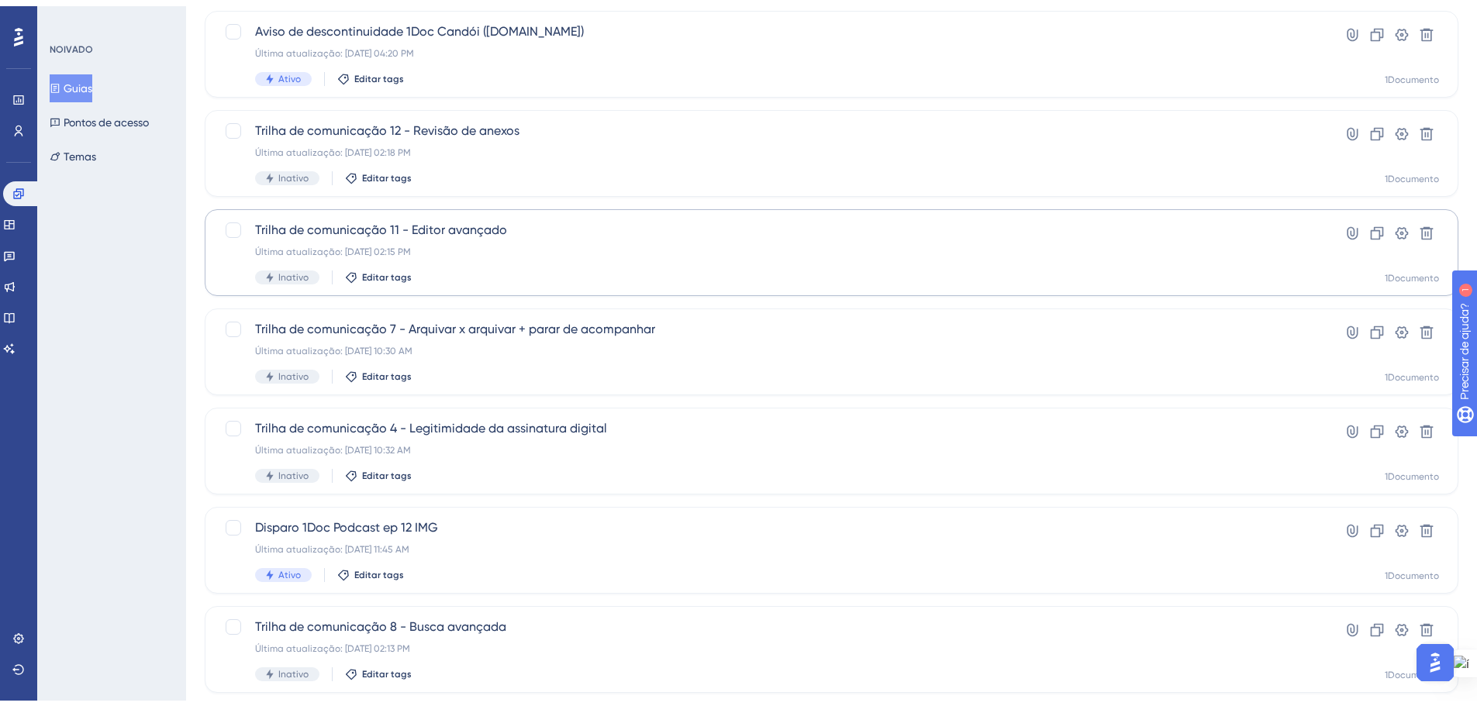
scroll to position [497, 0]
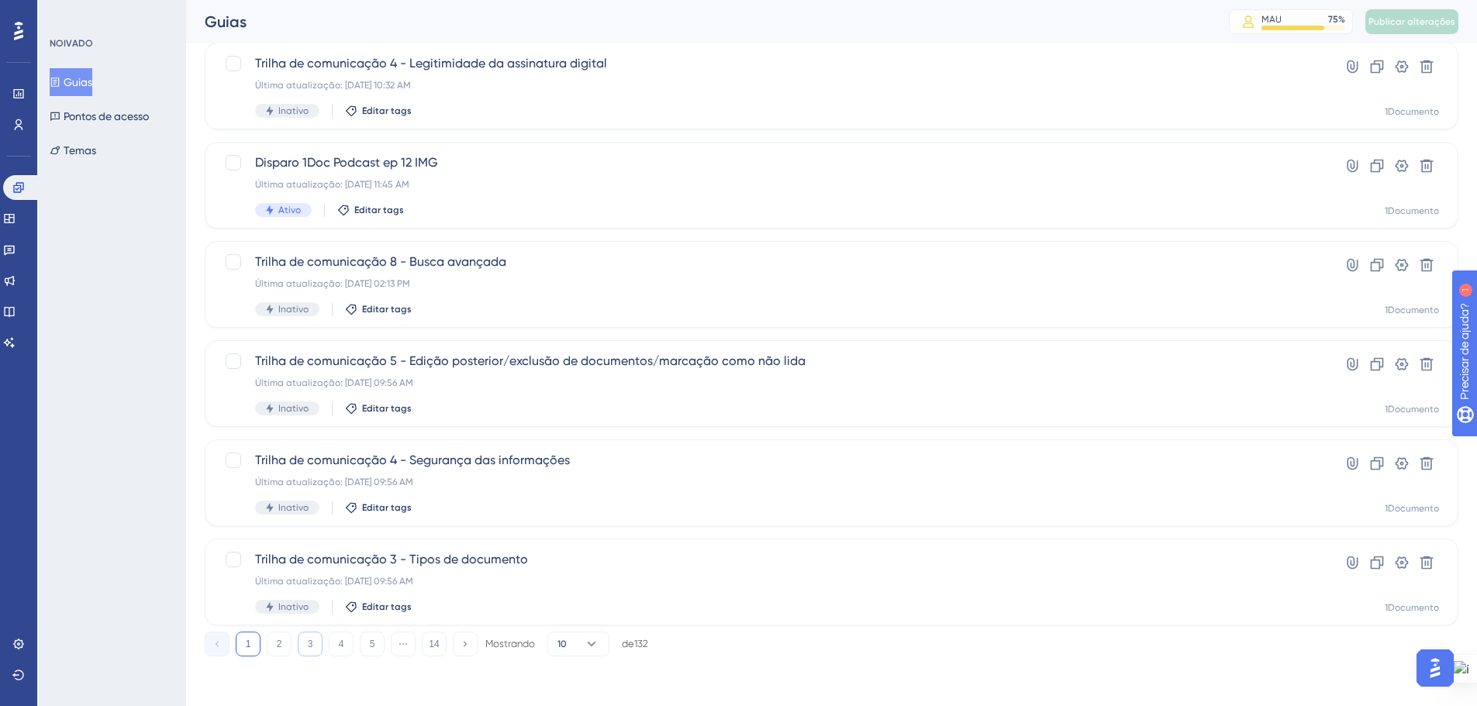
click at [298, 645] on button "3" at bounding box center [310, 644] width 25 height 25
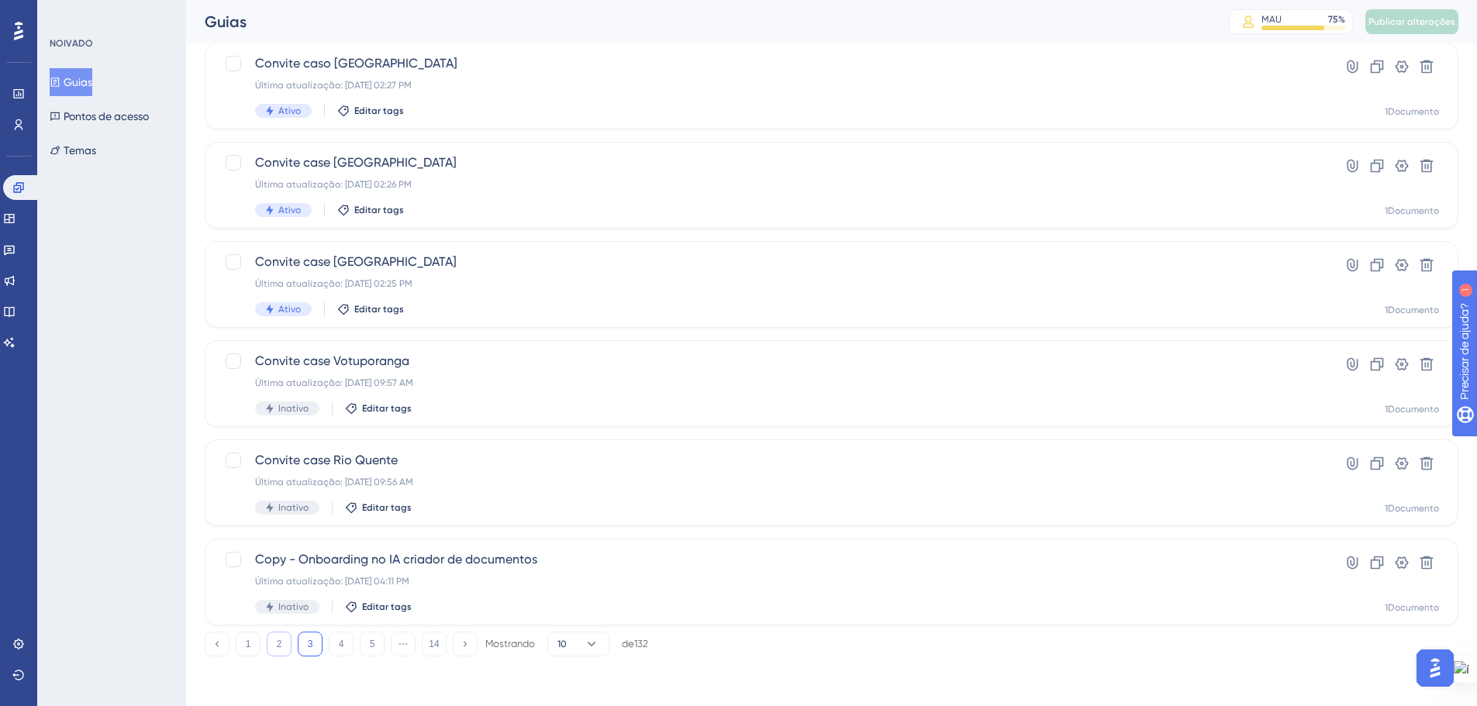
click at [274, 644] on button "2" at bounding box center [279, 644] width 25 height 25
click at [249, 644] on font "1" at bounding box center [248, 644] width 5 height 11
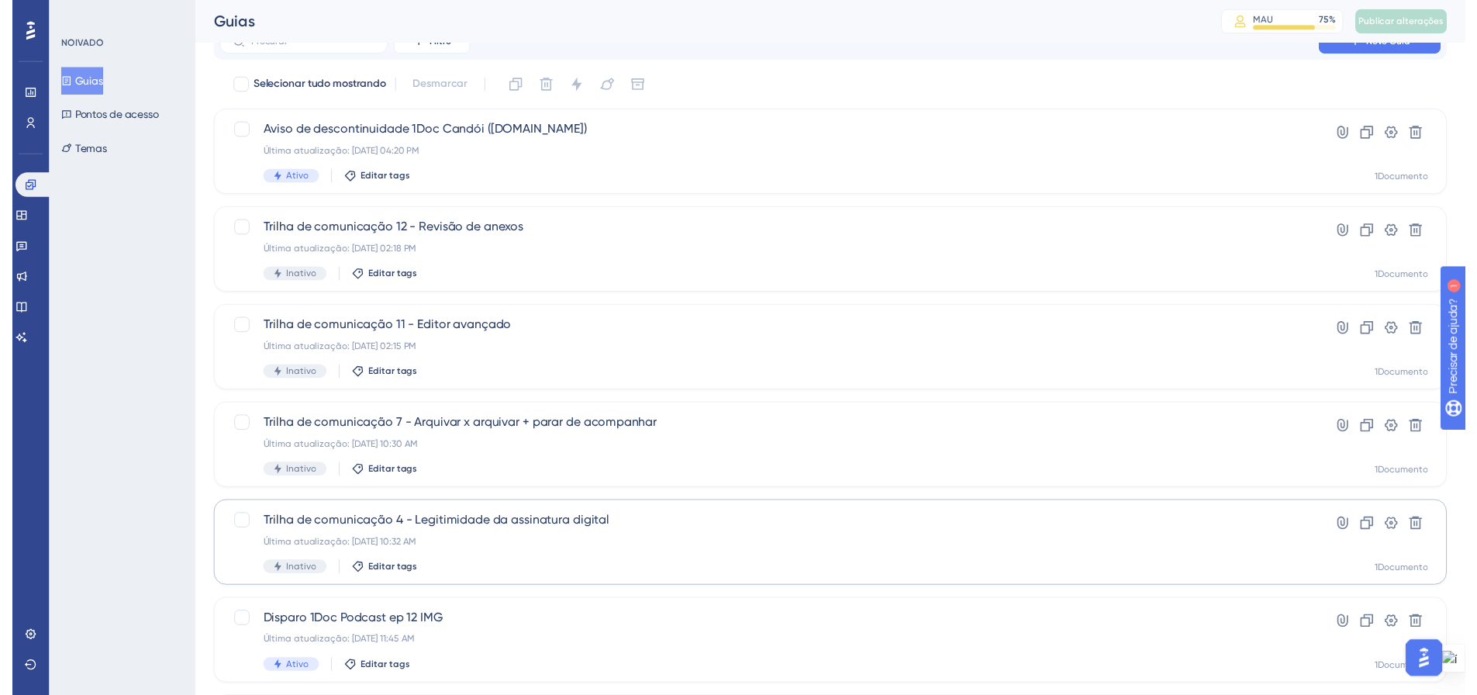
scroll to position [32, 0]
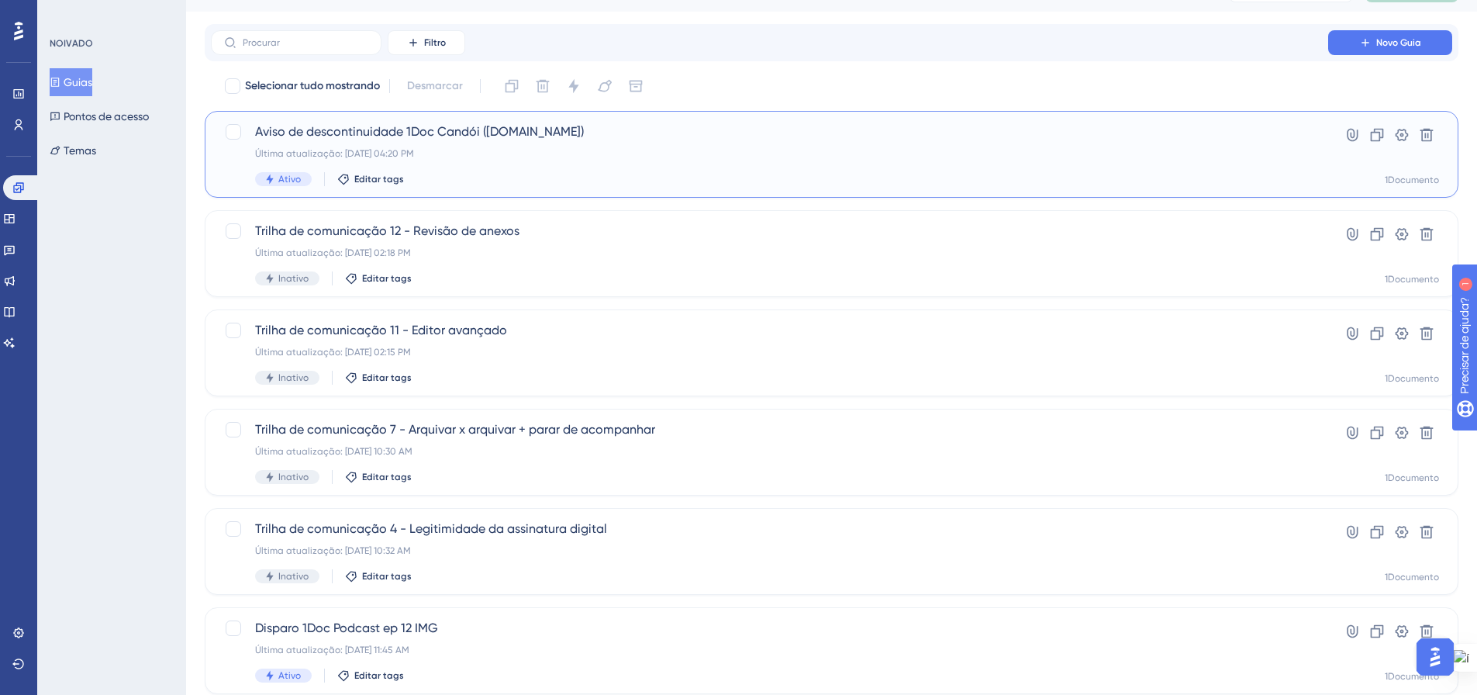
click at [525, 150] on div "Última atualização: 25 de set. de 2025 04:20 PM" at bounding box center [769, 153] width 1029 height 12
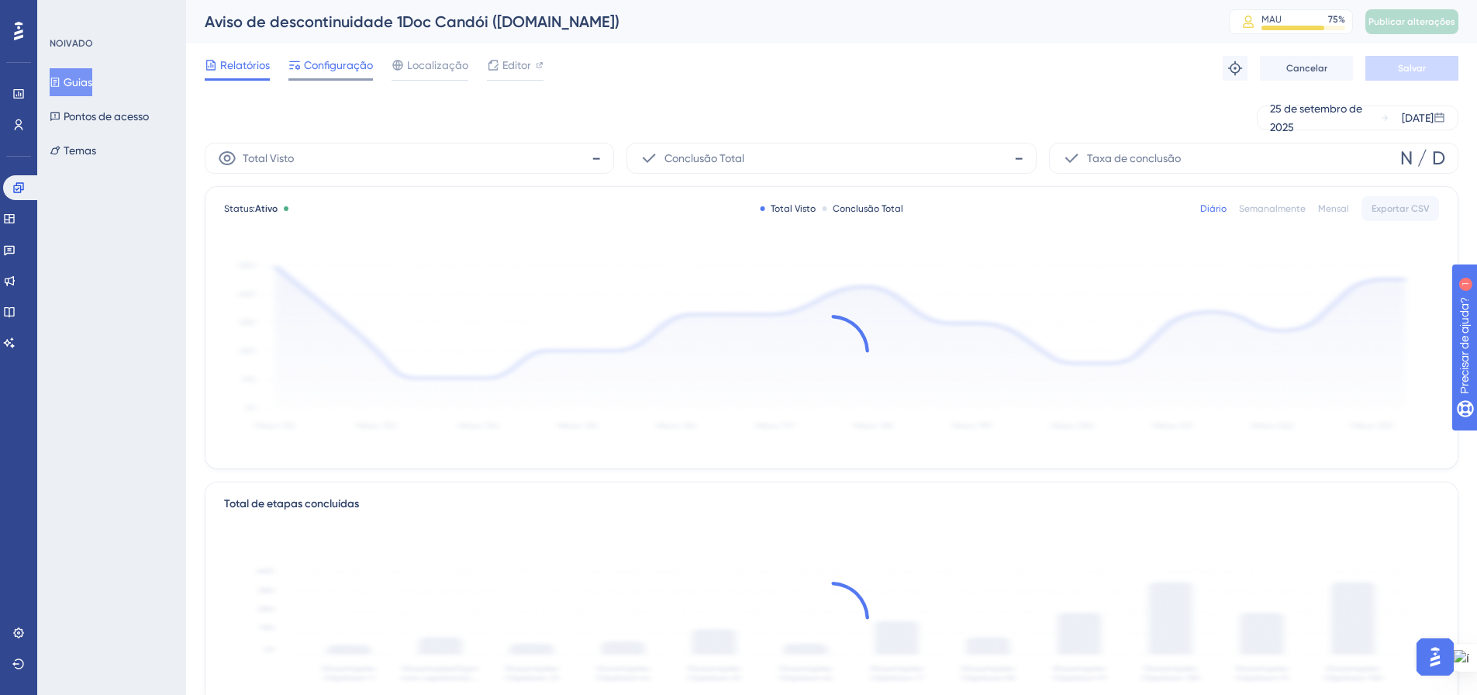
click at [339, 64] on font "Configuração" at bounding box center [338, 65] width 69 height 12
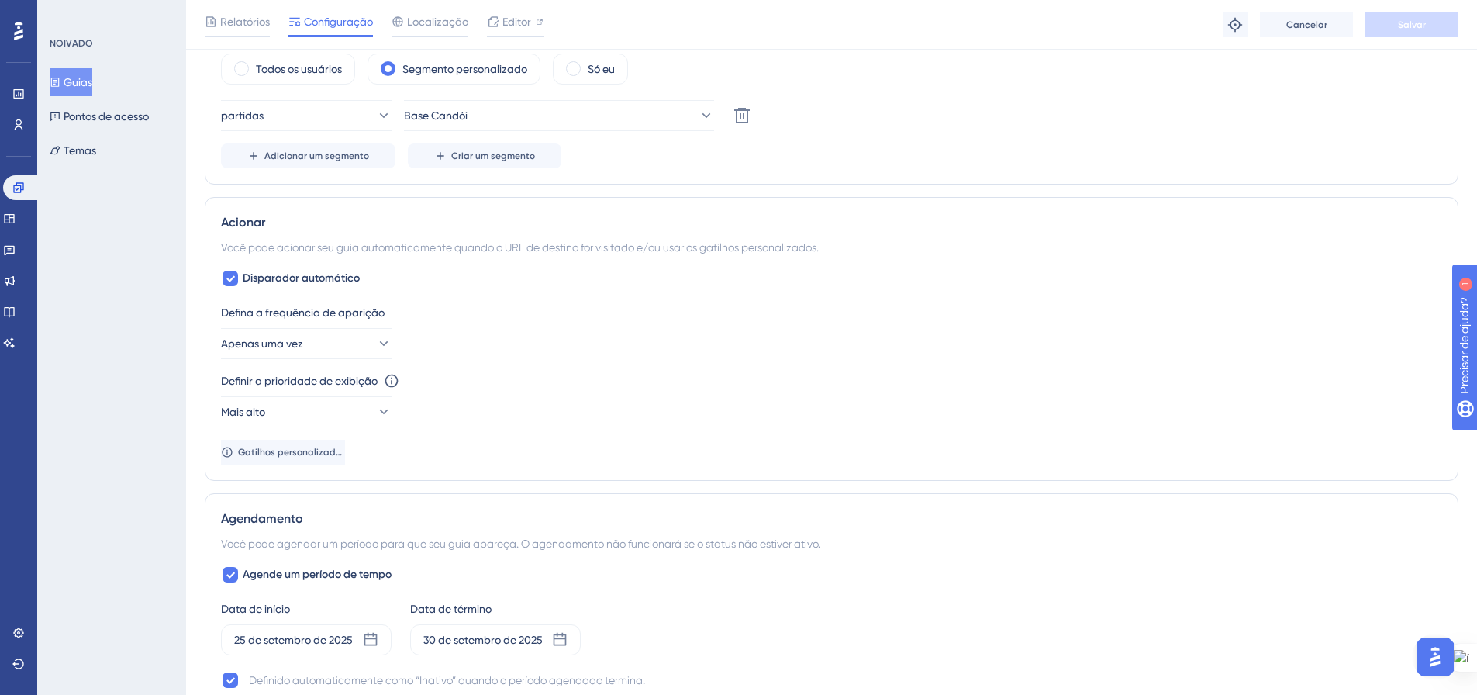
scroll to position [1041, 0]
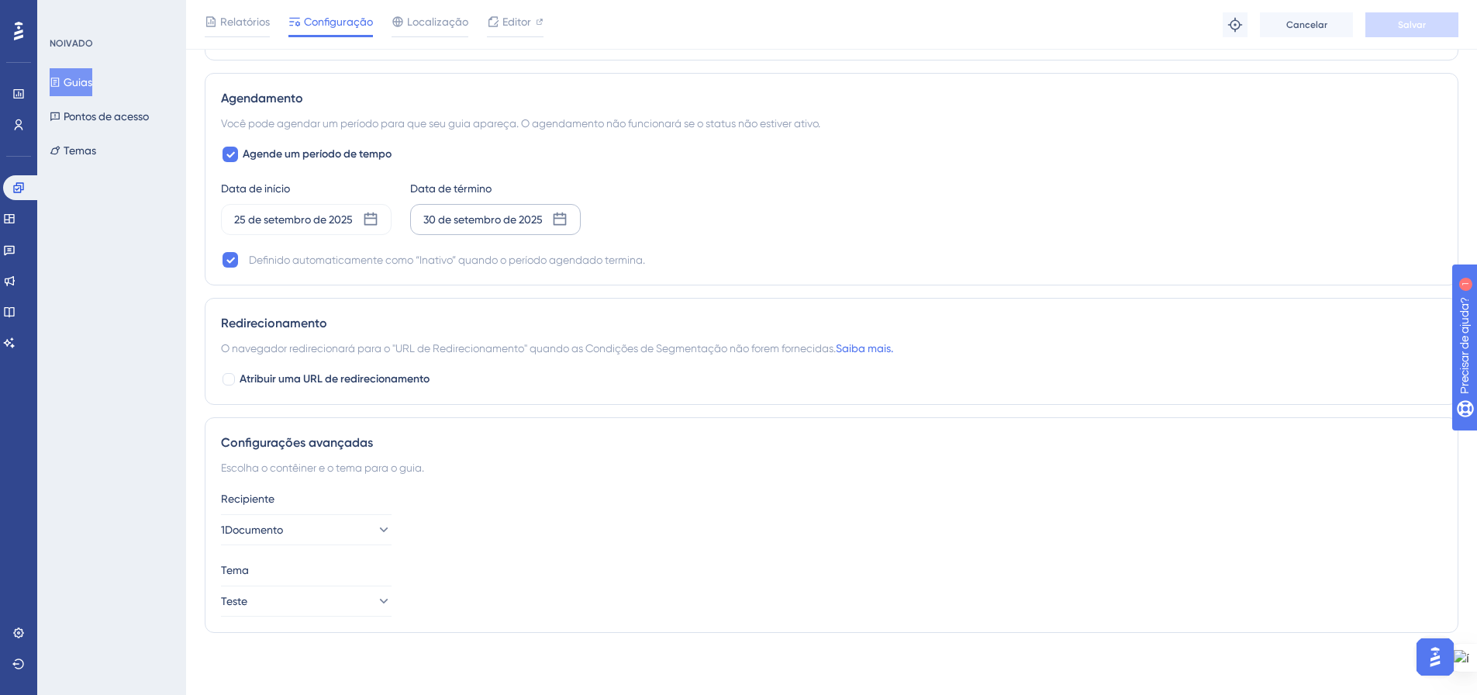
click at [468, 223] on font "30 de setembro de 2025" at bounding box center [482, 219] width 119 height 12
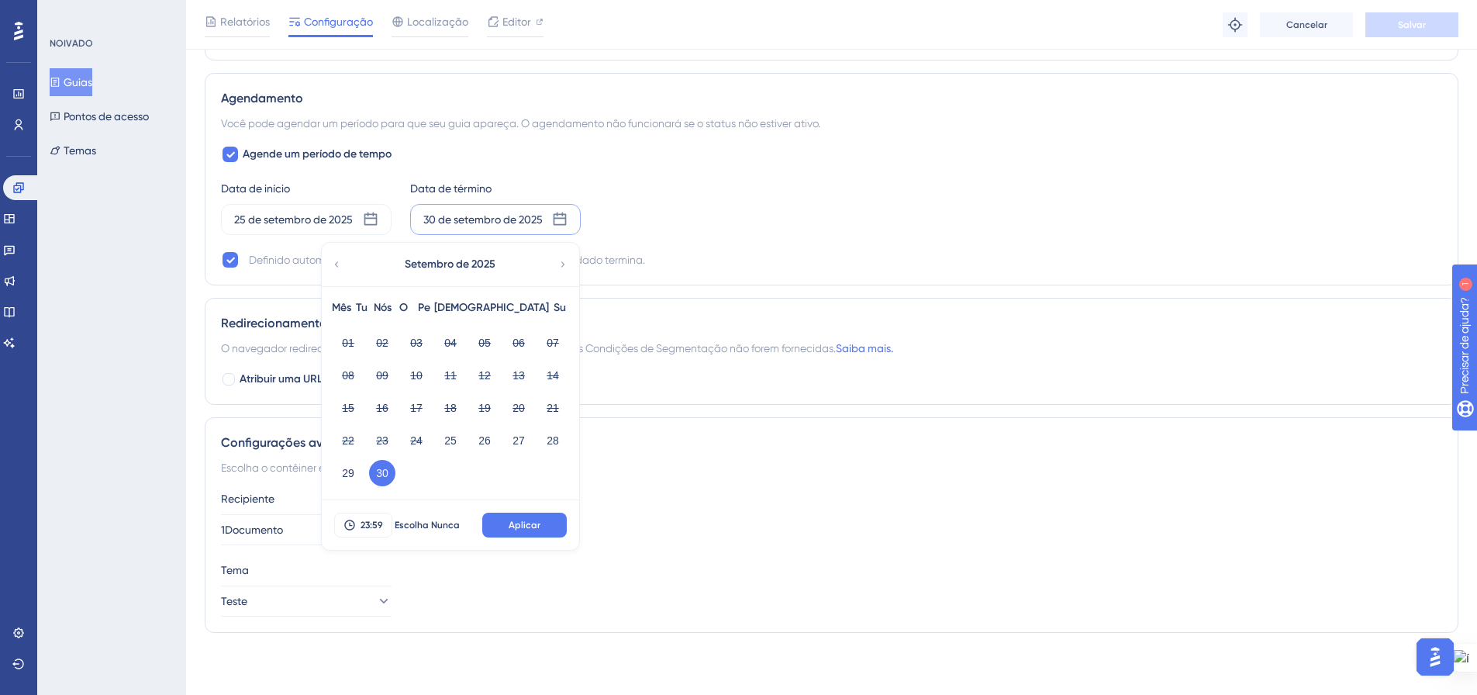
click at [799, 221] on div "Data de início 25 de setembro de 2025 Data de término 30 de setembro de 2025 Se…" at bounding box center [831, 207] width 1221 height 56
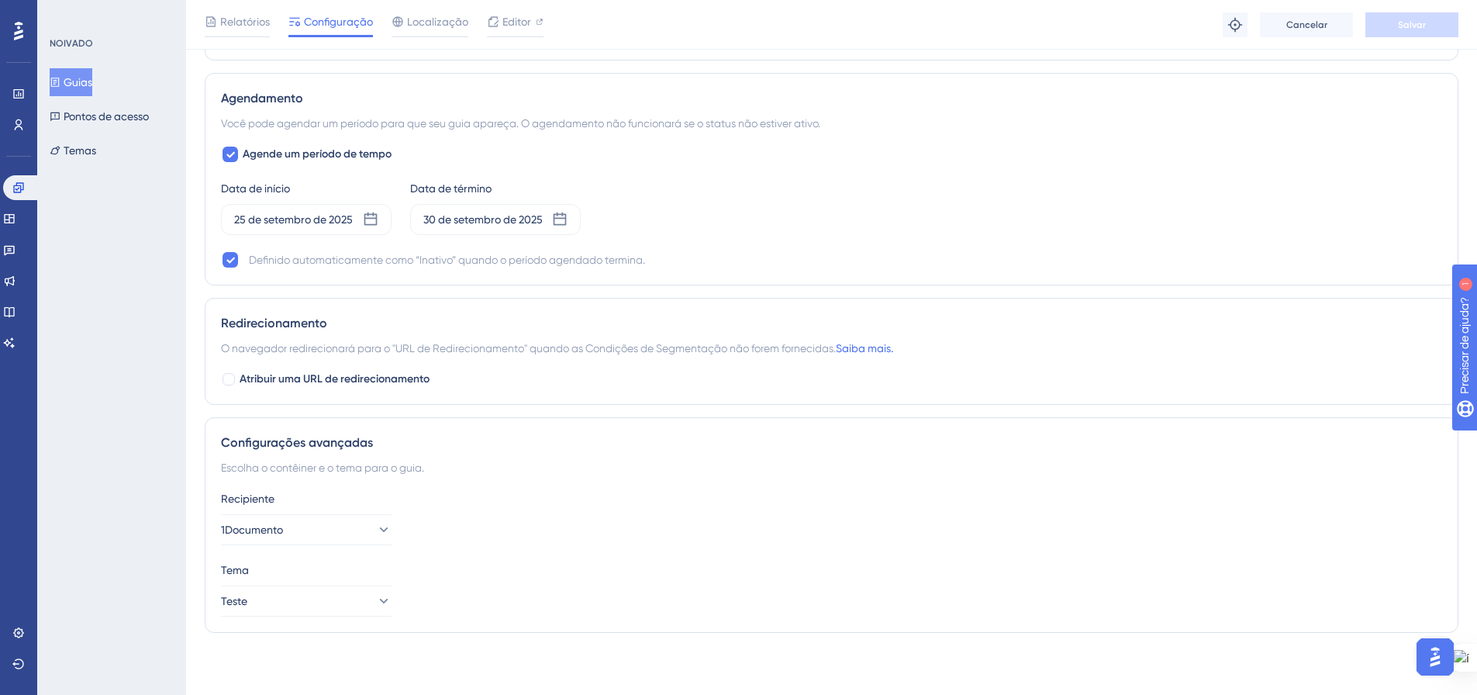
click at [92, 81] on font "Guias" at bounding box center [78, 82] width 29 height 12
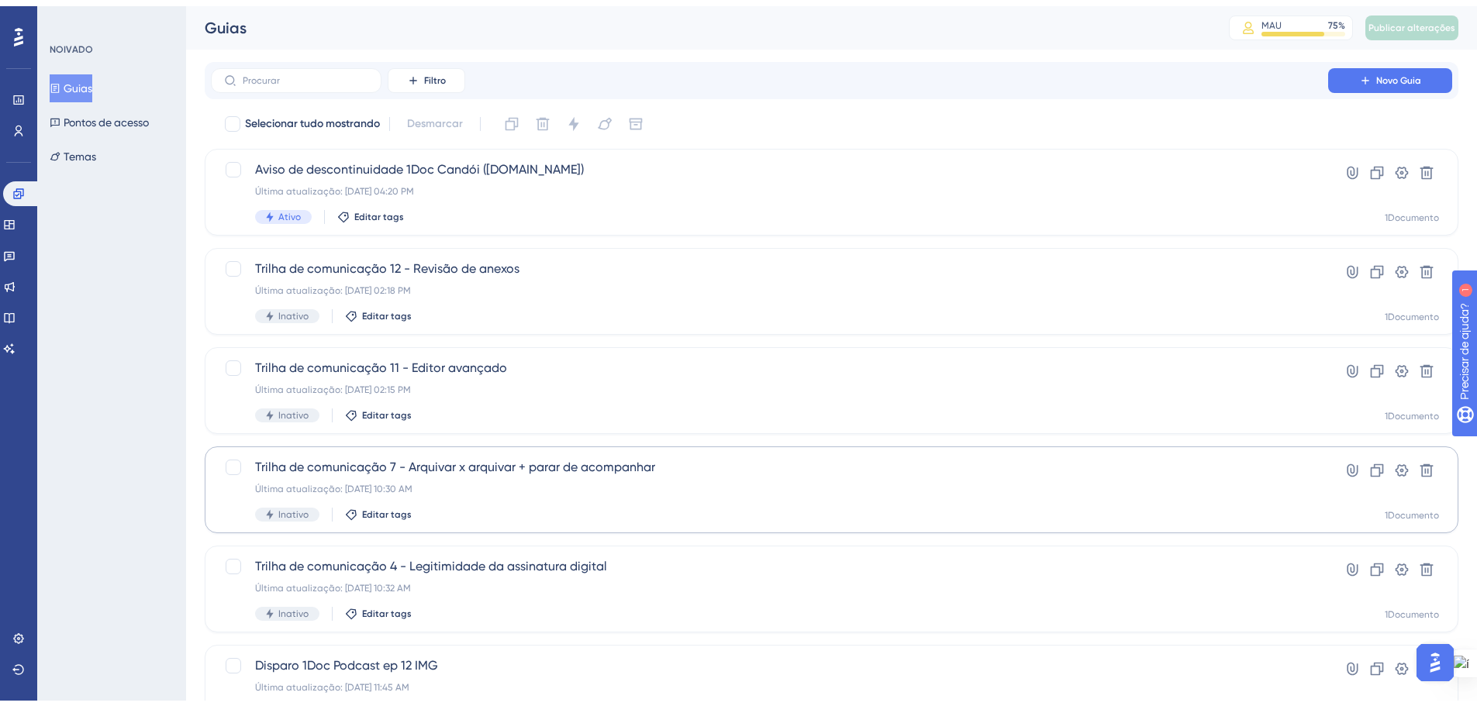
scroll to position [497, 0]
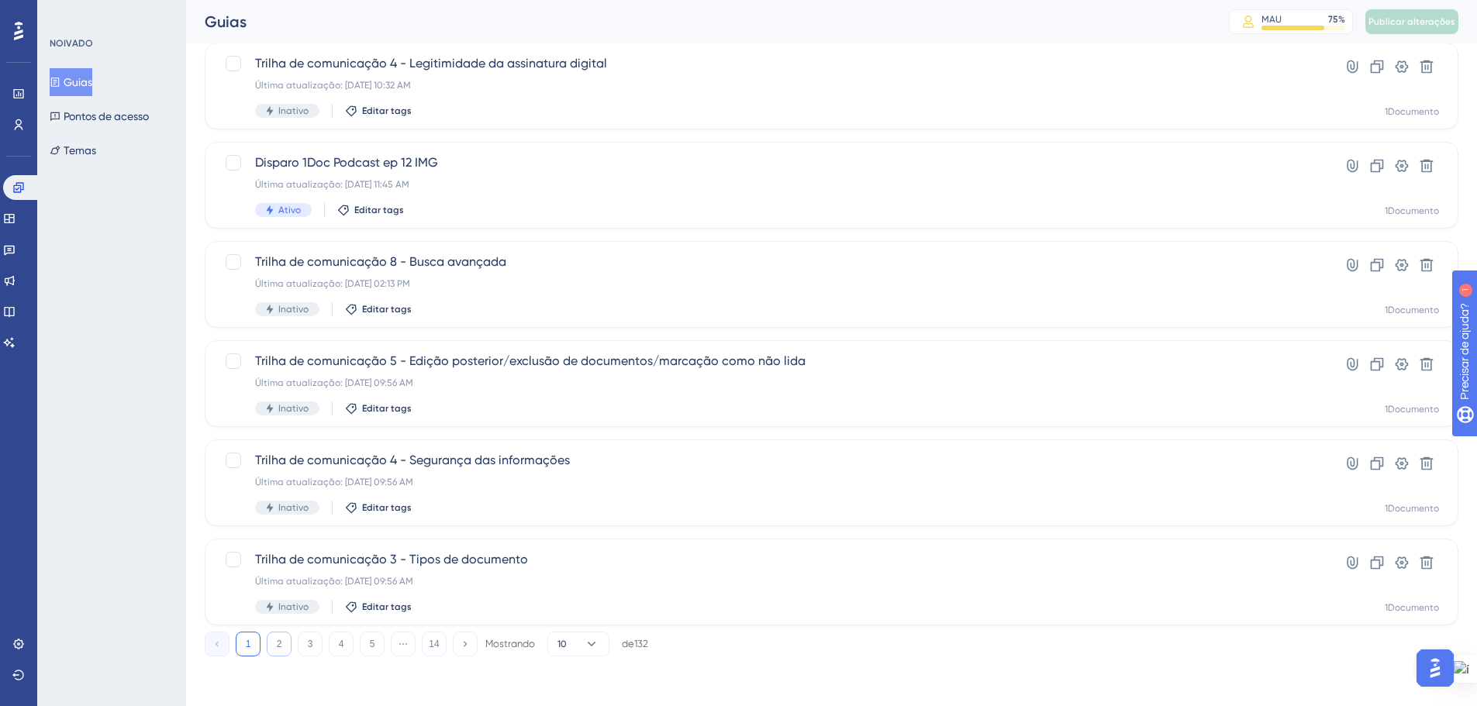
click at [280, 644] on font "2" at bounding box center [279, 644] width 5 height 11
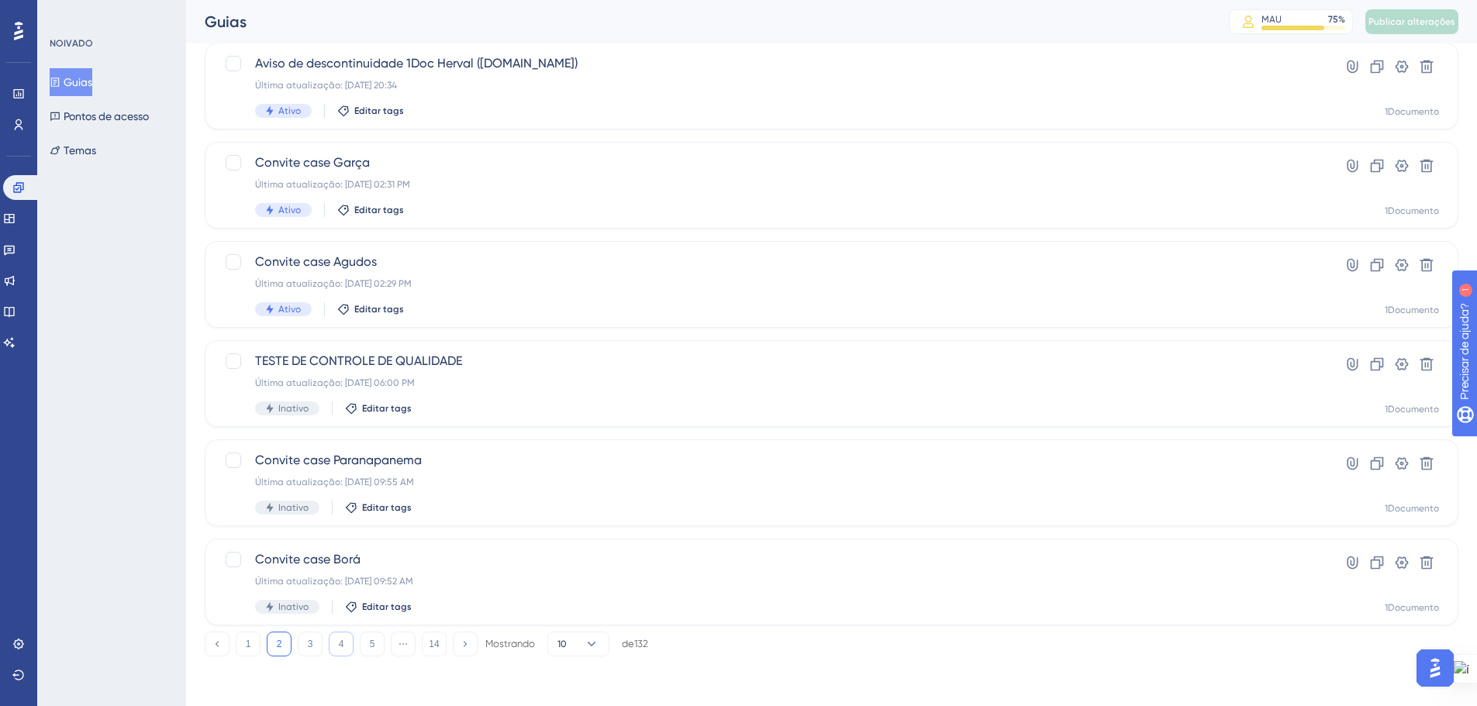
click at [337, 643] on button "4" at bounding box center [341, 644] width 25 height 25
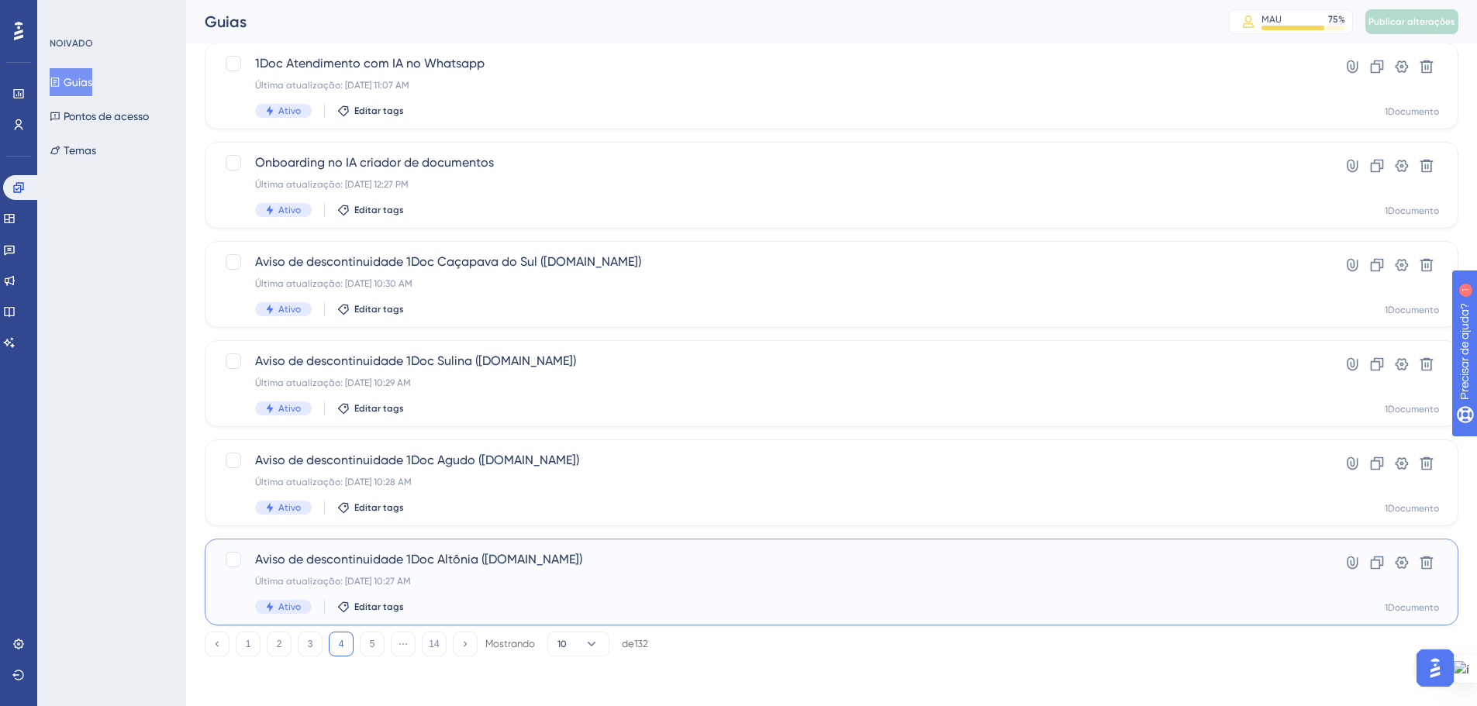
click at [423, 566] on font "Aviso de descontinuidade 1Doc Altônia (Gov.br)" at bounding box center [418, 559] width 327 height 15
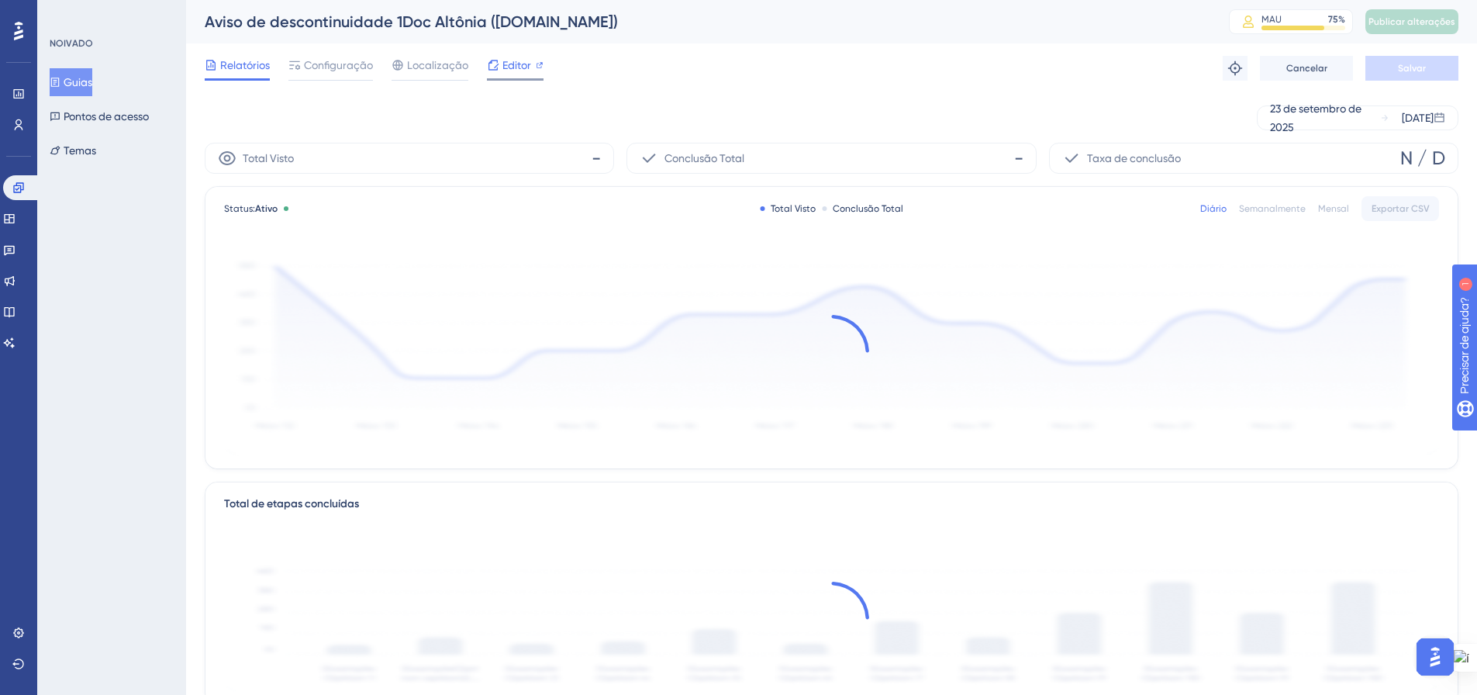
click at [538, 63] on icon at bounding box center [540, 65] width 8 height 8
click at [1445, 23] on font "Publicar alterações" at bounding box center [1412, 21] width 87 height 11
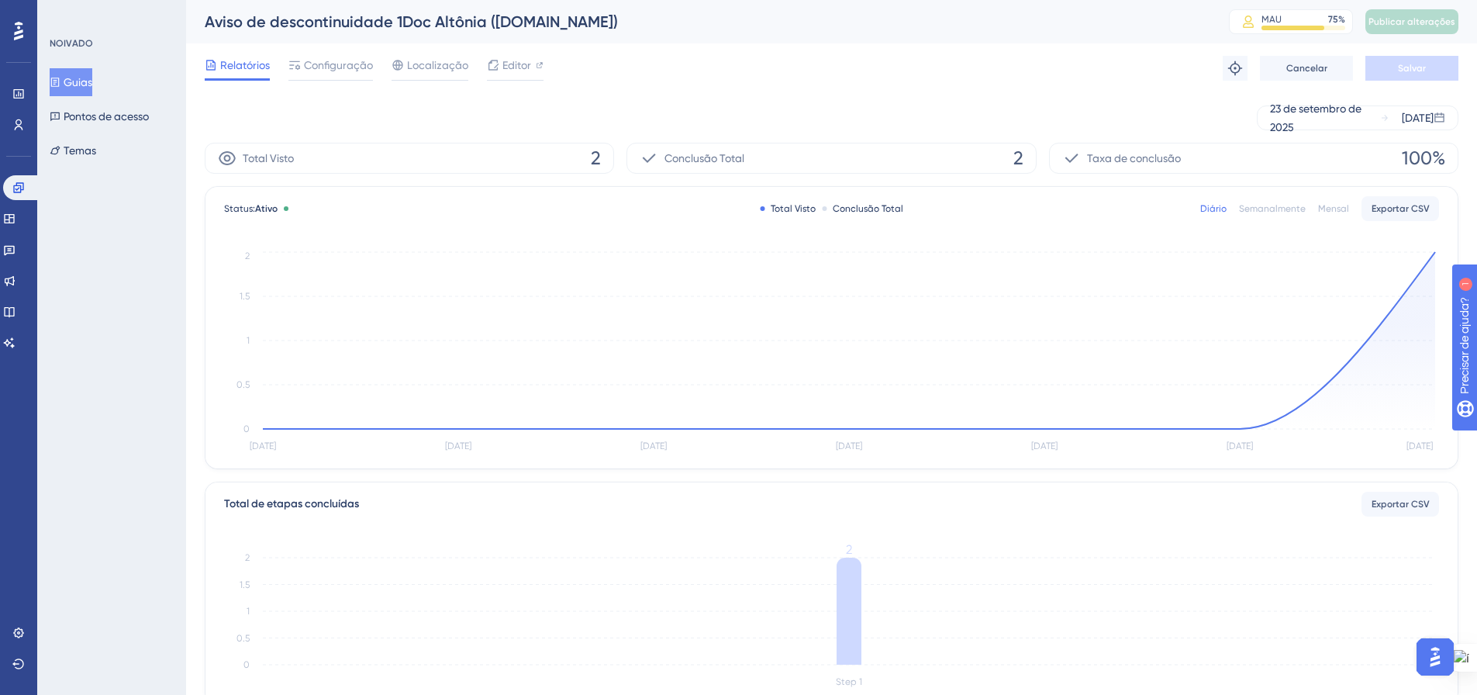
drag, startPoint x: 86, startPoint y: 81, endPoint x: 129, endPoint y: 88, distance: 43.9
click at [86, 81] on font "Guias" at bounding box center [78, 82] width 29 height 12
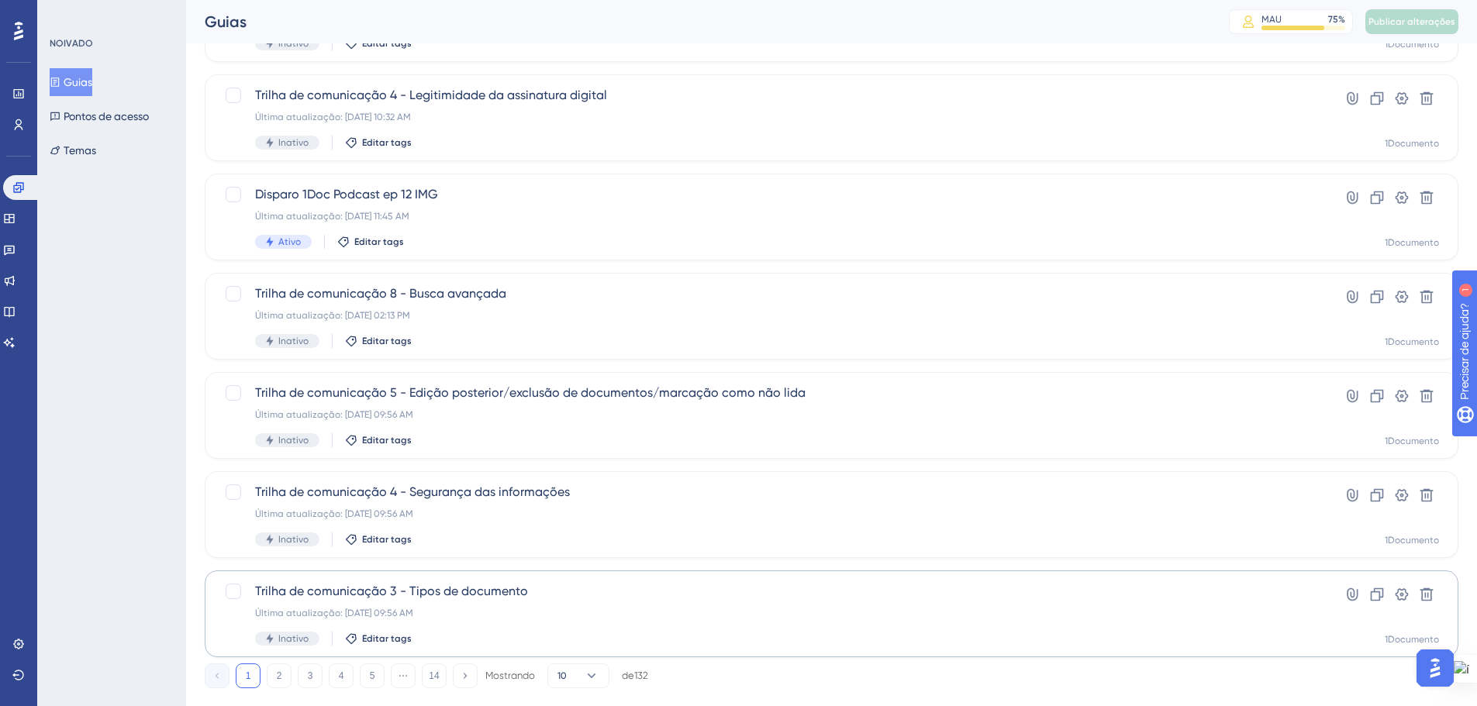
scroll to position [497, 0]
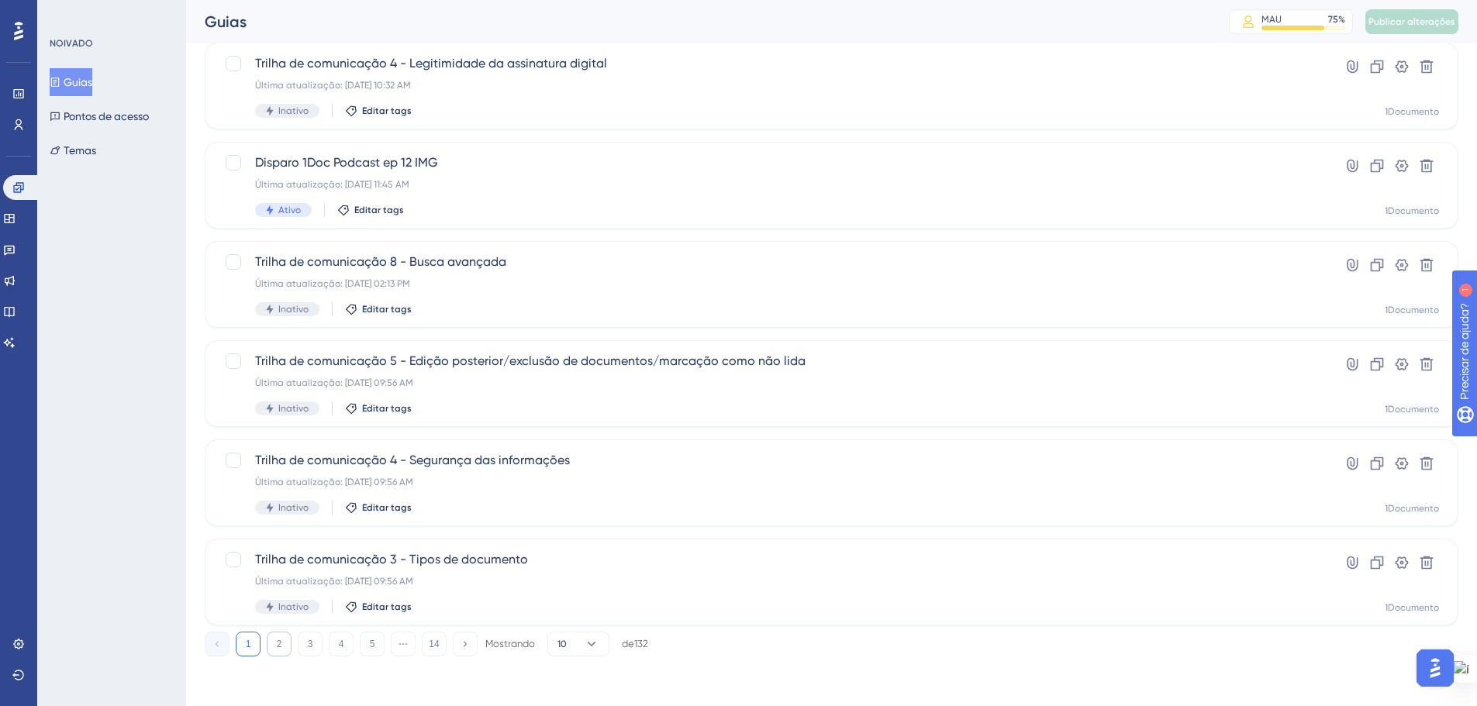
click at [274, 647] on button "2" at bounding box center [279, 644] width 25 height 25
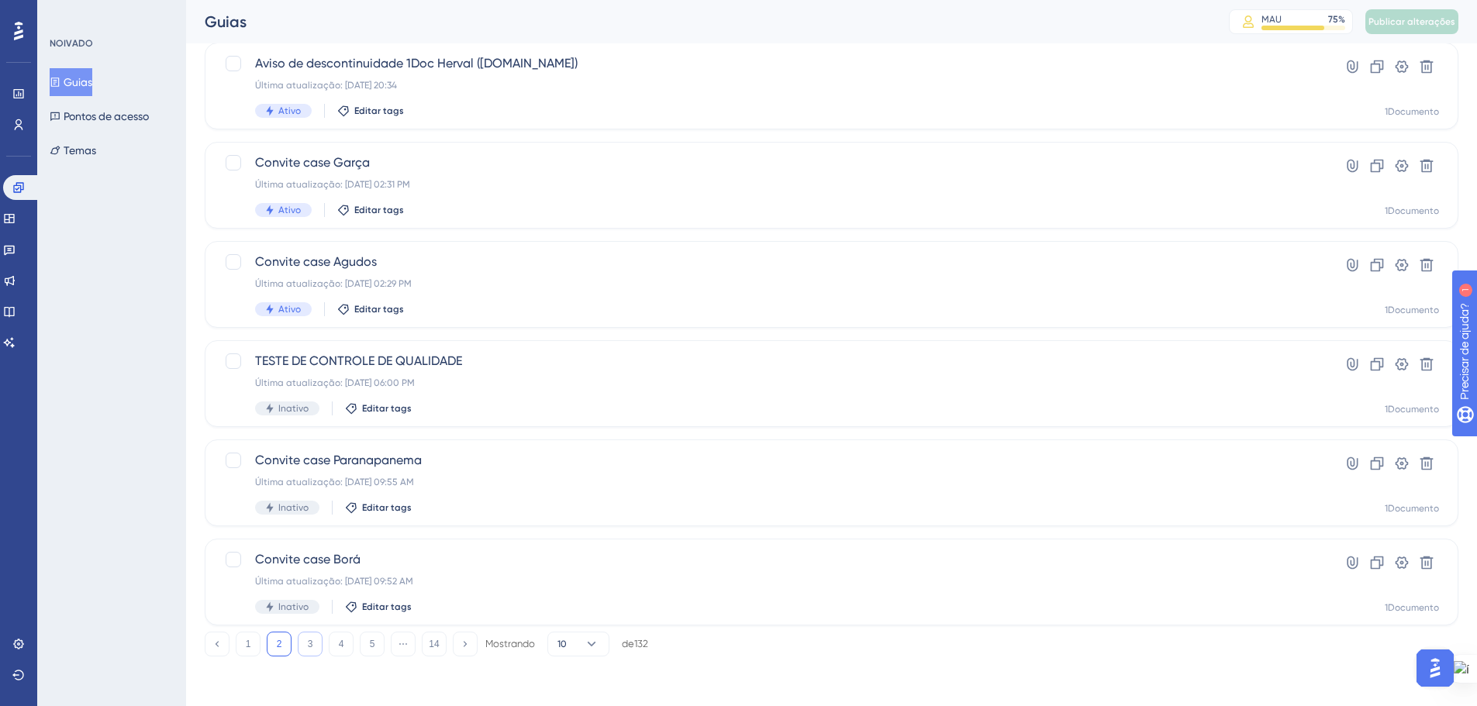
click at [312, 642] on font "3" at bounding box center [310, 644] width 5 height 11
click at [333, 644] on button "4" at bounding box center [341, 644] width 25 height 25
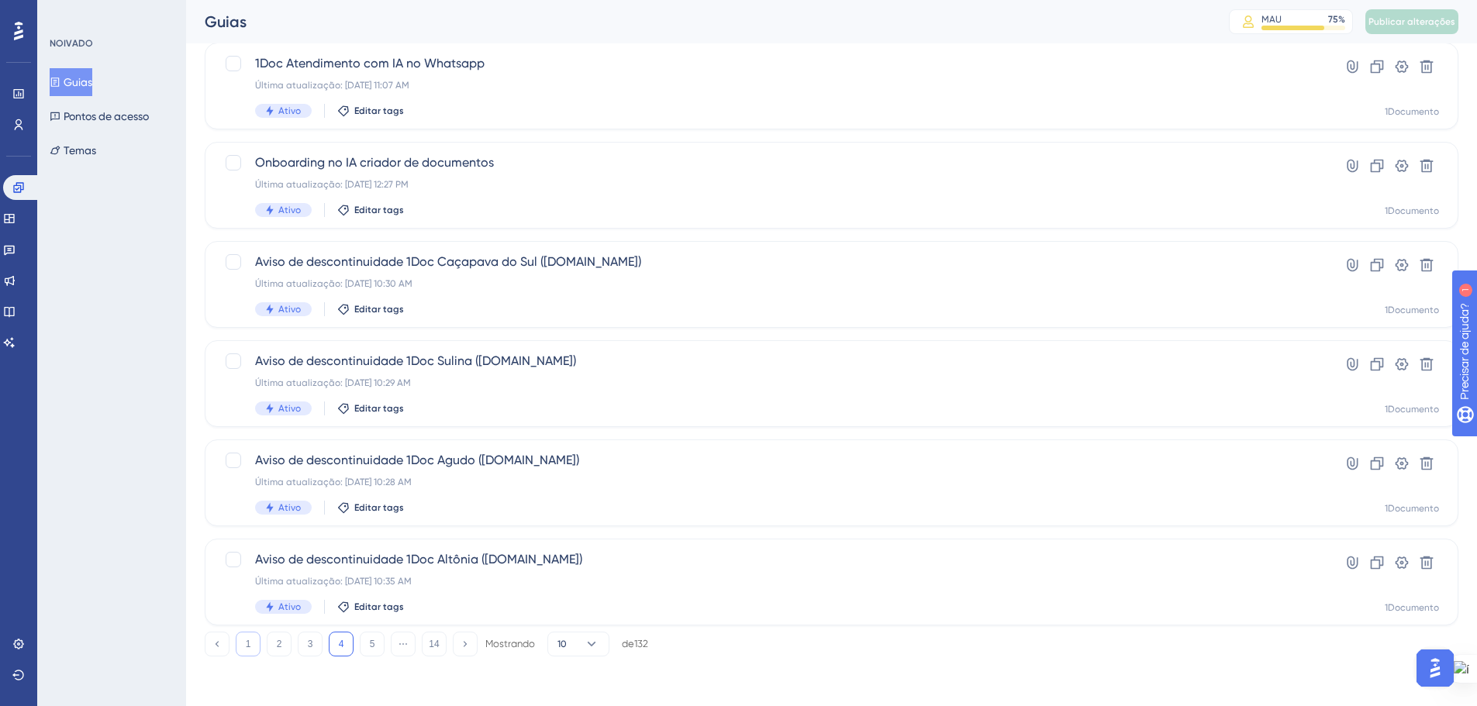
click at [239, 643] on button "1" at bounding box center [248, 644] width 25 height 25
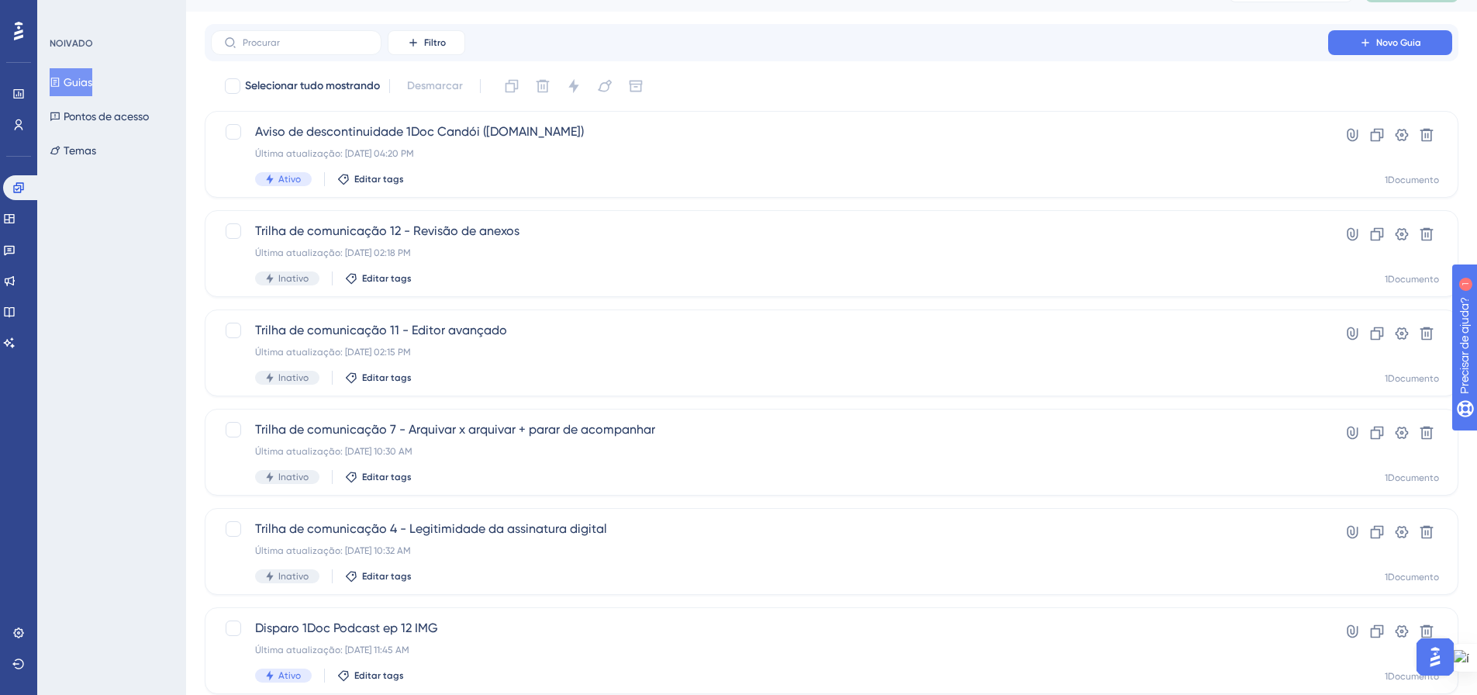
scroll to position [0, 0]
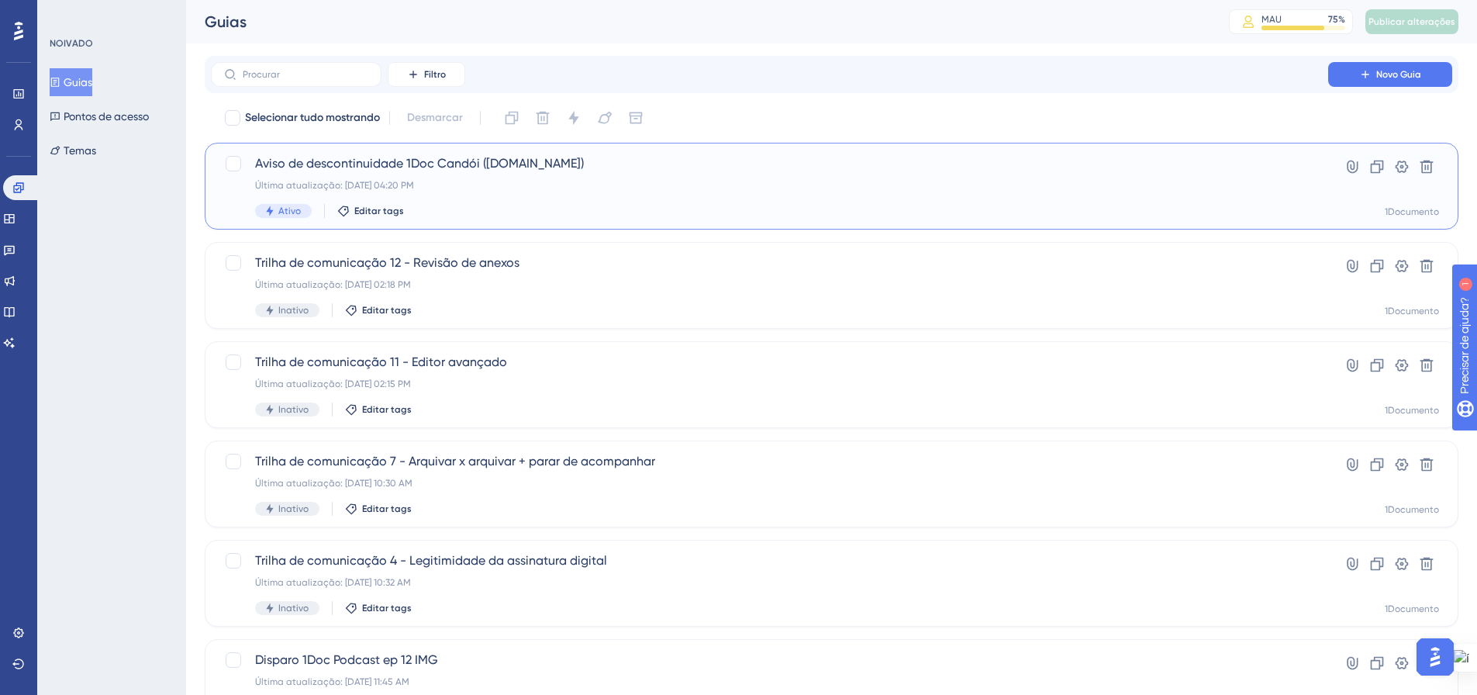
click at [481, 189] on div "Última atualização: 25 de set. de 2025 04:20 PM" at bounding box center [769, 185] width 1029 height 12
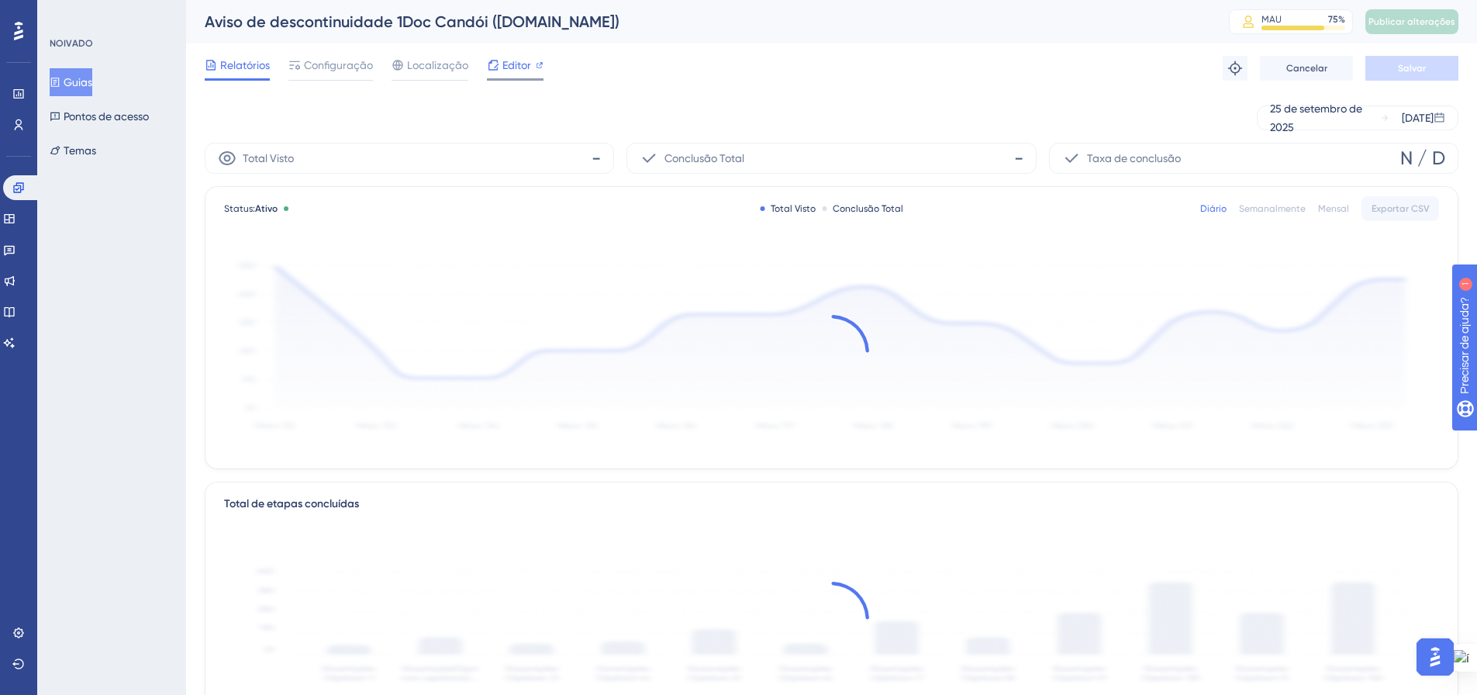
click at [516, 65] on font "Editor" at bounding box center [516, 65] width 29 height 12
click at [1398, 26] on font "Publicar alterações" at bounding box center [1412, 21] width 87 height 11
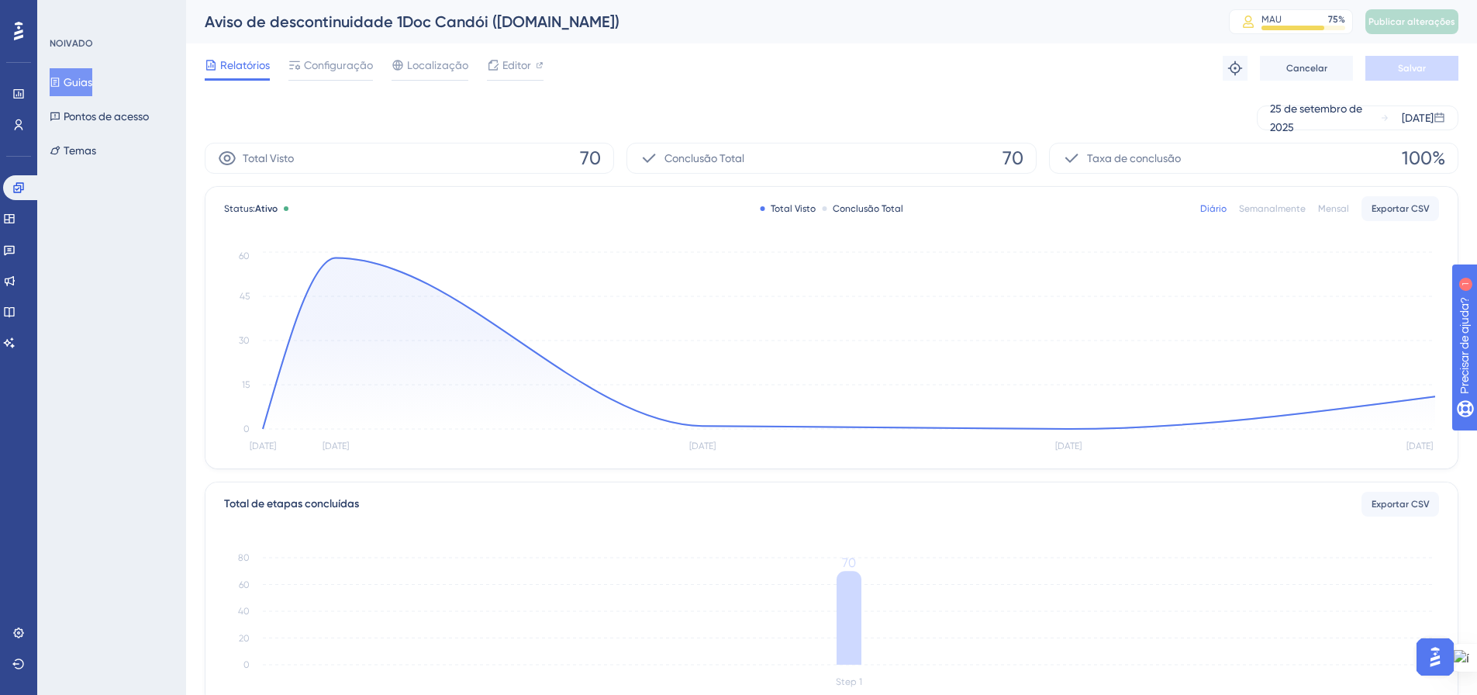
drag, startPoint x: 94, startPoint y: 84, endPoint x: 93, endPoint y: 92, distance: 8.6
click at [92, 84] on font "Guias" at bounding box center [78, 82] width 29 height 12
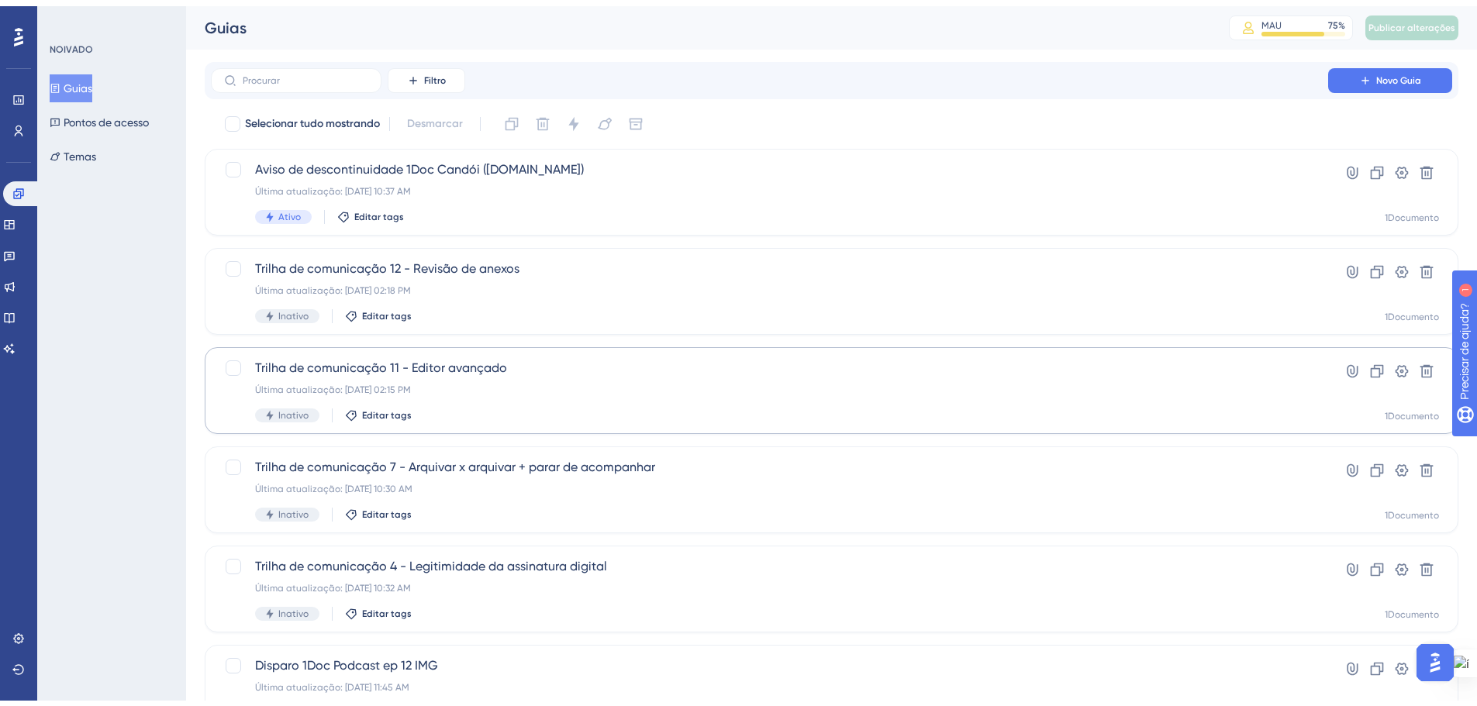
scroll to position [497, 0]
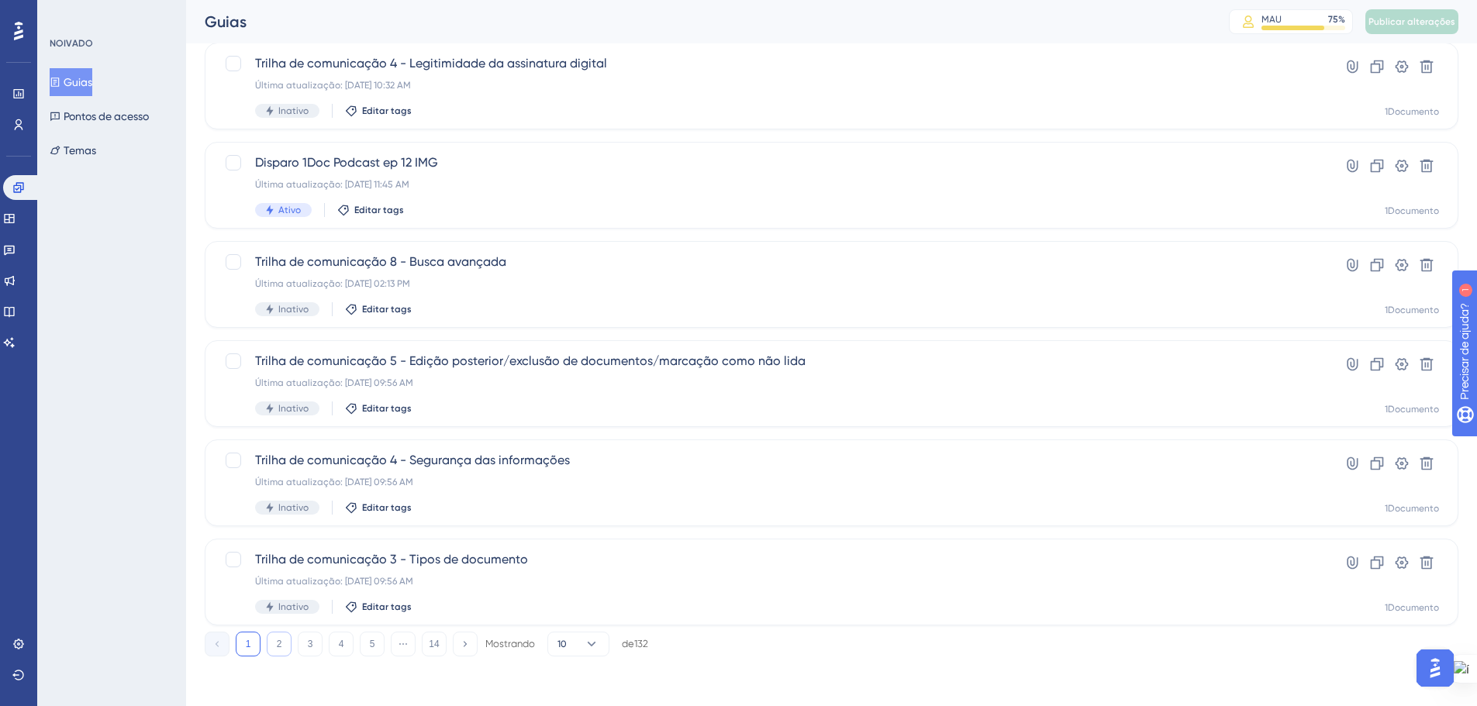
click at [271, 647] on button "2" at bounding box center [279, 644] width 25 height 25
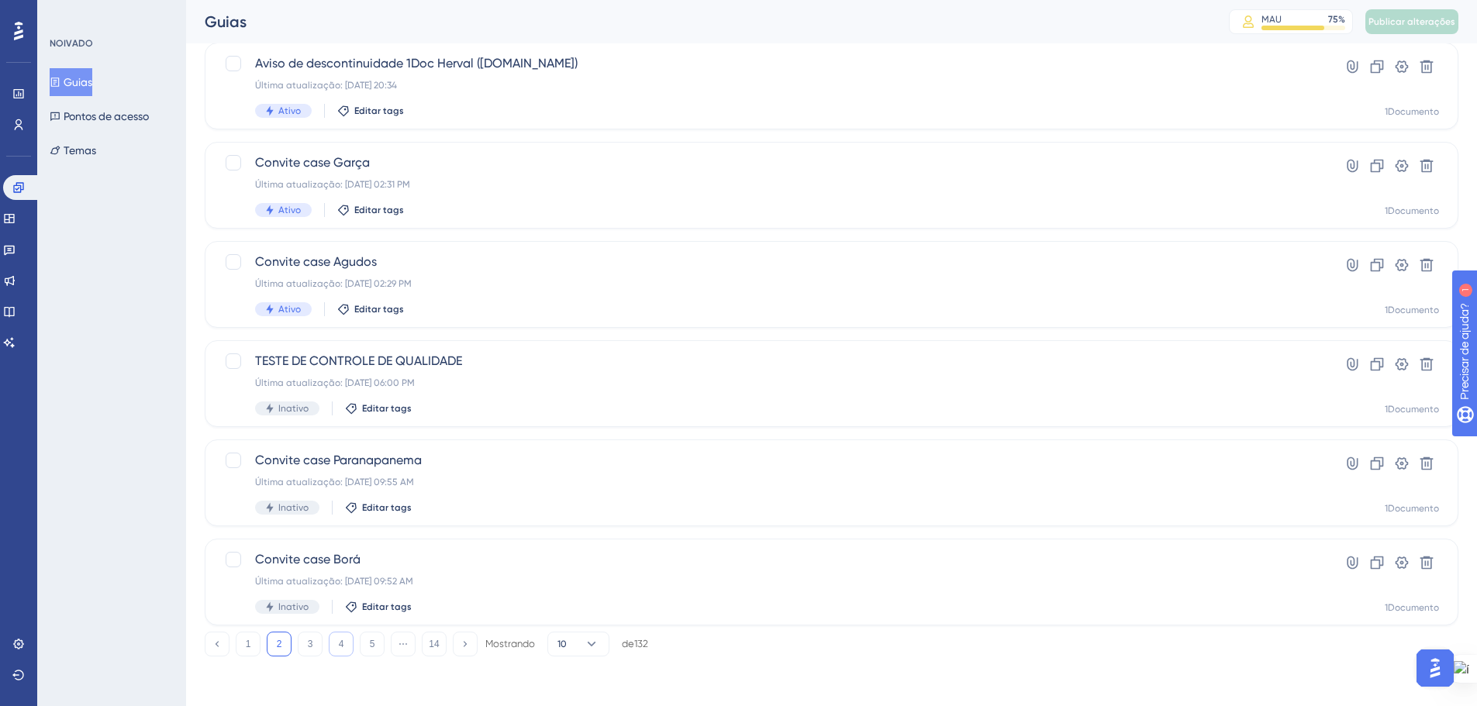
click at [346, 646] on button "4" at bounding box center [341, 644] width 25 height 25
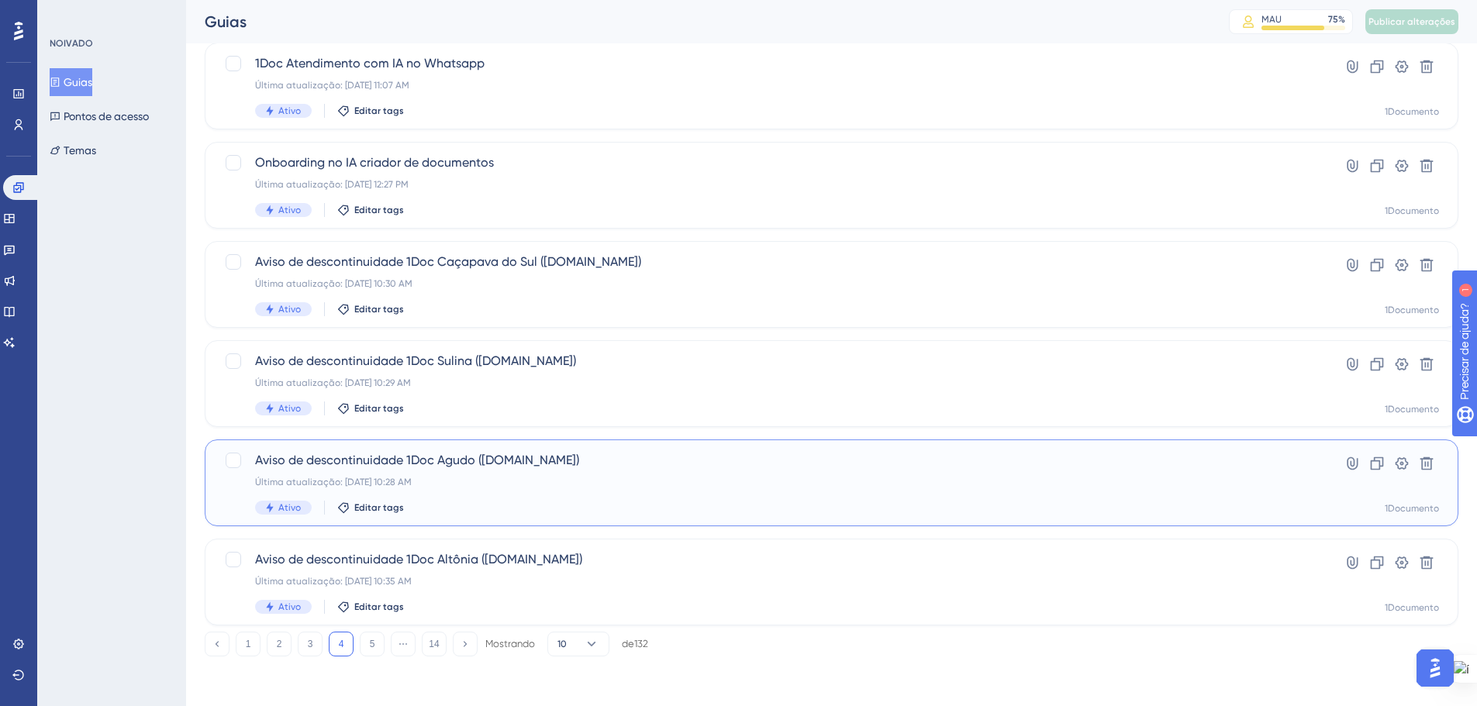
click at [583, 475] on div "Aviso de descontinuidade 1Doc Agudo (Gov.br) Última atualização: 29 de set. de …" at bounding box center [769, 483] width 1029 height 64
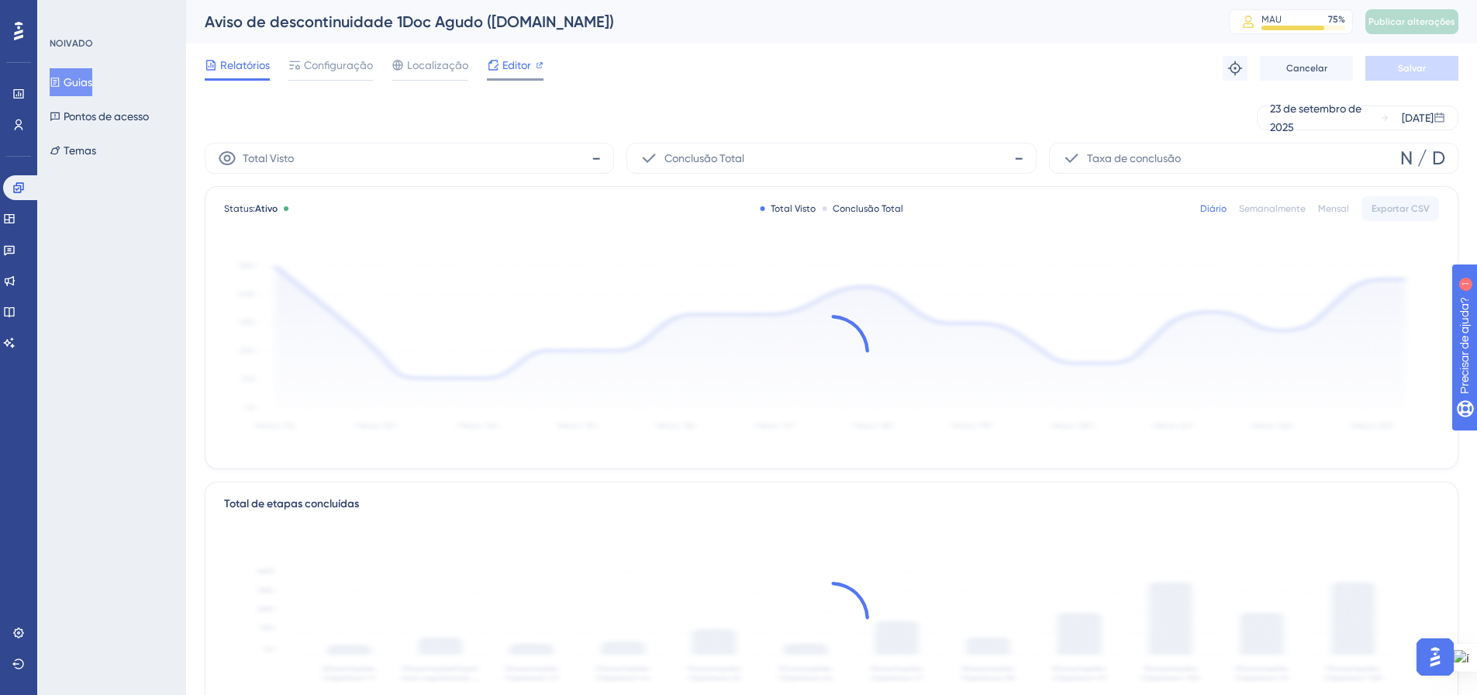
click at [536, 66] on icon at bounding box center [540, 65] width 8 height 8
click at [1431, 17] on font "Publicar alterações" at bounding box center [1412, 21] width 87 height 11
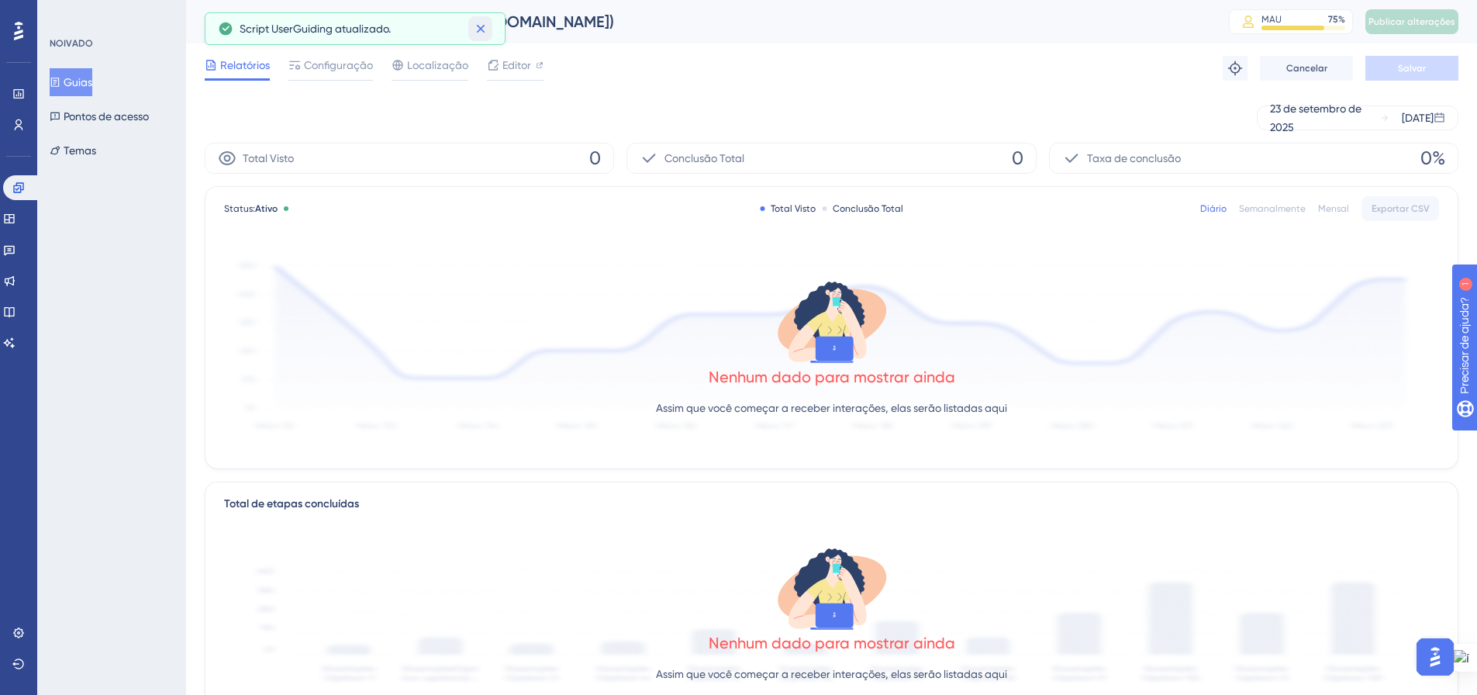
click at [478, 26] on icon at bounding box center [480, 29] width 9 height 9
click at [79, 82] on font "Guias" at bounding box center [78, 82] width 29 height 12
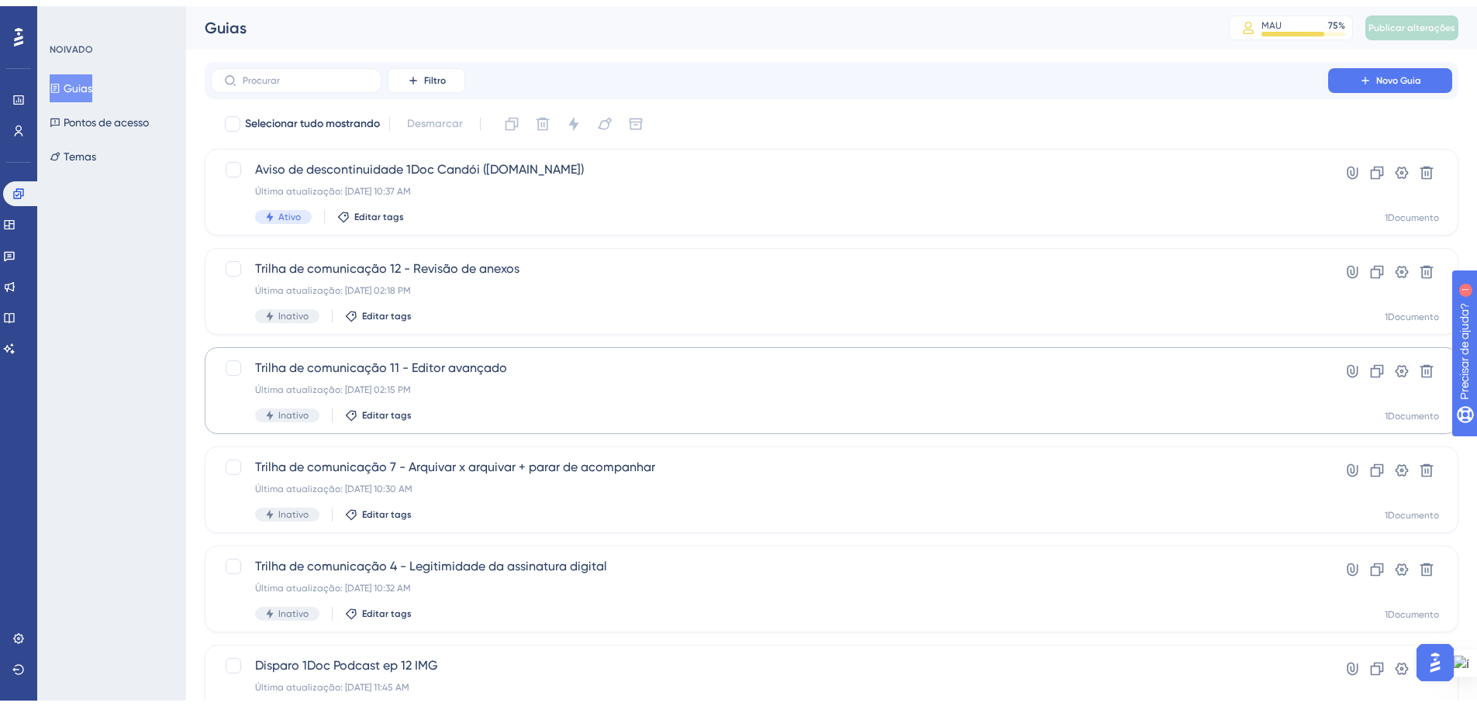
scroll to position [497, 0]
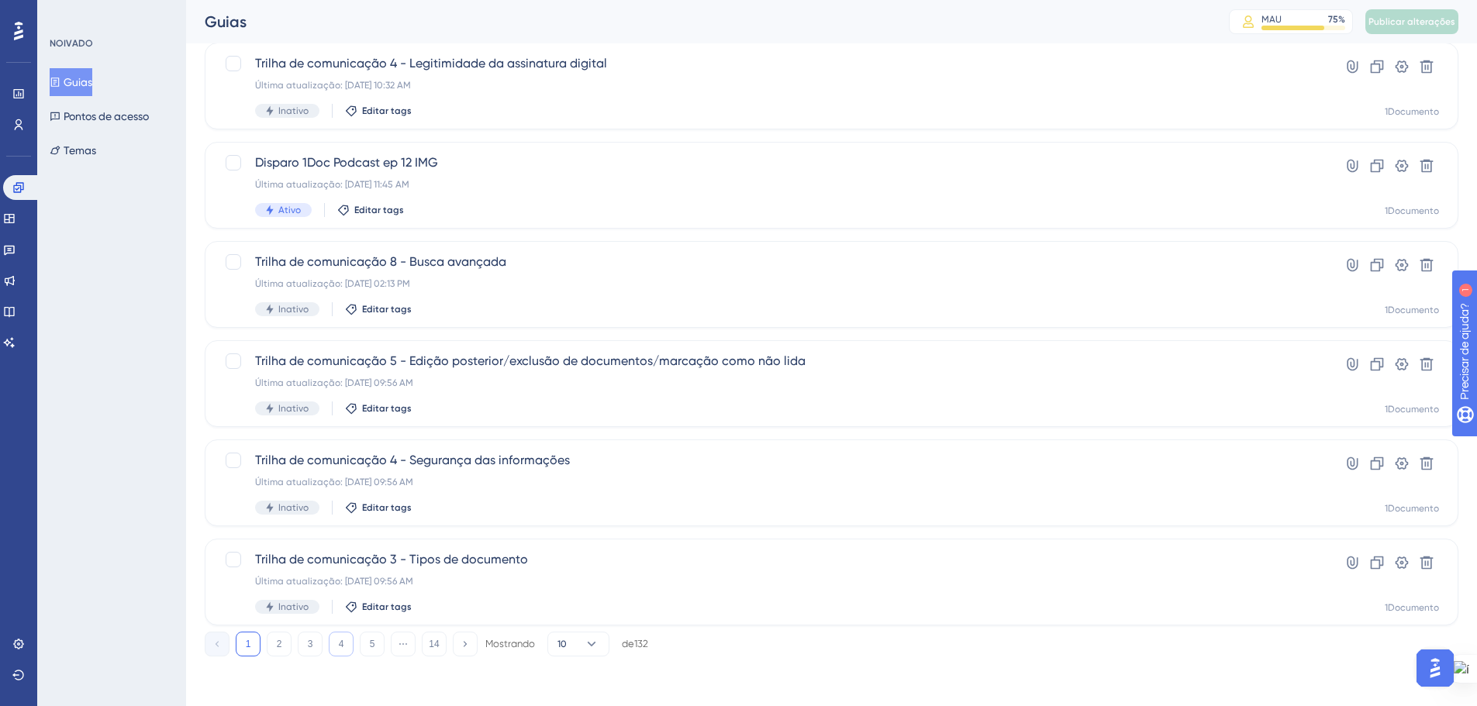
click at [337, 646] on button "4" at bounding box center [341, 644] width 25 height 25
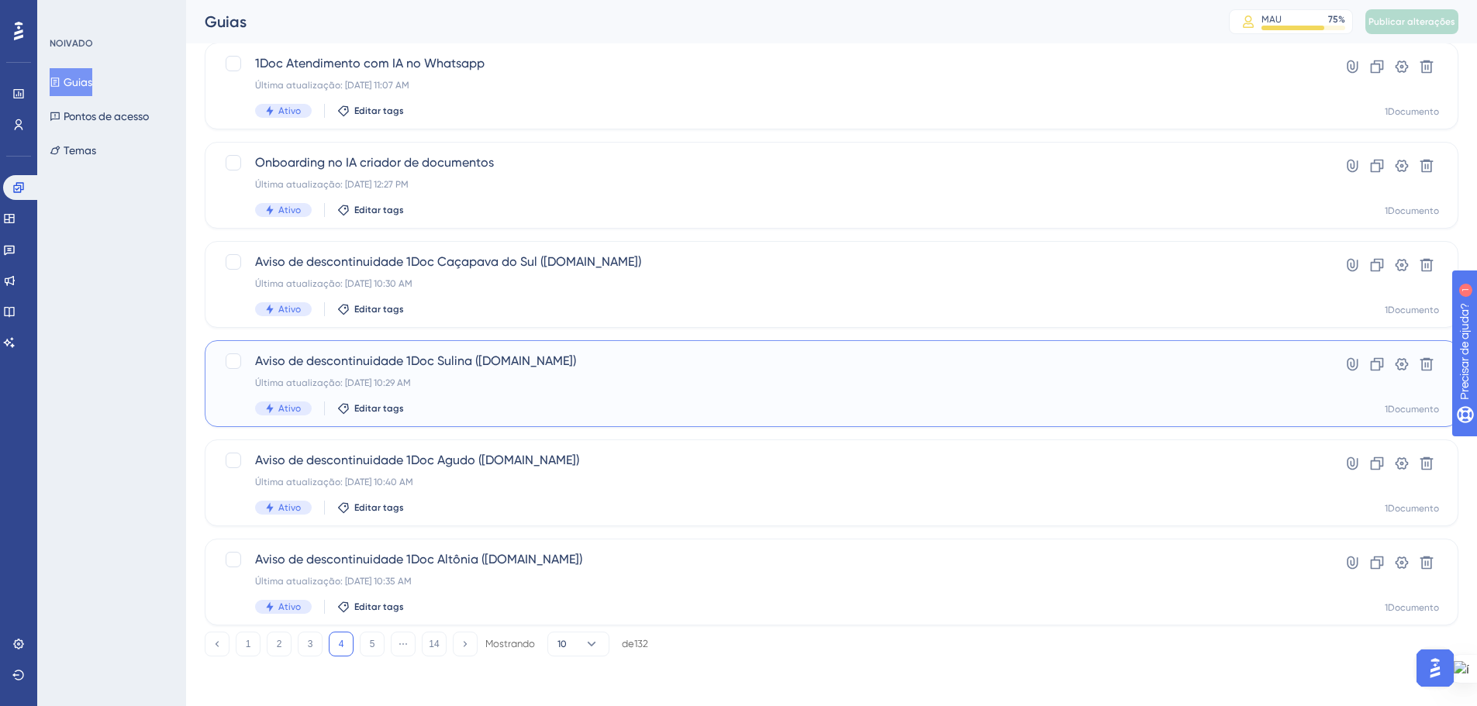
click at [411, 381] on font "Última atualização: 29 de set. de 2025 10:29 AM" at bounding box center [333, 383] width 156 height 11
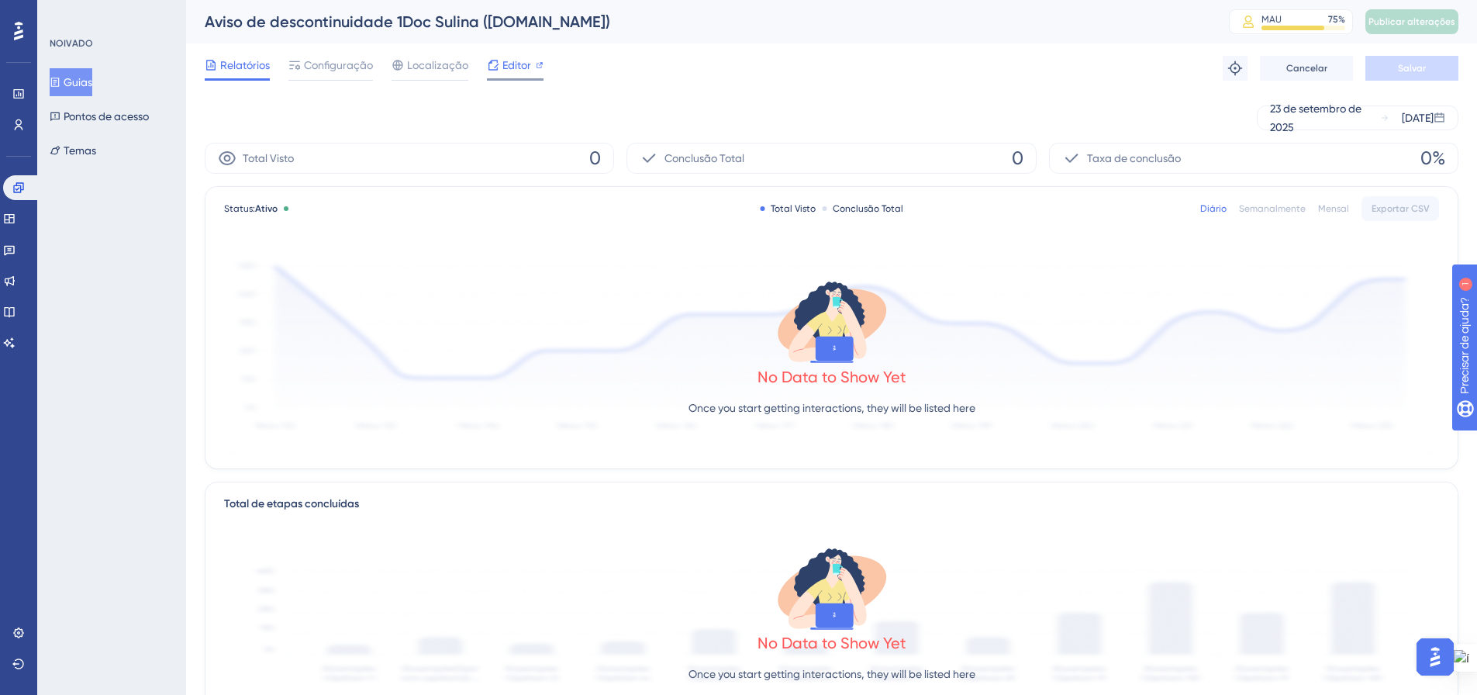
click at [540, 65] on icon at bounding box center [540, 65] width 8 height 8
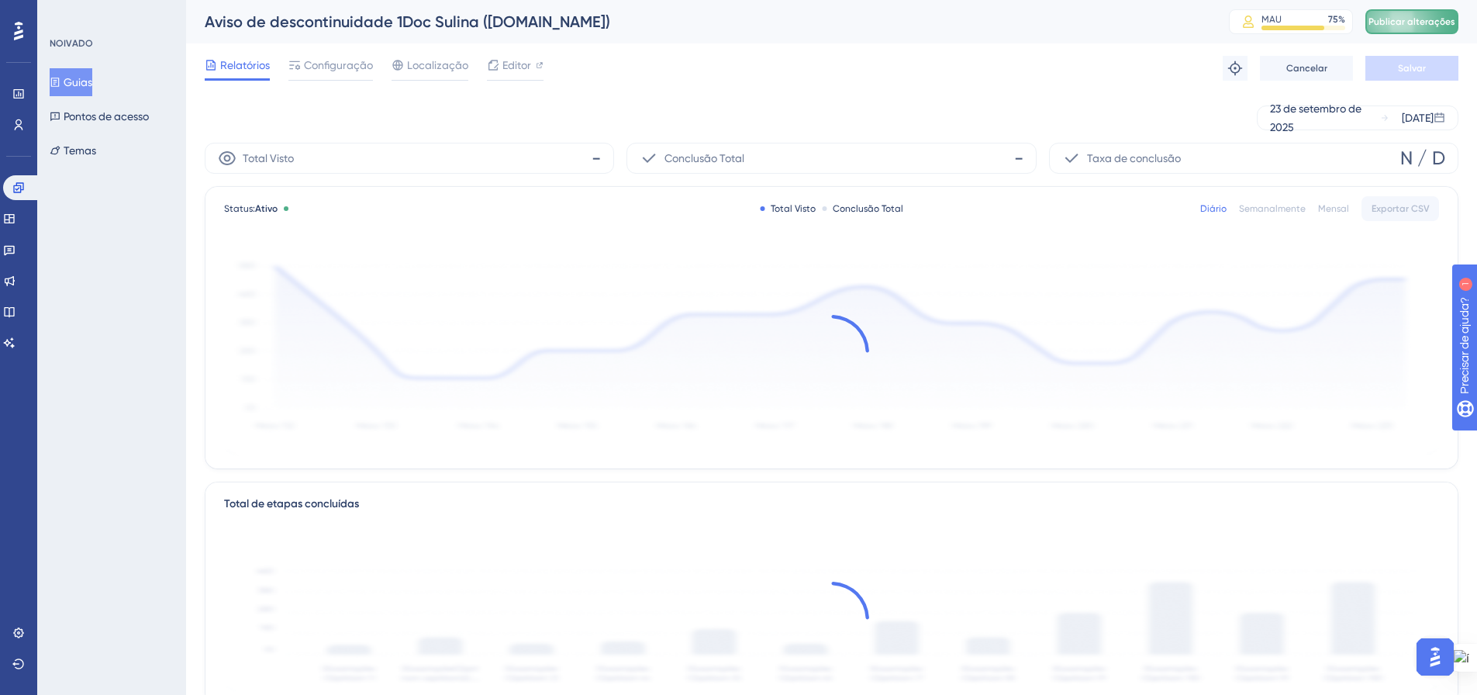
click at [1437, 14] on button "Publicar alterações" at bounding box center [1412, 21] width 93 height 25
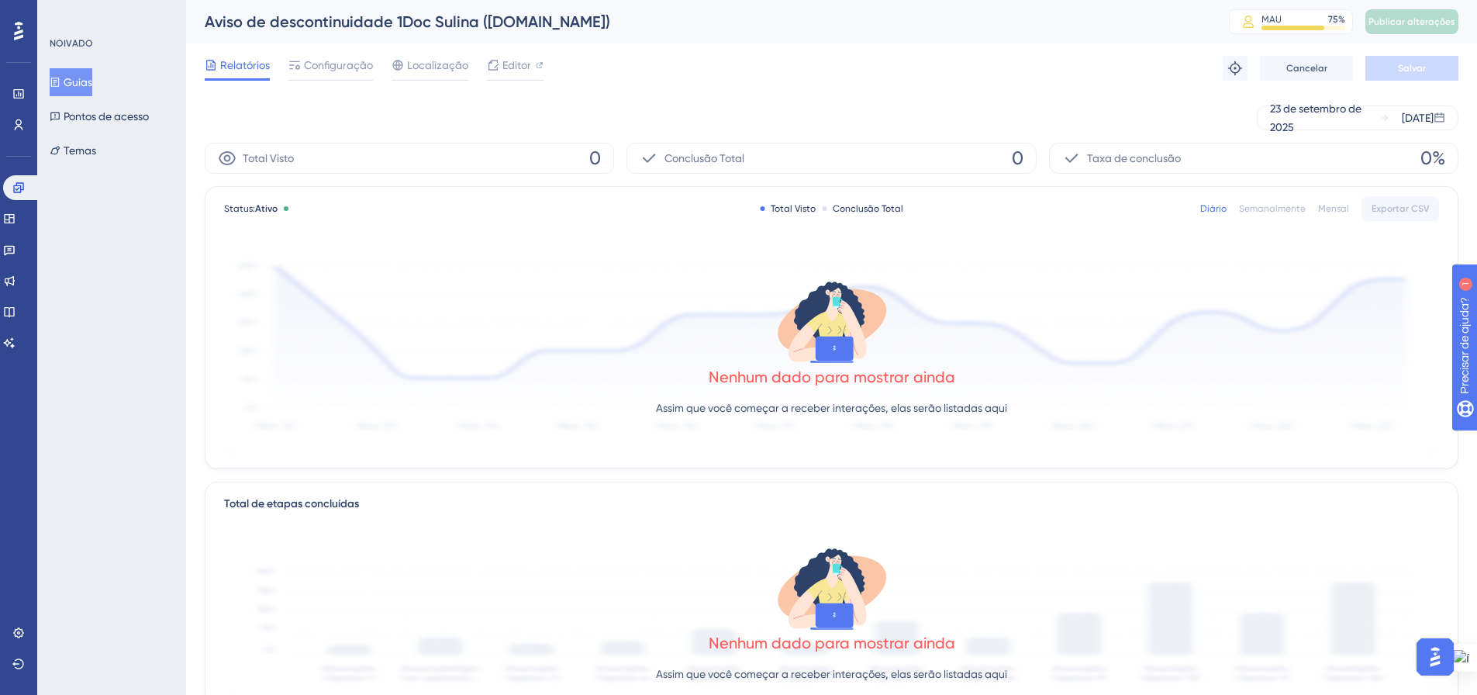
click at [81, 74] on font "Guias" at bounding box center [78, 82] width 29 height 19
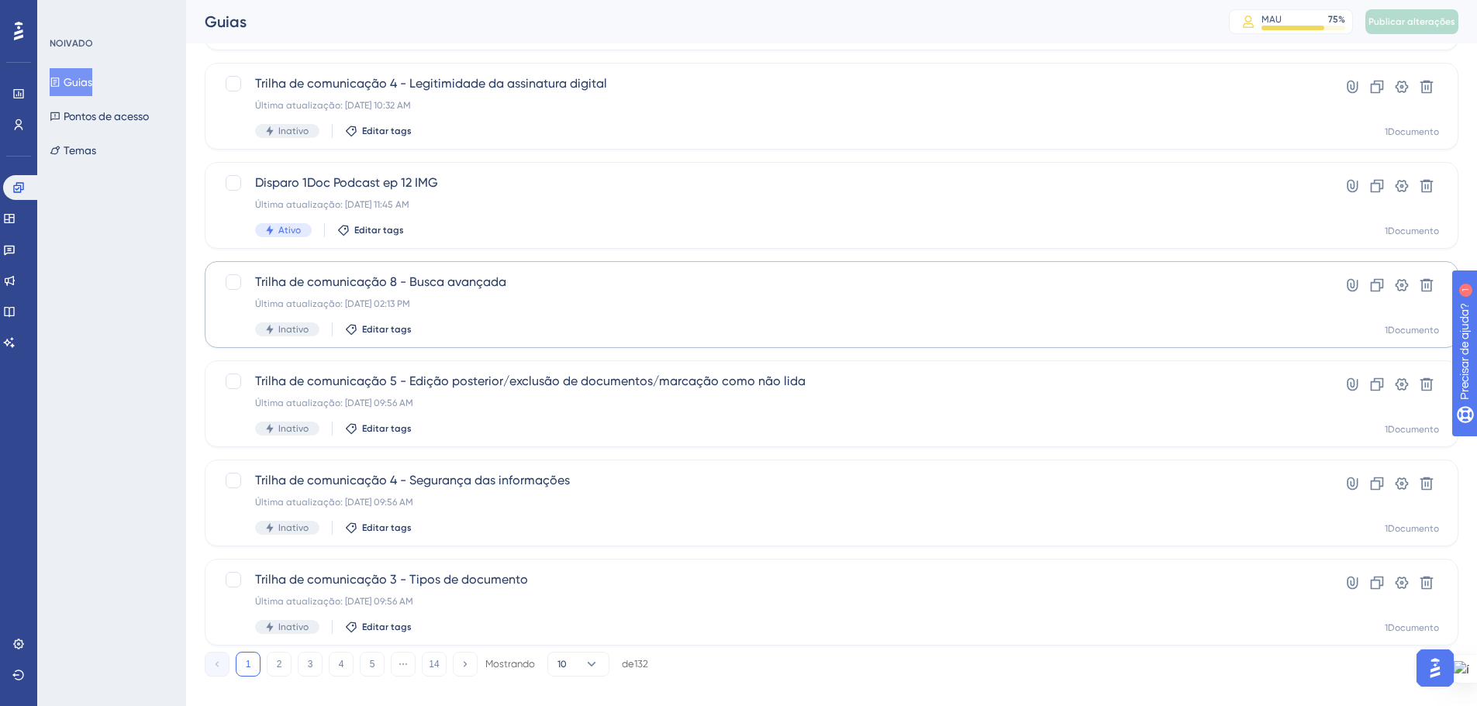
scroll to position [497, 0]
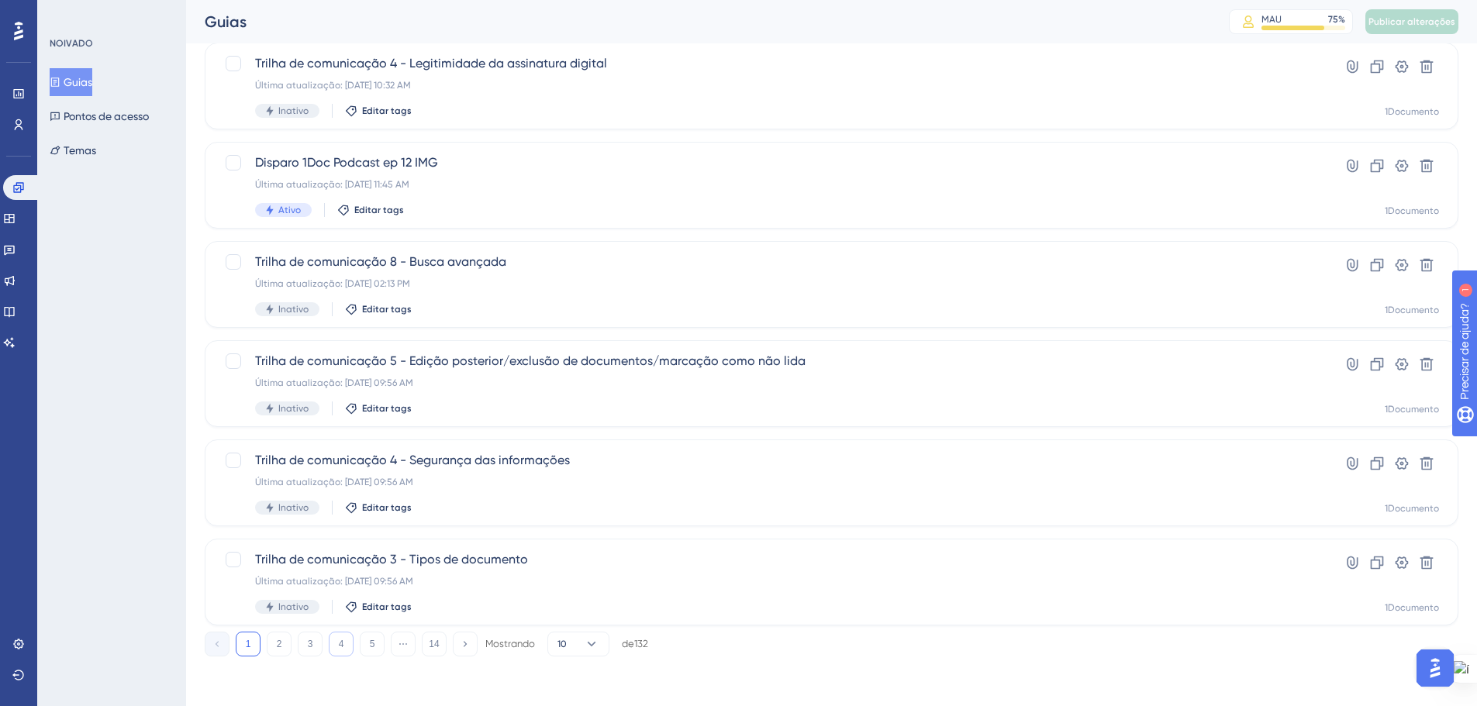
click at [335, 644] on button "4" at bounding box center [341, 644] width 25 height 25
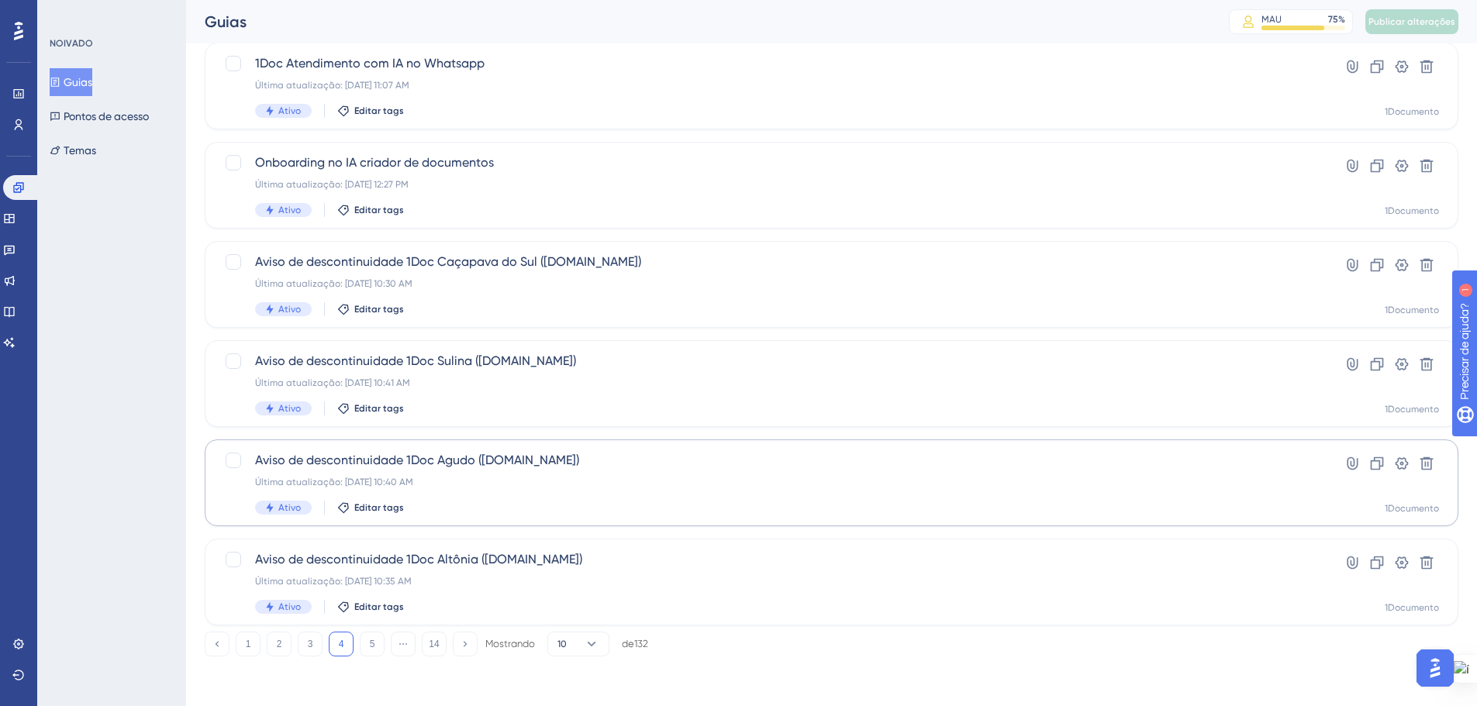
scroll to position [419, 0]
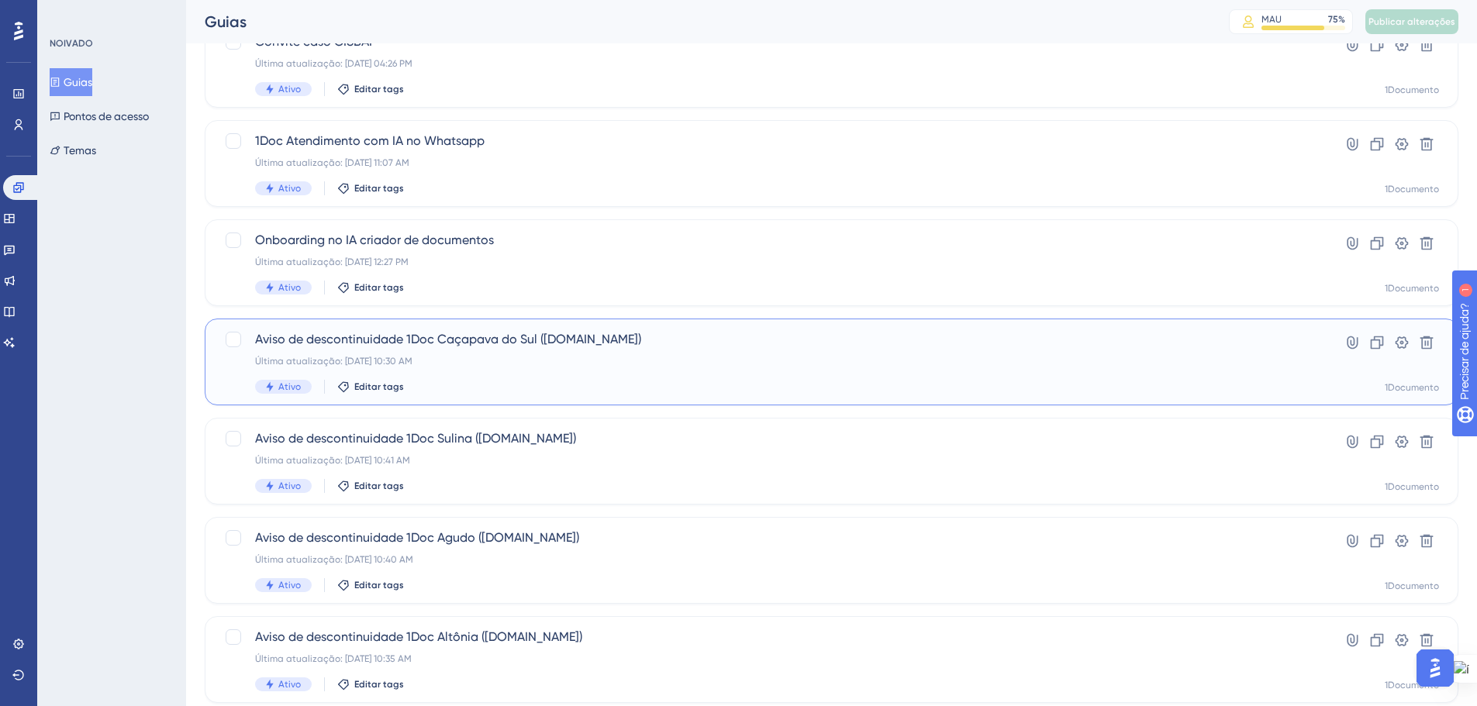
click at [543, 354] on div "Aviso de descontinuidade 1Doc Caçapava do Sul (Gov.br) Última atualização: 29 d…" at bounding box center [769, 362] width 1029 height 64
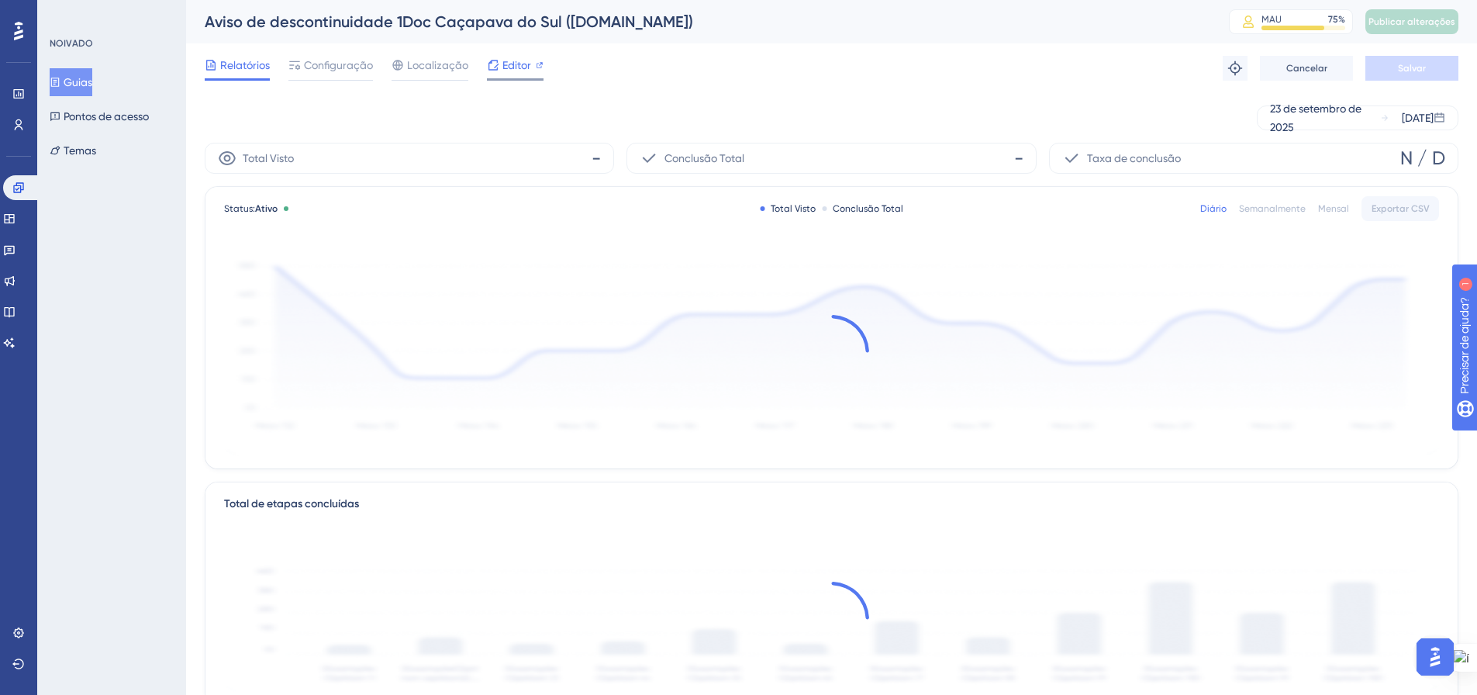
click at [531, 67] on div "Editor" at bounding box center [515, 65] width 57 height 19
click at [1397, 22] on button "Publicar alterações" at bounding box center [1412, 21] width 93 height 25
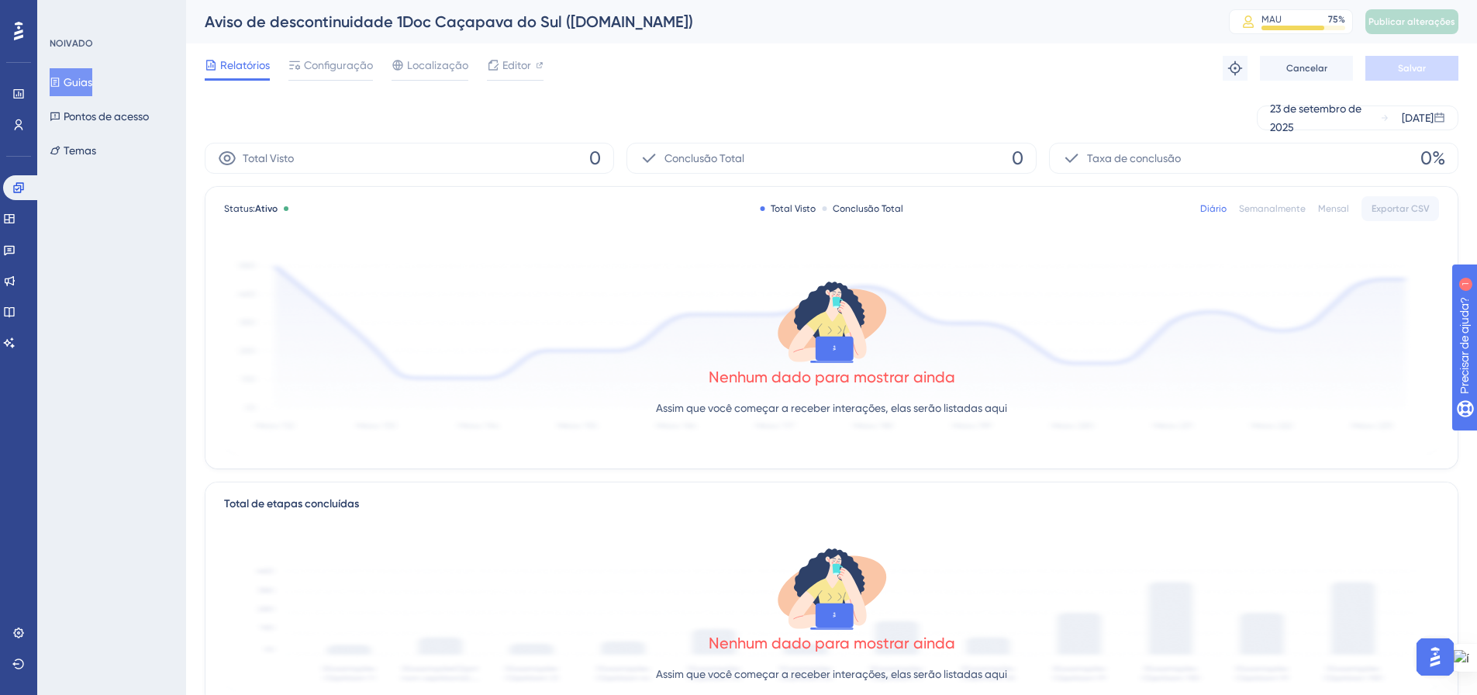
drag, startPoint x: 74, startPoint y: 81, endPoint x: 19, endPoint y: 109, distance: 62.8
click at [74, 81] on font "Guias" at bounding box center [78, 82] width 29 height 12
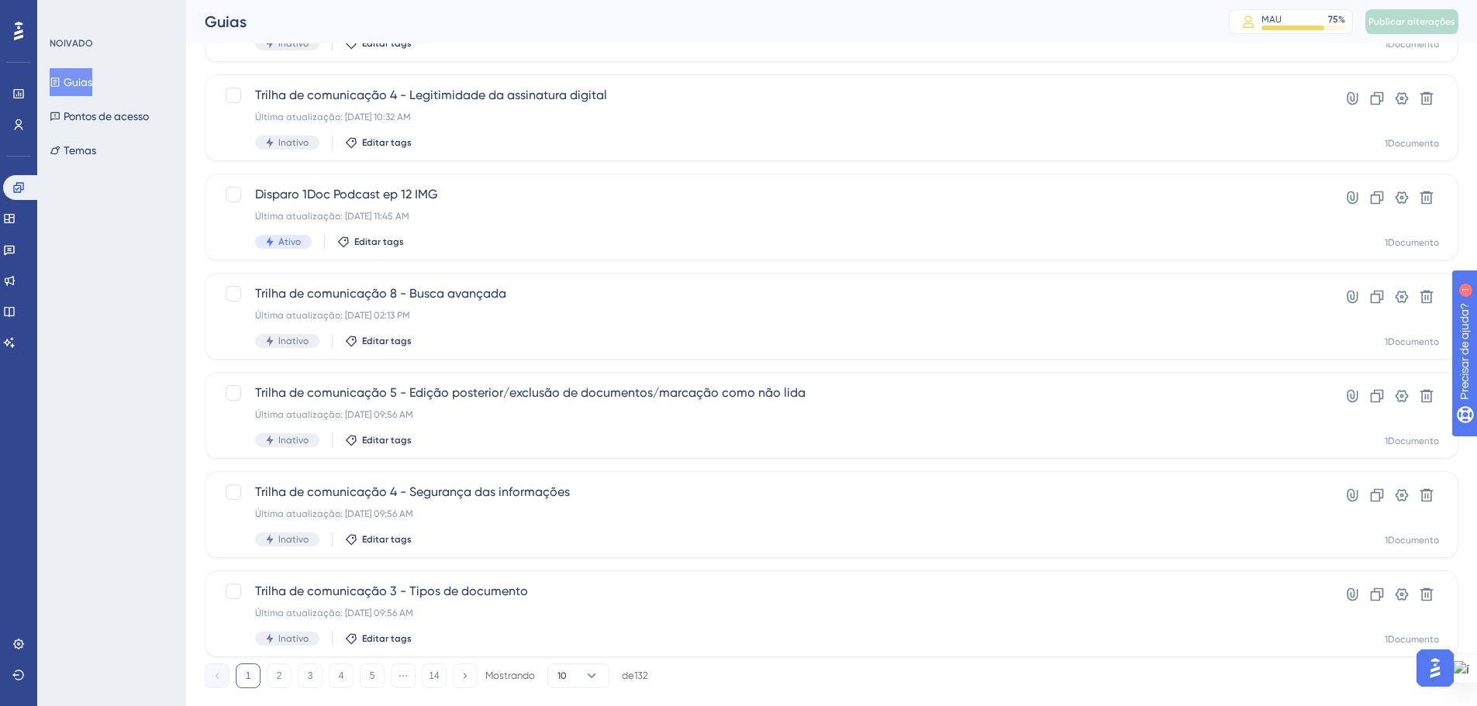
scroll to position [497, 0]
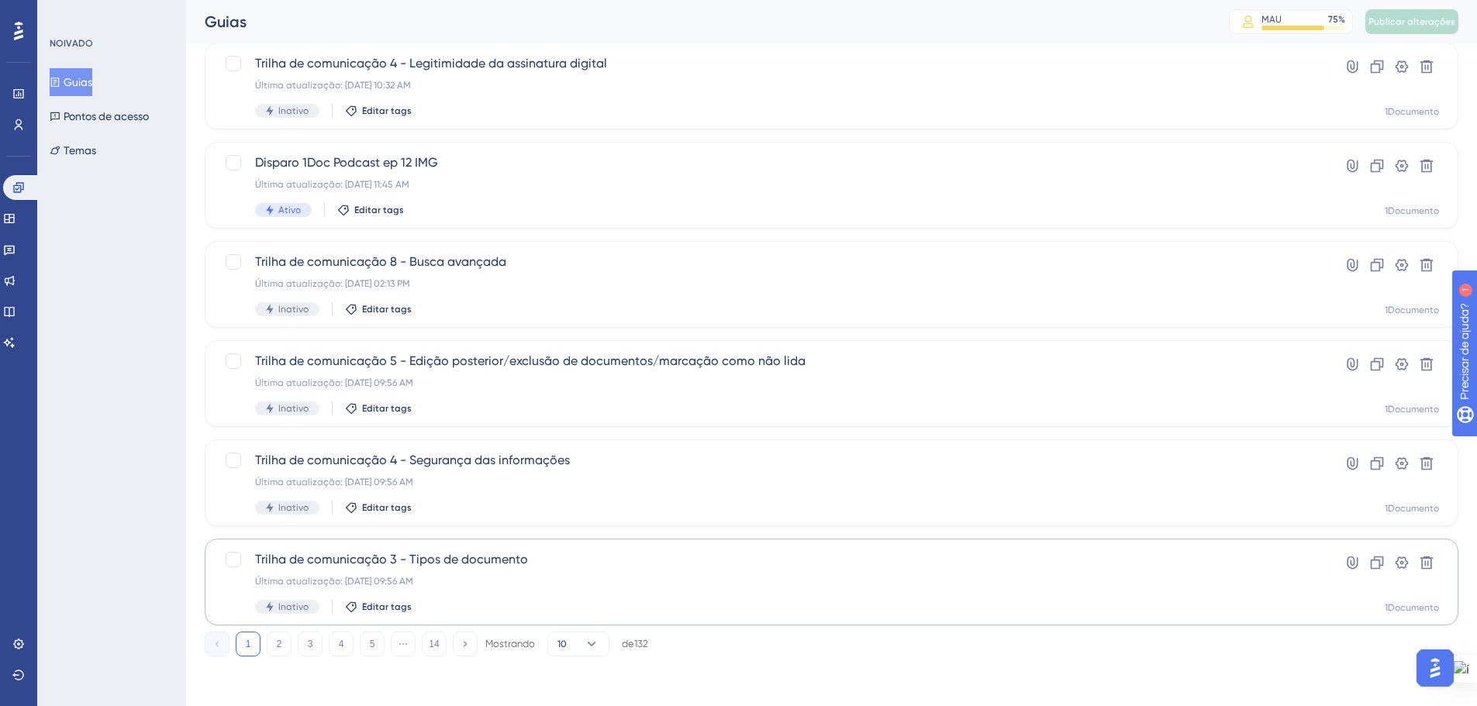
drag, startPoint x: 337, startPoint y: 643, endPoint x: 405, endPoint y: 569, distance: 100.4
click at [337, 643] on button "4" at bounding box center [341, 644] width 25 height 25
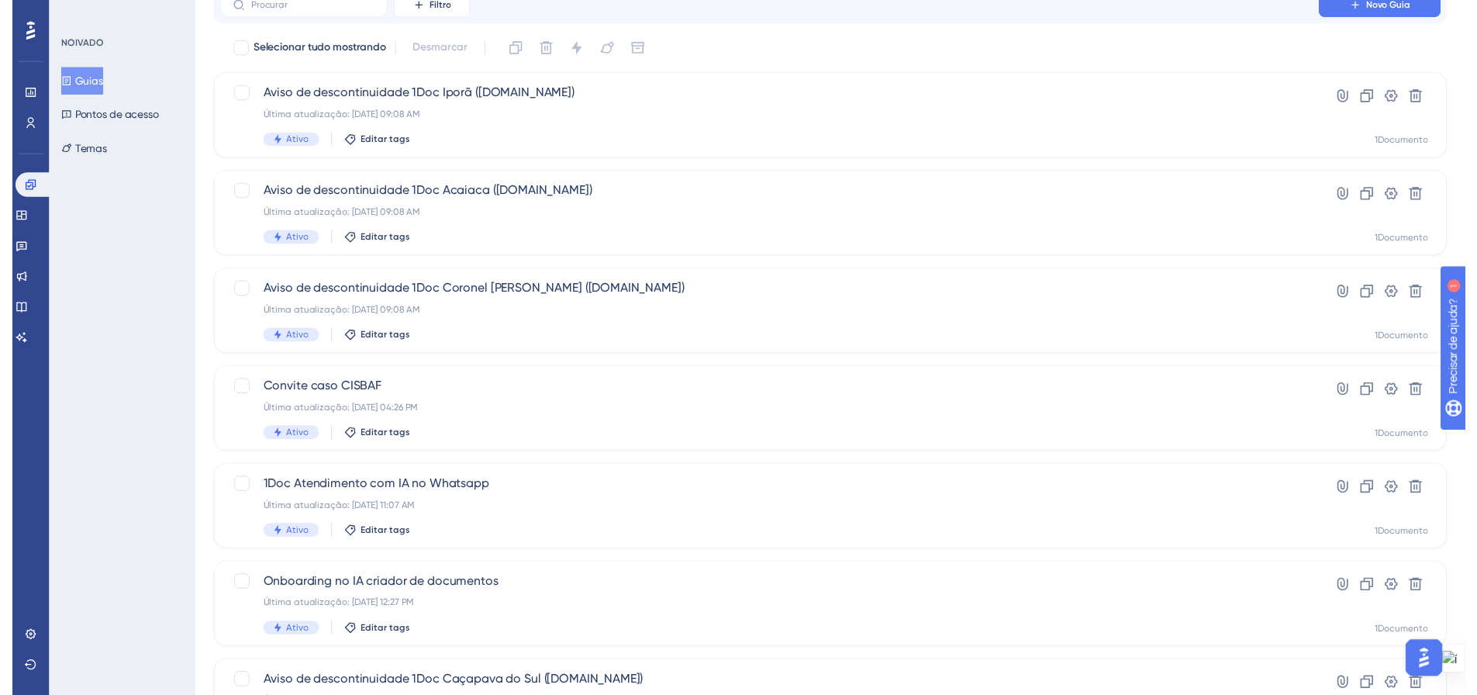
scroll to position [32, 0]
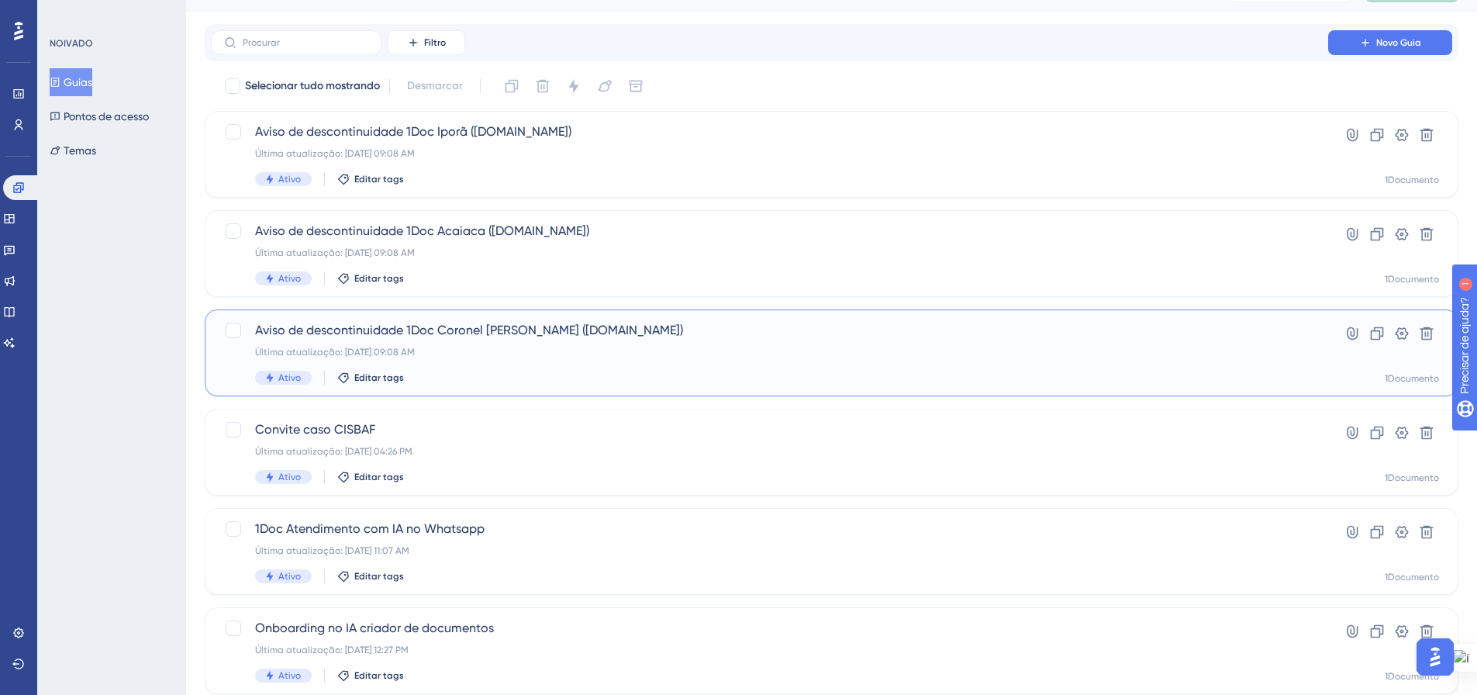
click at [688, 358] on div "Aviso de descontinuidade 1Doc Coronel Barros (Gov.br) Última atualização: 12 de…" at bounding box center [769, 353] width 1029 height 64
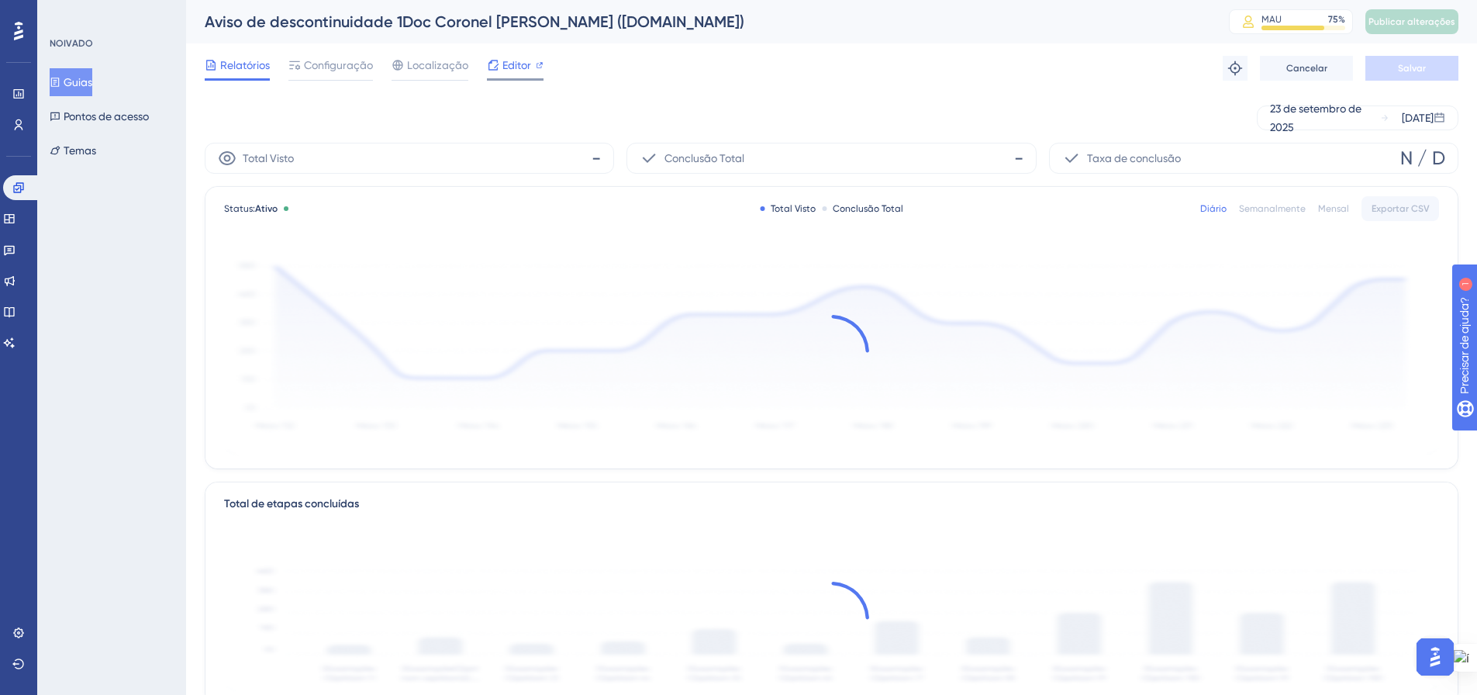
click at [537, 64] on icon at bounding box center [540, 65] width 6 height 6
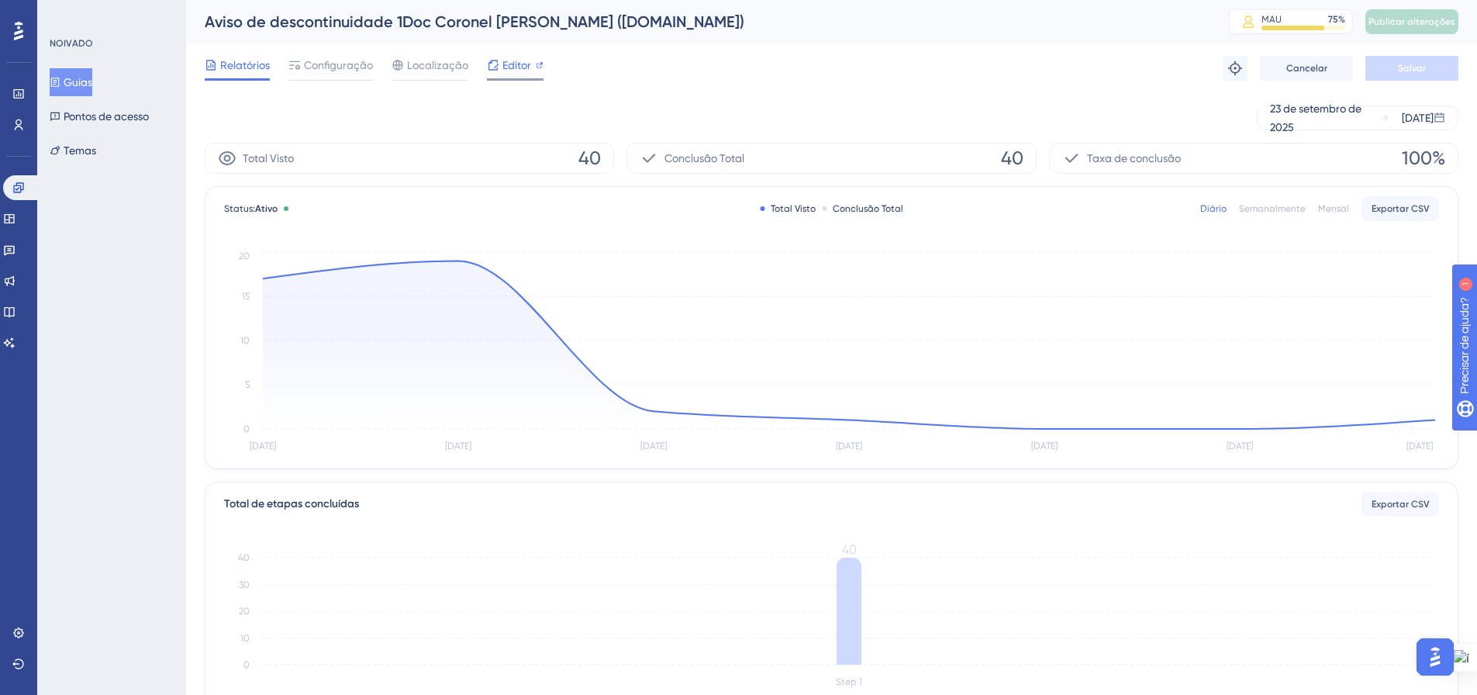
click at [519, 73] on span "Editor" at bounding box center [516, 65] width 29 height 19
click at [541, 62] on icon at bounding box center [540, 65] width 8 height 8
click at [84, 74] on font "Guias" at bounding box center [78, 82] width 29 height 19
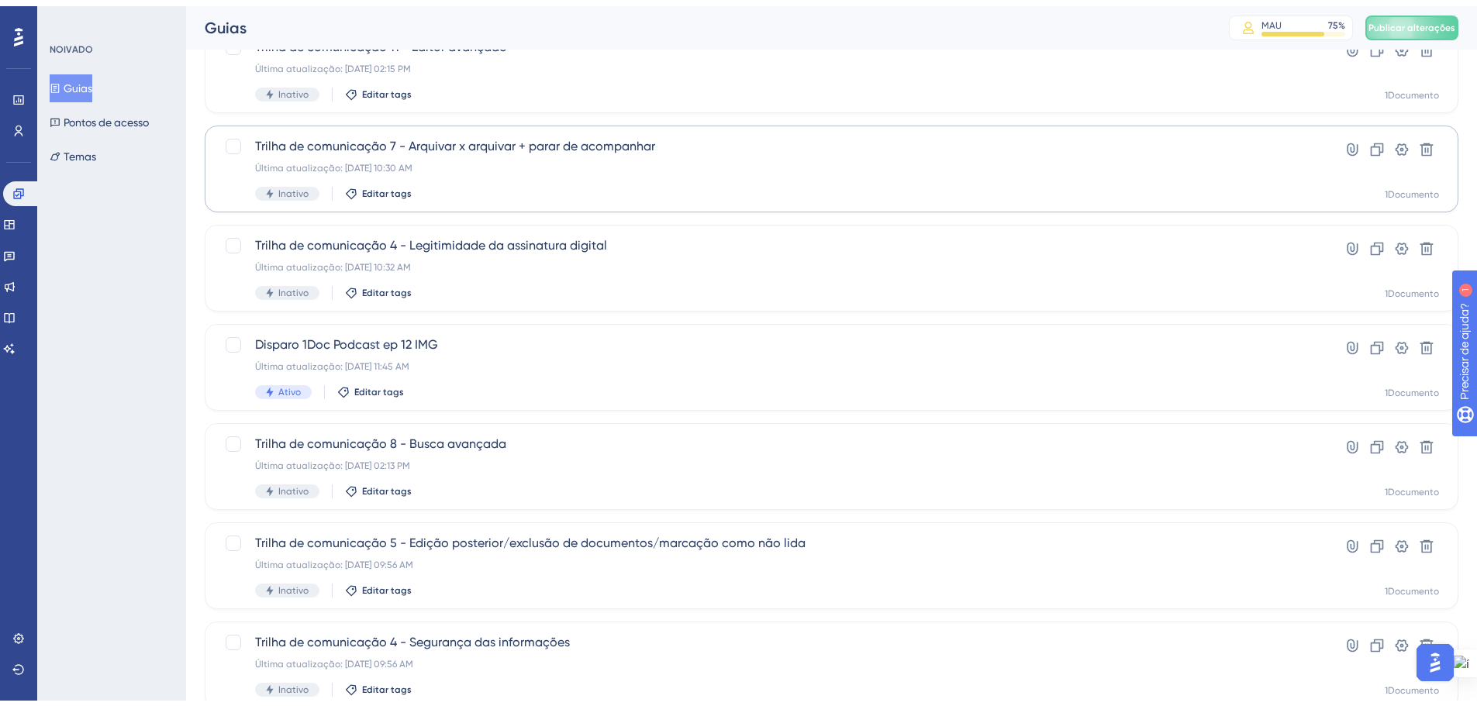
scroll to position [497, 0]
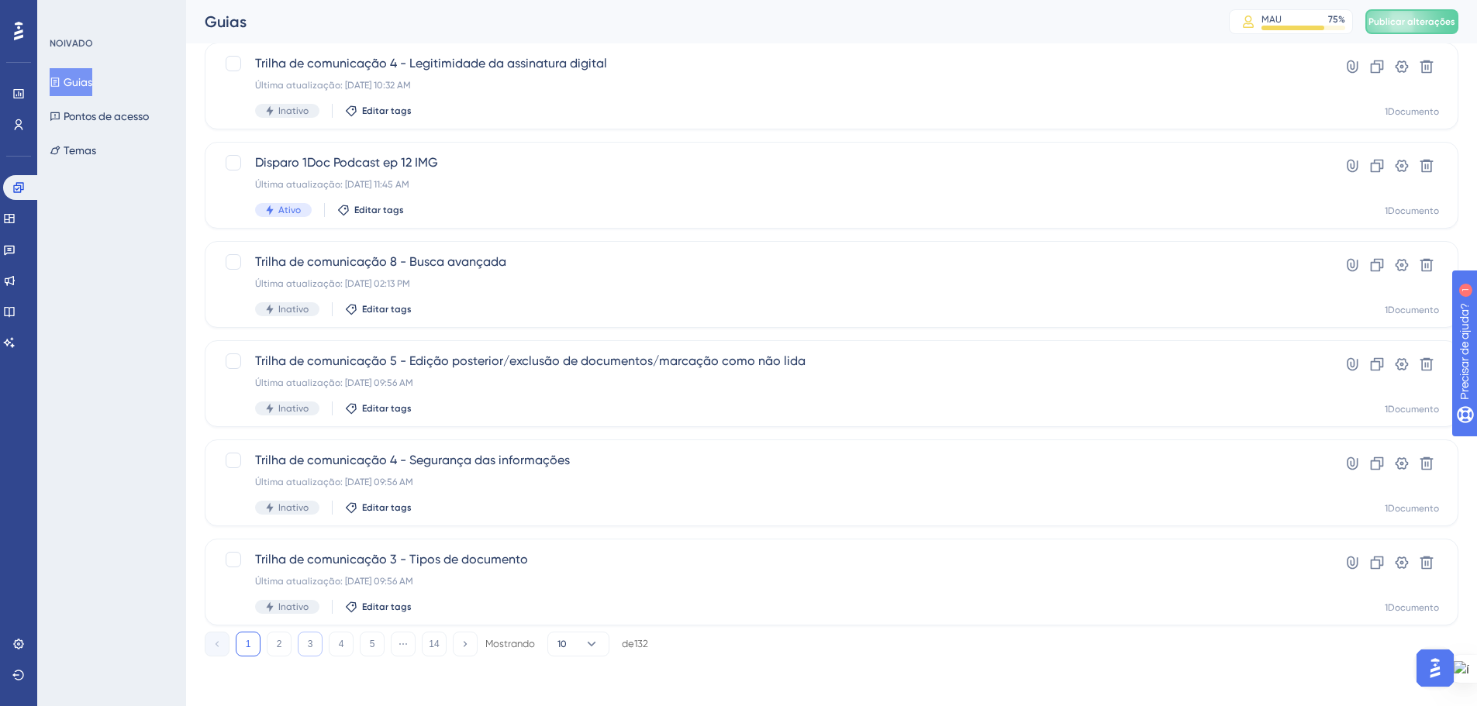
click at [319, 639] on button "3" at bounding box center [310, 644] width 25 height 25
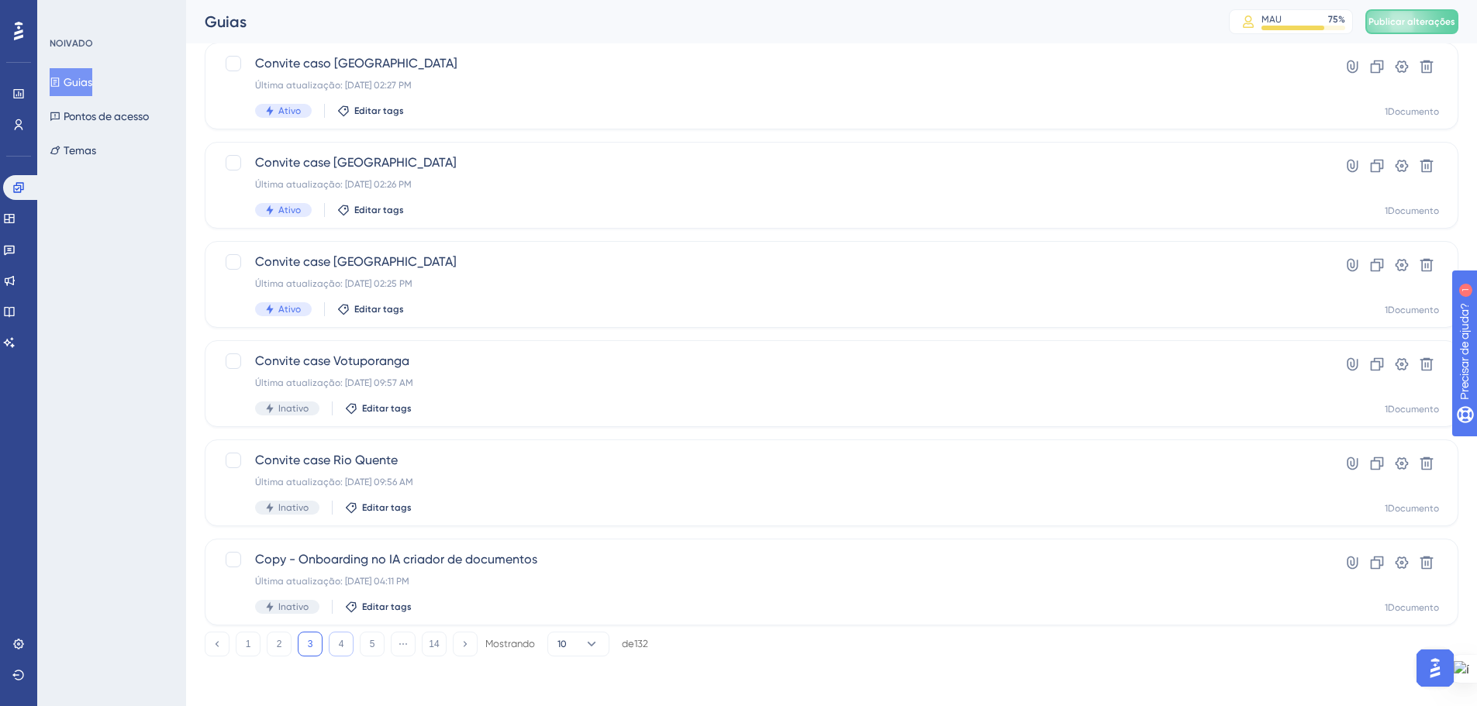
click at [345, 640] on button "4" at bounding box center [341, 644] width 25 height 25
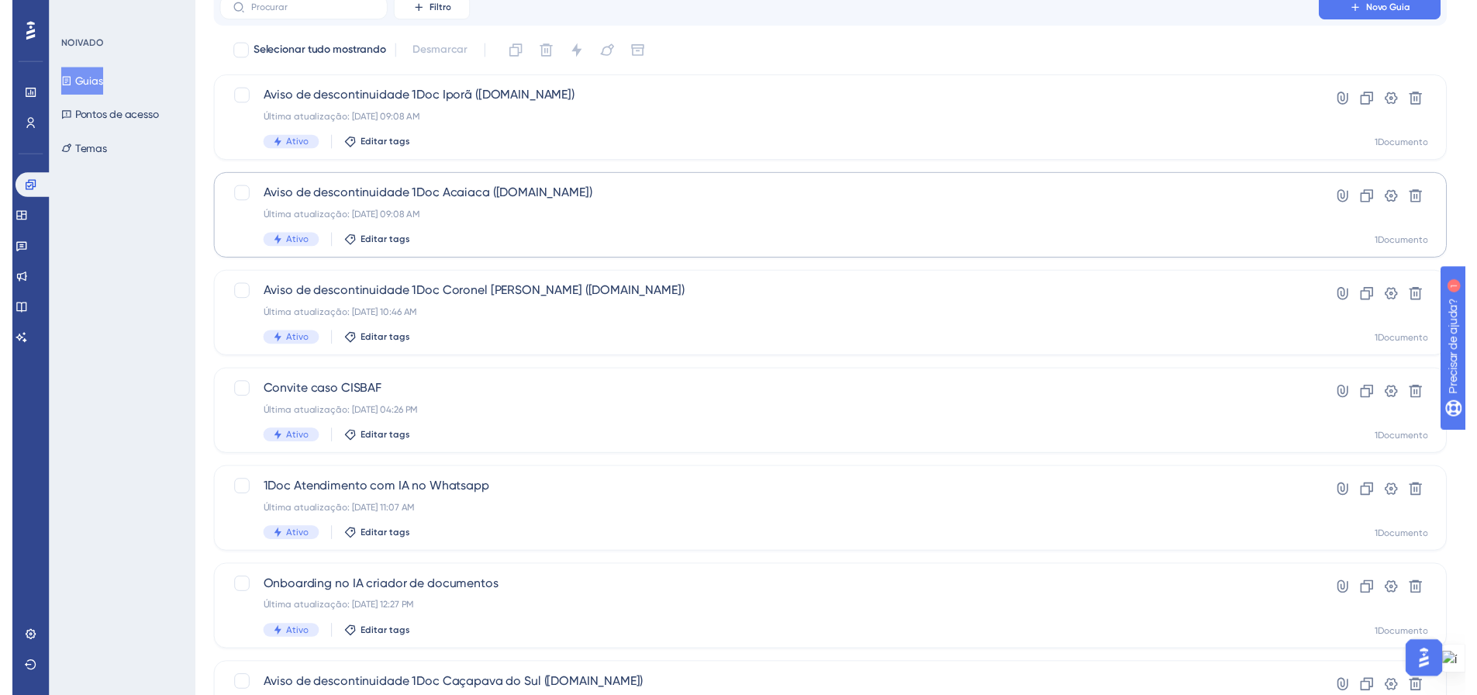
scroll to position [0, 0]
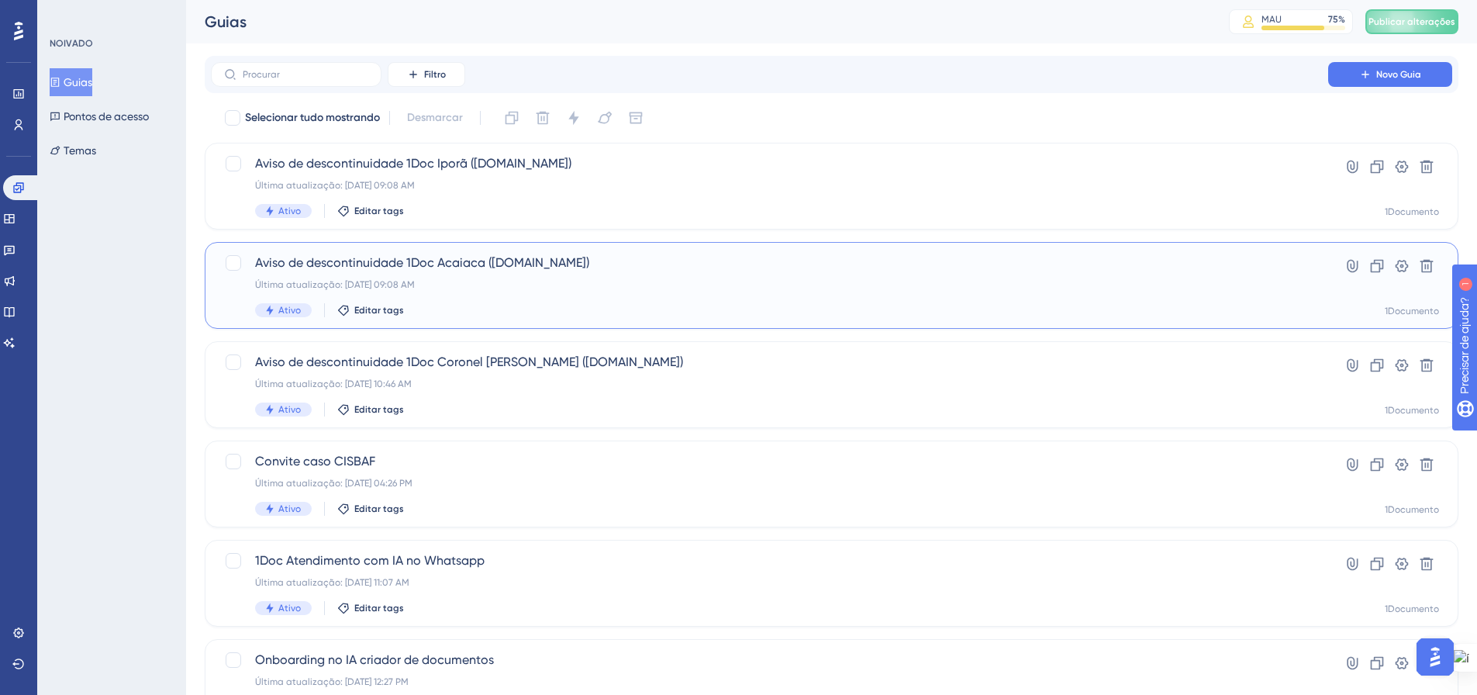
click at [415, 284] on font "Última atualização: 12 de set. de 2025 09:08 AM" at bounding box center [335, 284] width 160 height 11
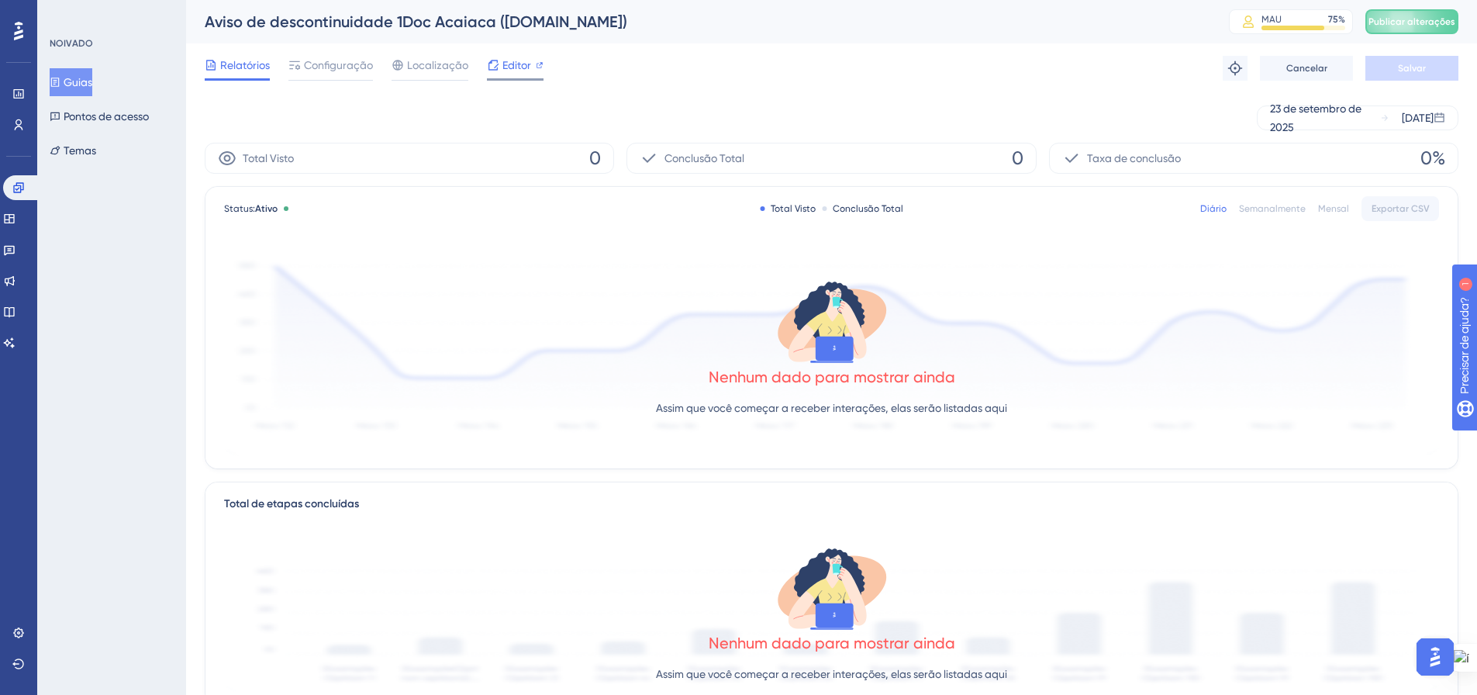
click at [506, 66] on font "Editor" at bounding box center [516, 65] width 29 height 12
click at [1441, 22] on font "Publicar alterações" at bounding box center [1412, 21] width 87 height 11
click at [82, 74] on font "Guias" at bounding box center [78, 82] width 29 height 19
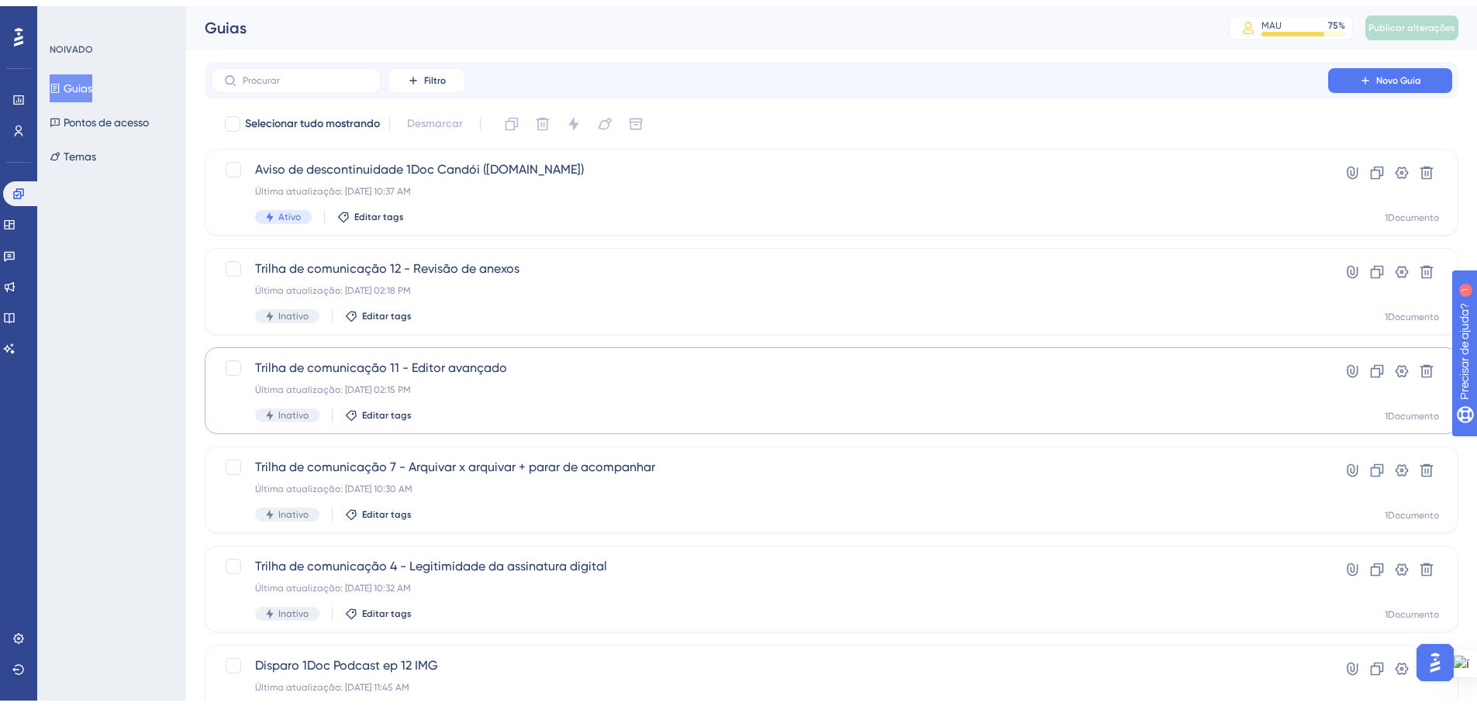
scroll to position [497, 0]
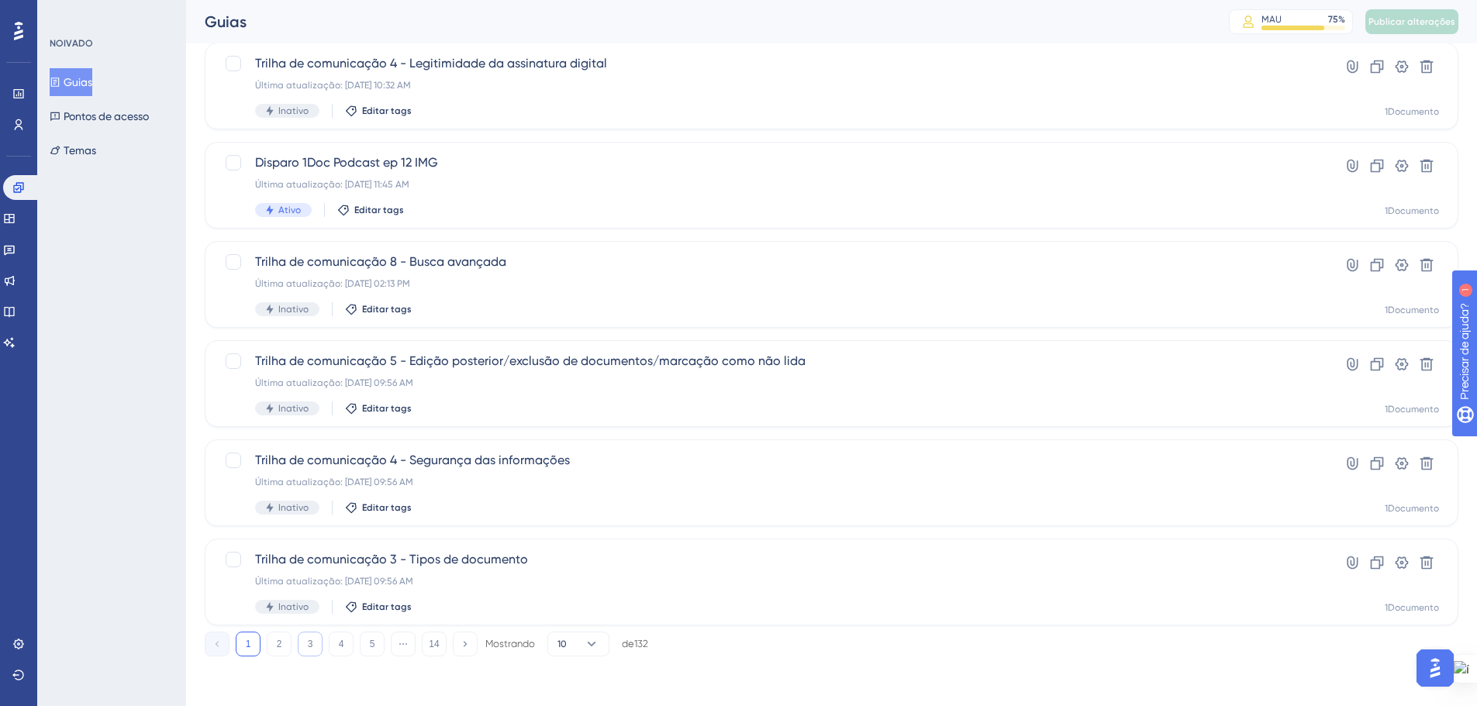
click at [316, 640] on button "3" at bounding box center [310, 644] width 25 height 25
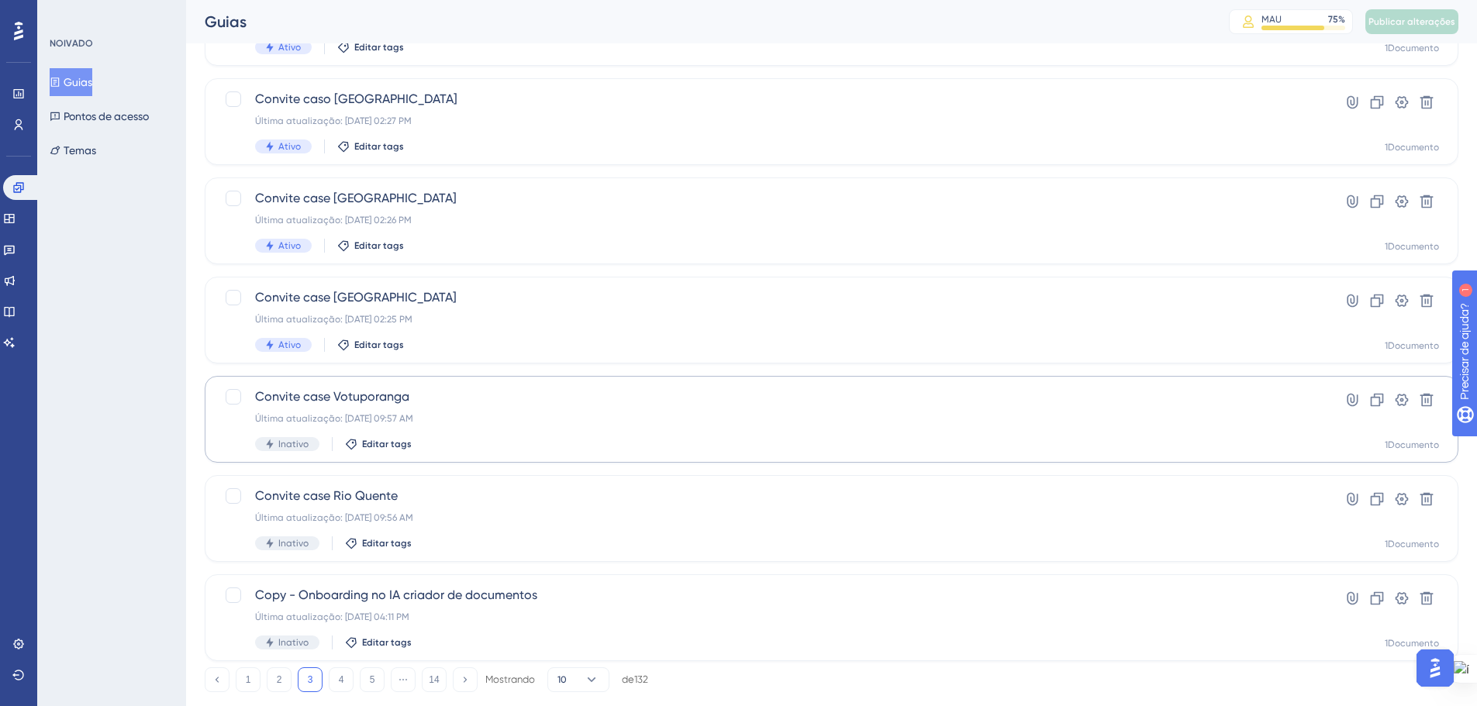
scroll to position [465, 0]
click at [341, 685] on button "4" at bounding box center [341, 676] width 25 height 25
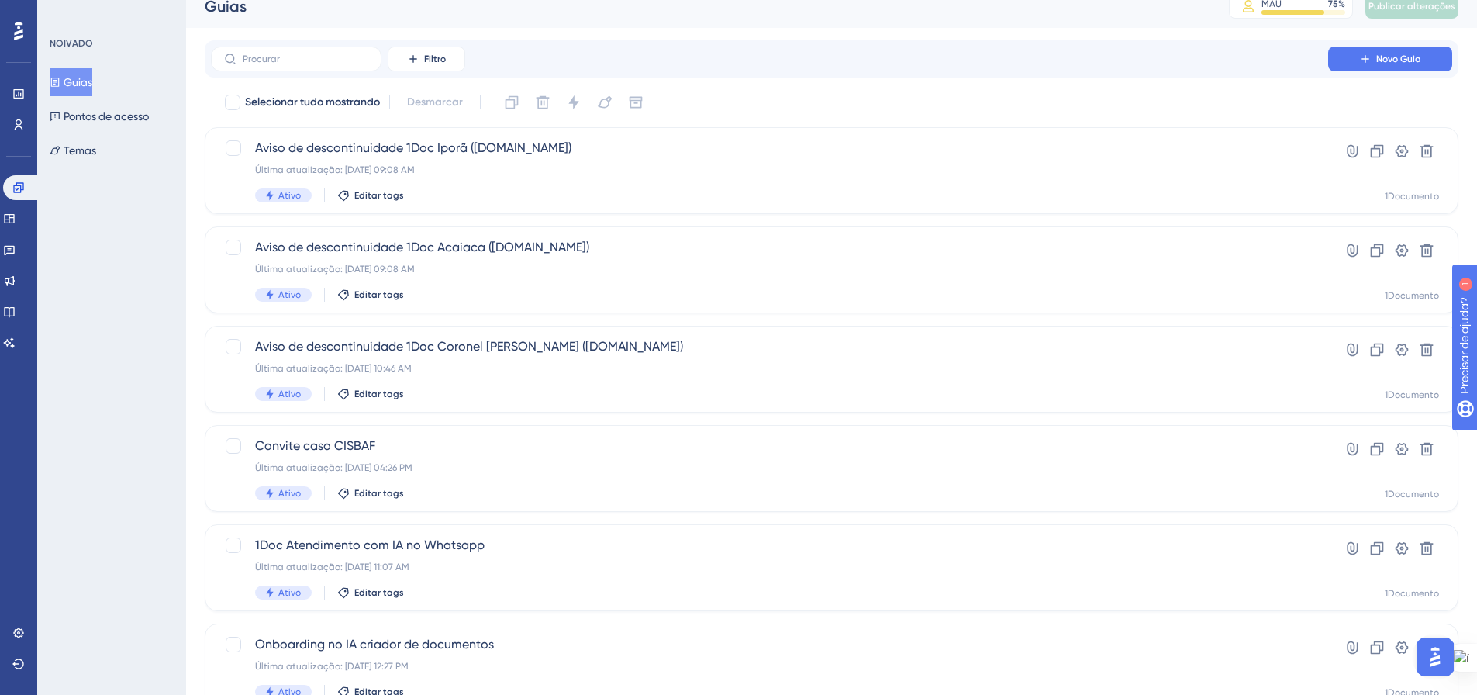
scroll to position [0, 0]
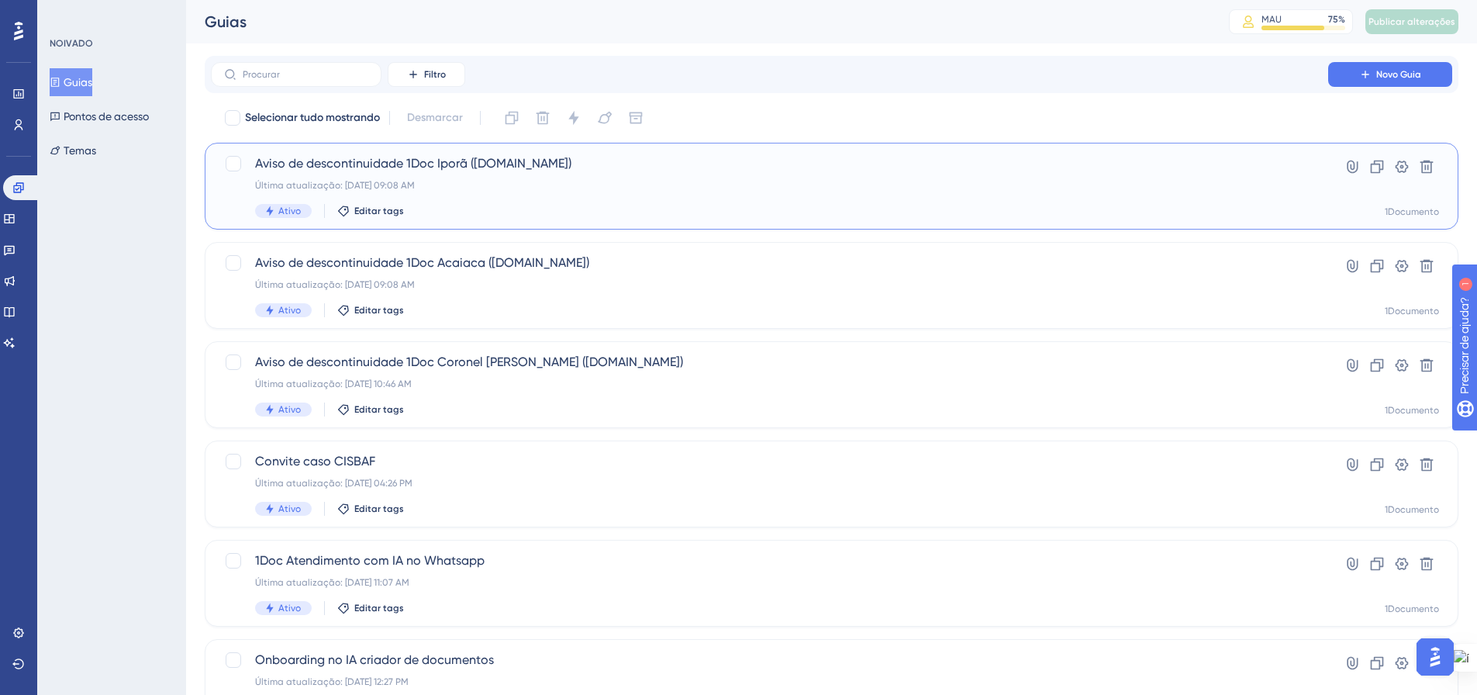
drag, startPoint x: 499, startPoint y: 188, endPoint x: 64, endPoint y: 235, distance: 438.3
click at [499, 188] on div "Última atualização: 12 de set. de 2025 09:08 AM" at bounding box center [769, 185] width 1029 height 12
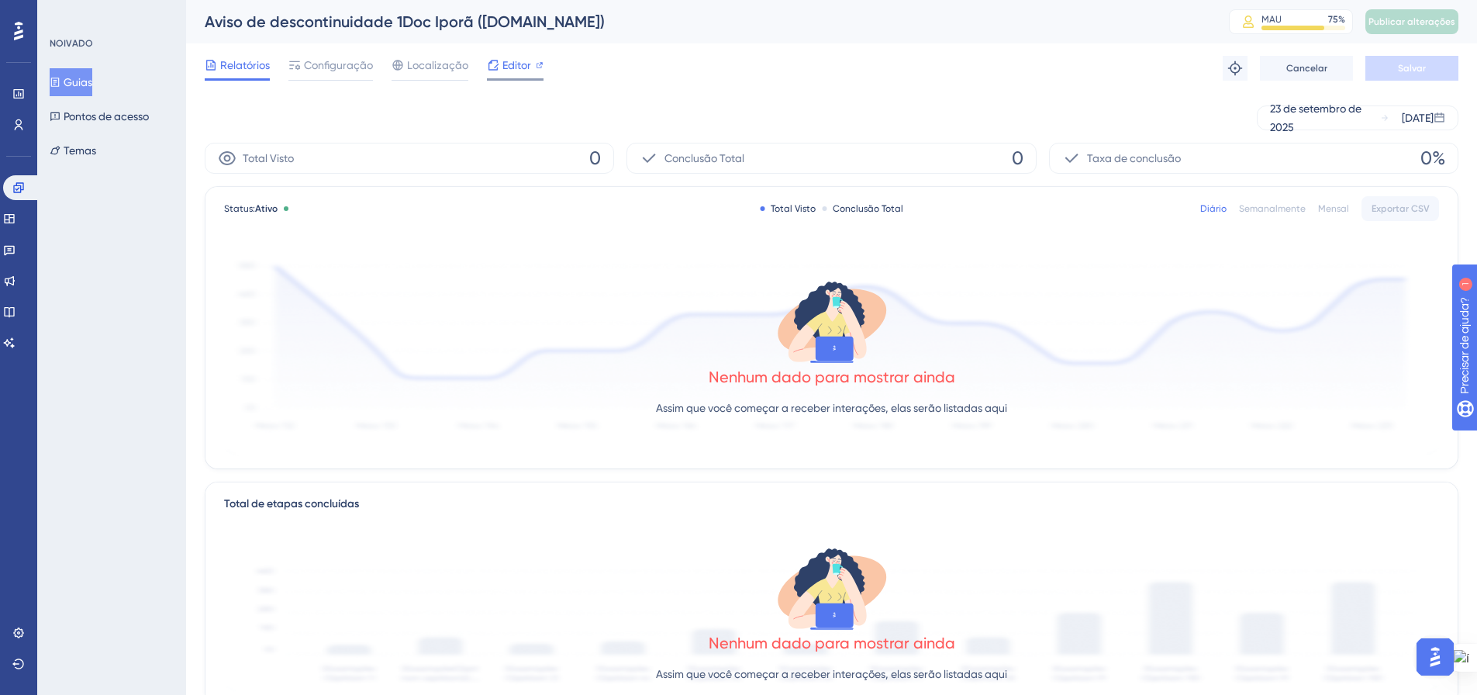
click at [505, 65] on font "Editor" at bounding box center [516, 65] width 29 height 12
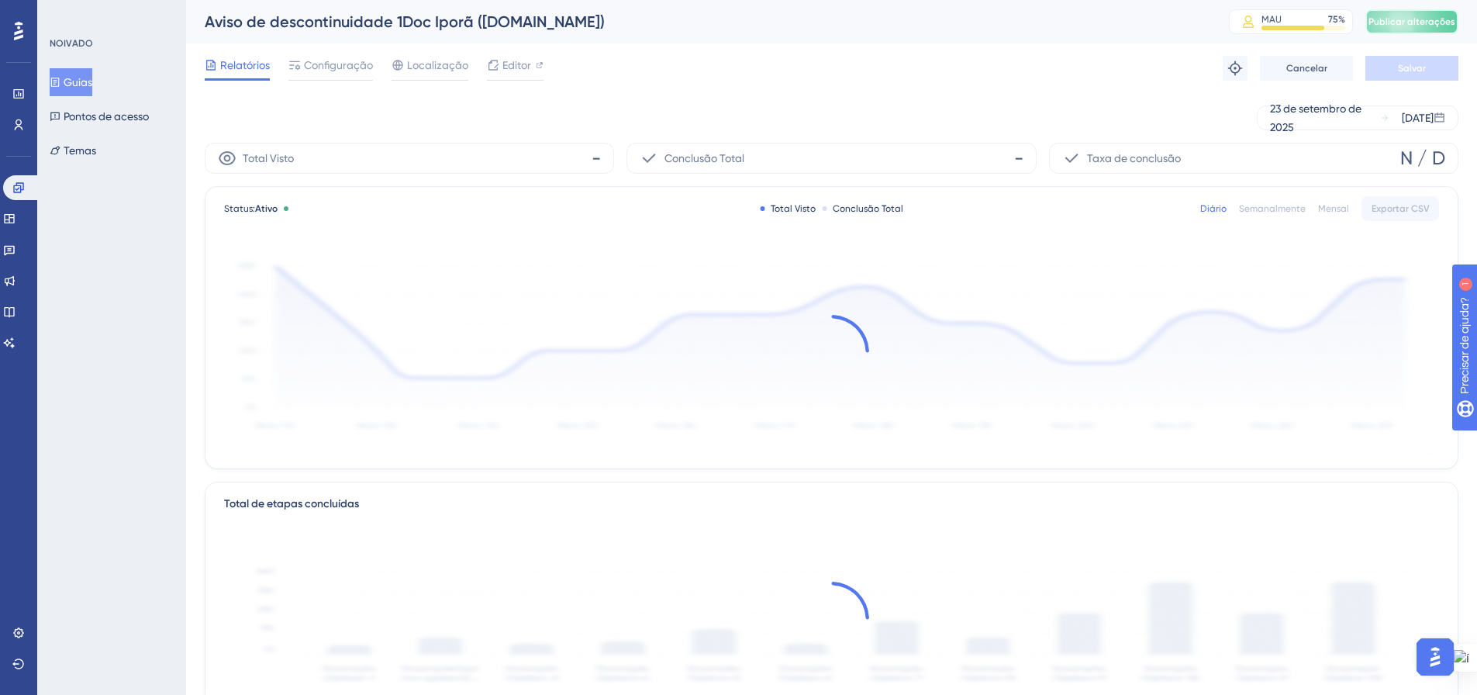
click at [1425, 17] on font "Publicar alterações" at bounding box center [1412, 21] width 87 height 11
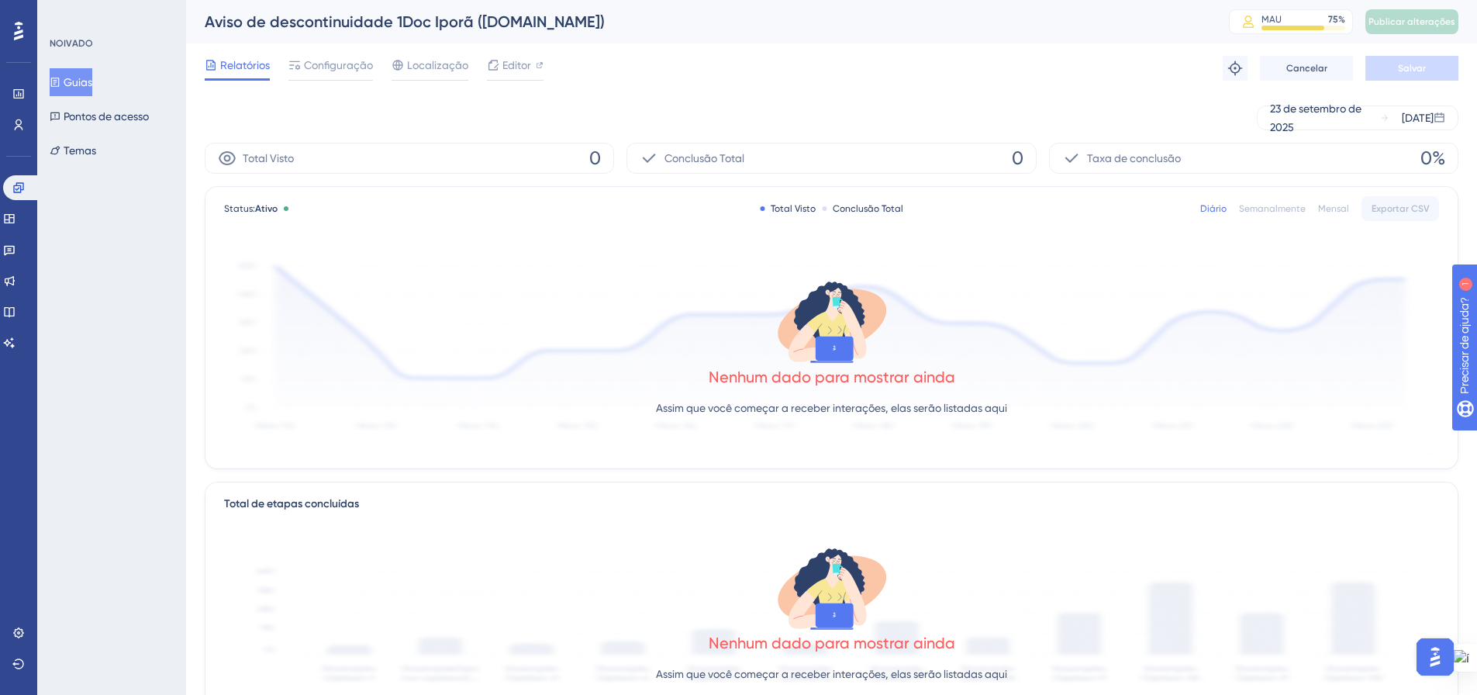
click at [60, 81] on icon at bounding box center [55, 82] width 11 height 11
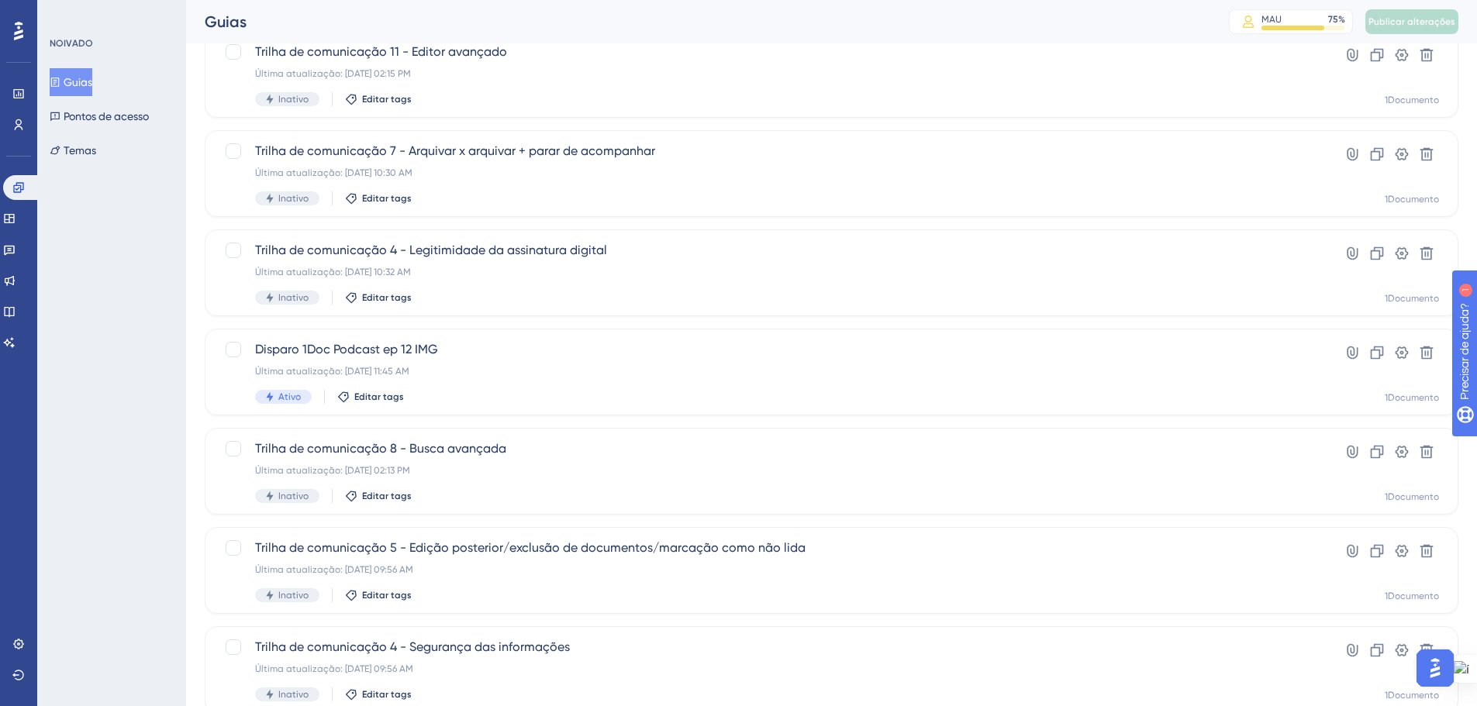
scroll to position [497, 0]
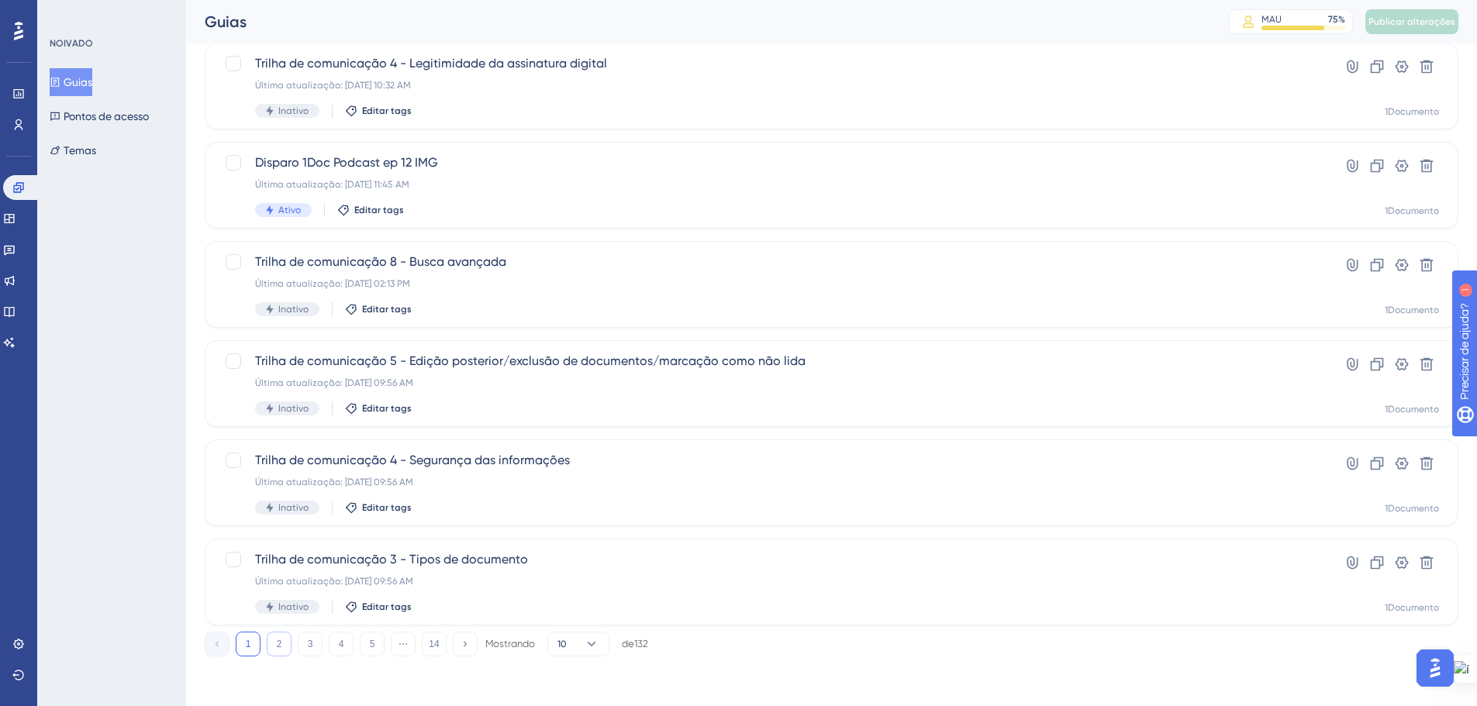
click at [281, 637] on button "2" at bounding box center [279, 644] width 25 height 25
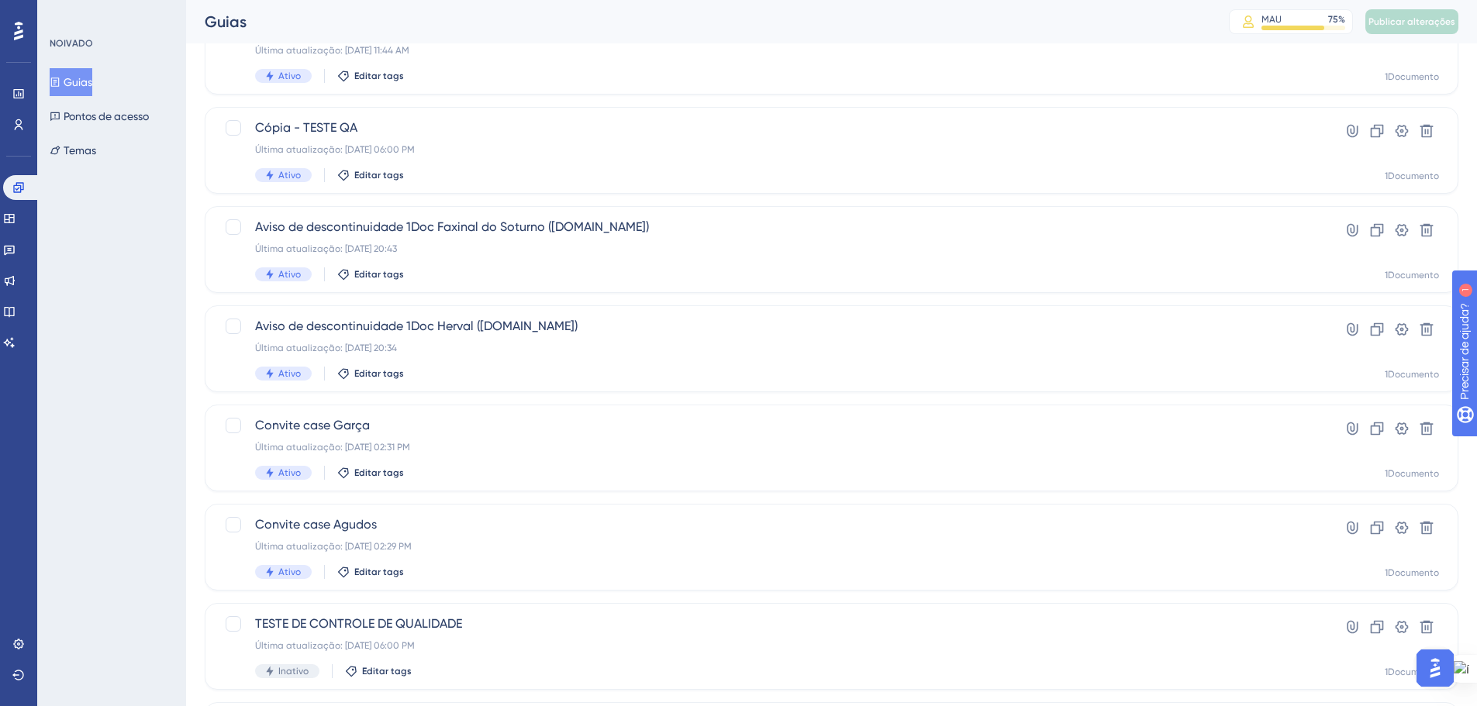
scroll to position [187, 0]
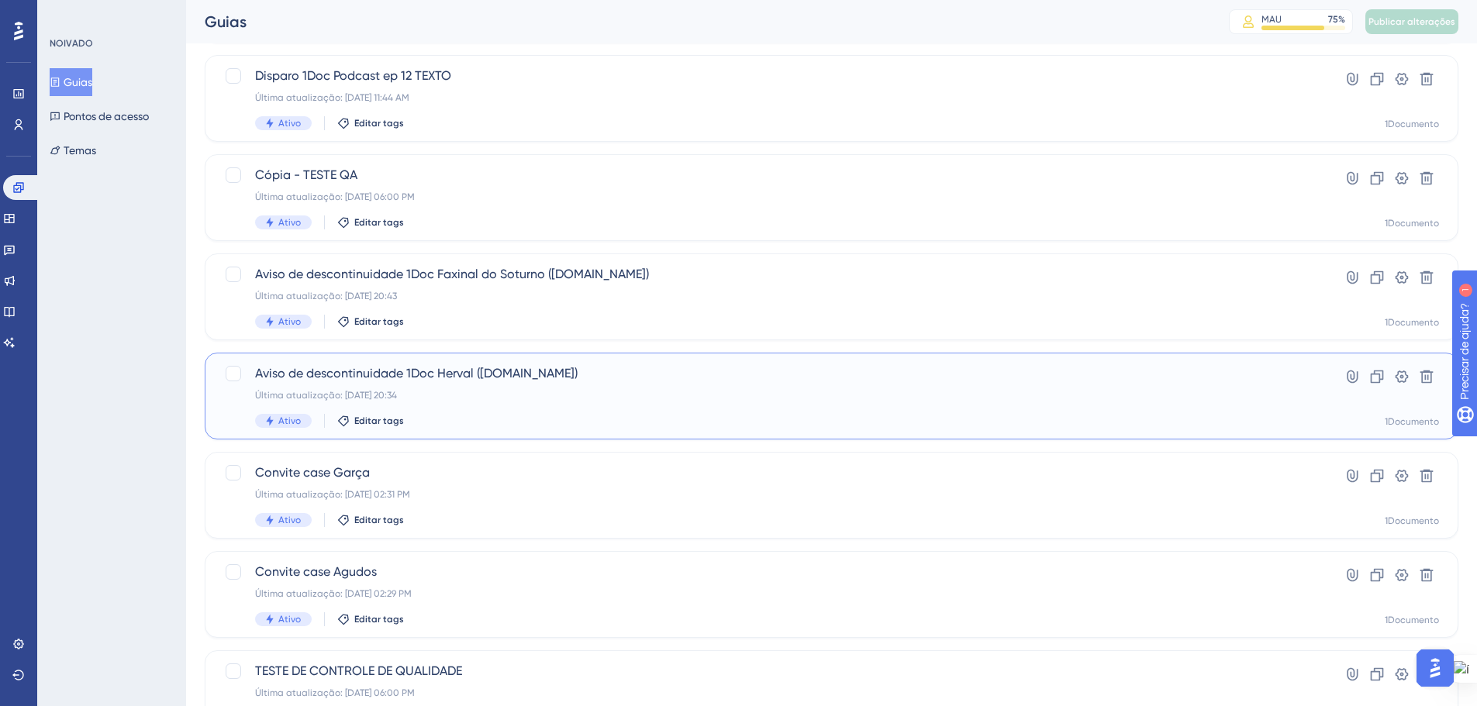
click at [470, 362] on div "Aviso de descontinuidade 1Doc Herval (Gov.br) Última atualização: 16 de set. de…" at bounding box center [832, 396] width 1254 height 87
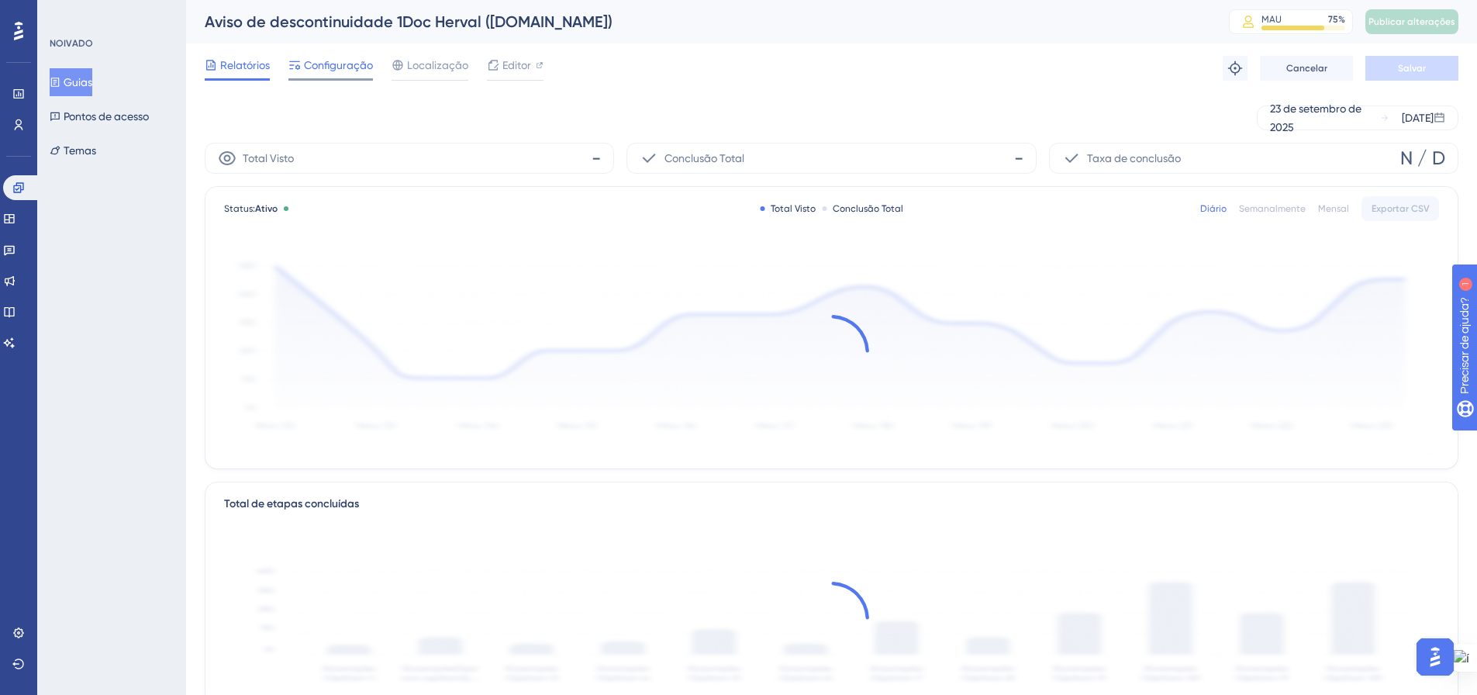
click at [306, 67] on font "Configuração" at bounding box center [338, 65] width 69 height 12
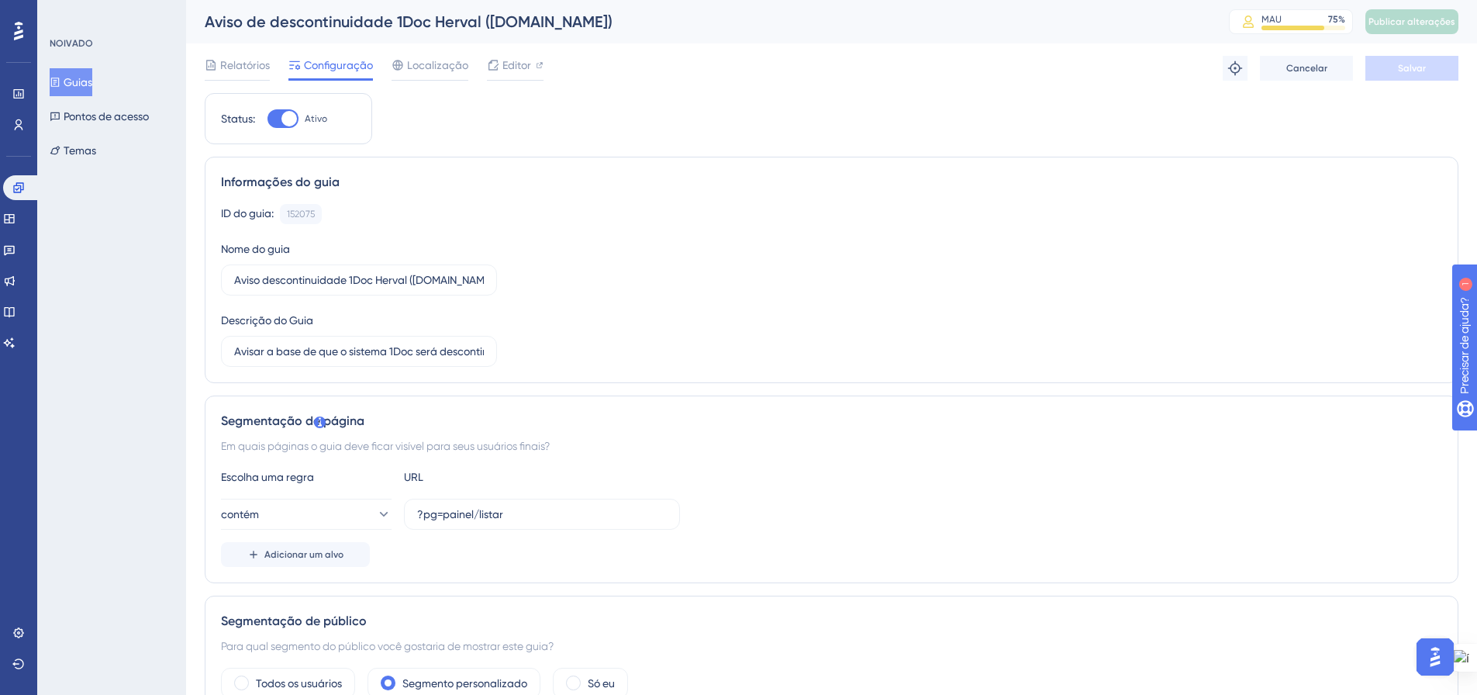
click at [528, 25] on font "Aviso de descontinuidade 1Doc Herval (Gov.br)" at bounding box center [409, 21] width 408 height 19
click at [537, 65] on icon at bounding box center [540, 65] width 6 height 6
click at [1425, 15] on button "Publicar alterações" at bounding box center [1412, 21] width 93 height 25
click at [72, 86] on button "Guias" at bounding box center [71, 82] width 43 height 28
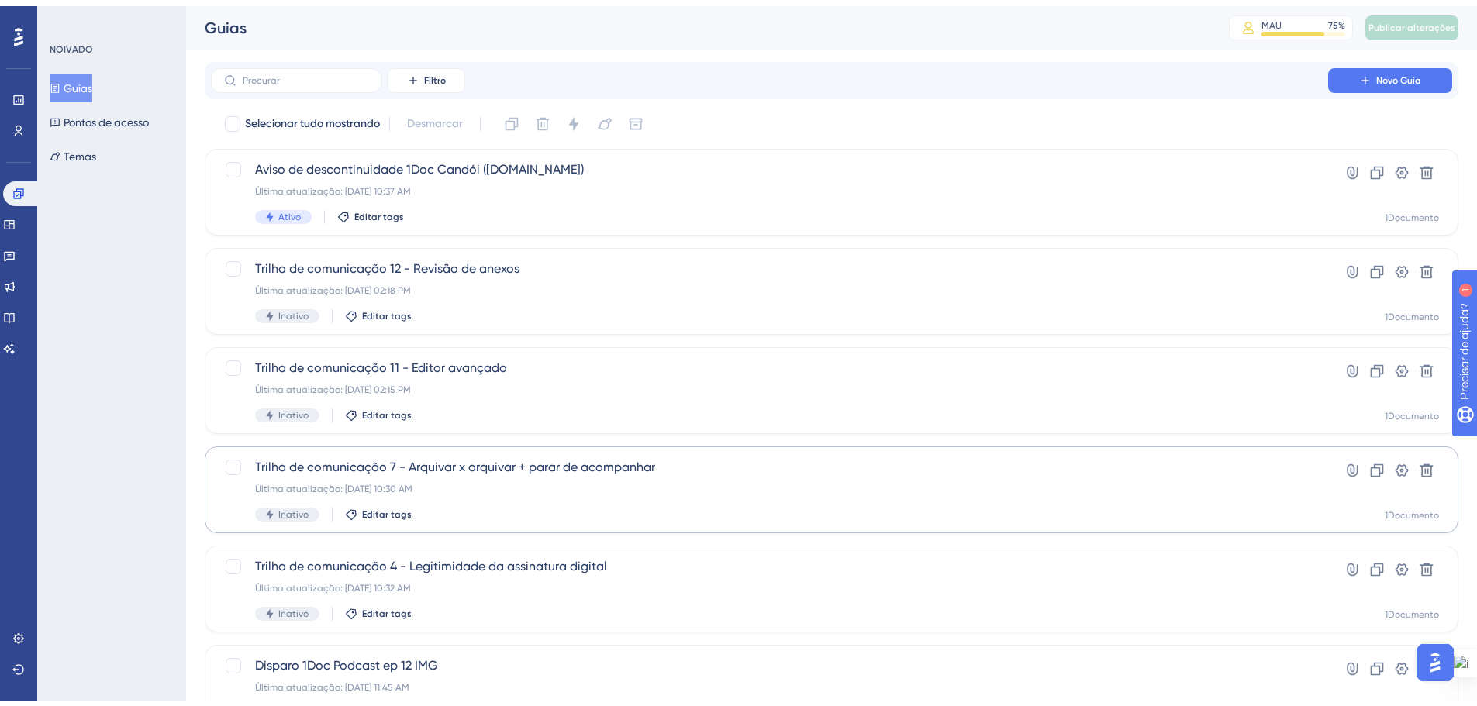
scroll to position [497, 0]
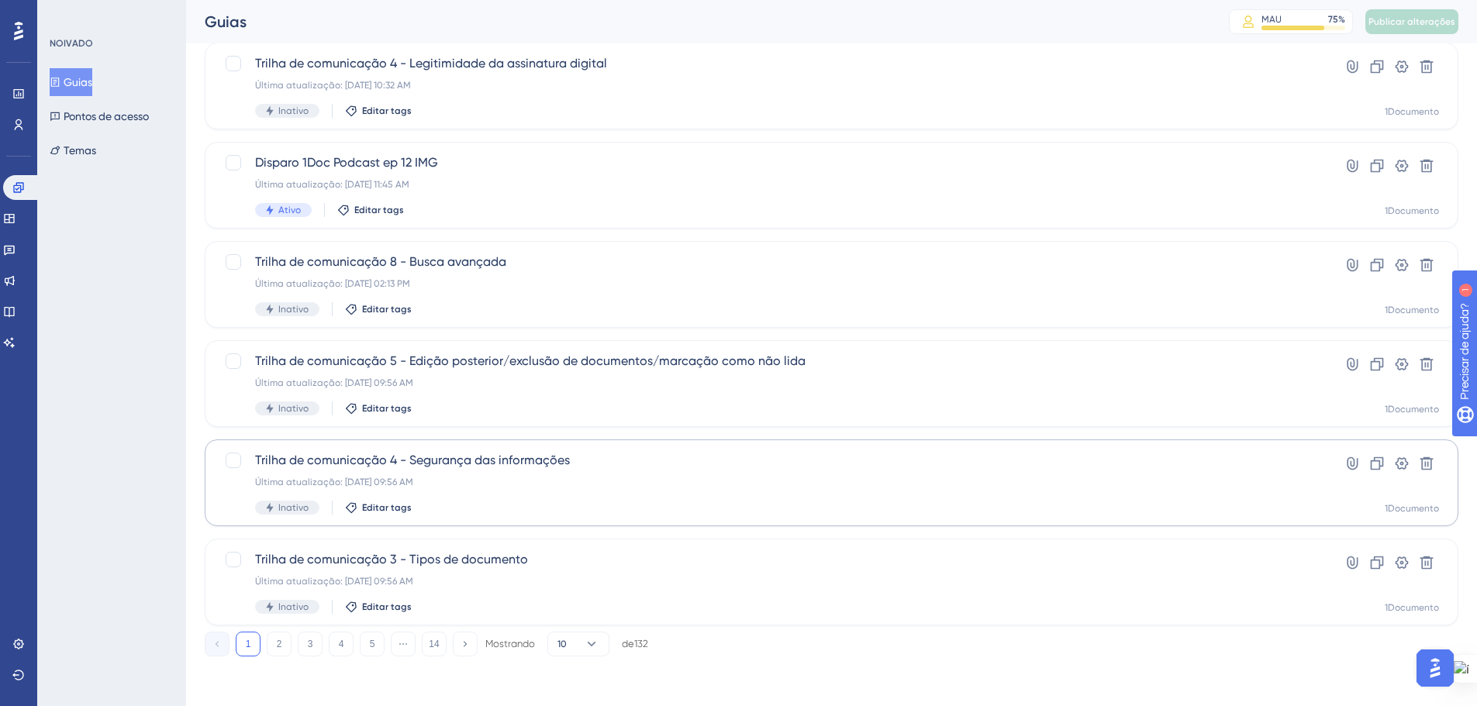
drag, startPoint x: 284, startPoint y: 644, endPoint x: 500, endPoint y: 494, distance: 263.5
click at [281, 644] on button "2" at bounding box center [279, 644] width 25 height 25
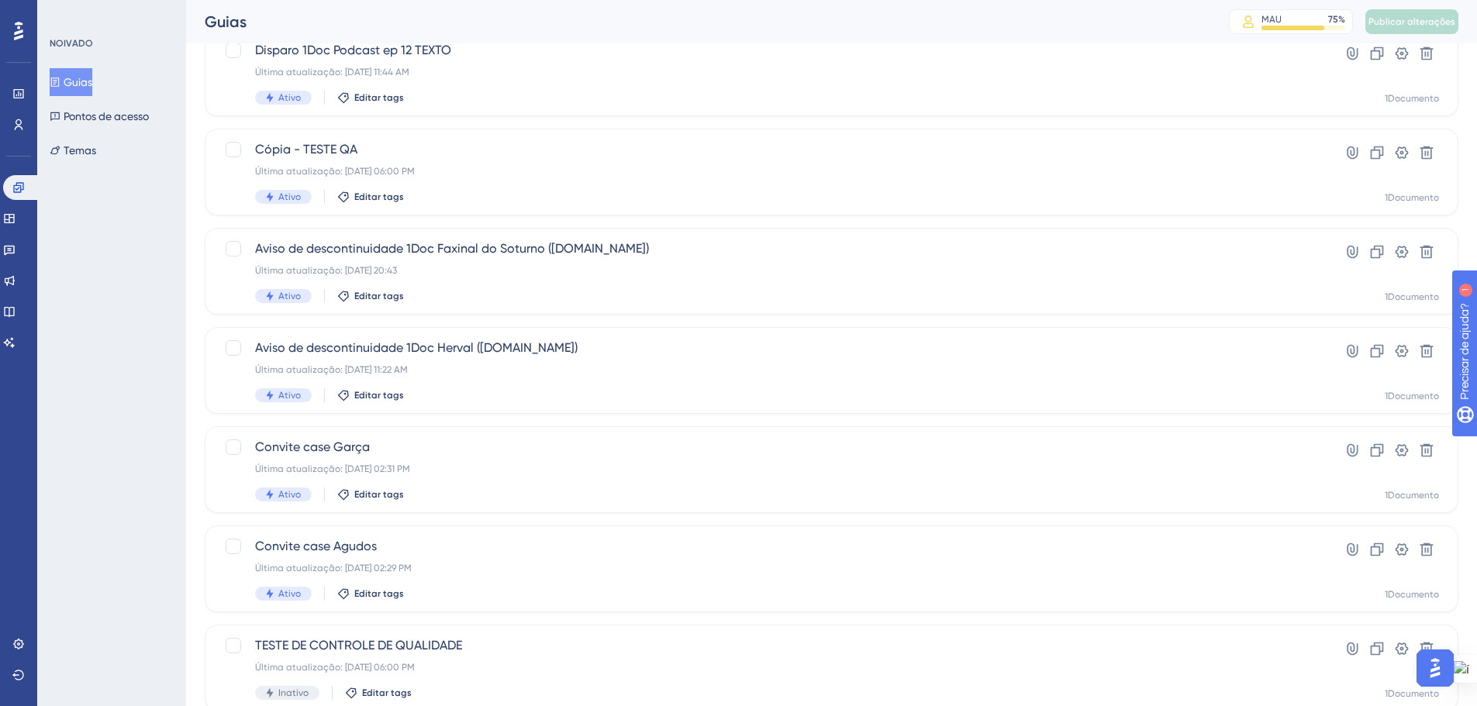
scroll to position [187, 0]
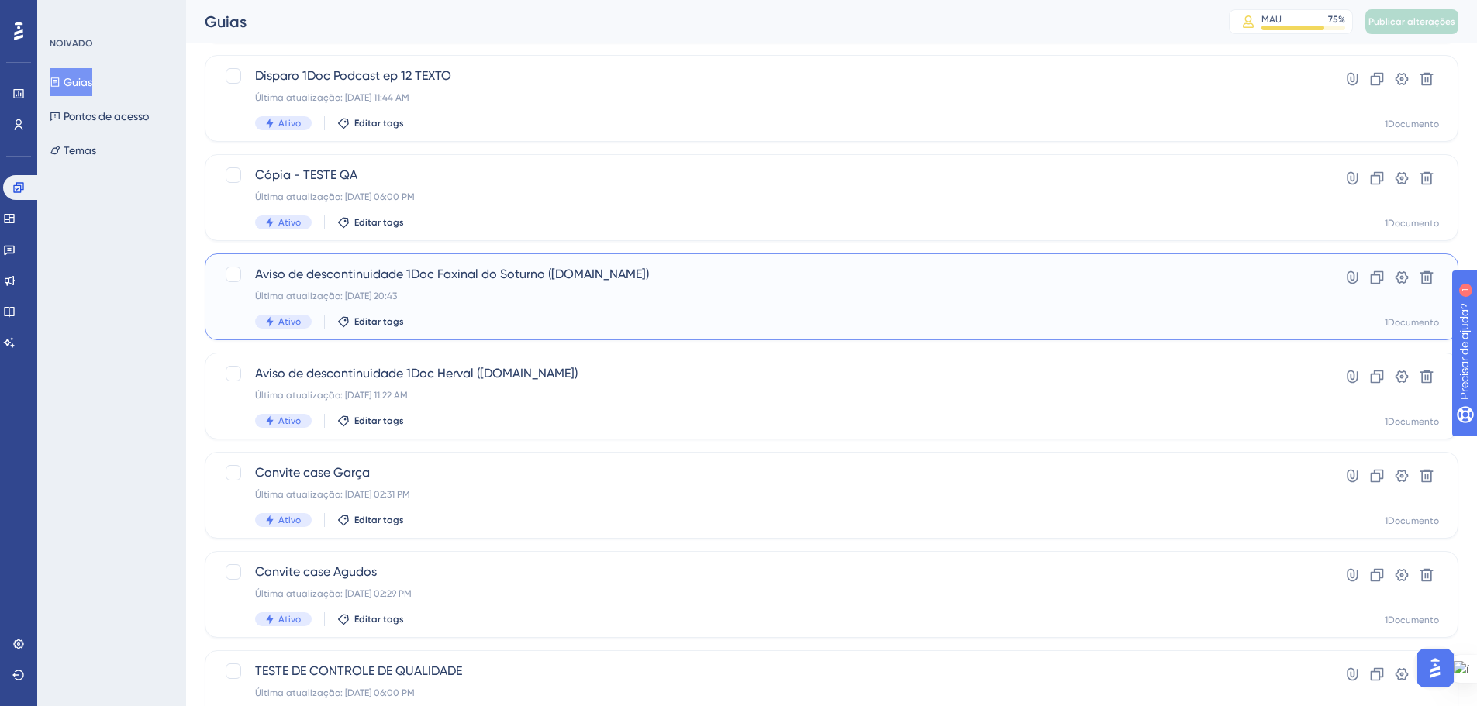
click at [484, 271] on font "Aviso de descontinuidade 1Doc Faxinal do Soturno (Gov.br)" at bounding box center [452, 274] width 394 height 15
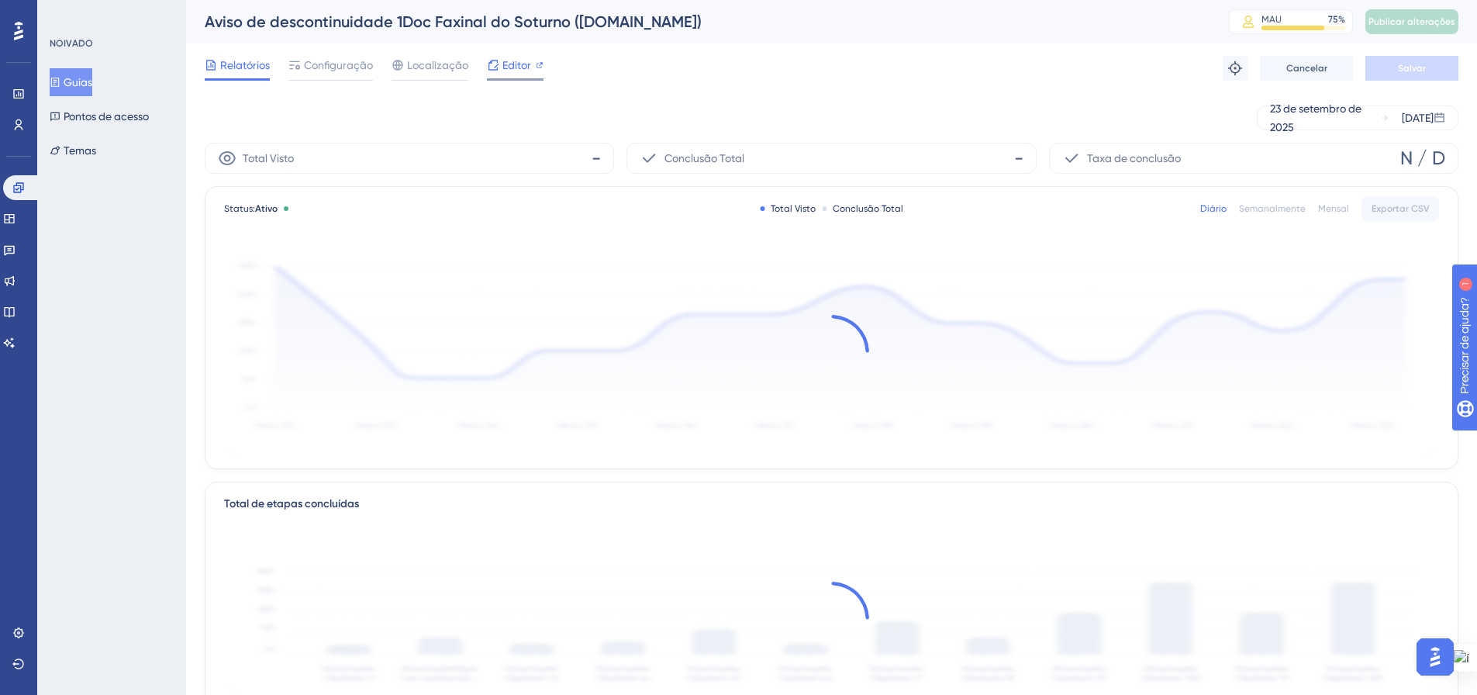
click at [505, 66] on font "Editor" at bounding box center [516, 65] width 29 height 12
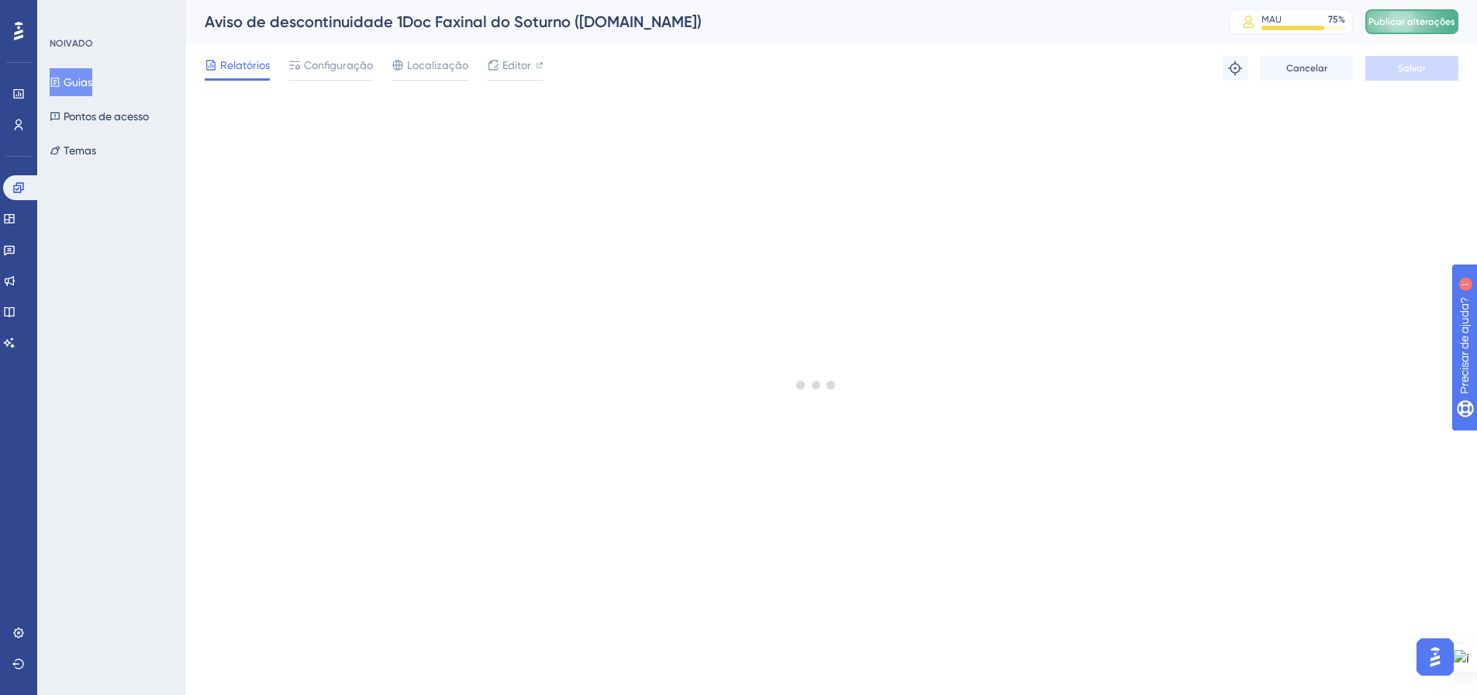
click at [1442, 29] on button "Publicar alterações" at bounding box center [1412, 21] width 93 height 25
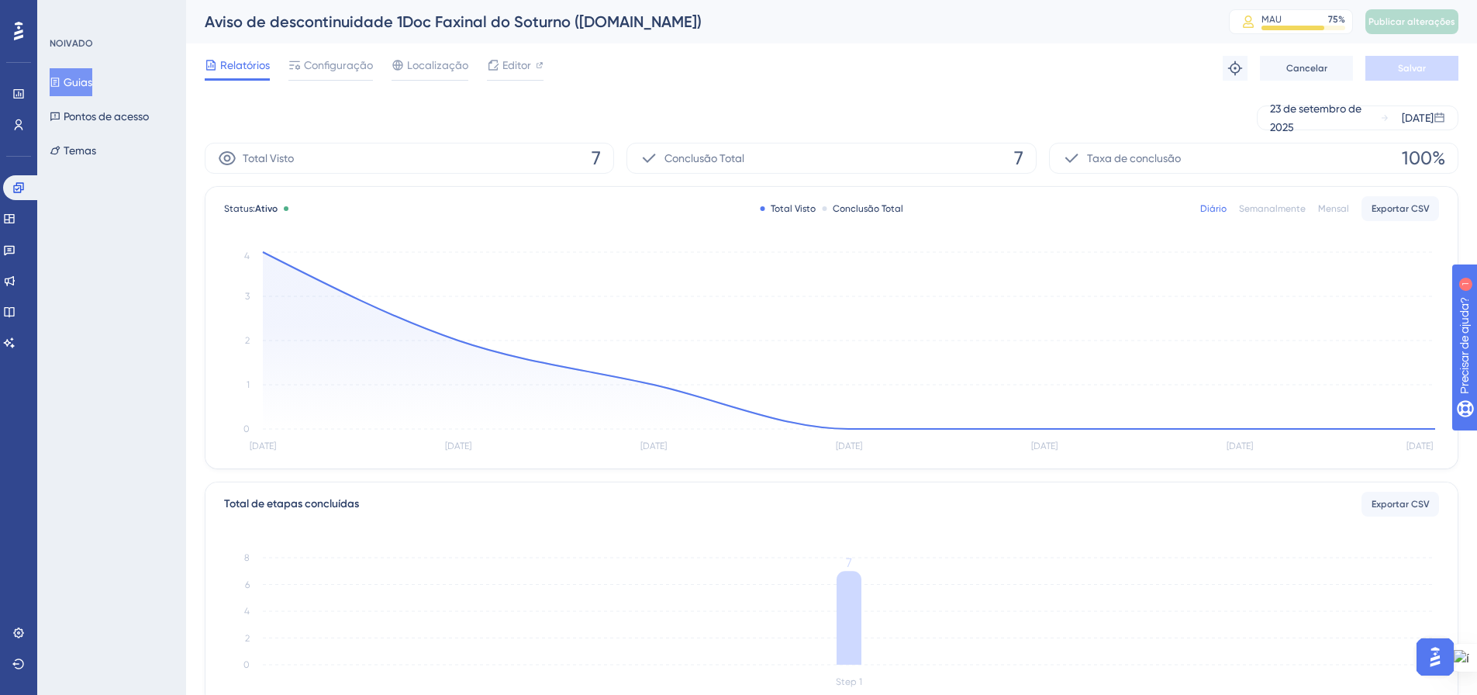
click at [84, 75] on font "Guias" at bounding box center [78, 82] width 29 height 19
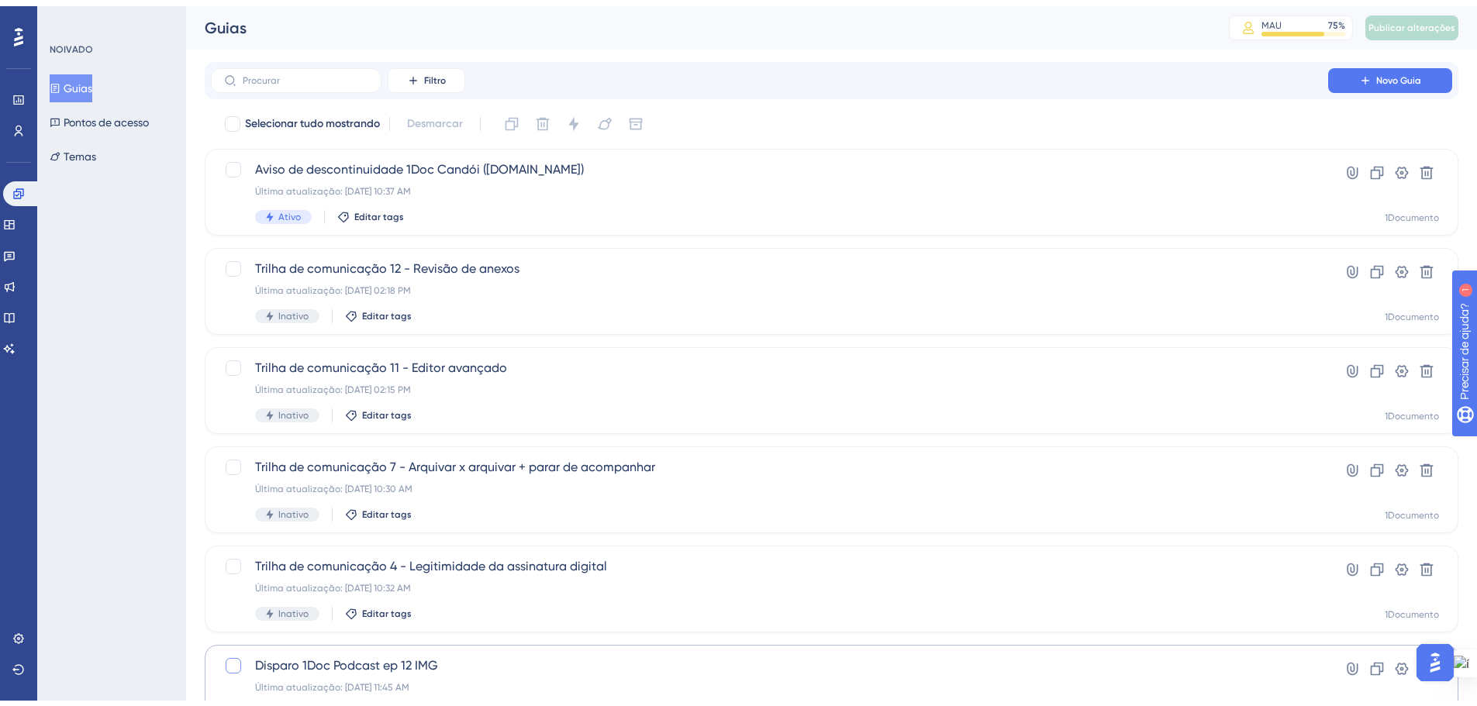
scroll to position [497, 0]
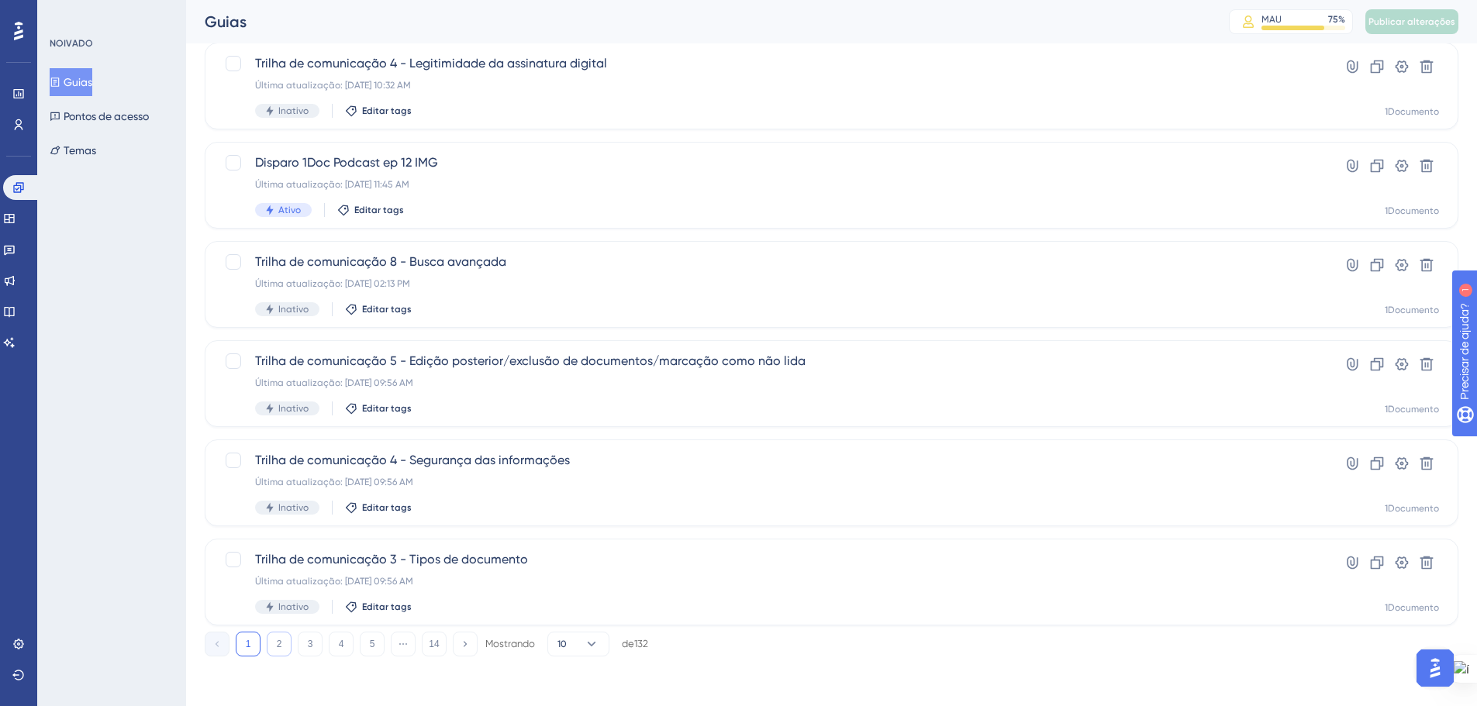
click at [271, 655] on button "2" at bounding box center [279, 644] width 25 height 25
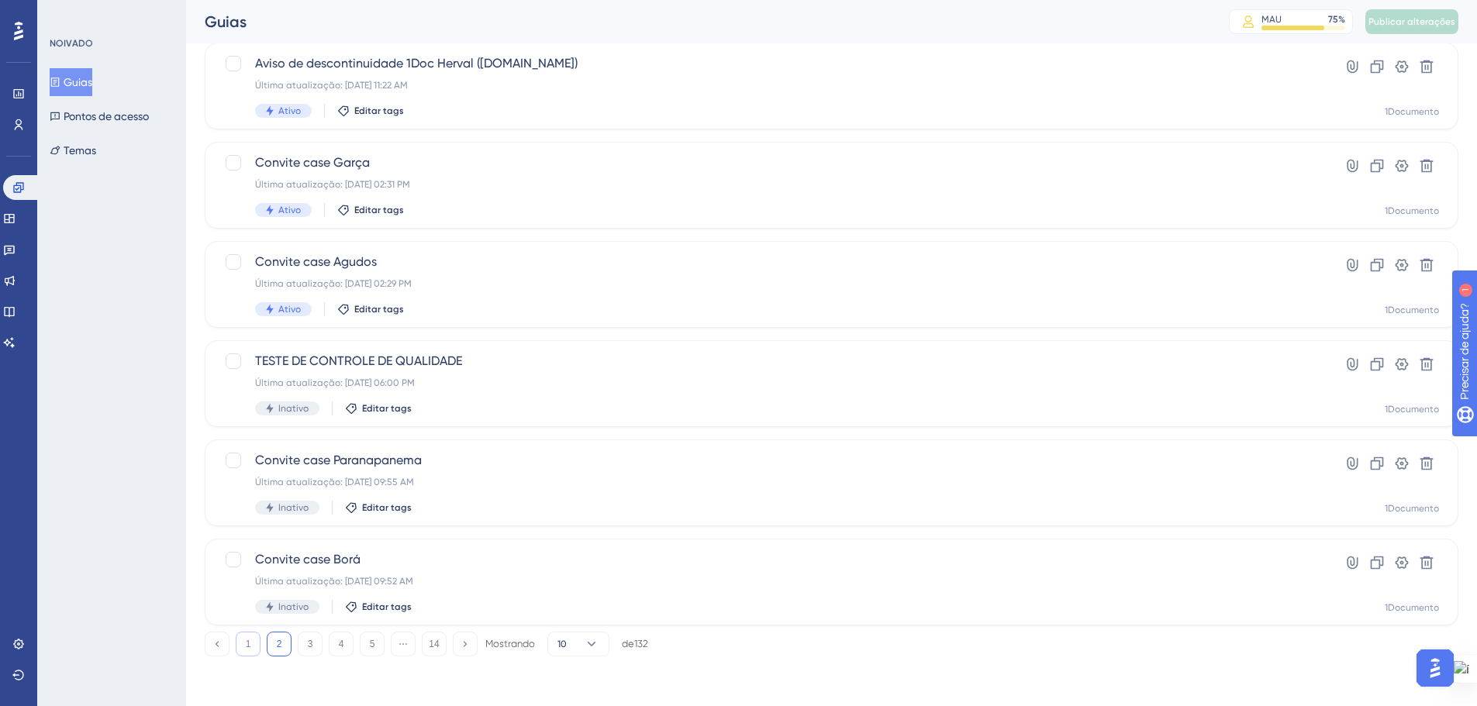
click at [247, 643] on font "1" at bounding box center [248, 644] width 5 height 11
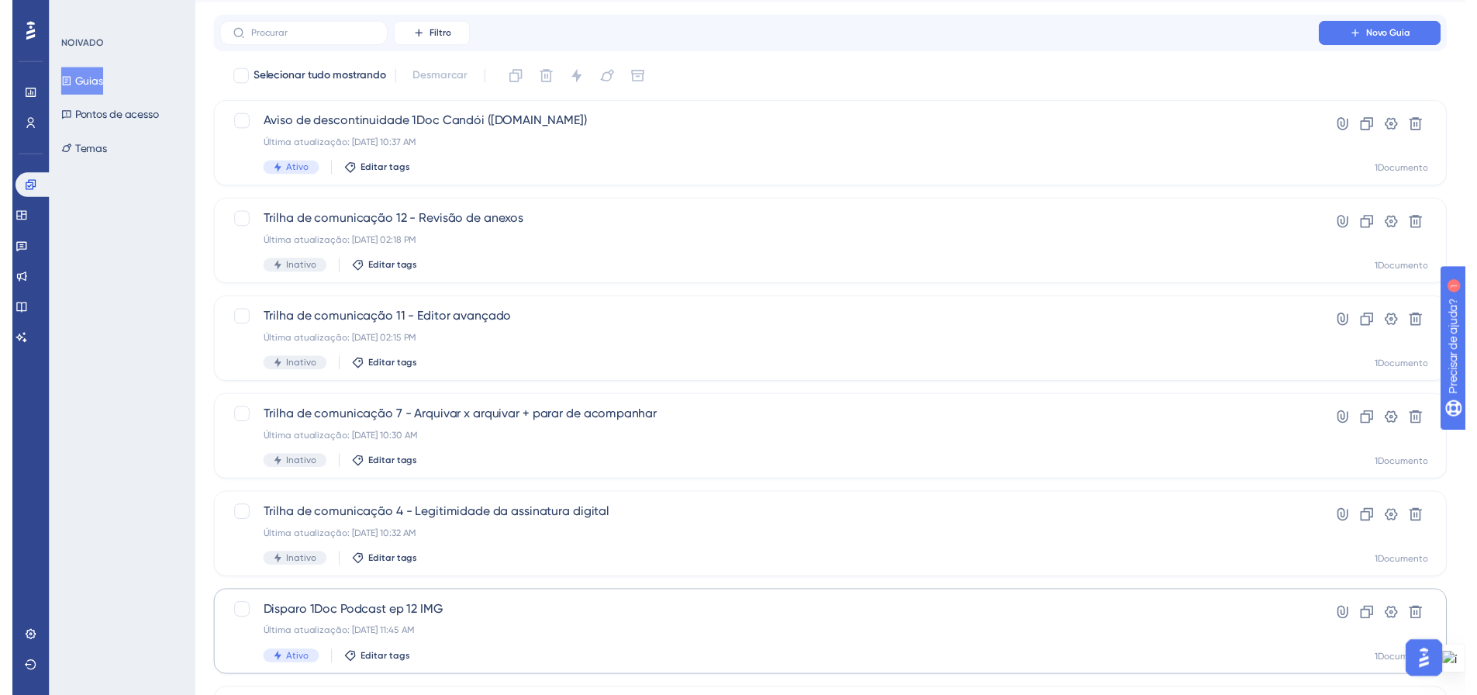
scroll to position [32, 0]
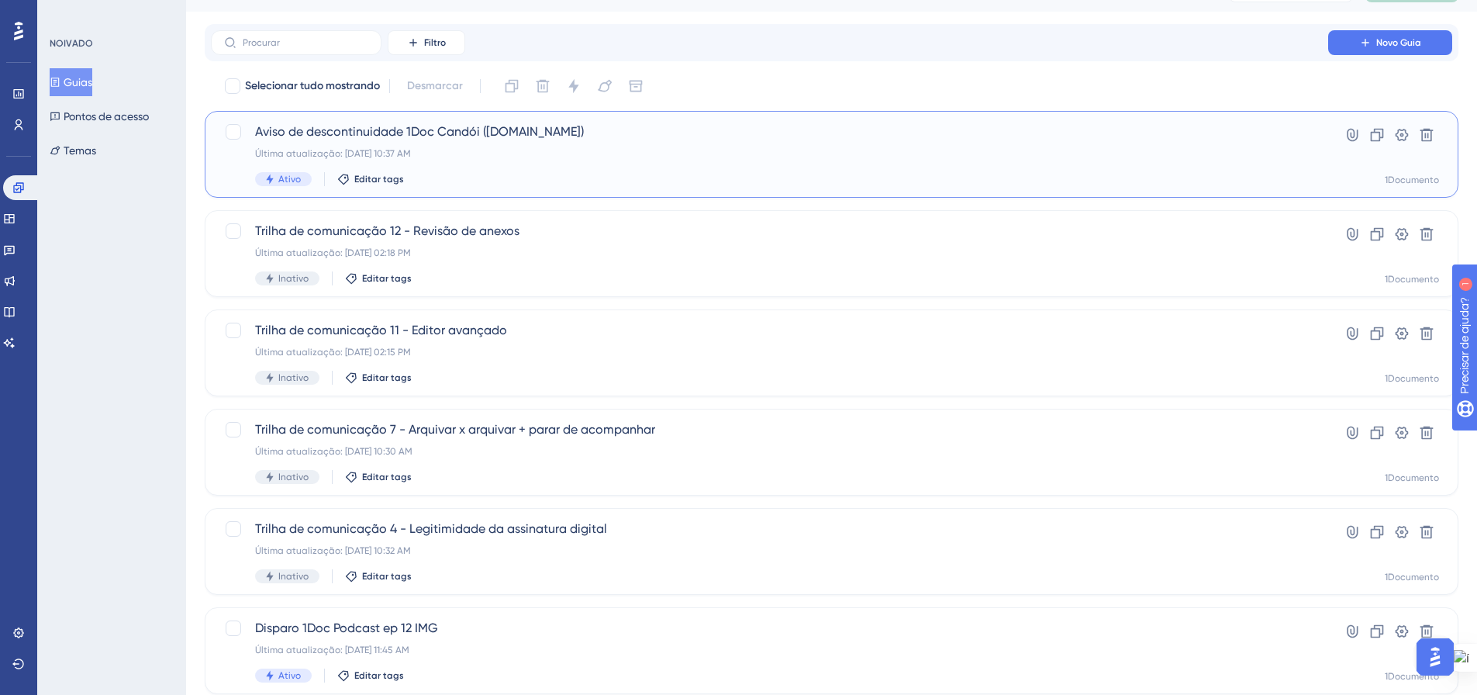
click at [529, 178] on div "Ativo Editar tags" at bounding box center [769, 179] width 1029 height 14
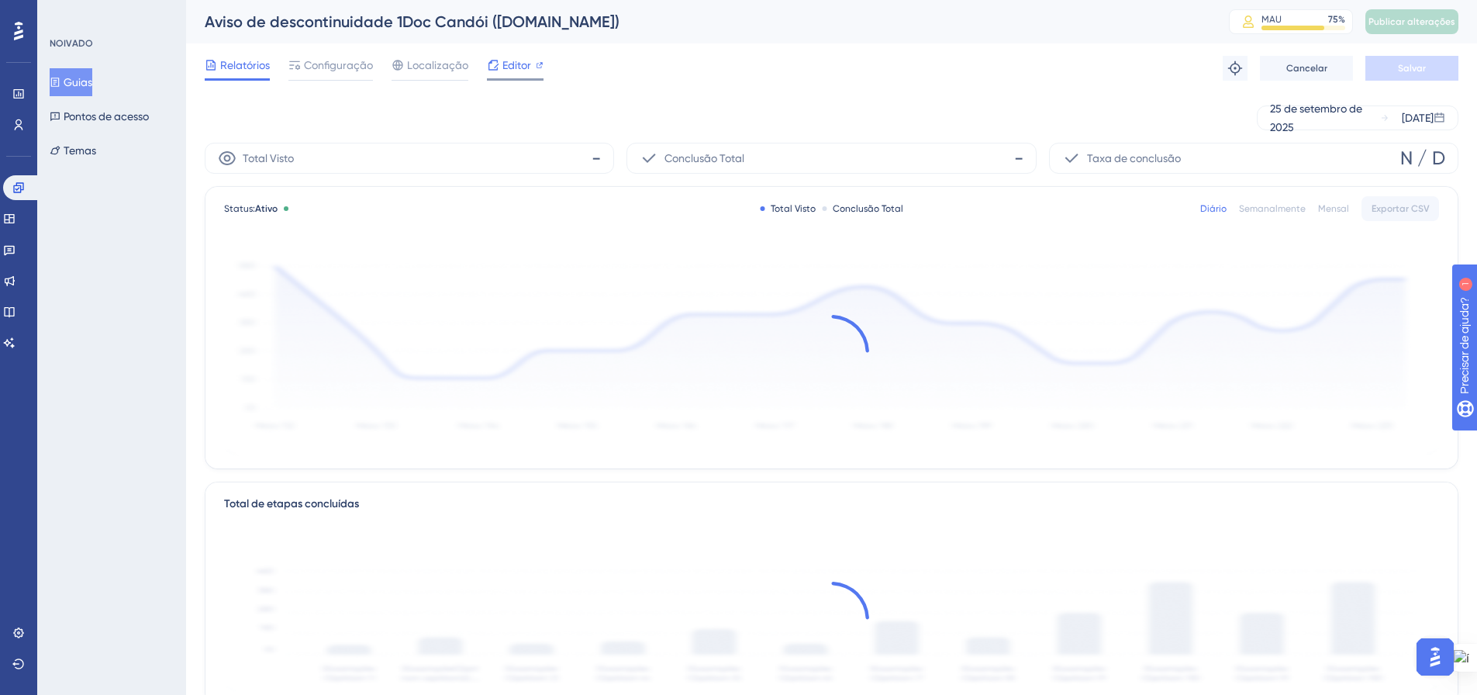
click at [509, 66] on font "Editor" at bounding box center [516, 65] width 29 height 12
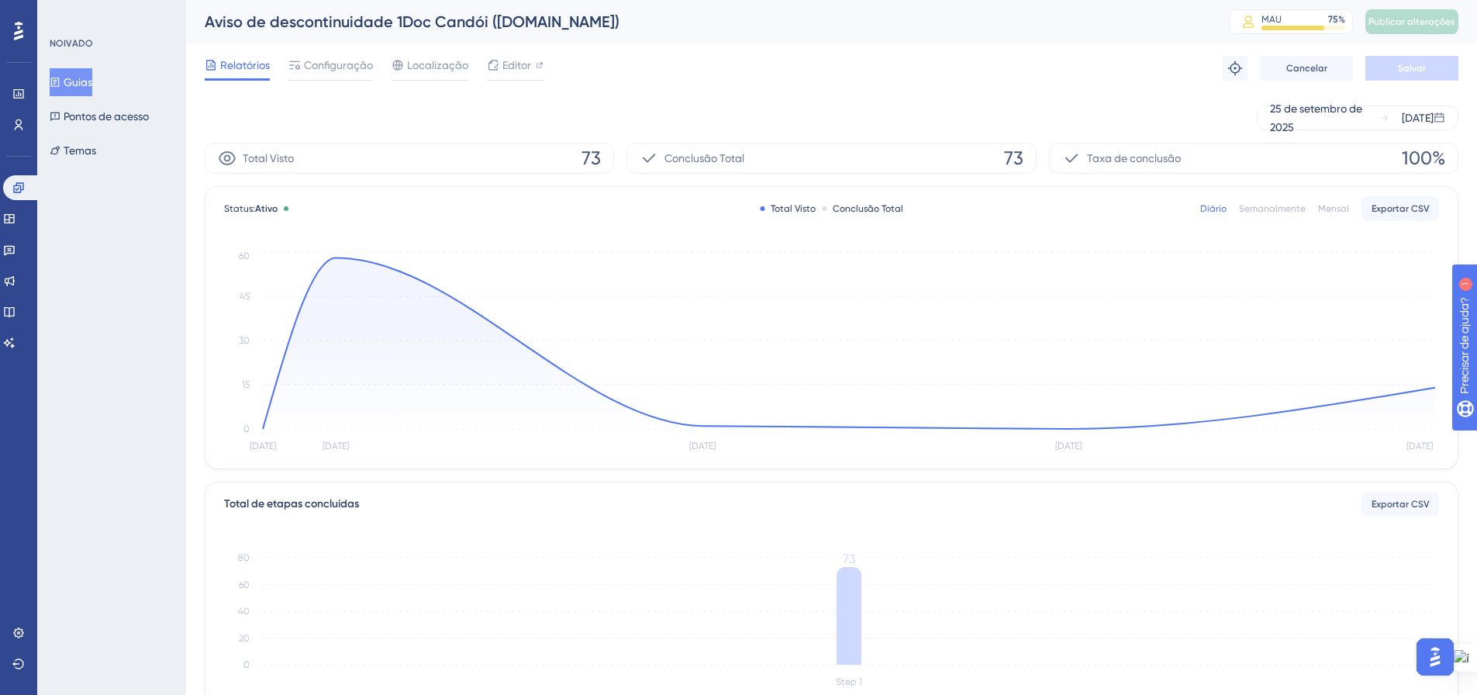
click at [87, 72] on button "Guias" at bounding box center [71, 82] width 43 height 28
